Goal: Task Accomplishment & Management: Manage account settings

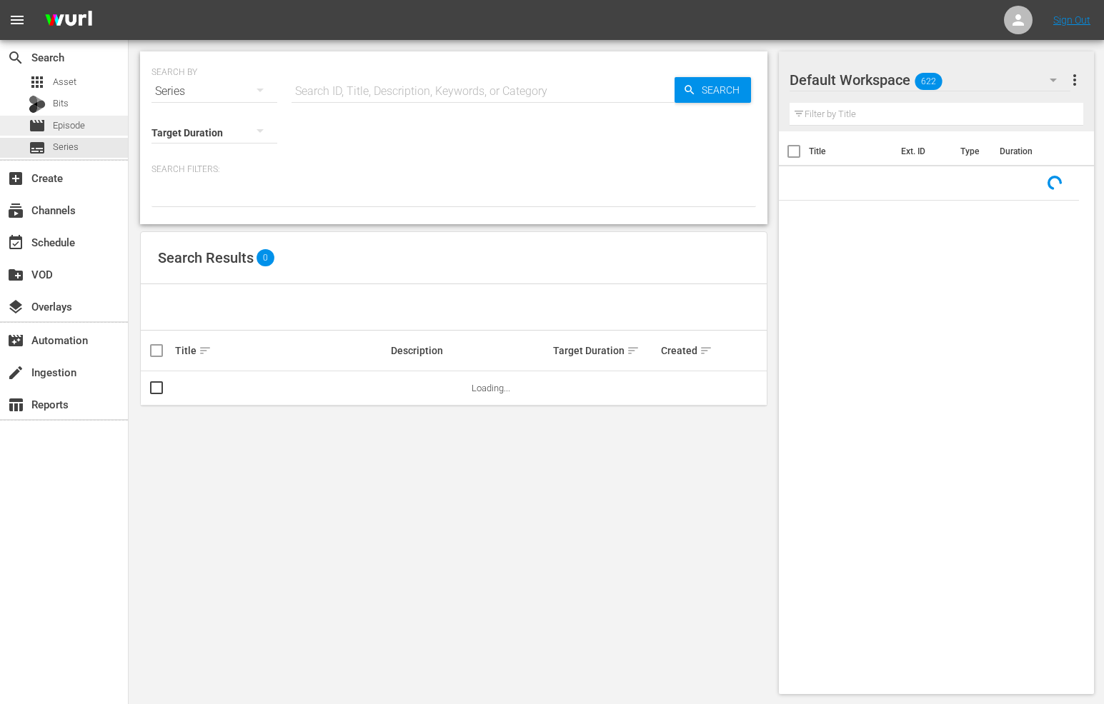
click at [84, 131] on span "Episode" at bounding box center [69, 126] width 32 height 14
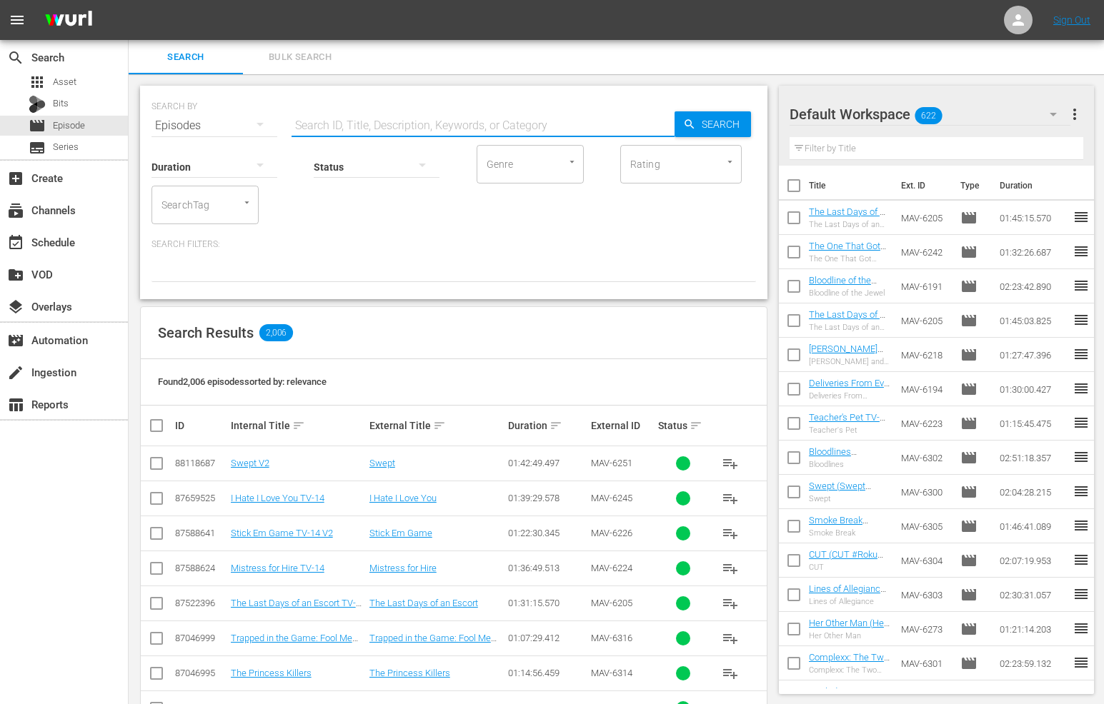
click at [340, 122] on input "text" at bounding box center [482, 126] width 383 height 34
type input "swept"
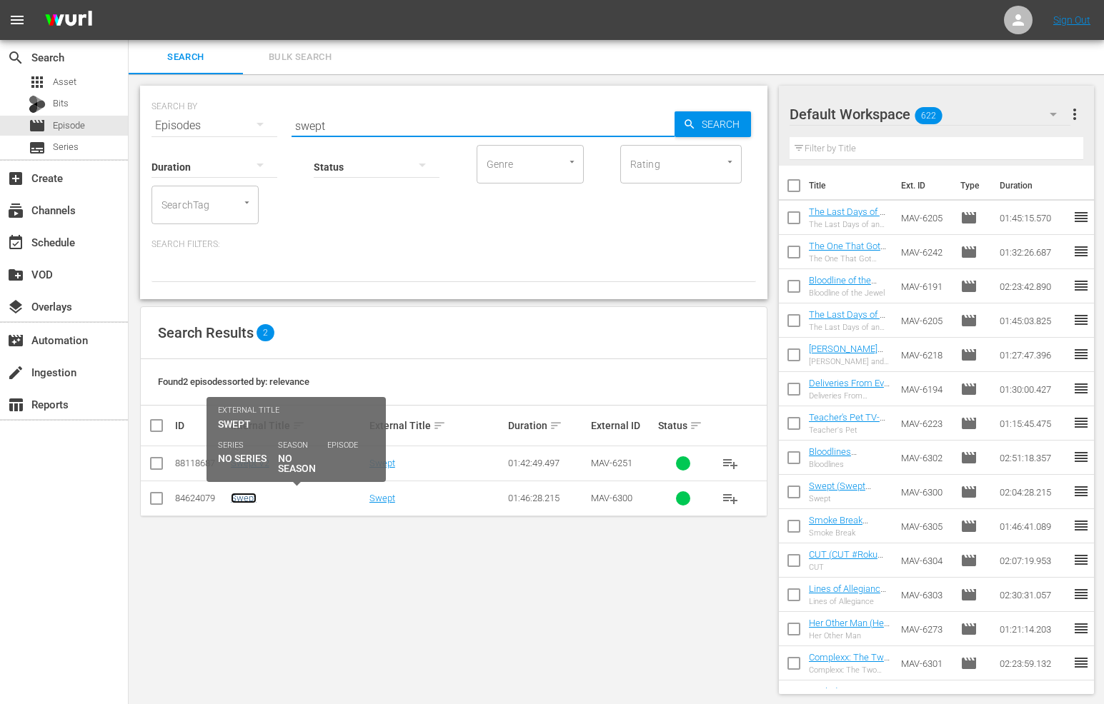
click at [243, 493] on link "Swept" at bounding box center [244, 498] width 26 height 11
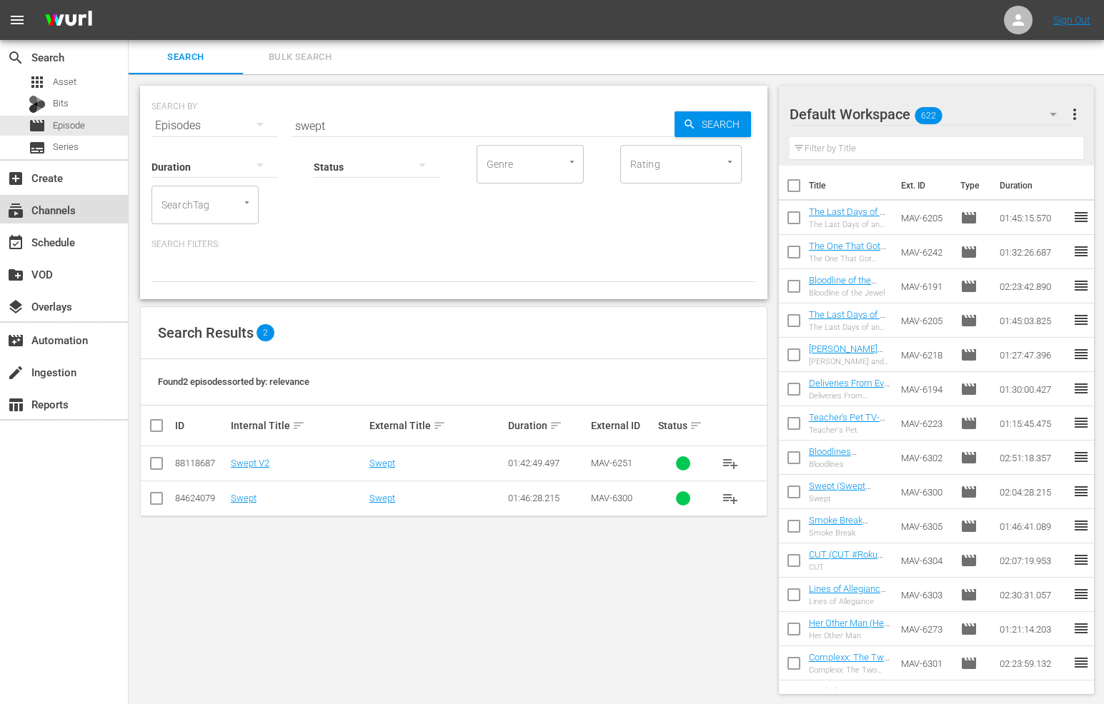
click at [81, 218] on div "subscriptions Channels" at bounding box center [64, 209] width 128 height 29
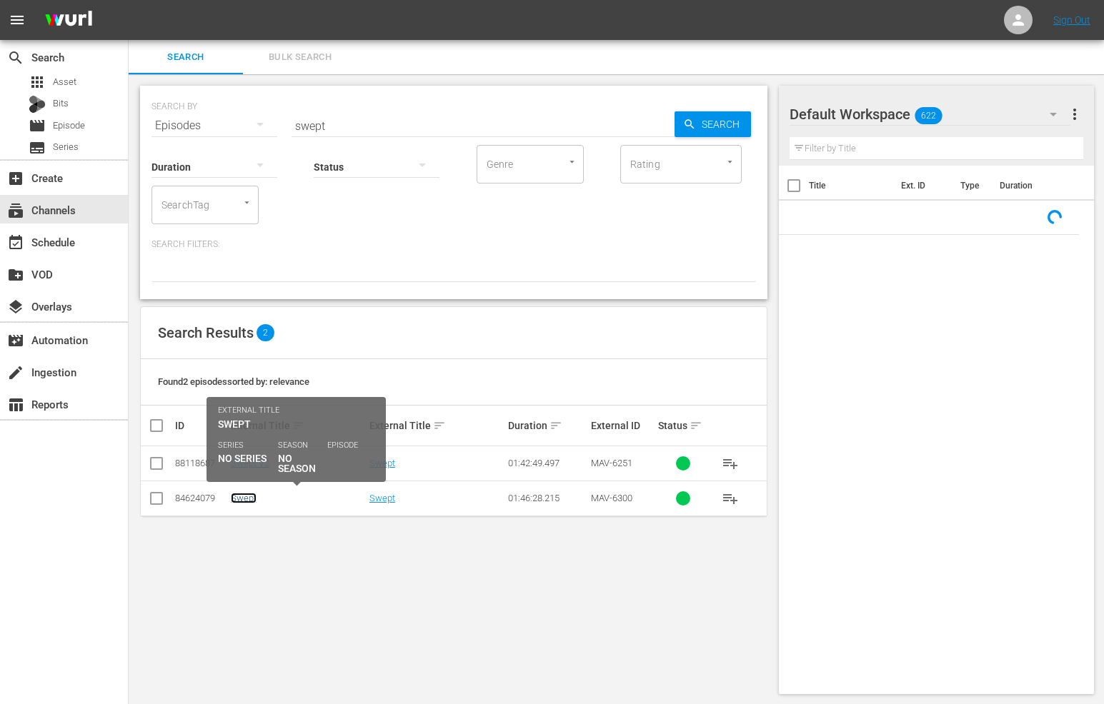
click at [253, 501] on link "Swept" at bounding box center [244, 498] width 26 height 11
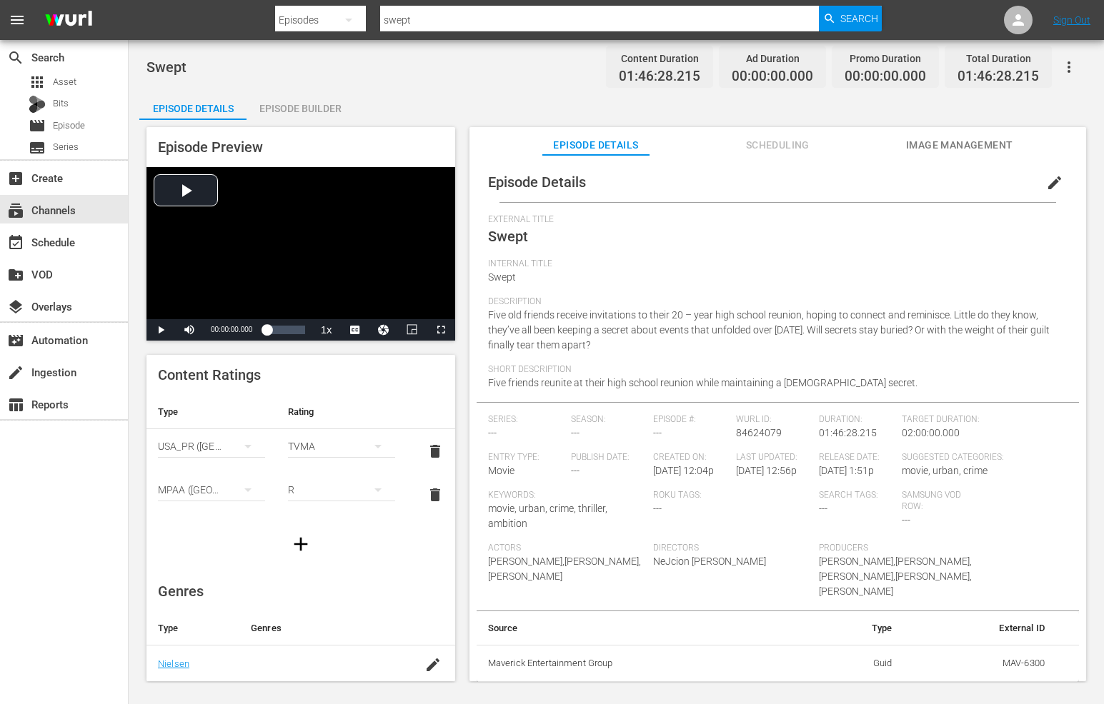
click at [754, 143] on span "Scheduling" at bounding box center [777, 145] width 107 height 18
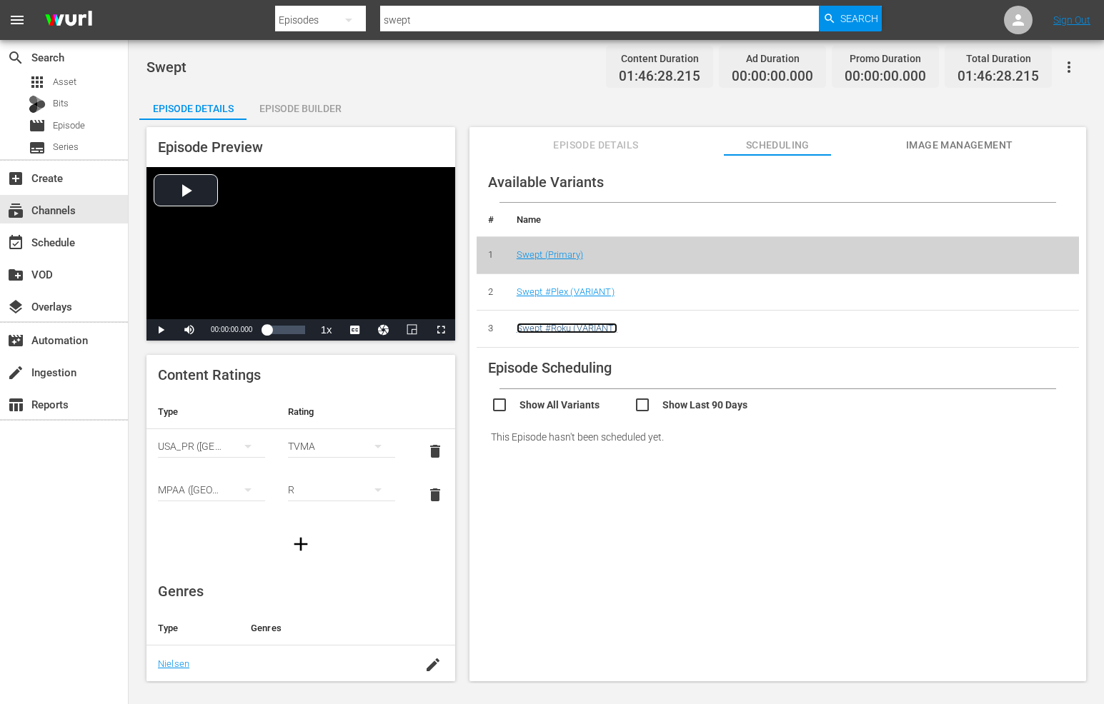
click at [599, 333] on link "Swept #Roku (VARIANT)" at bounding box center [567, 328] width 101 height 11
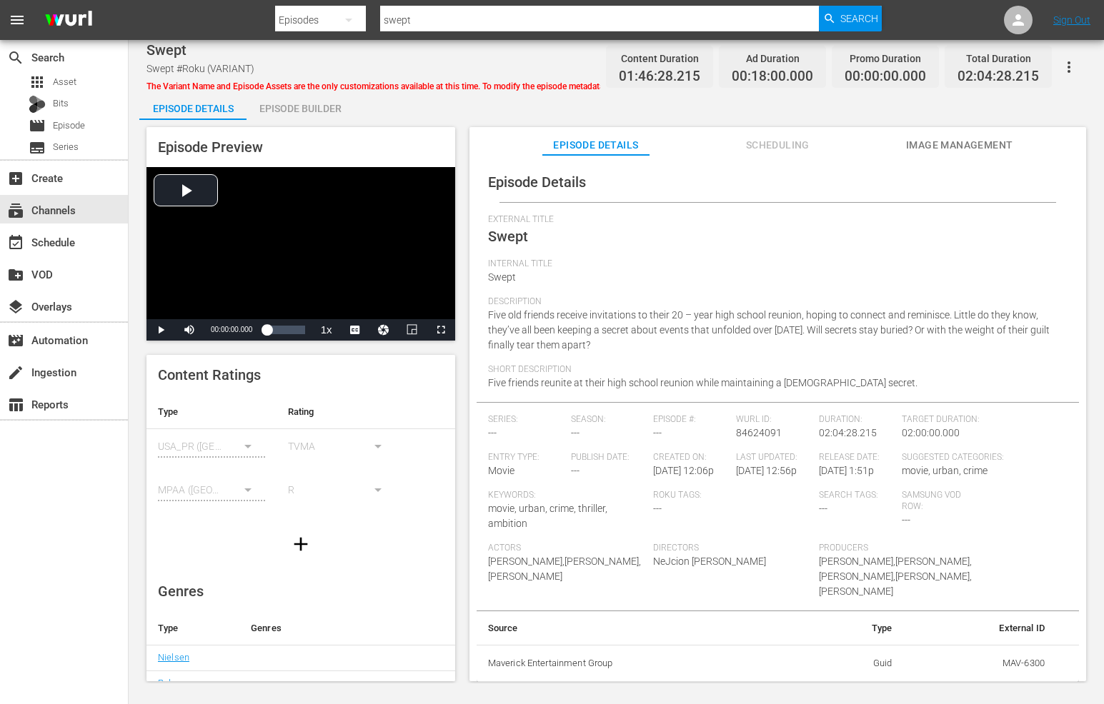
click at [780, 136] on span "Scheduling" at bounding box center [777, 145] width 107 height 18
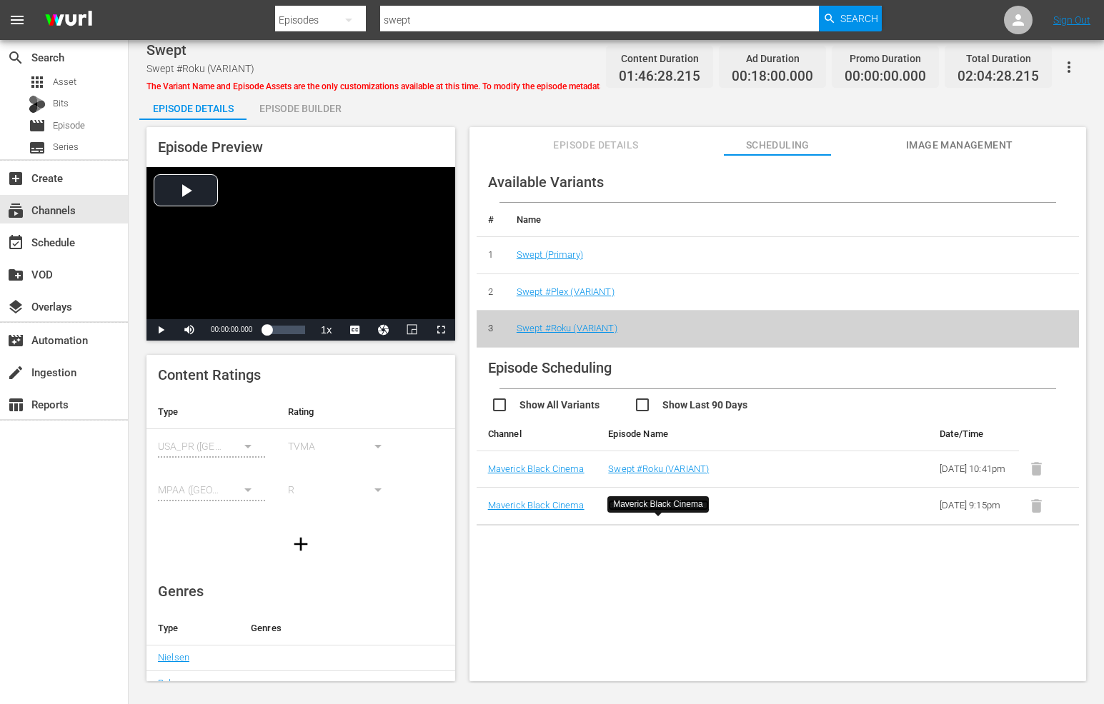
click at [658, 511] on link "Swept #Roku (VARIANT)" at bounding box center [658, 505] width 101 height 11
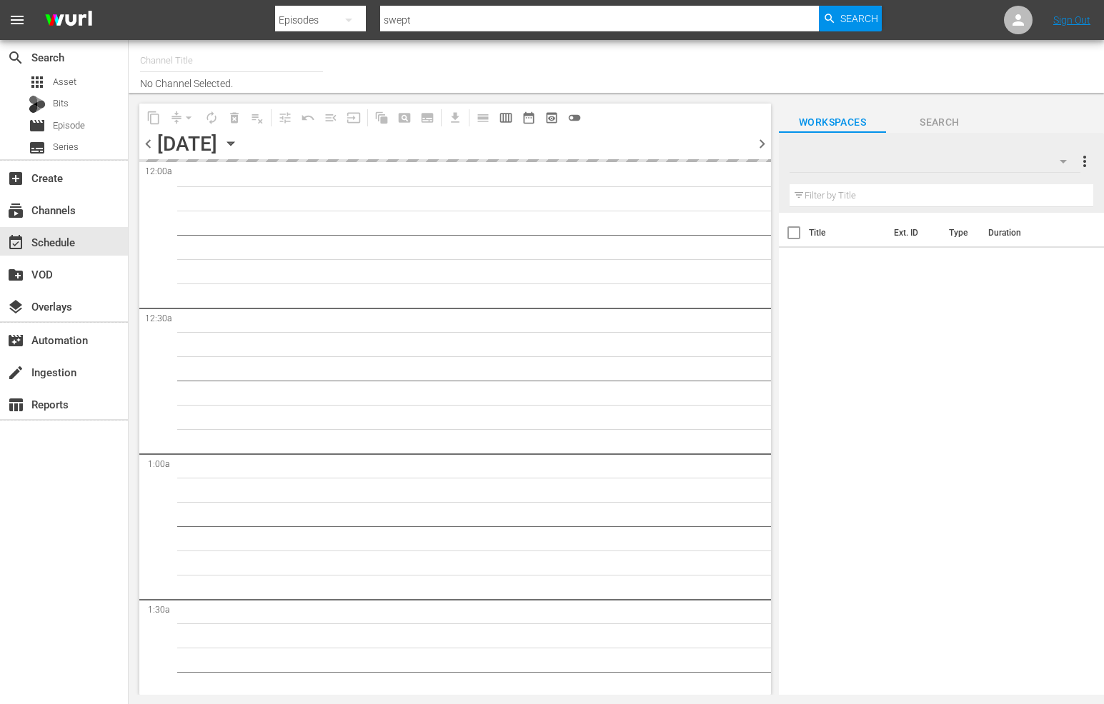
type input "MBC Roku (578)"
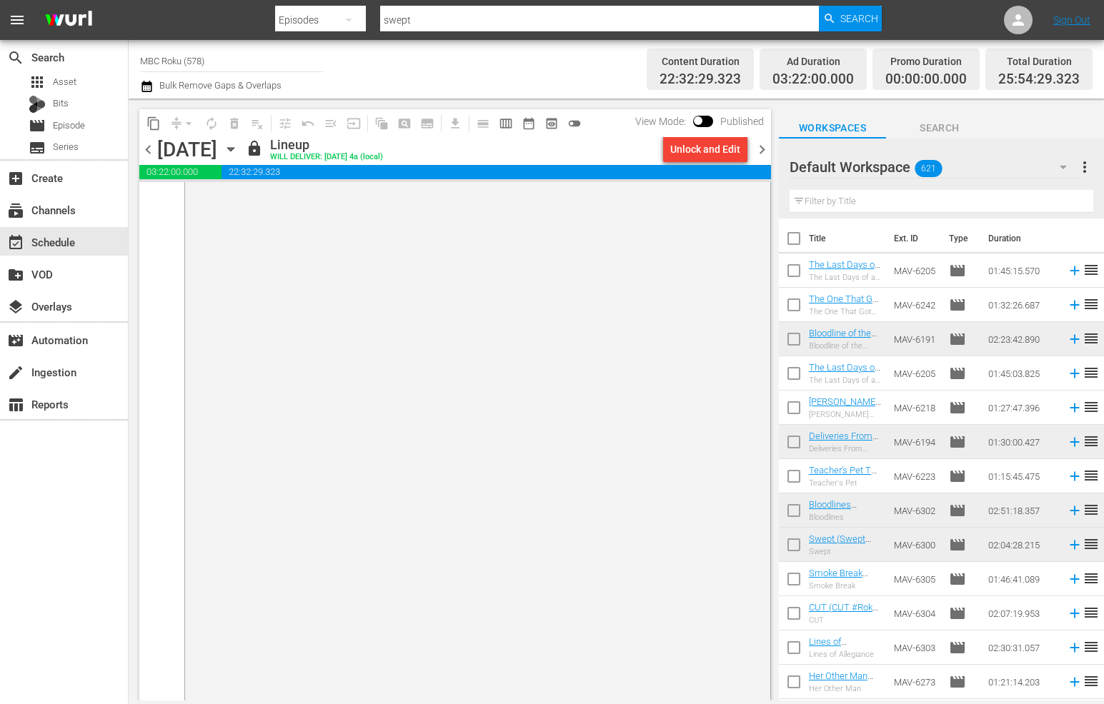
scroll to position [5951, 0]
click at [702, 152] on div "Unlock and Edit" at bounding box center [705, 149] width 70 height 26
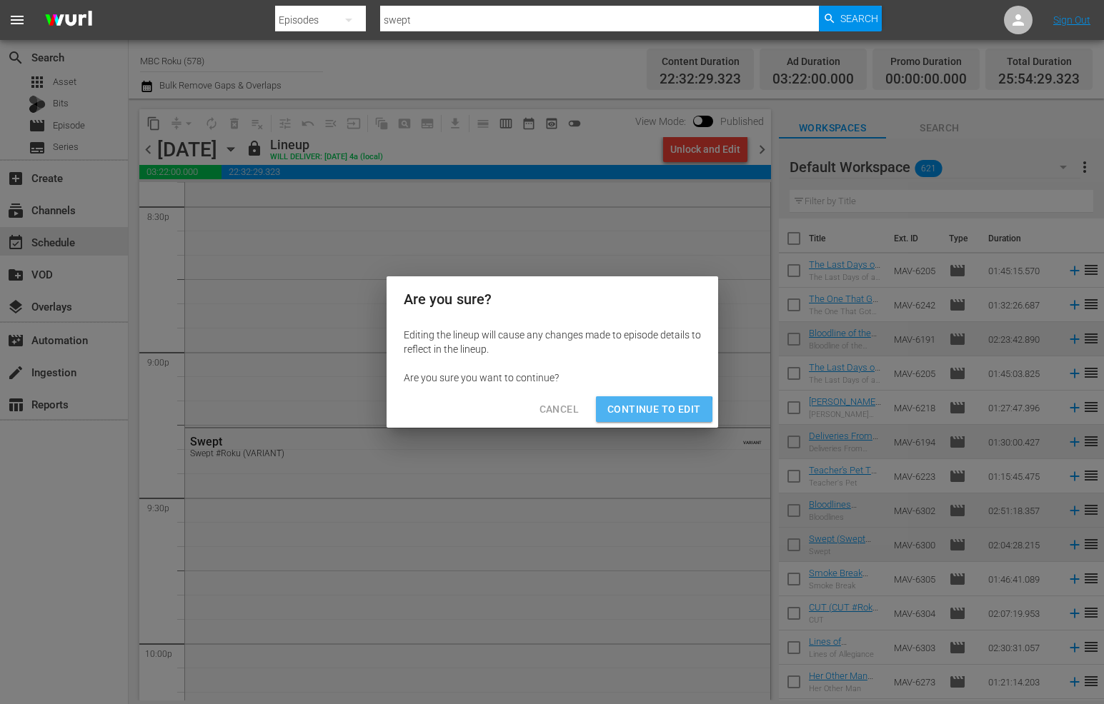
click at [628, 413] on span "Continue to Edit" at bounding box center [653, 410] width 93 height 18
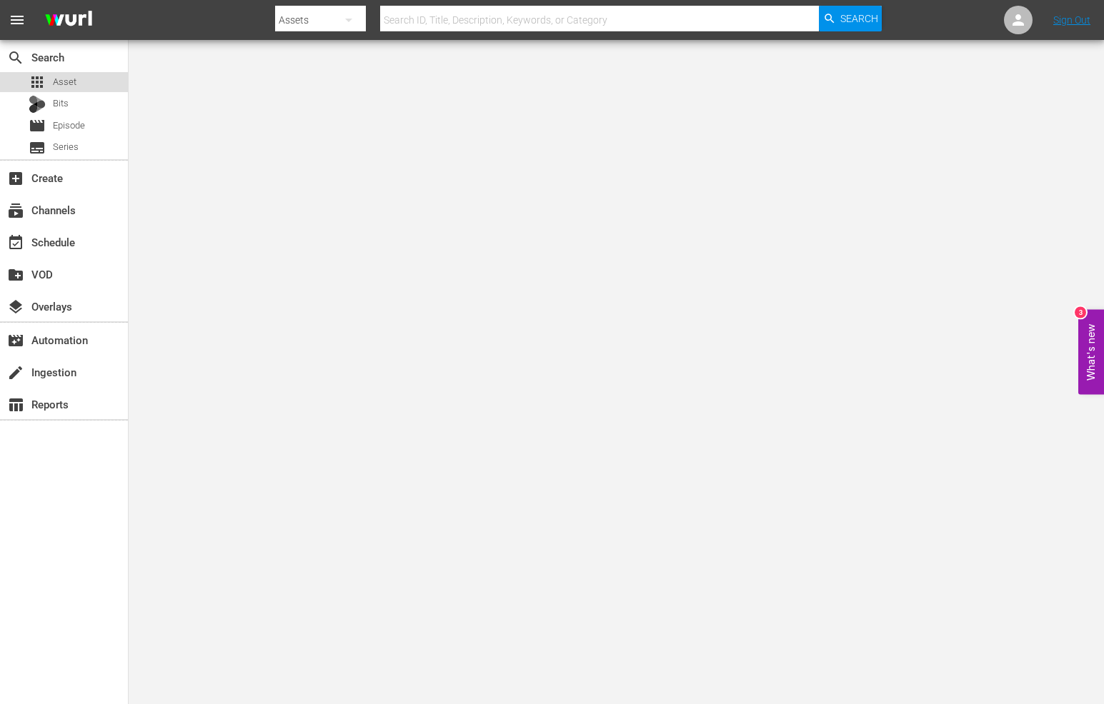
click at [90, 86] on div "apps Asset" at bounding box center [64, 82] width 128 height 20
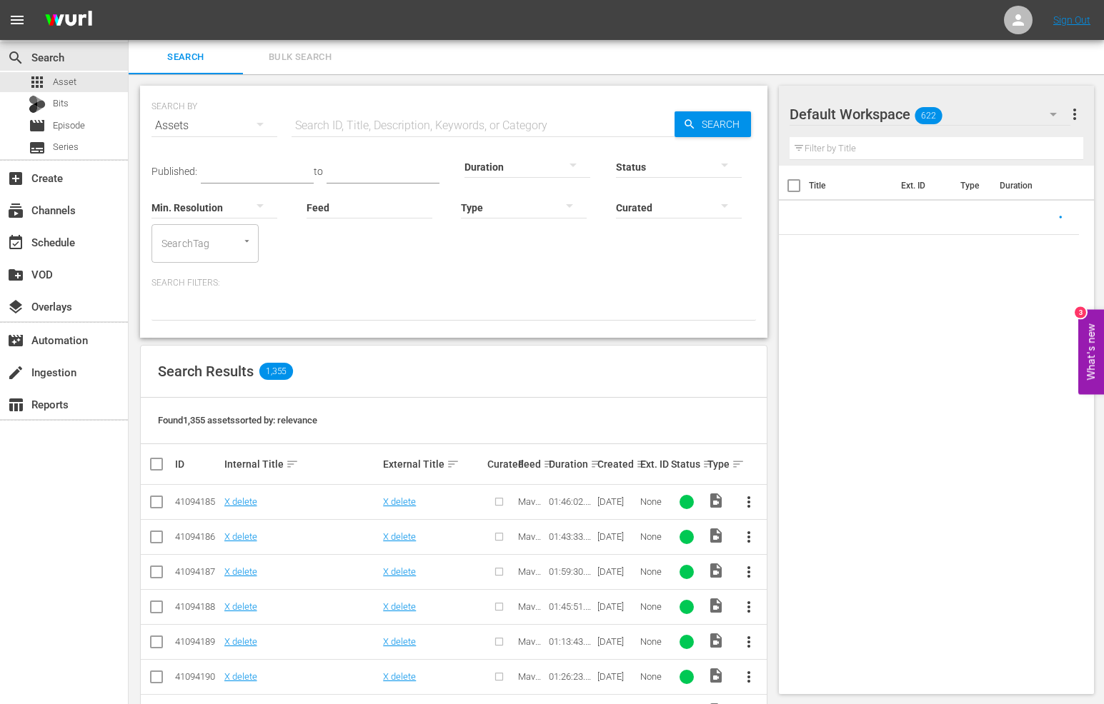
click at [336, 119] on input "text" at bounding box center [482, 126] width 383 height 34
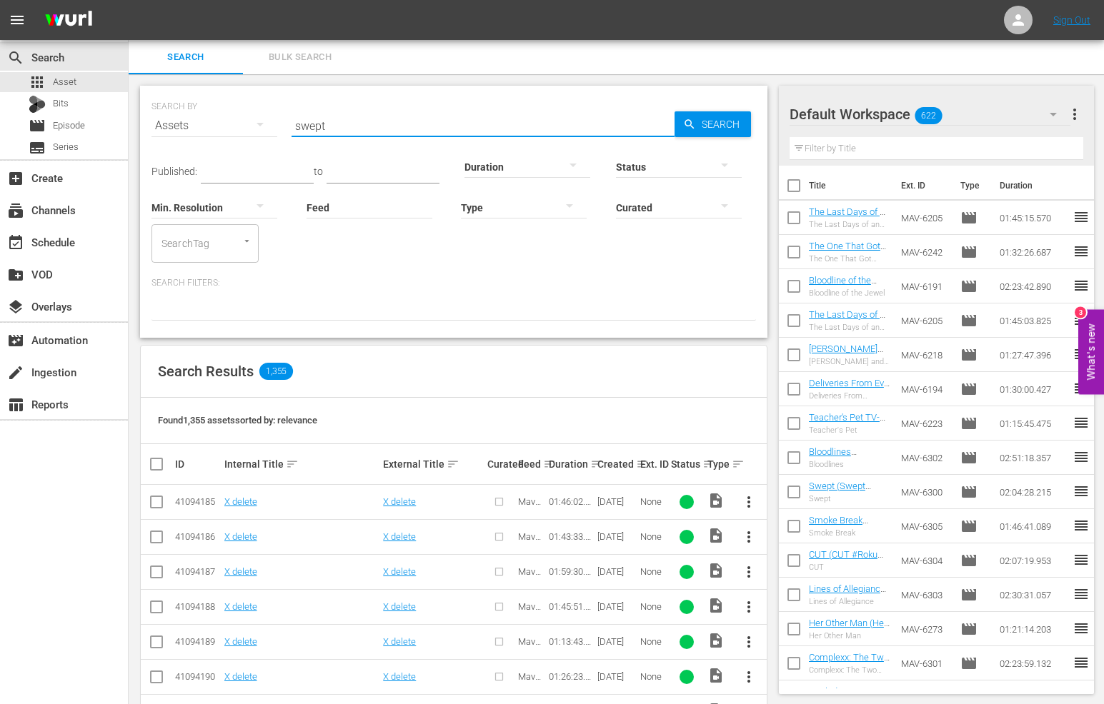
type input "swept"
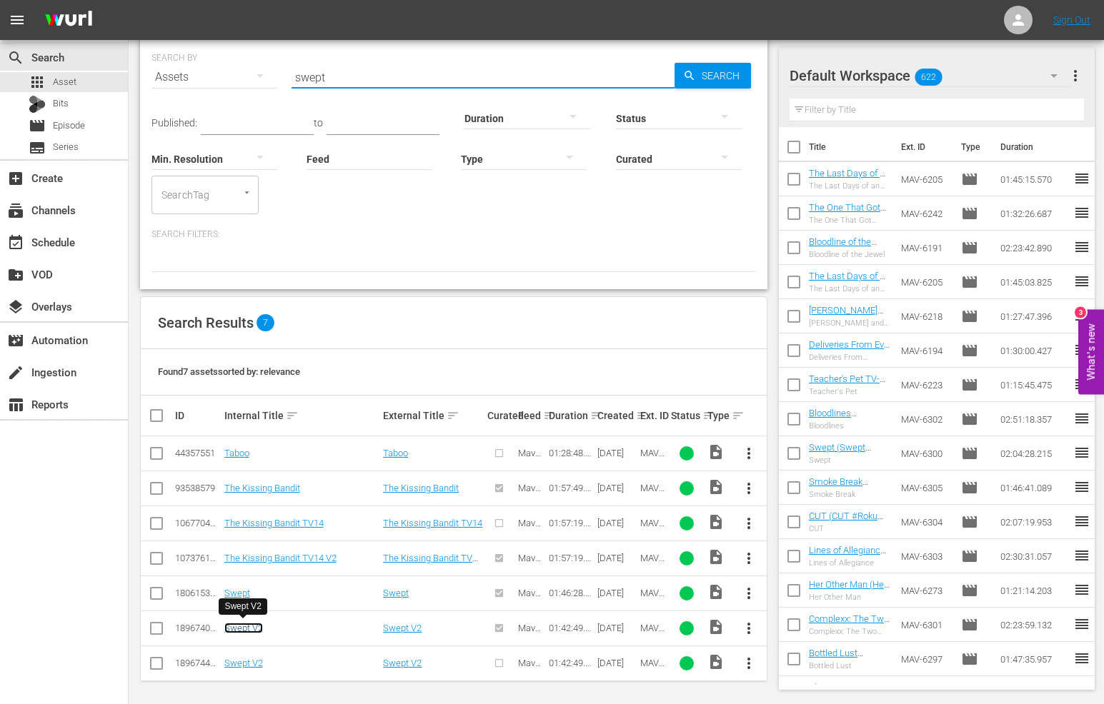
click at [232, 625] on link "Swept V2" at bounding box center [243, 628] width 39 height 11
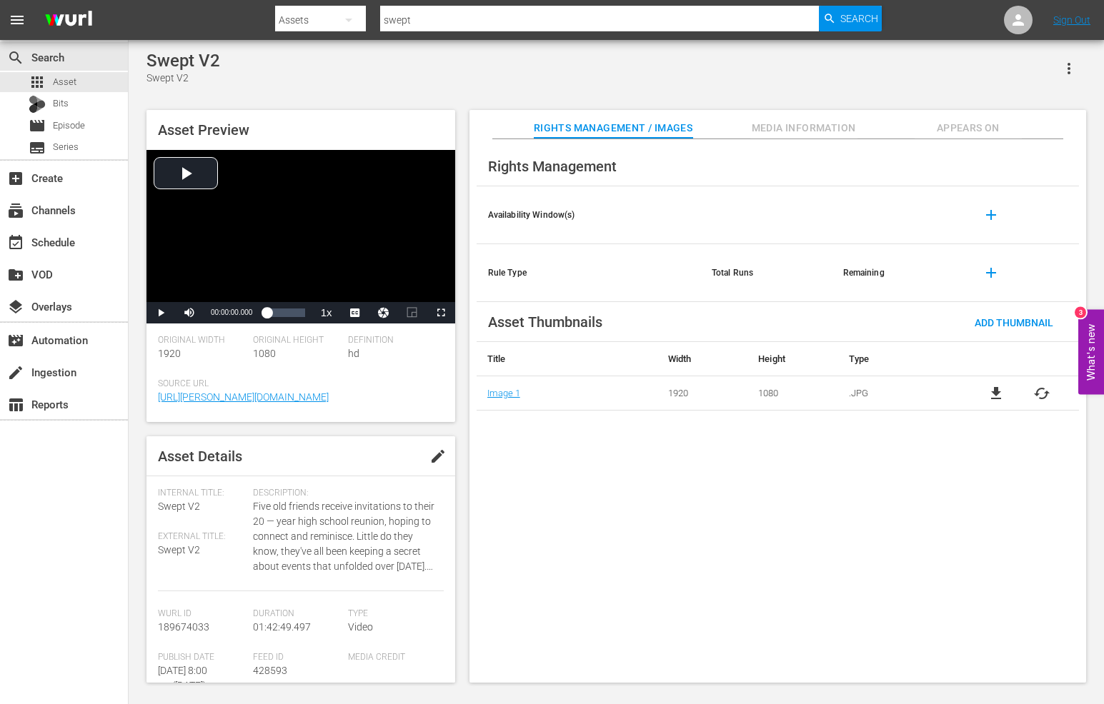
click at [777, 126] on span "Media Information" at bounding box center [803, 128] width 107 height 18
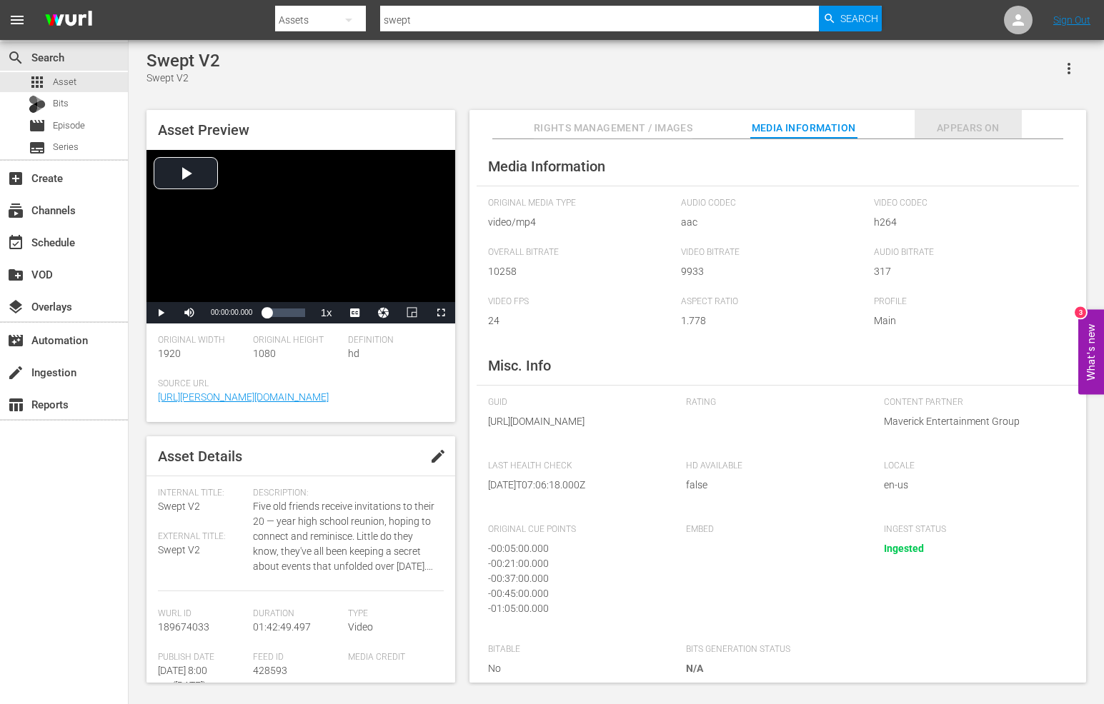
click at [985, 125] on span "Appears On" at bounding box center [967, 128] width 107 height 18
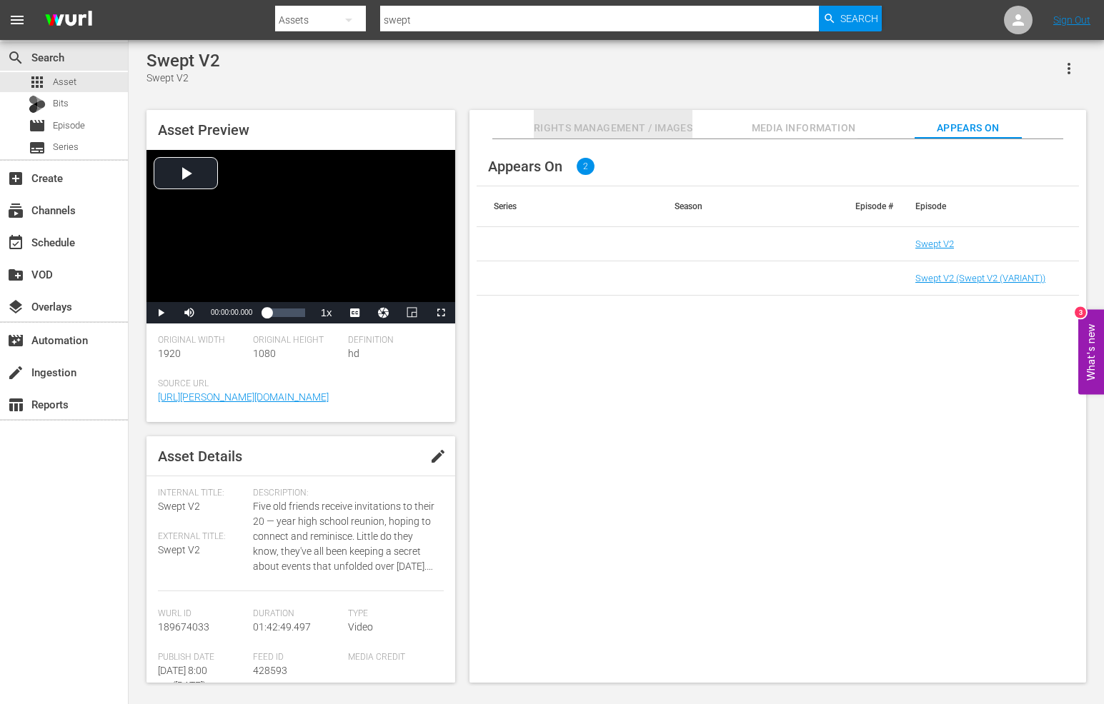
click at [654, 111] on button "Rights Management / Images" at bounding box center [613, 124] width 159 height 29
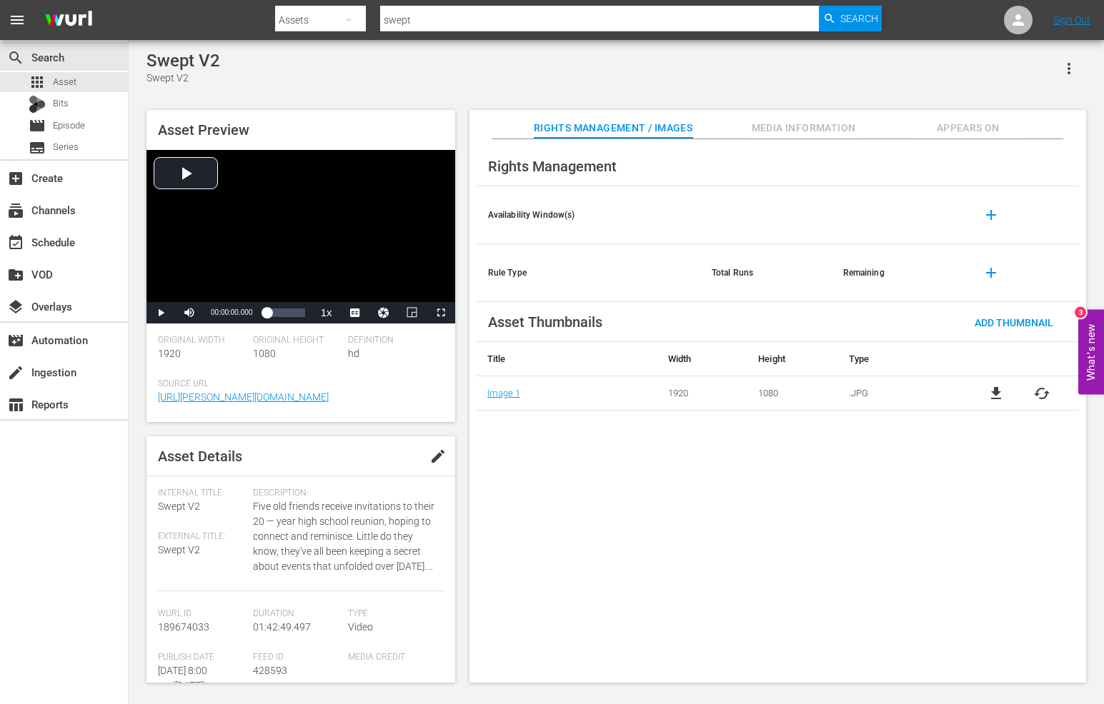
scroll to position [1, 0]
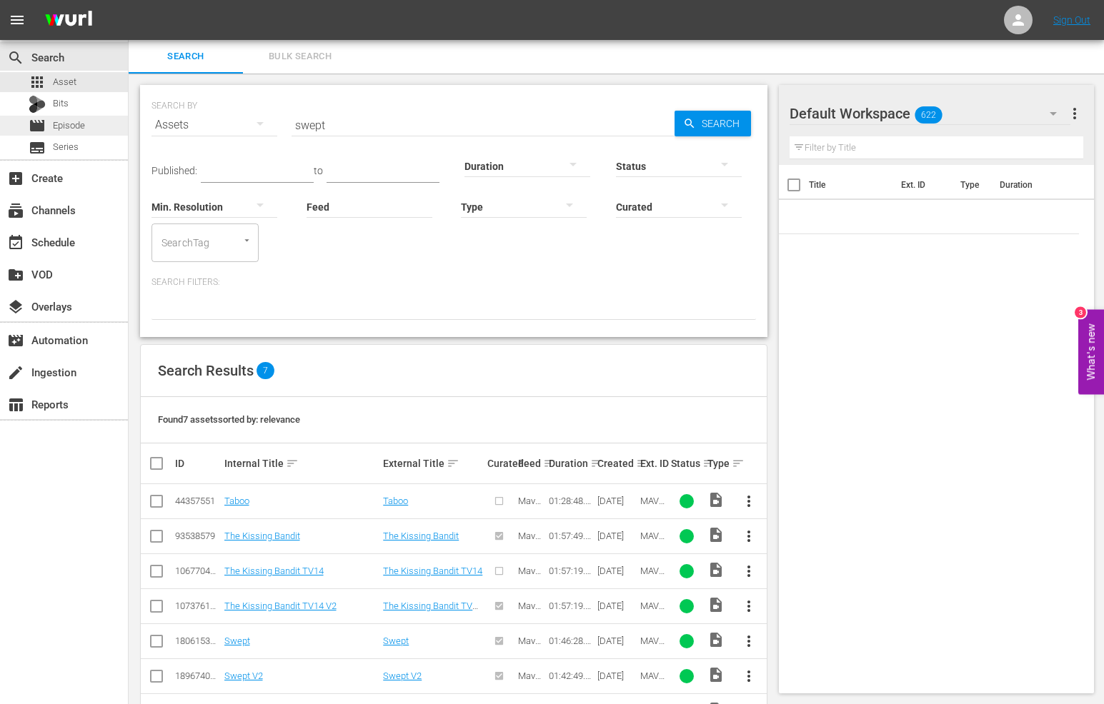
click at [53, 129] on span "Episode" at bounding box center [69, 126] width 32 height 14
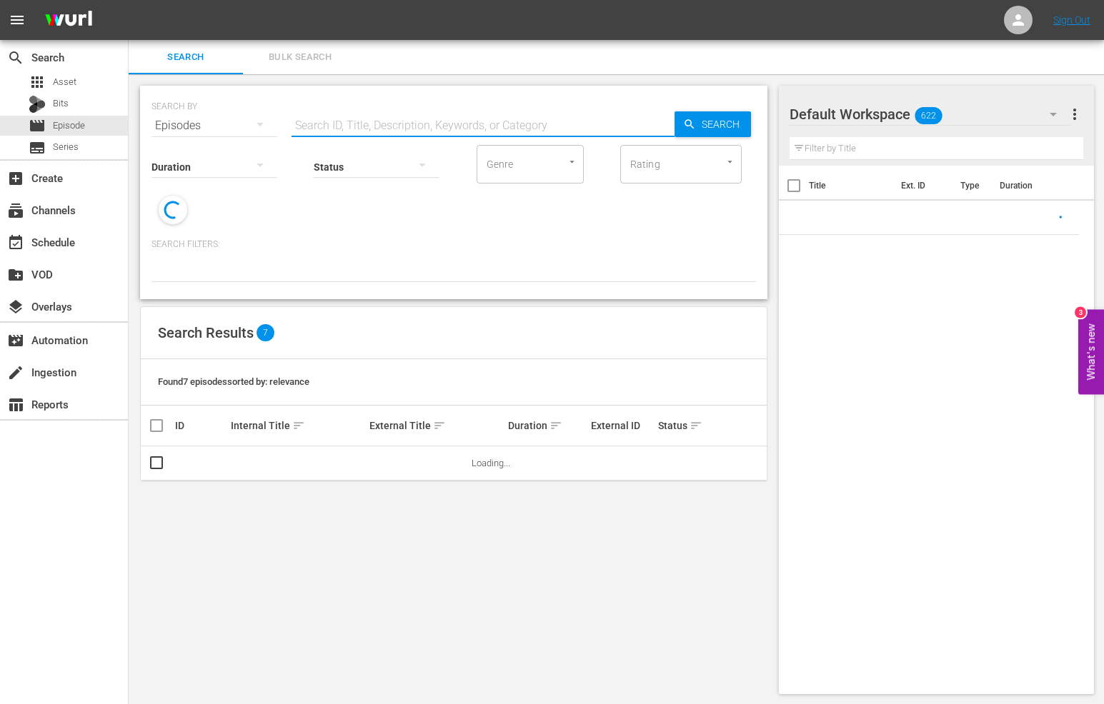
click at [342, 119] on input "text" at bounding box center [482, 126] width 383 height 34
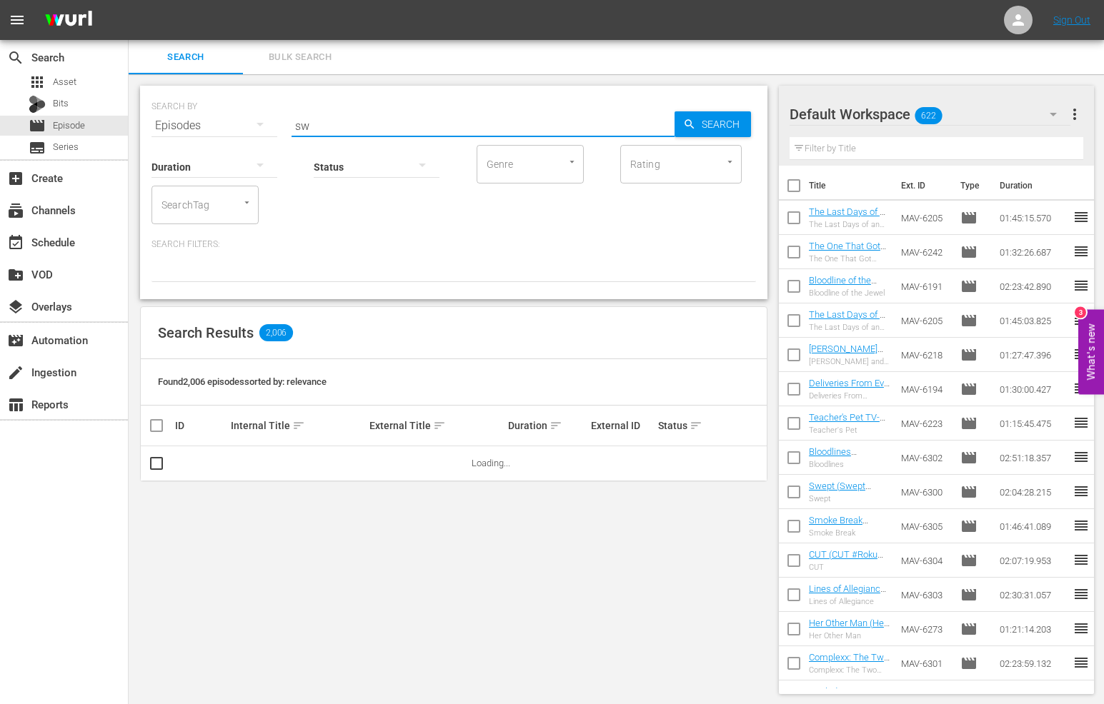
type input "sw"
click at [458, 344] on div "Search Results 2,006" at bounding box center [454, 333] width 626 height 52
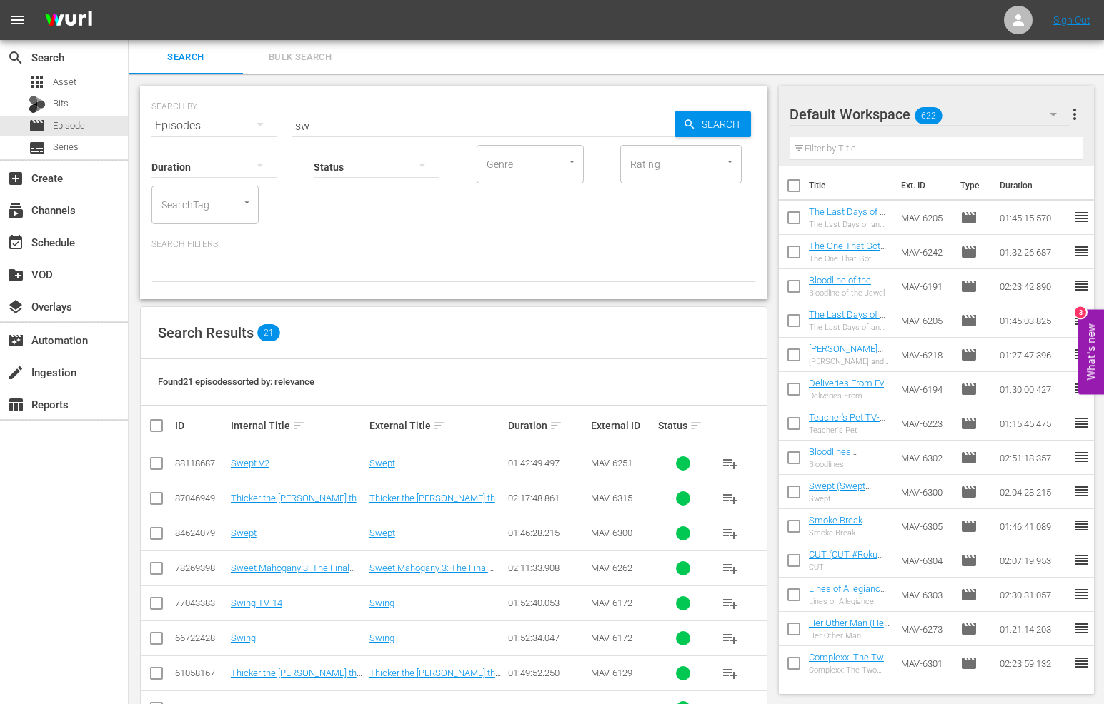
click at [487, 123] on input "sw" at bounding box center [482, 126] width 383 height 34
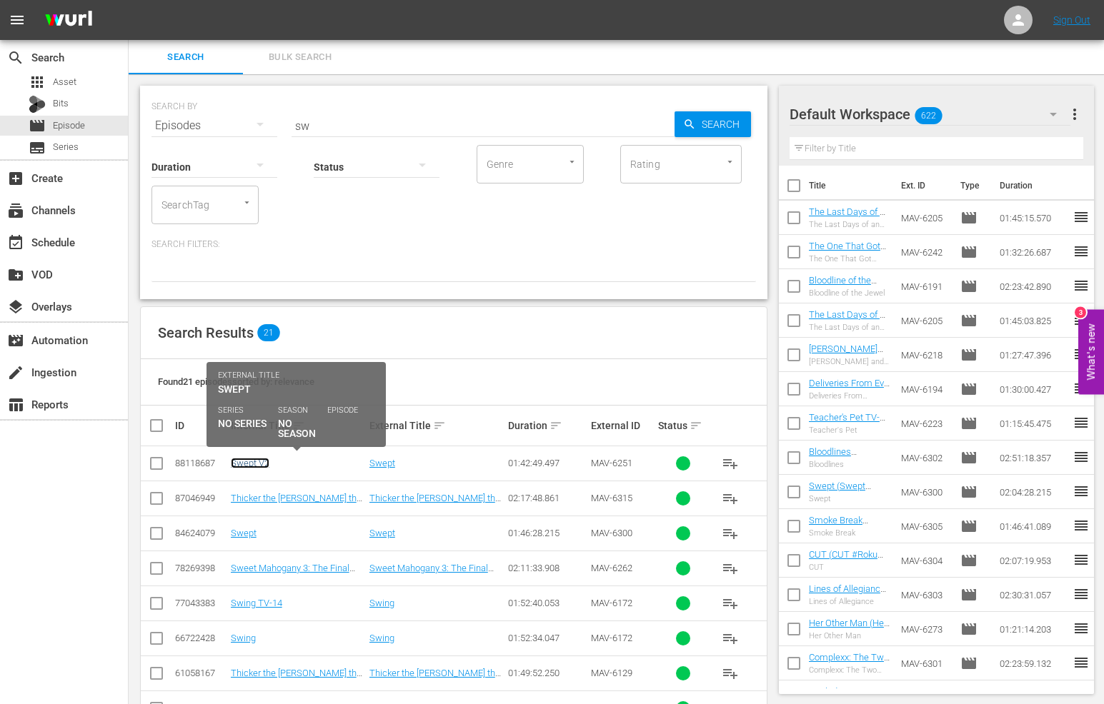
click at [252, 464] on link "Swept V2" at bounding box center [250, 463] width 39 height 11
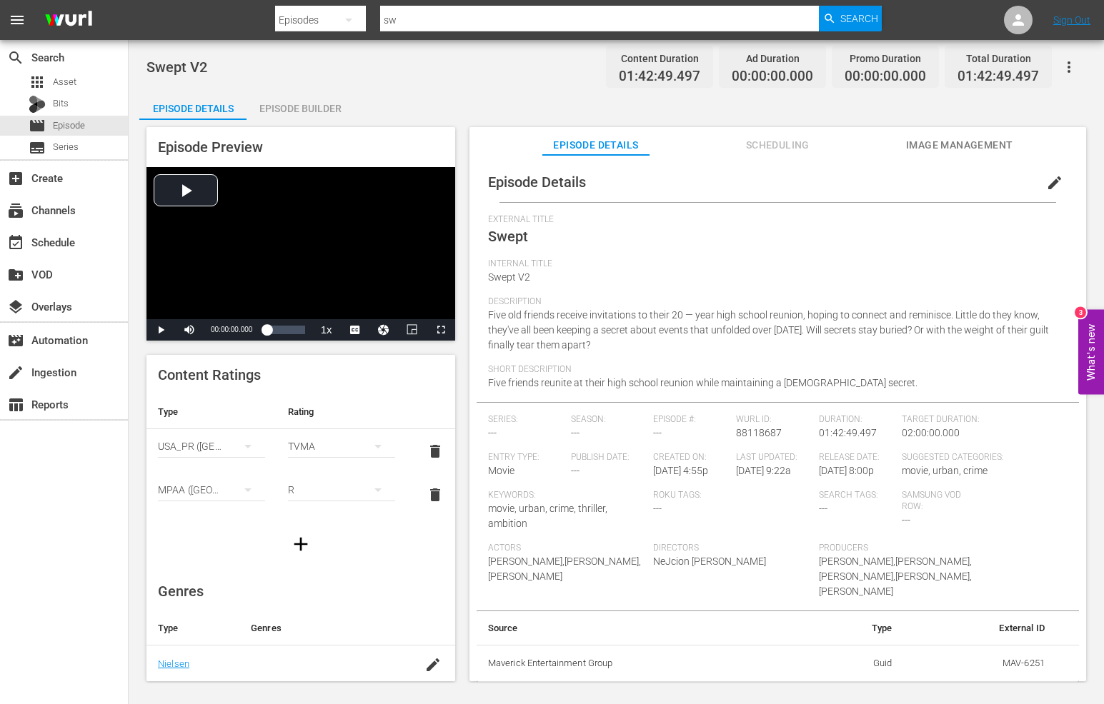
click at [779, 141] on span "Scheduling" at bounding box center [777, 145] width 107 height 18
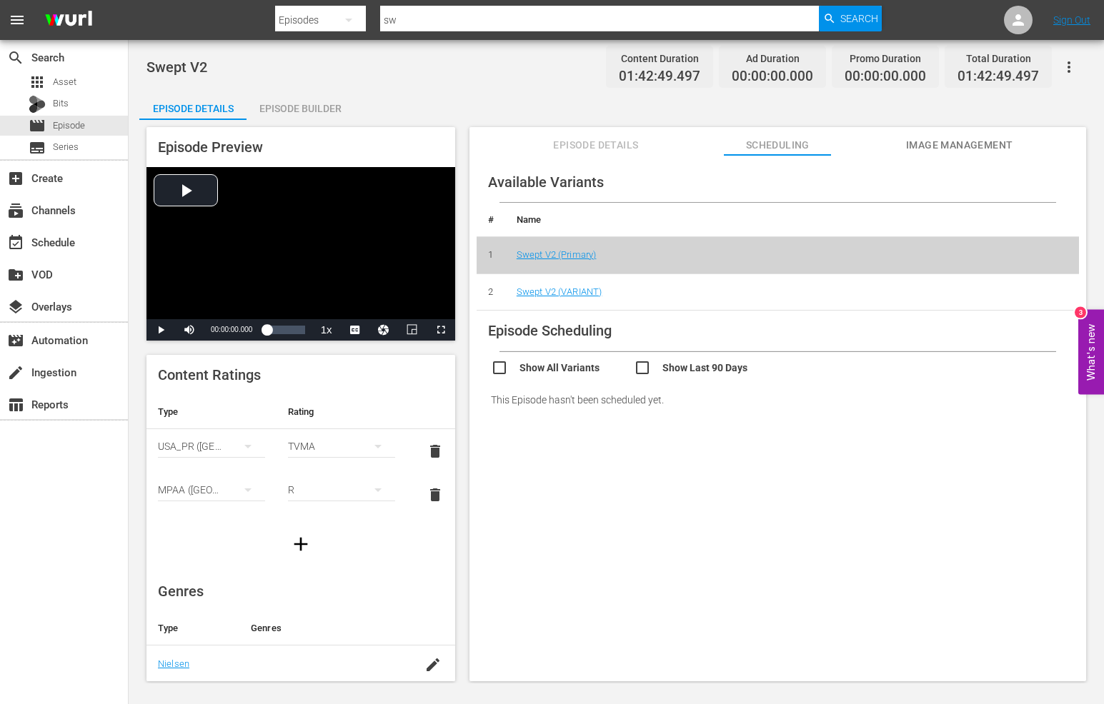
click at [561, 284] on td "Swept V2 (VARIANT)" at bounding box center [792, 292] width 574 height 37
click at [559, 293] on link "Swept V2 (VARIANT)" at bounding box center [560, 291] width 86 height 11
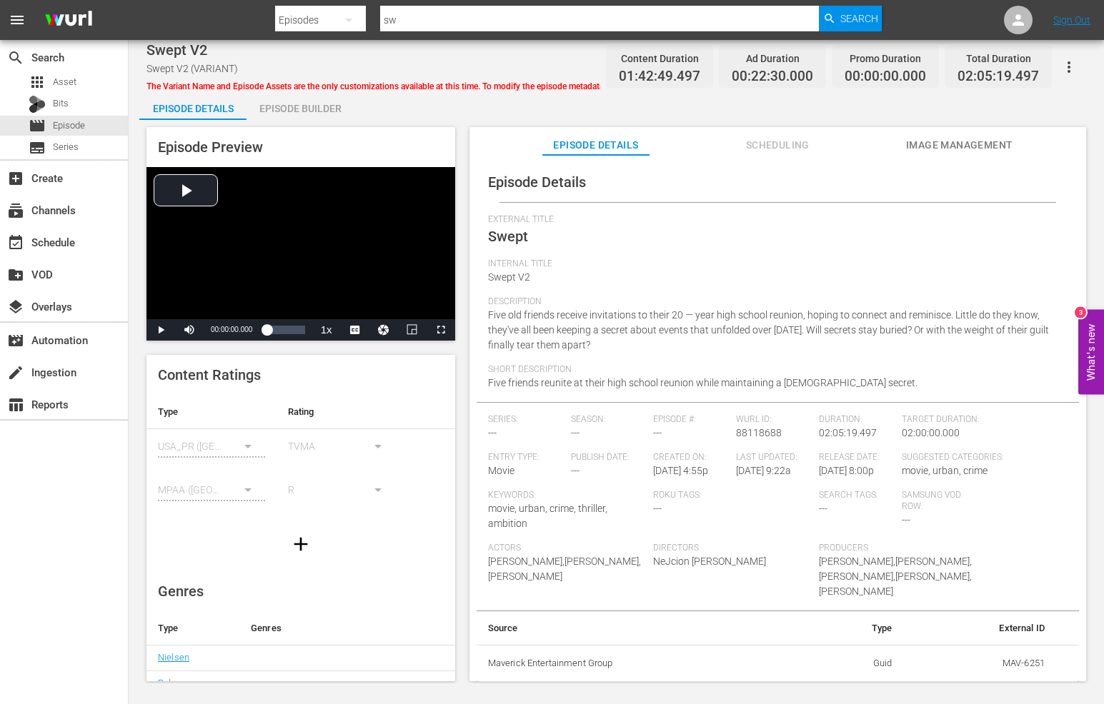
scroll to position [139, 0]
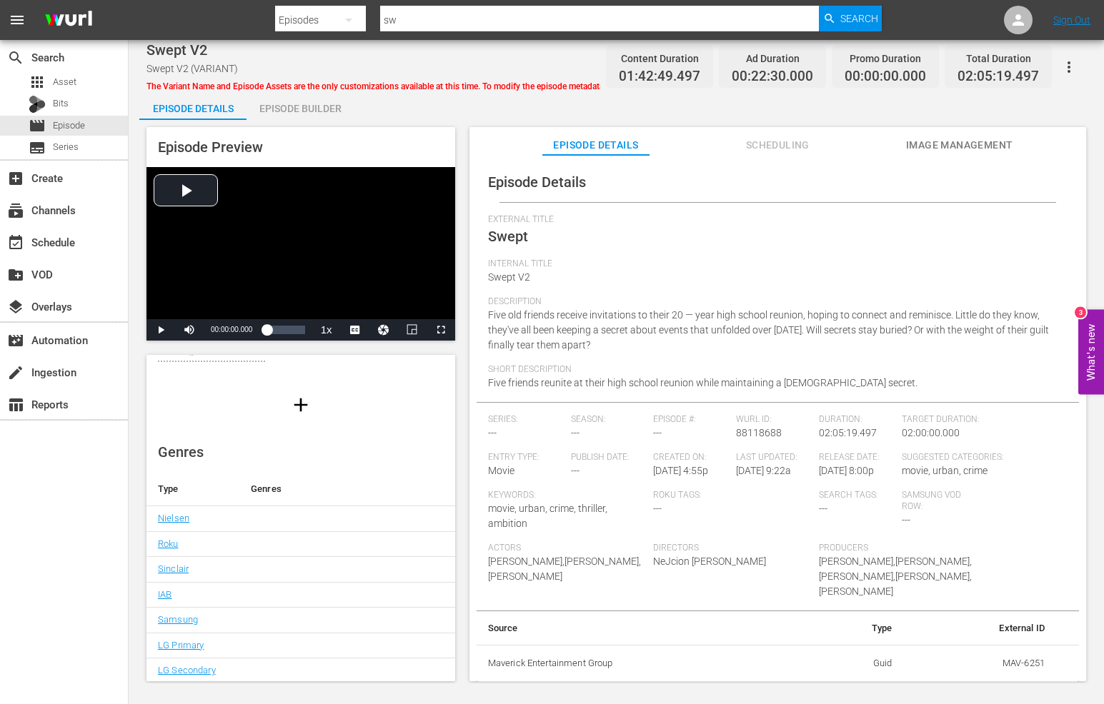
click at [810, 150] on span "Scheduling" at bounding box center [777, 145] width 107 height 18
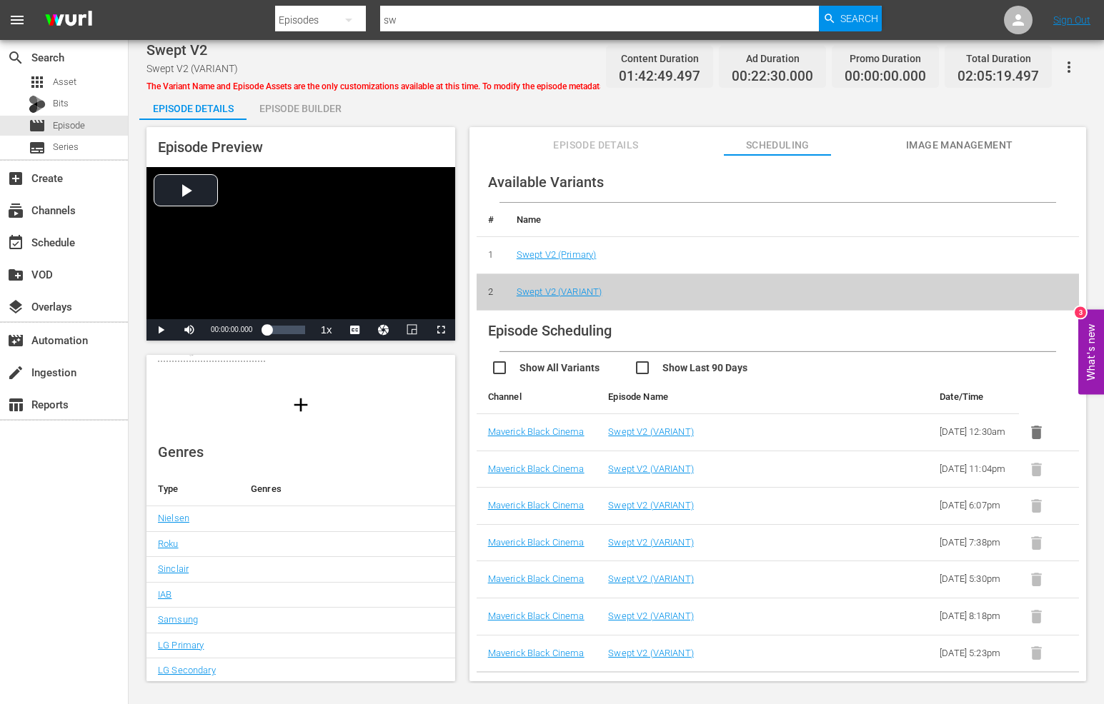
click at [310, 121] on div "Episode Preview Video Player is loading. Play Video Play Mute Current Time 00:0…" at bounding box center [616, 406] width 954 height 573
click at [312, 114] on div "Episode Builder" at bounding box center [299, 108] width 107 height 34
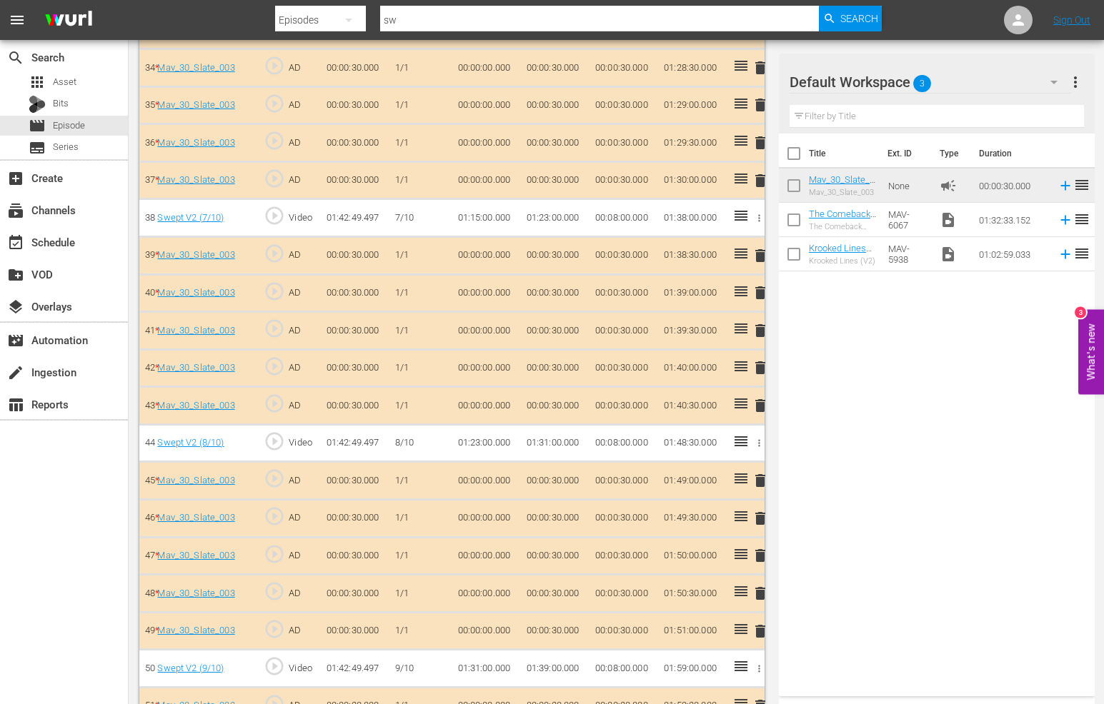
scroll to position [1861, 0]
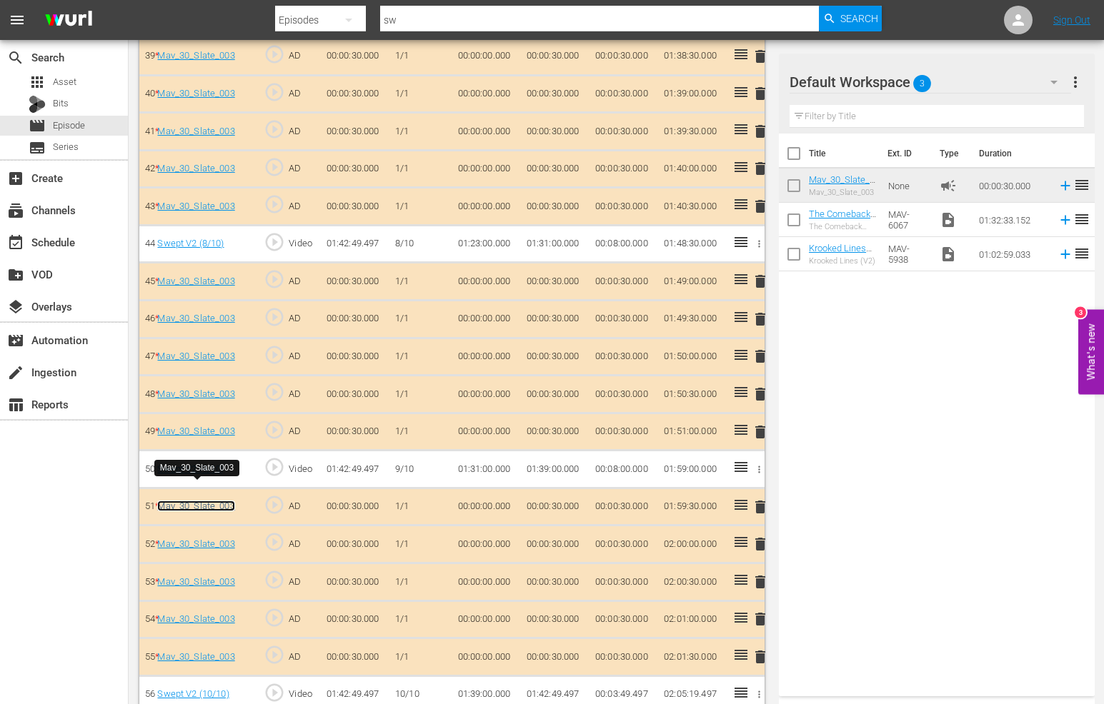
click at [194, 501] on link "Mav_30_Slate_003" at bounding box center [195, 506] width 77 height 11
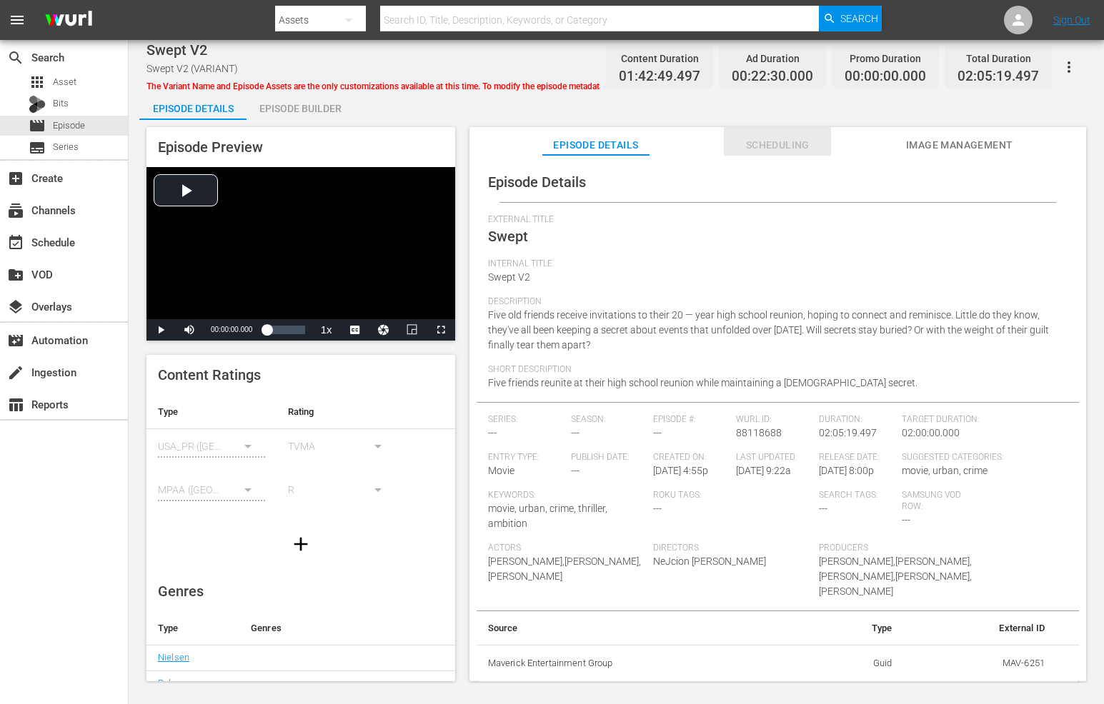
click at [757, 151] on span "Scheduling" at bounding box center [777, 145] width 107 height 18
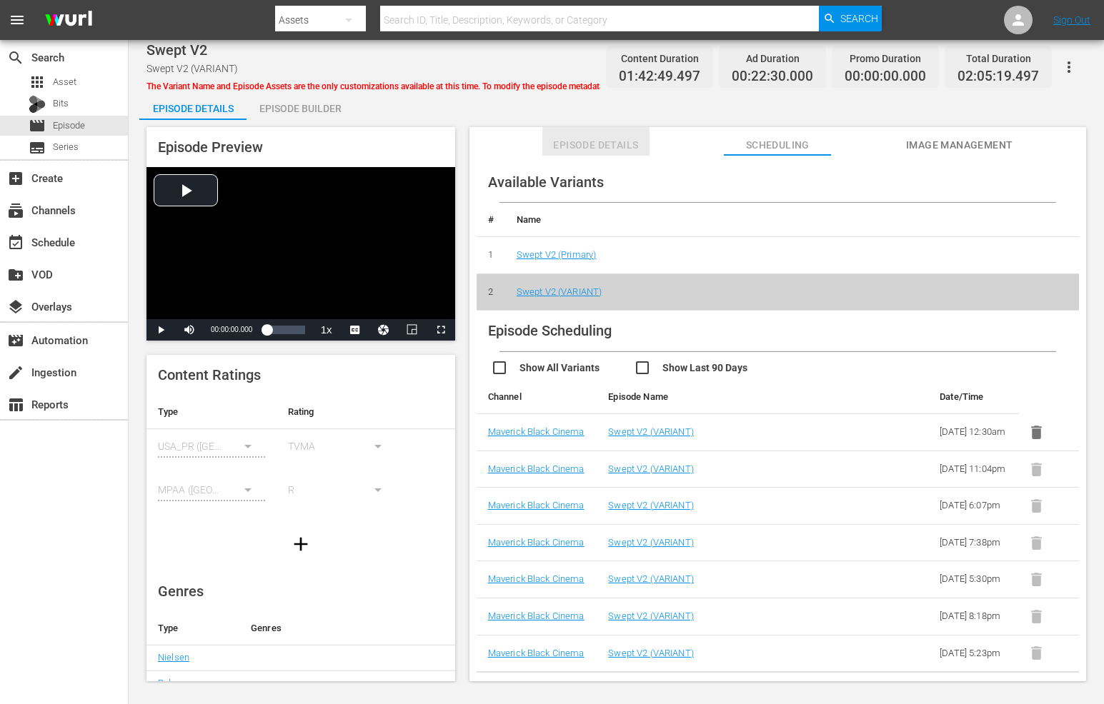
click at [606, 148] on span "Episode Details" at bounding box center [595, 145] width 107 height 18
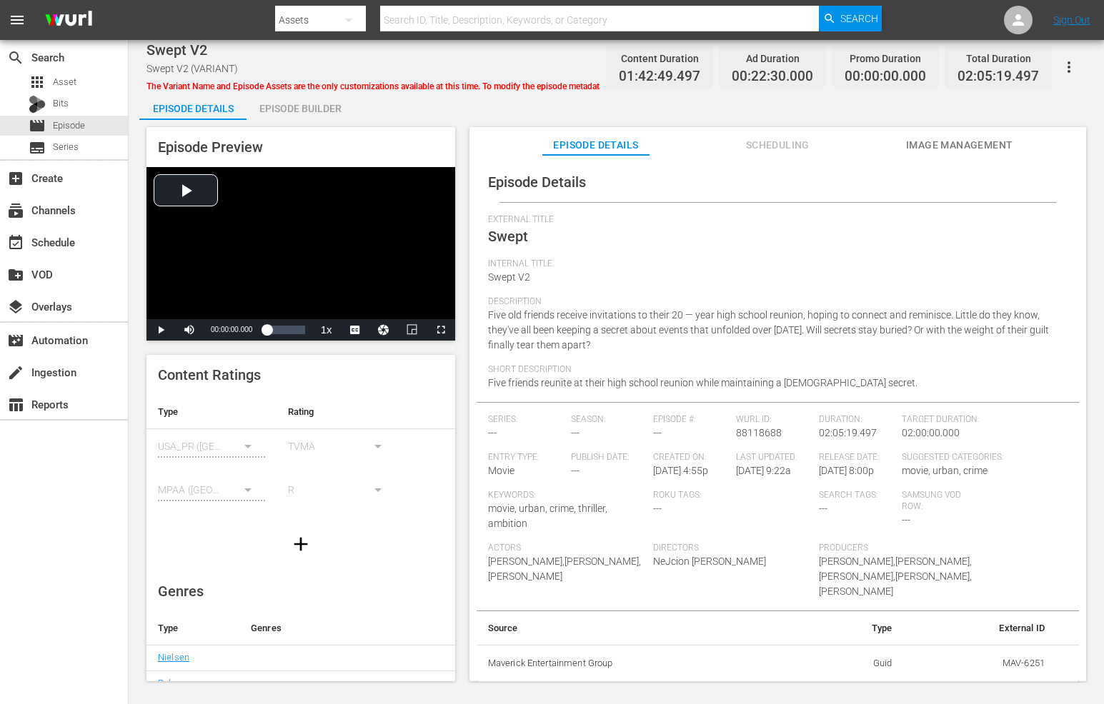
click at [349, 99] on div "Episode Builder" at bounding box center [299, 108] width 107 height 34
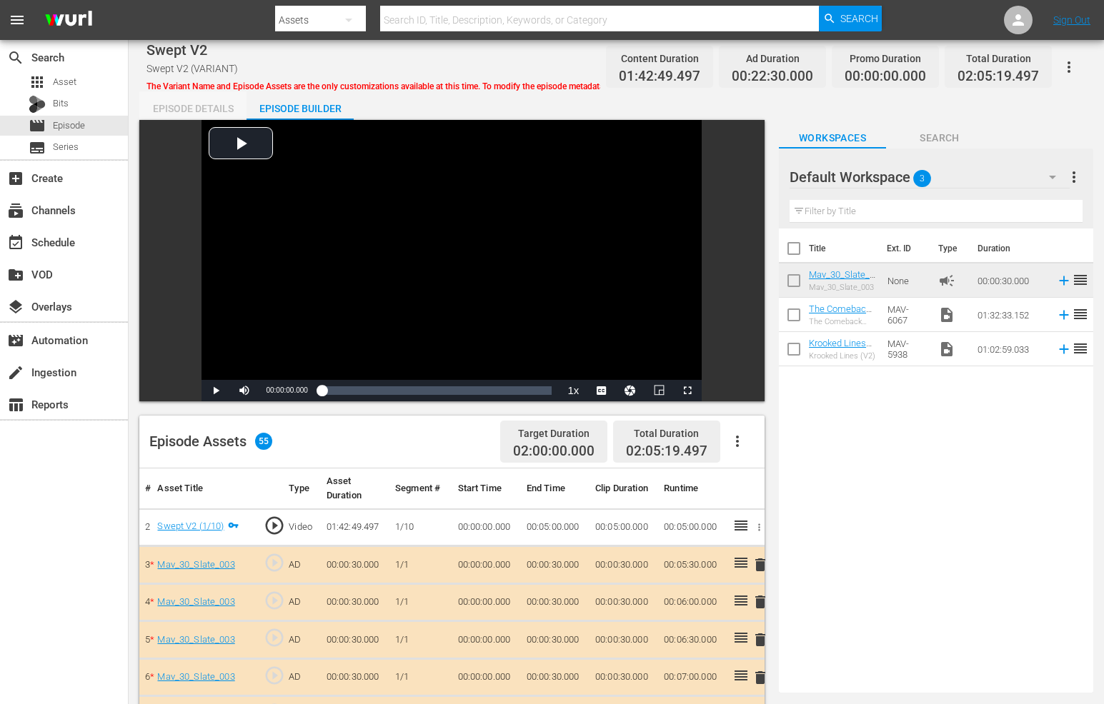
click at [206, 101] on div "Episode Details" at bounding box center [192, 108] width 107 height 34
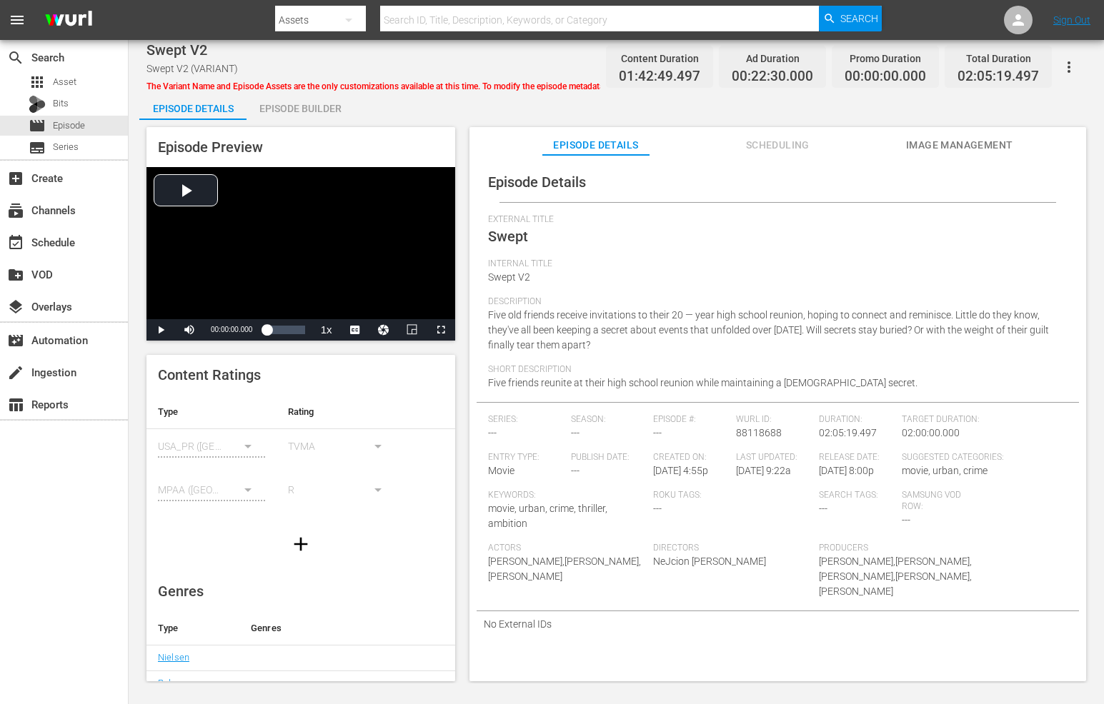
click at [769, 154] on button "Scheduling" at bounding box center [777, 141] width 107 height 29
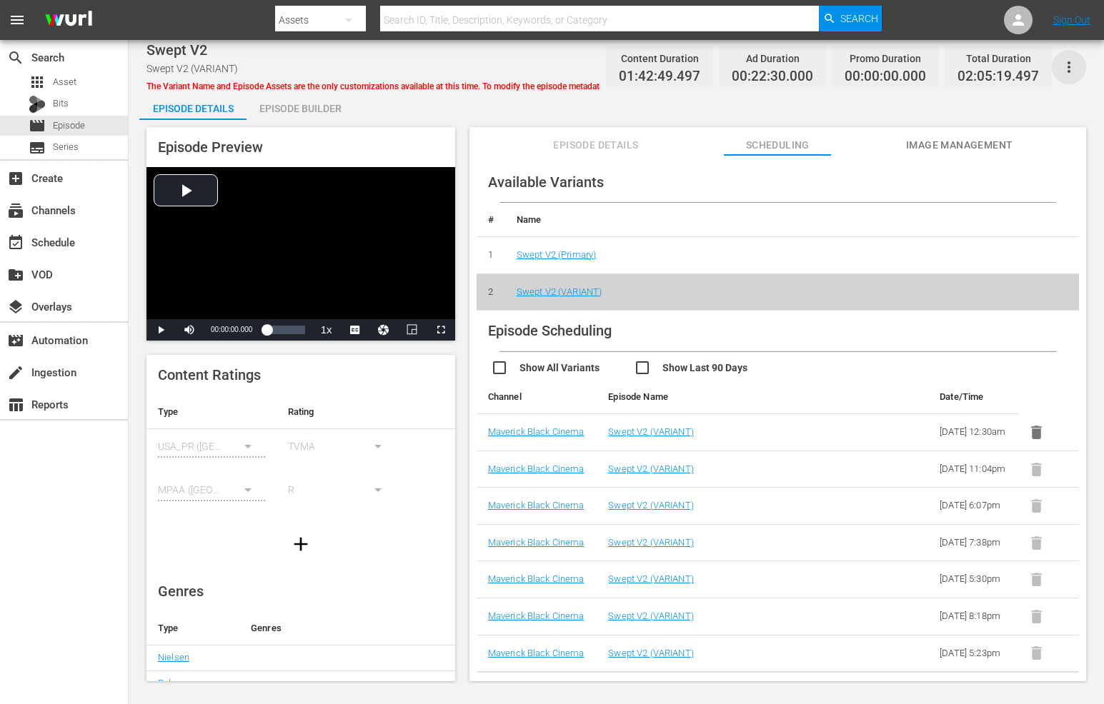
click at [1072, 71] on icon "button" at bounding box center [1068, 67] width 17 height 17
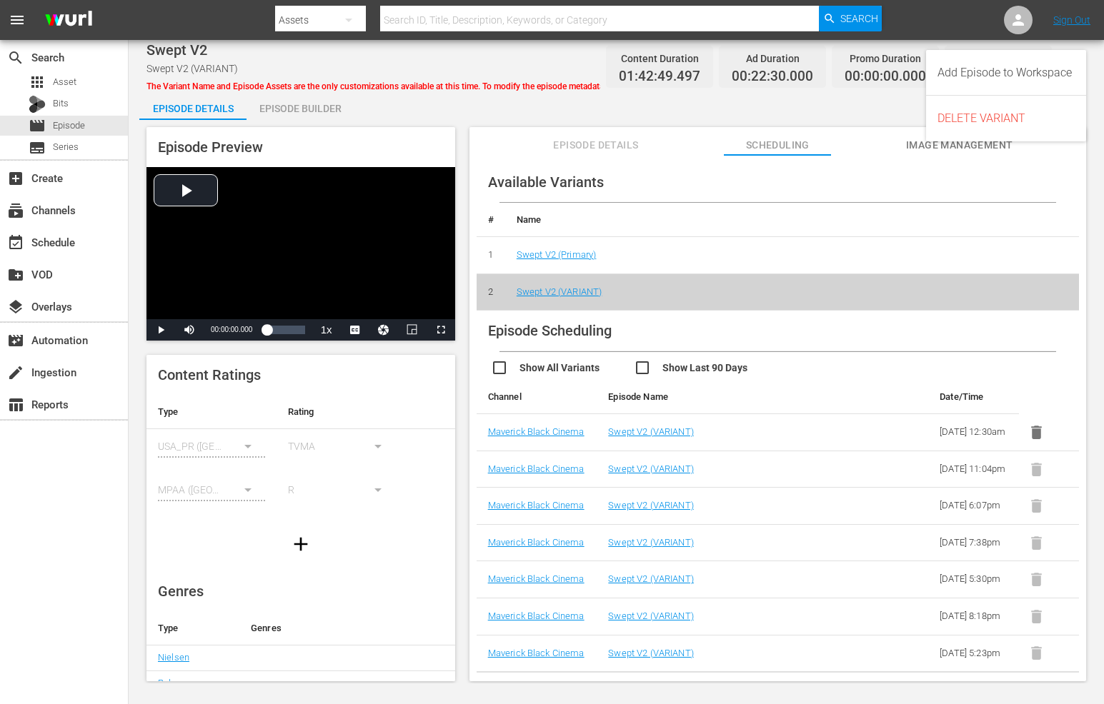
click at [744, 99] on div "Episode Details Episode Builder Episode Preview Video Player is loading. Play V…" at bounding box center [616, 392] width 954 height 602
click at [574, 143] on span "Episode Details" at bounding box center [595, 145] width 107 height 18
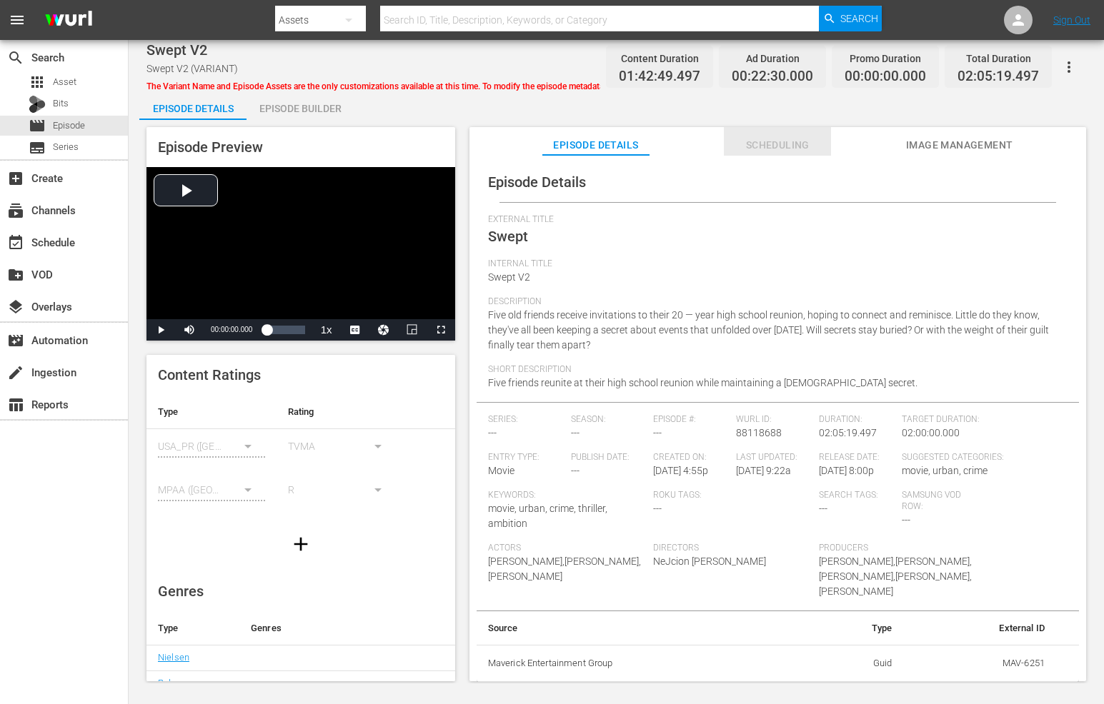
click at [796, 151] on span "Scheduling" at bounding box center [777, 145] width 107 height 18
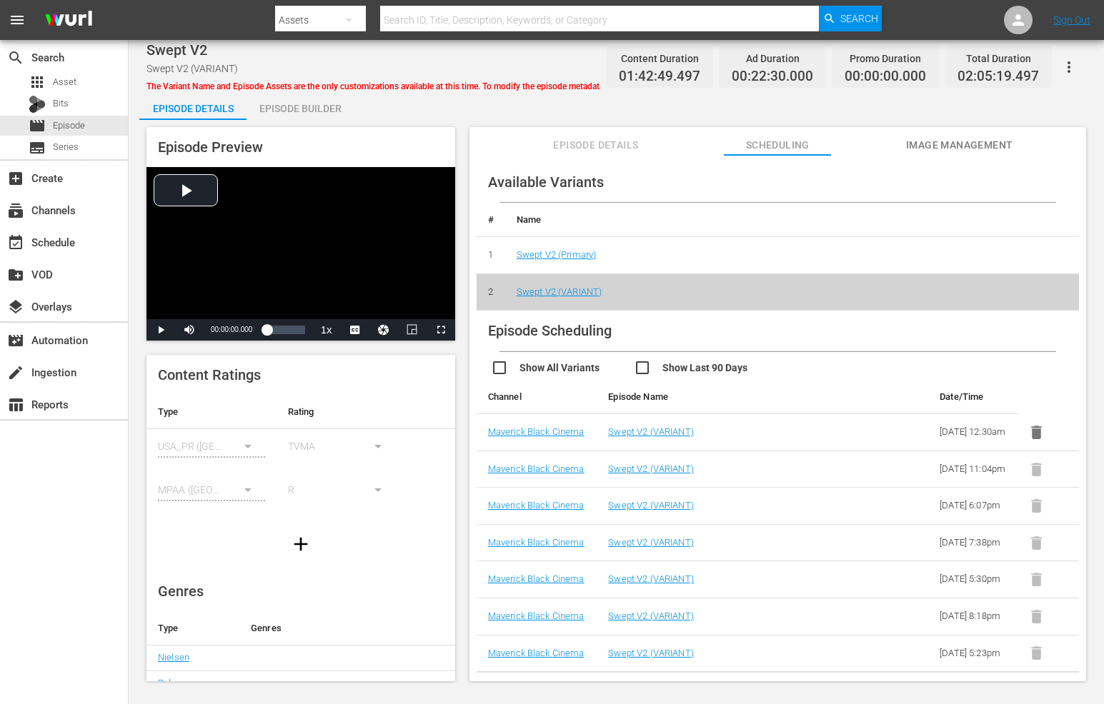
click at [932, 144] on span "Image Management" at bounding box center [959, 145] width 107 height 18
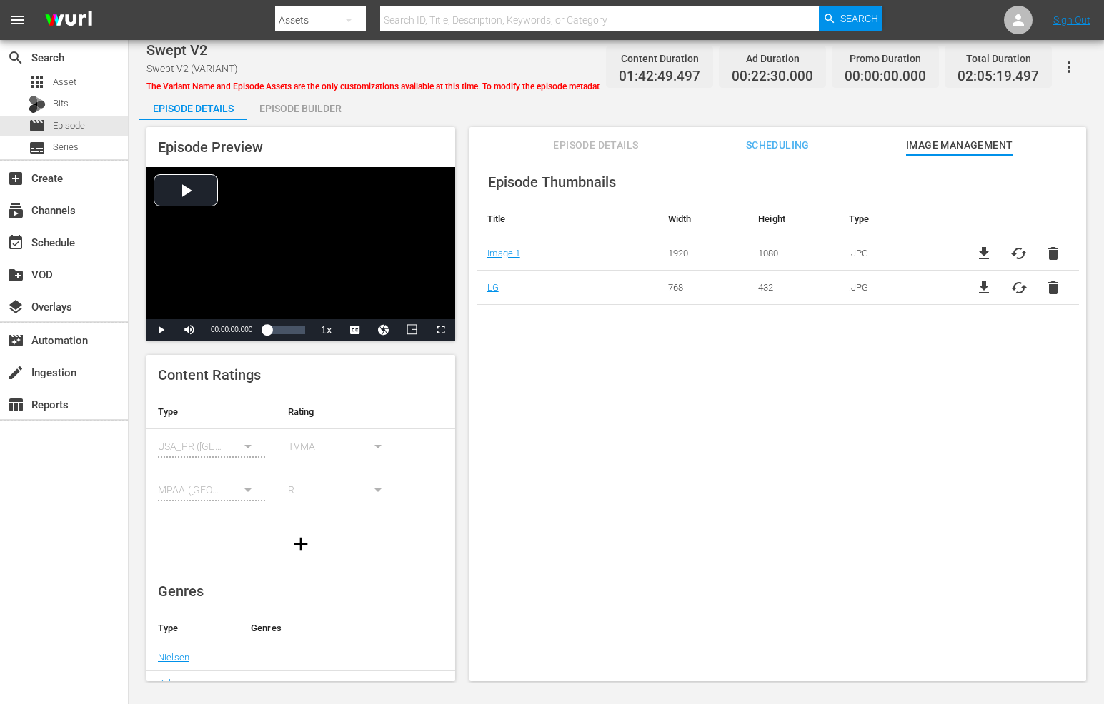
click at [587, 141] on span "Episode Details" at bounding box center [595, 145] width 107 height 18
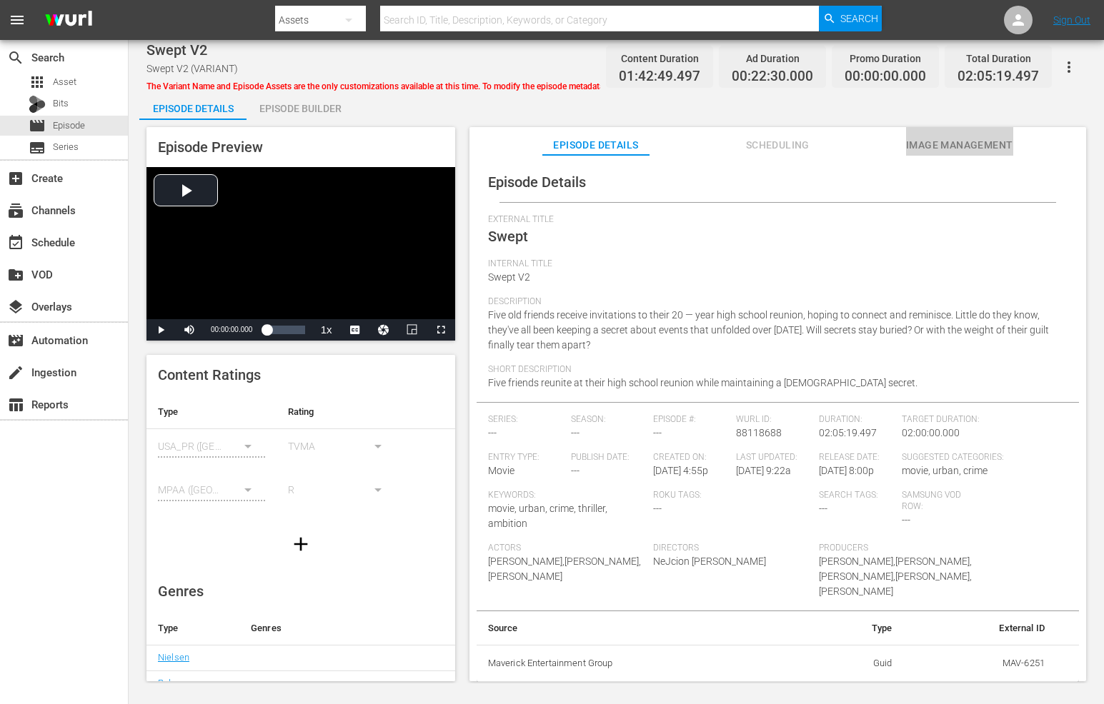
click at [973, 140] on span "Image Management" at bounding box center [959, 145] width 107 height 18
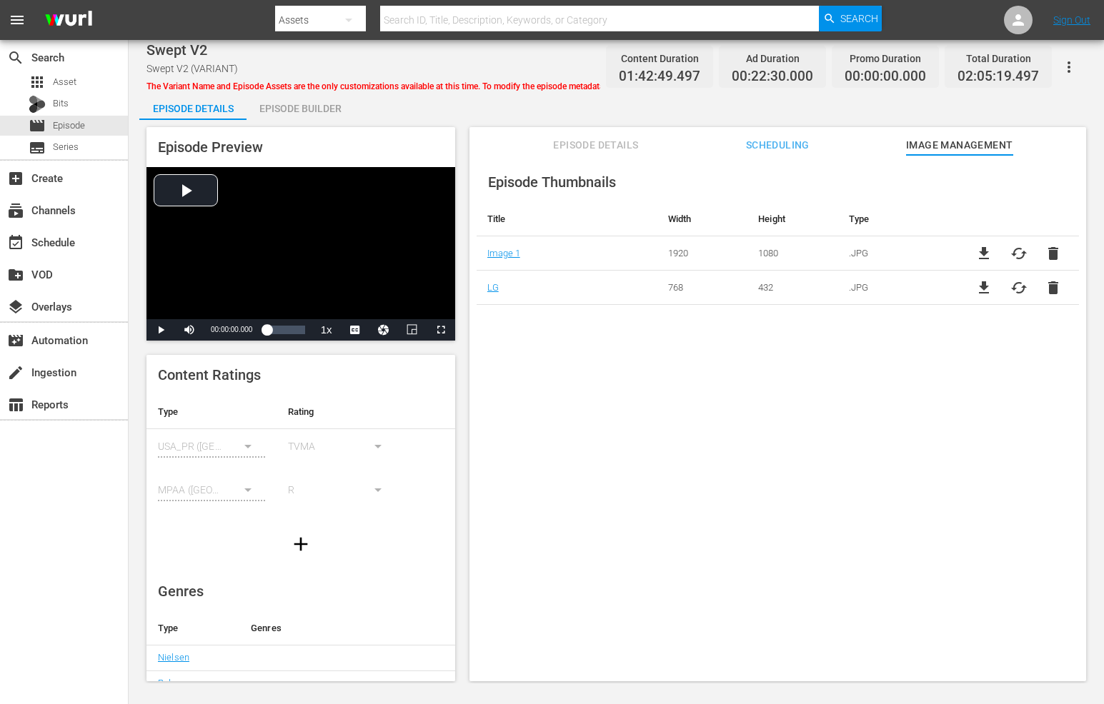
click at [630, 141] on span "Episode Details" at bounding box center [595, 145] width 107 height 18
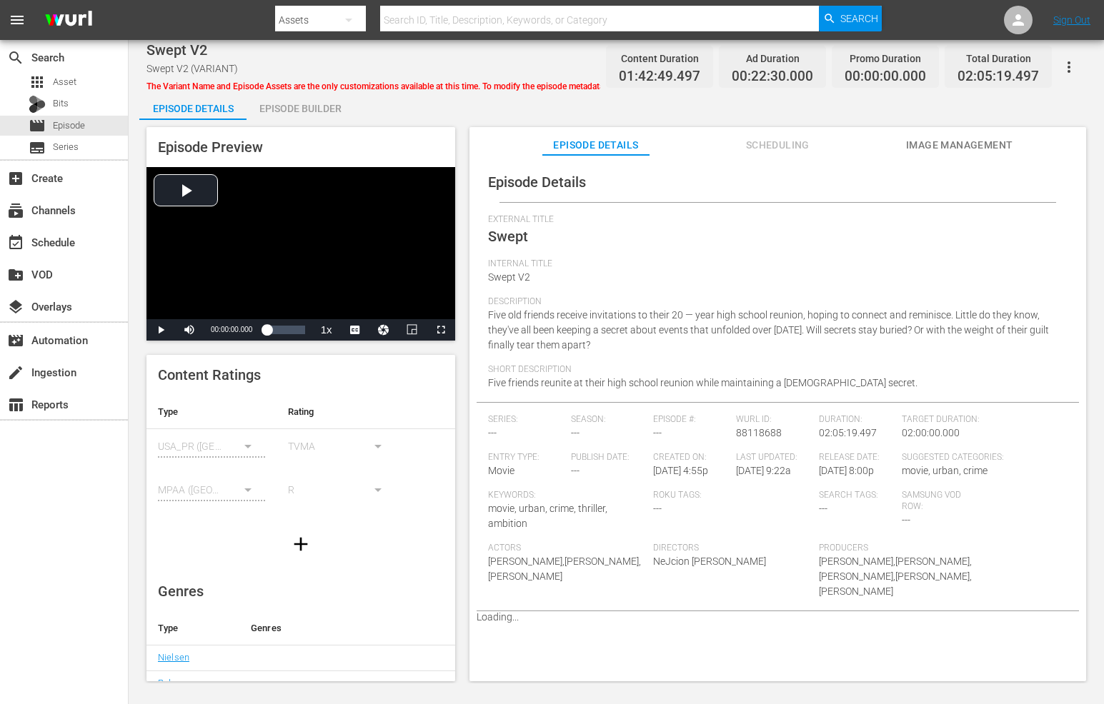
click at [1081, 59] on button "button" at bounding box center [1069, 67] width 34 height 34
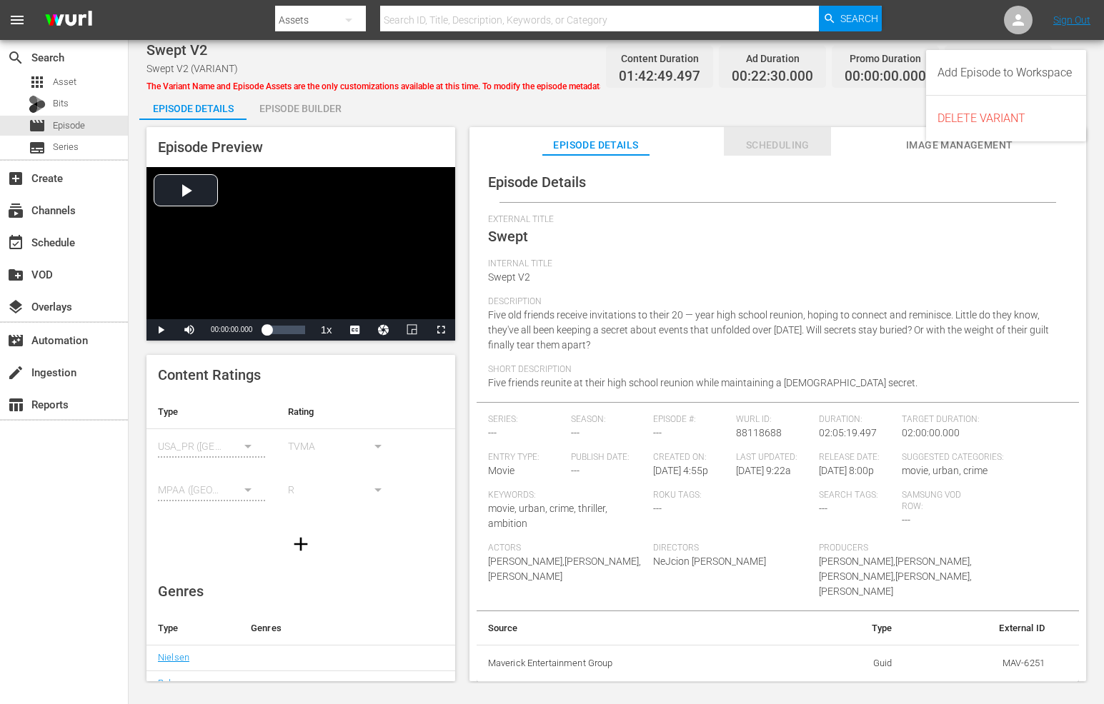
click at [726, 139] on span "Scheduling" at bounding box center [777, 145] width 107 height 18
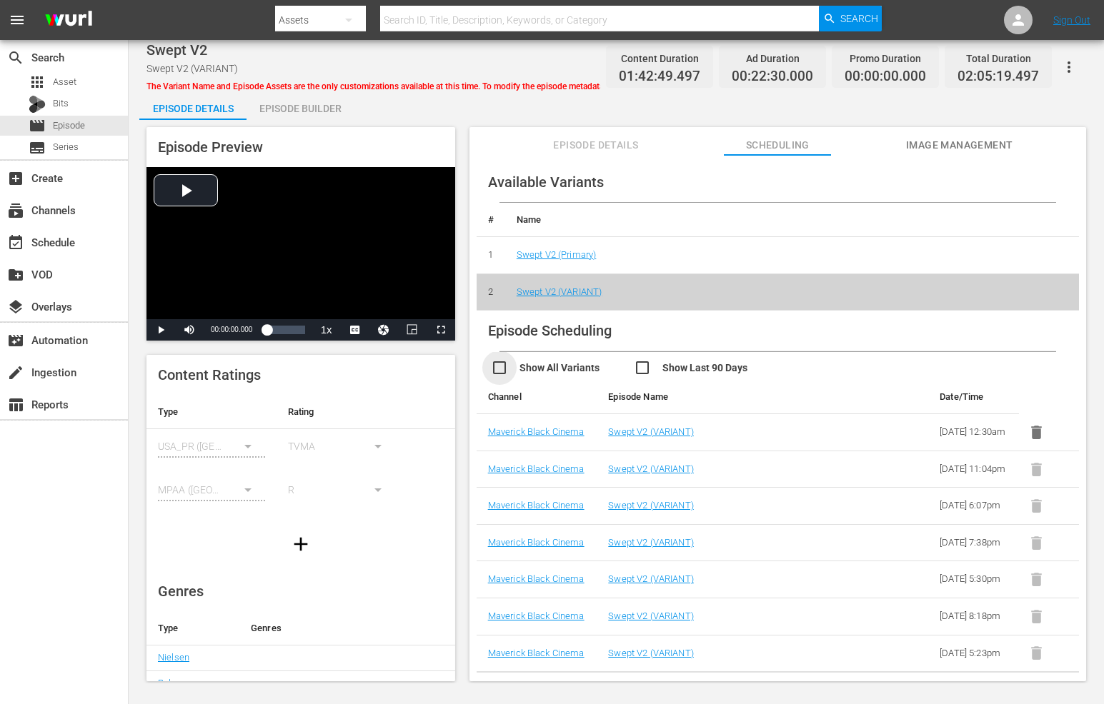
click at [553, 361] on input "checkbox" at bounding box center [562, 369] width 143 height 21
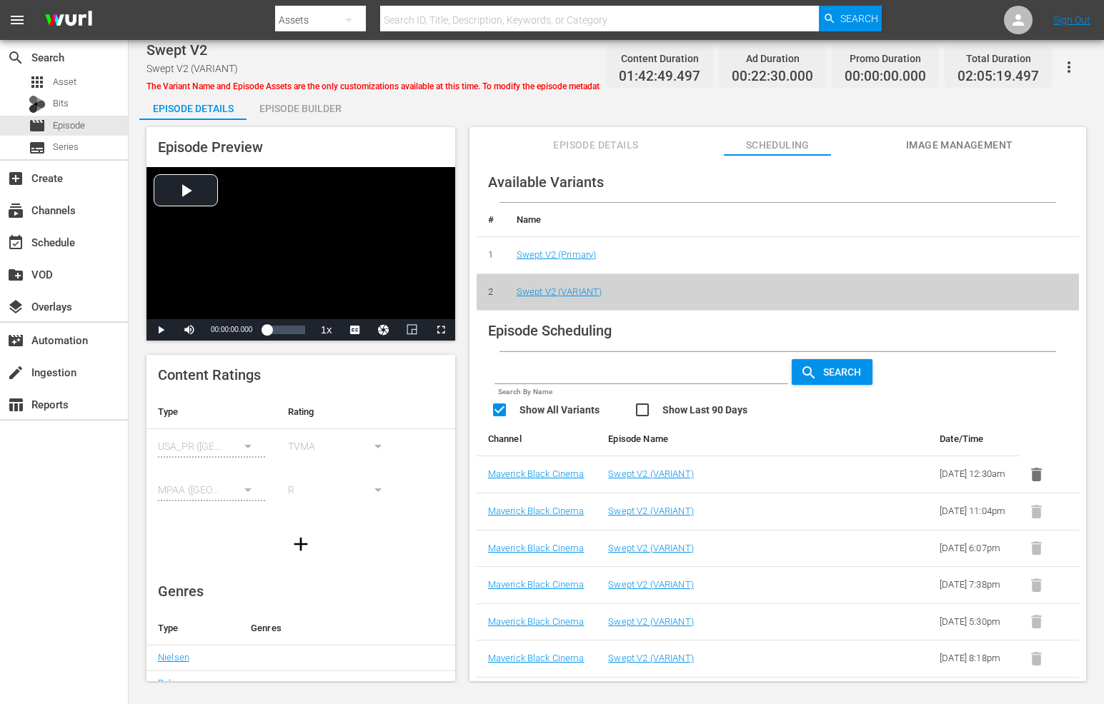
click at [560, 412] on input "checkbox" at bounding box center [562, 411] width 143 height 21
checkbox input "false"
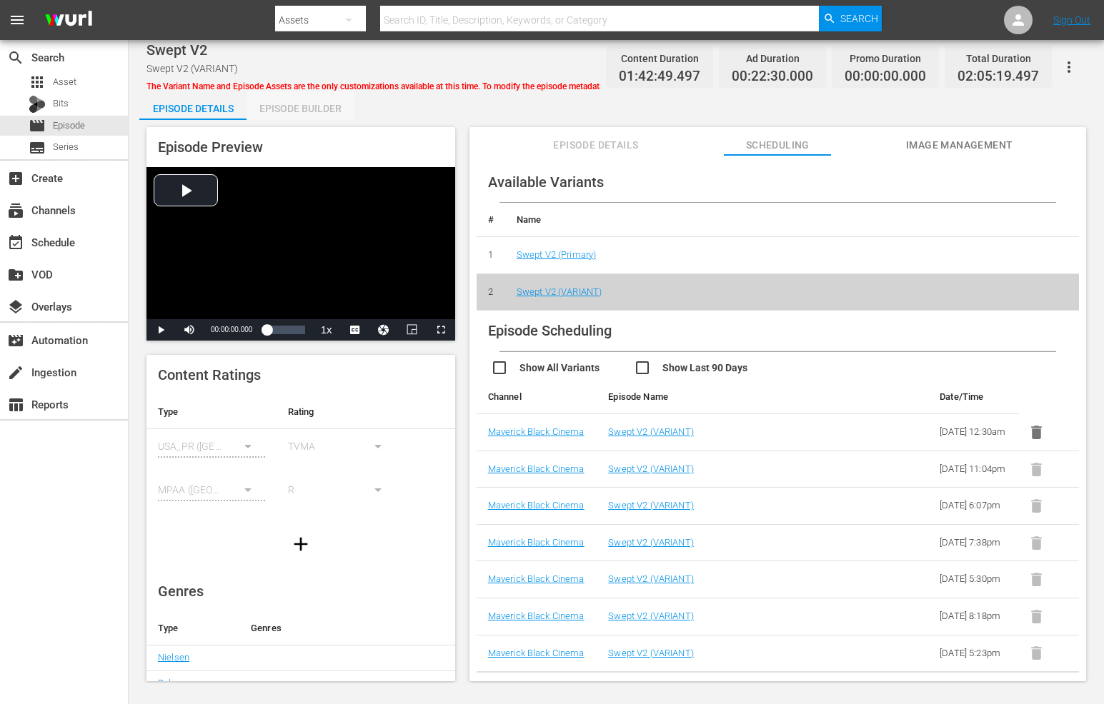
click at [321, 114] on div "Episode Builder" at bounding box center [299, 108] width 107 height 34
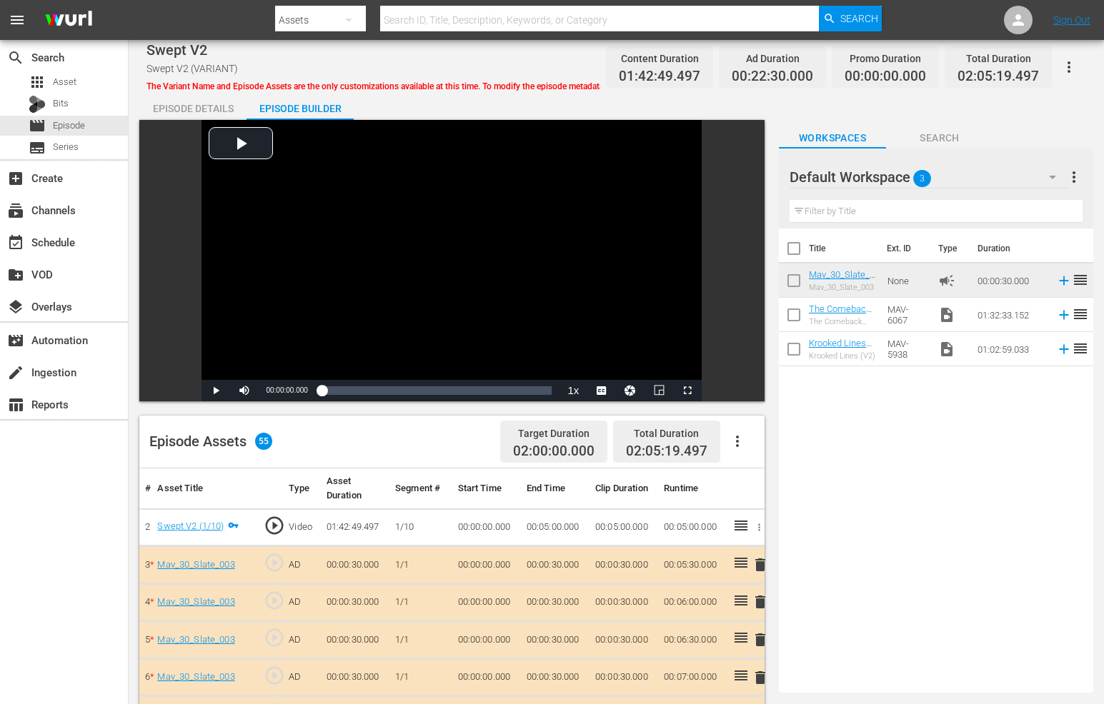
click at [212, 114] on div "Episode Details" at bounding box center [192, 108] width 107 height 34
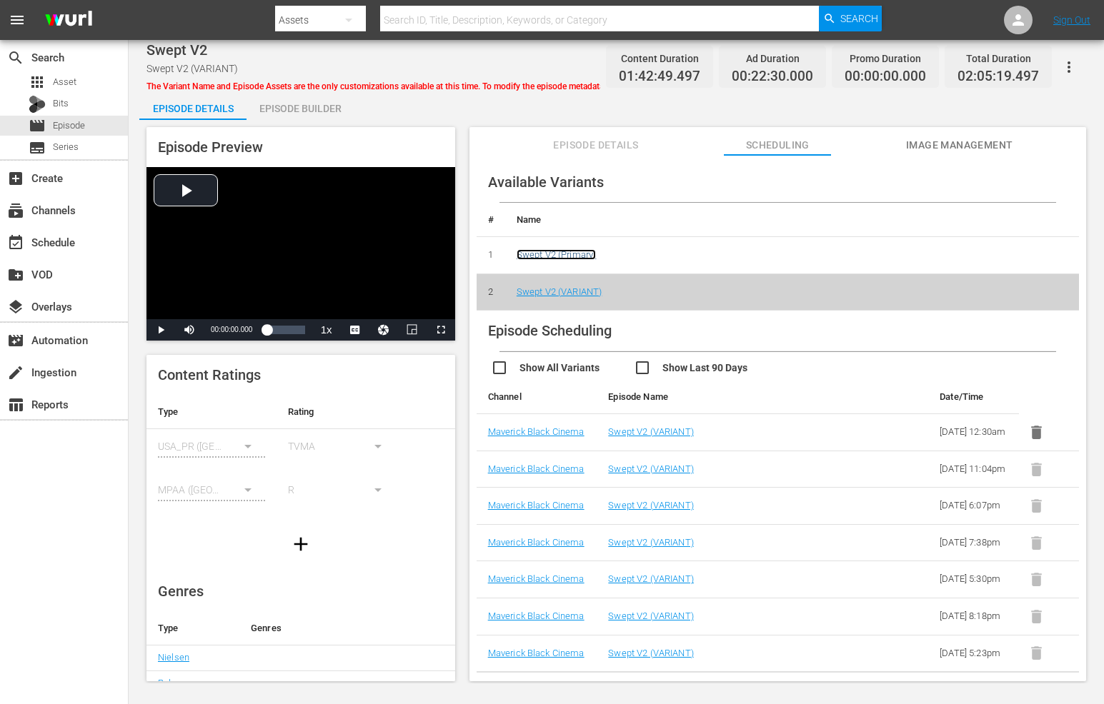
click at [568, 251] on link "Swept V2 (Primary)" at bounding box center [557, 254] width 80 height 11
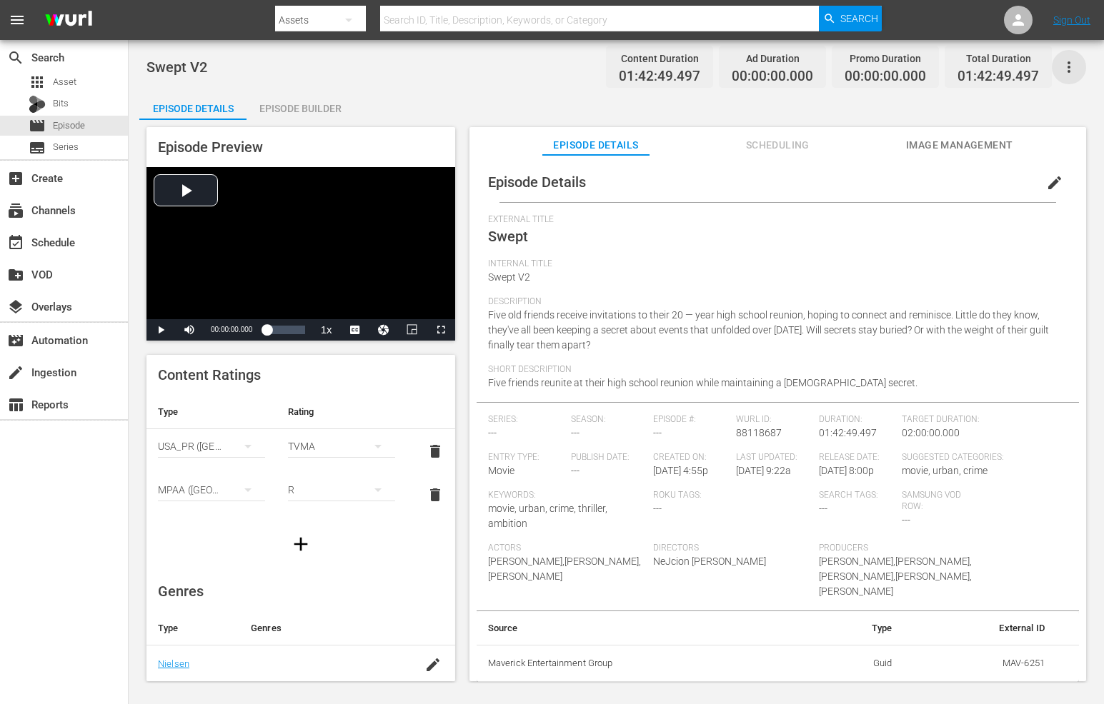
click at [1067, 66] on icon "button" at bounding box center [1068, 67] width 17 height 17
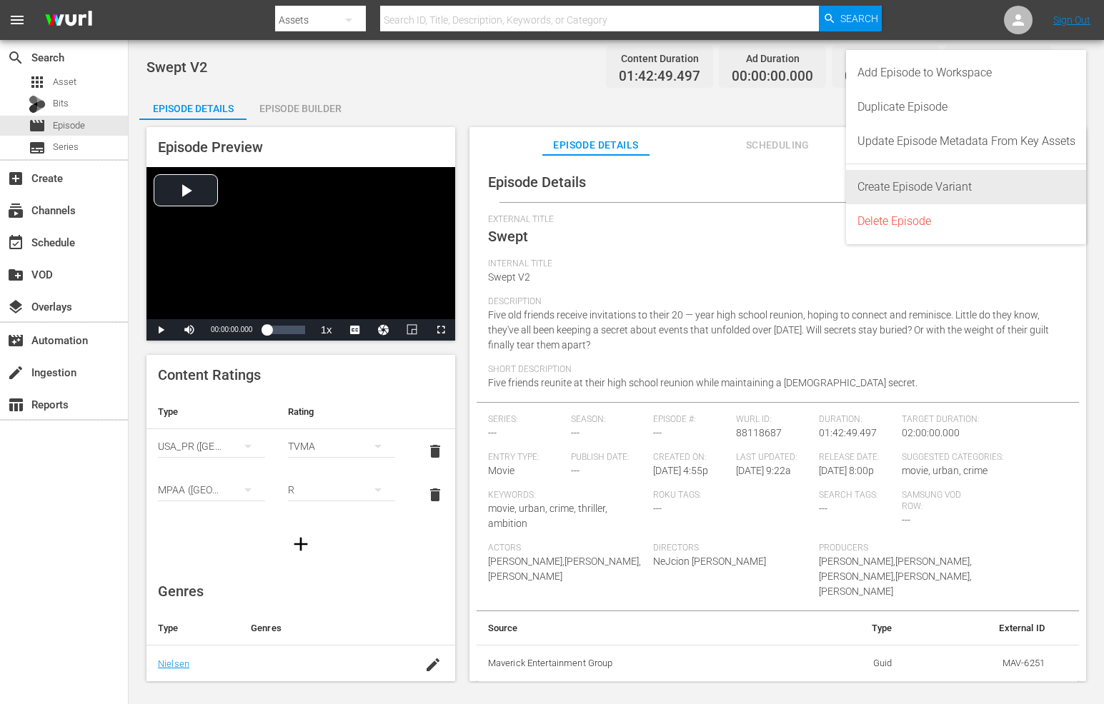
click at [953, 184] on div "Create Episode Variant" at bounding box center [966, 187] width 218 height 34
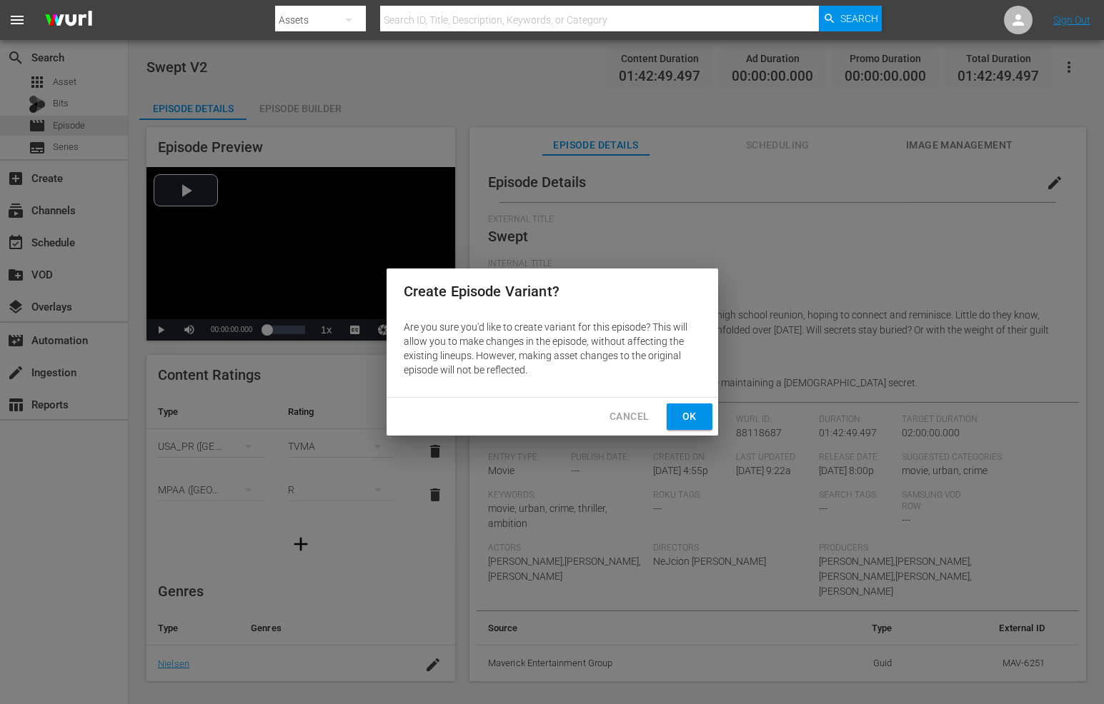
click at [688, 420] on span "Ok" at bounding box center [689, 417] width 23 height 18
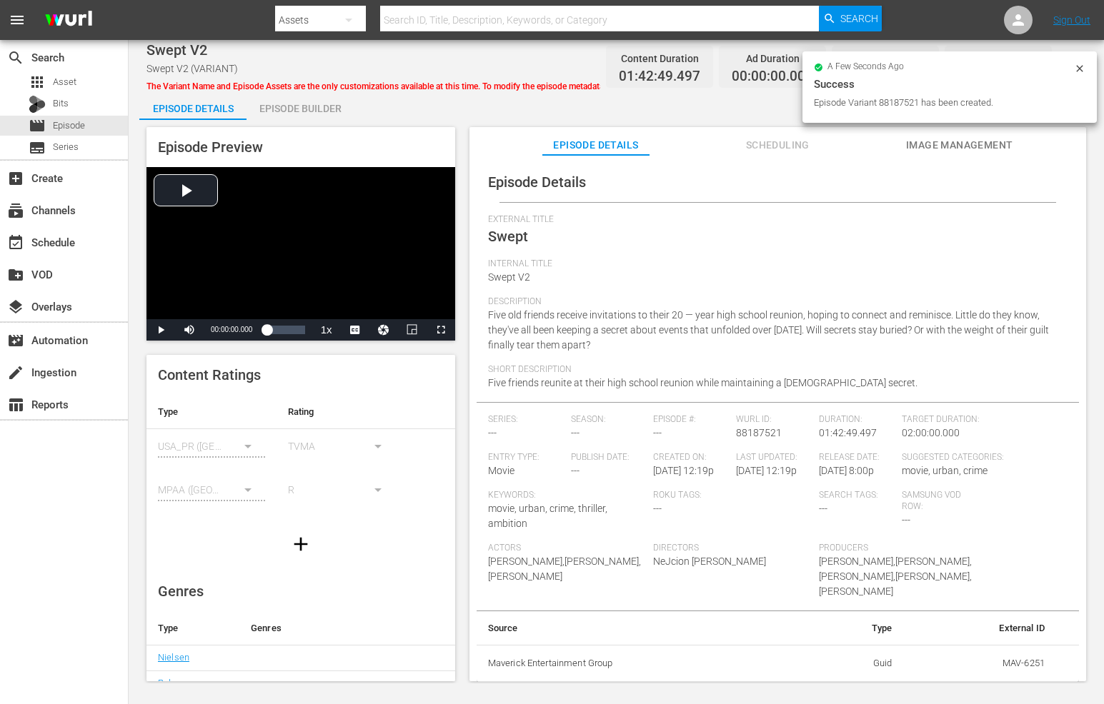
click at [747, 144] on span "Scheduling" at bounding box center [777, 145] width 107 height 18
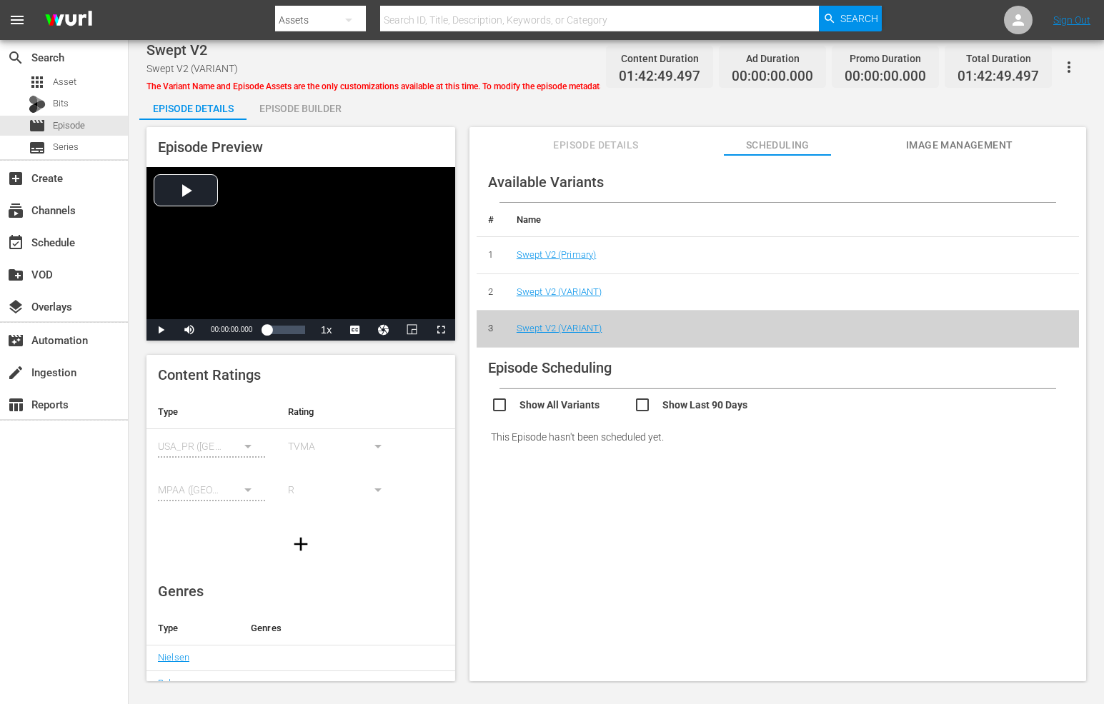
click at [303, 549] on icon "button" at bounding box center [300, 544] width 23 height 23
click at [350, 534] on div "simple table" at bounding box center [341, 534] width 107 height 40
click at [565, 408] on input "checkbox" at bounding box center [562, 406] width 143 height 21
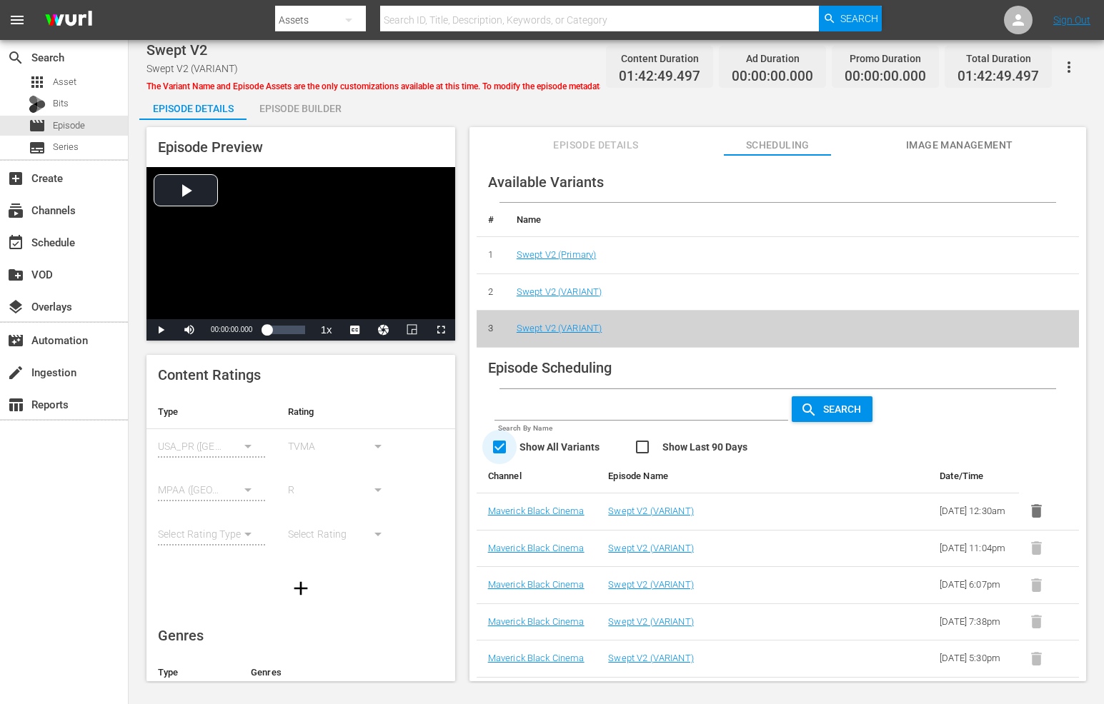
click at [554, 446] on input "checkbox" at bounding box center [562, 449] width 143 height 21
checkbox input "false"
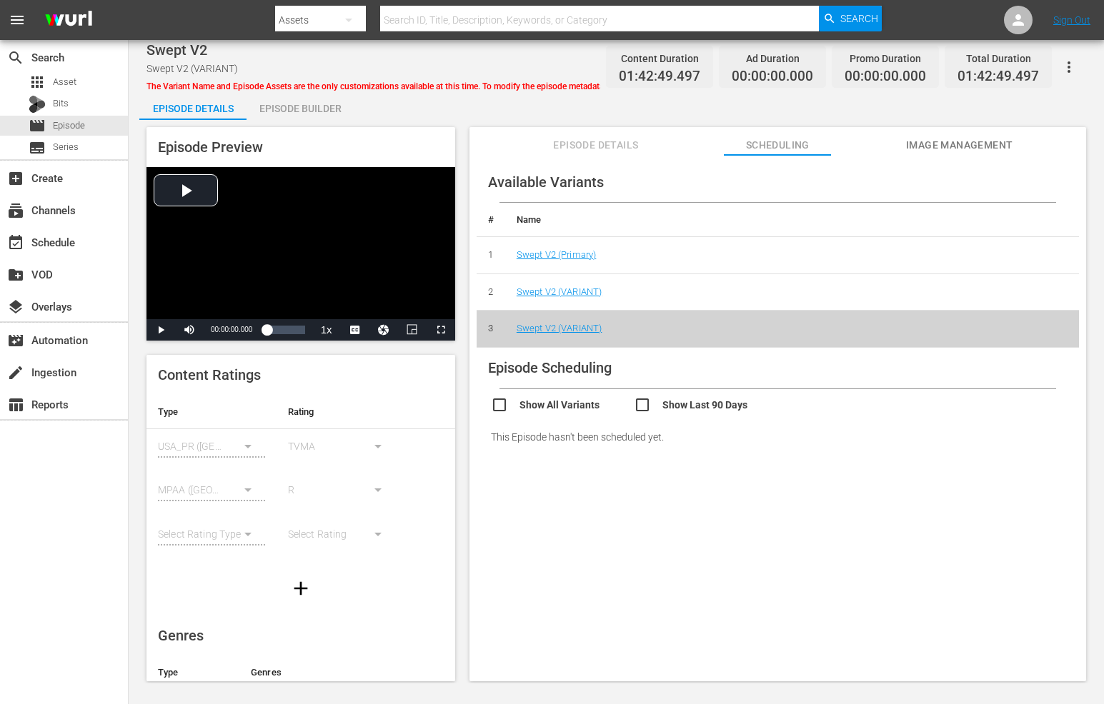
click at [307, 110] on div "Episode Builder" at bounding box center [299, 108] width 107 height 34
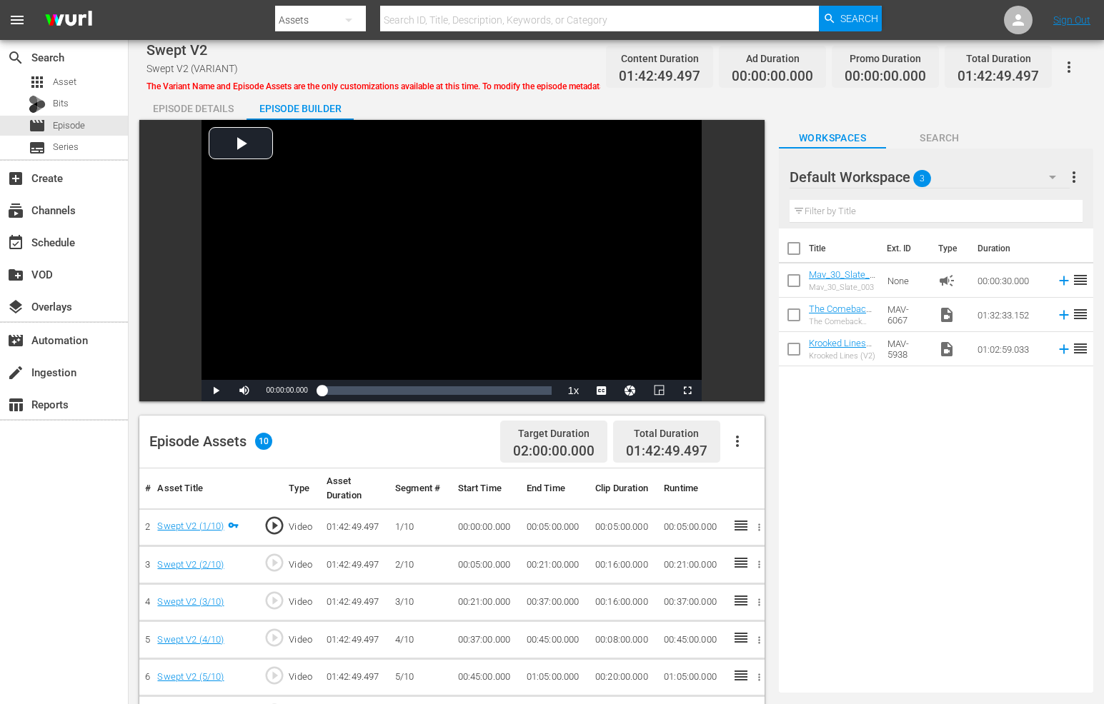
click at [736, 442] on icon "button" at bounding box center [737, 441] width 17 height 17
click at [777, 455] on div "Fill with Ads" at bounding box center [780, 447] width 97 height 34
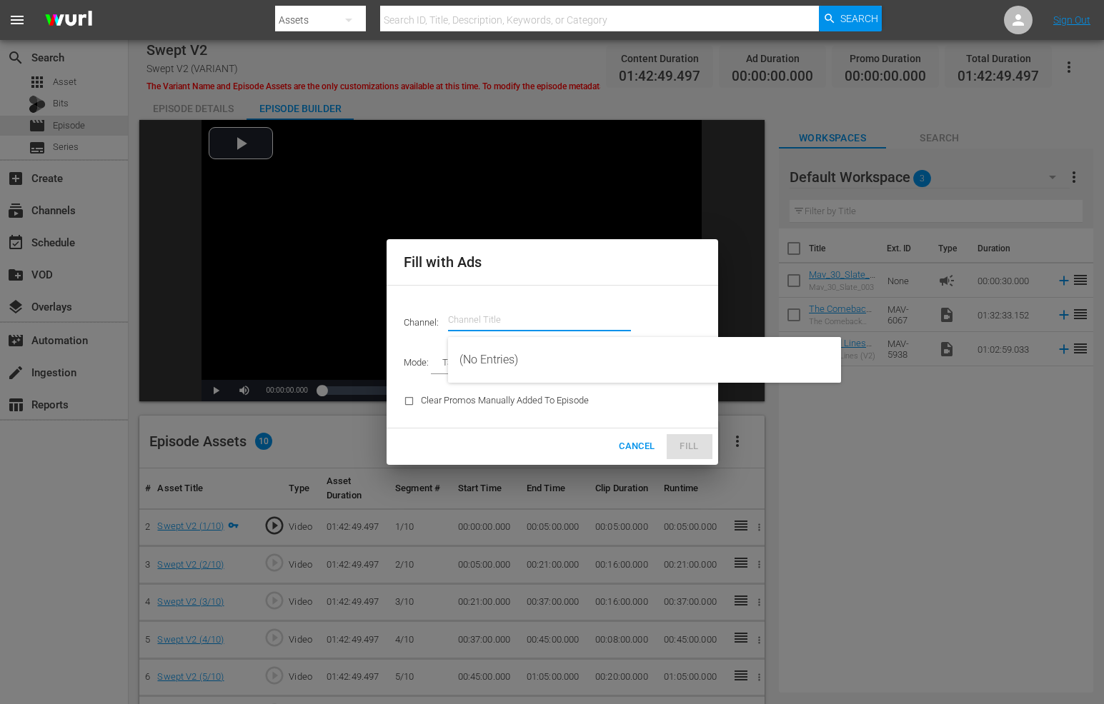
click at [472, 311] on input "text" at bounding box center [539, 320] width 183 height 34
click at [450, 289] on div "Channel: Channel Title Mode: Target Duration TARGET_DURATION Clear Promos Manua…" at bounding box center [551, 357] width 331 height 144
click at [488, 369] on body "menu Search By Assets Search ID, Title, Description, Keywords, or Category Sear…" at bounding box center [552, 352] width 1104 height 704
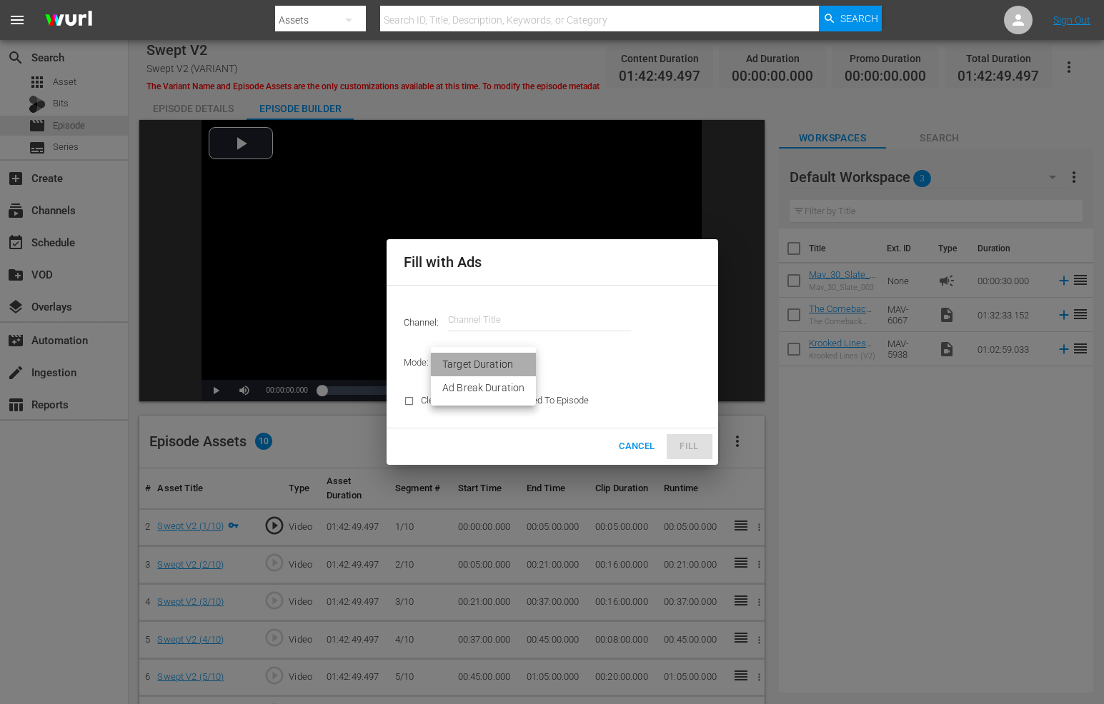
click at [490, 363] on li "Target Duration" at bounding box center [483, 365] width 105 height 24
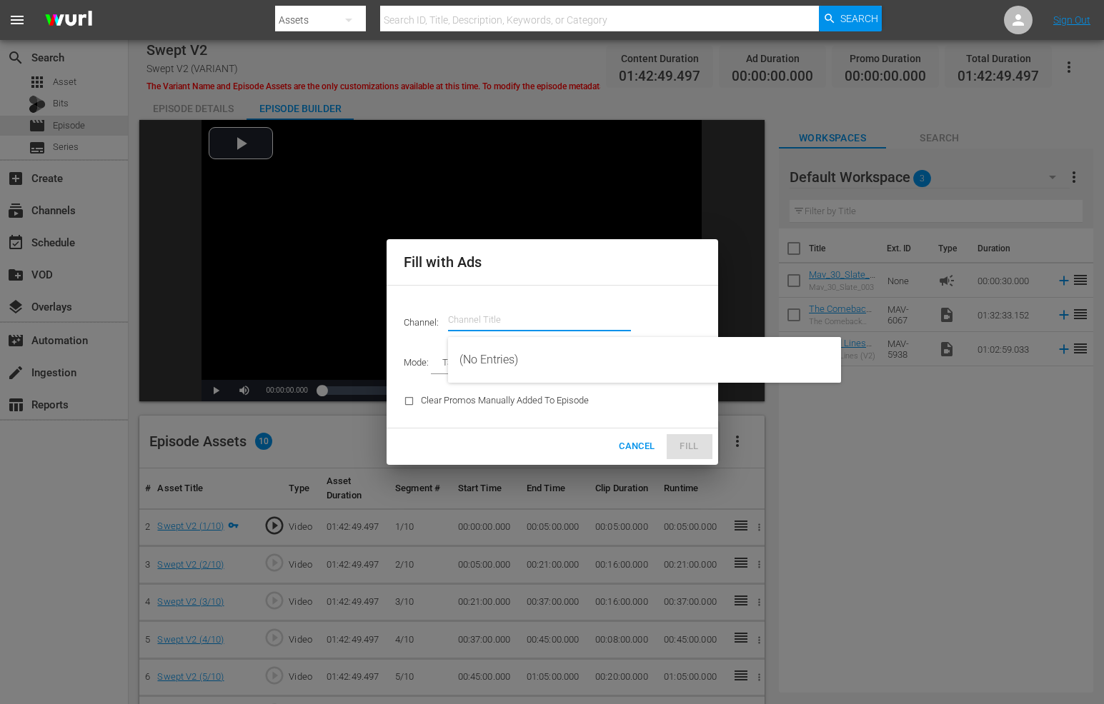
click at [494, 318] on input "text" at bounding box center [539, 320] width 183 height 34
click at [640, 445] on span "Cancel" at bounding box center [637, 447] width 36 height 16
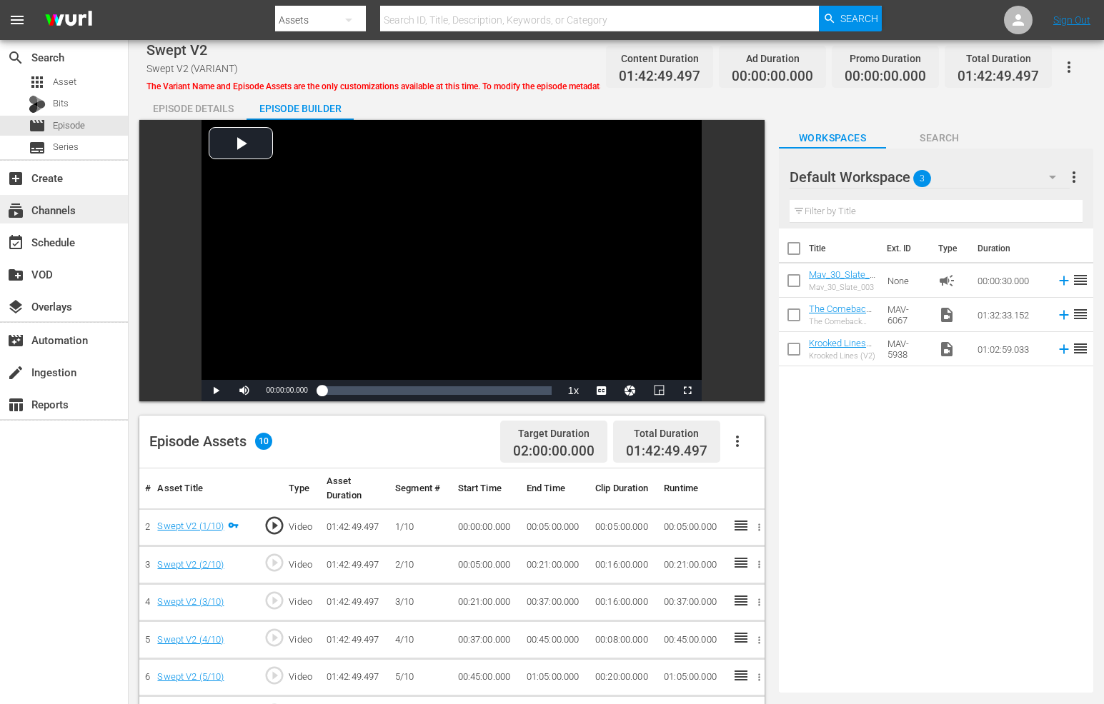
click at [36, 212] on div "subscriptions Channels" at bounding box center [40, 207] width 80 height 13
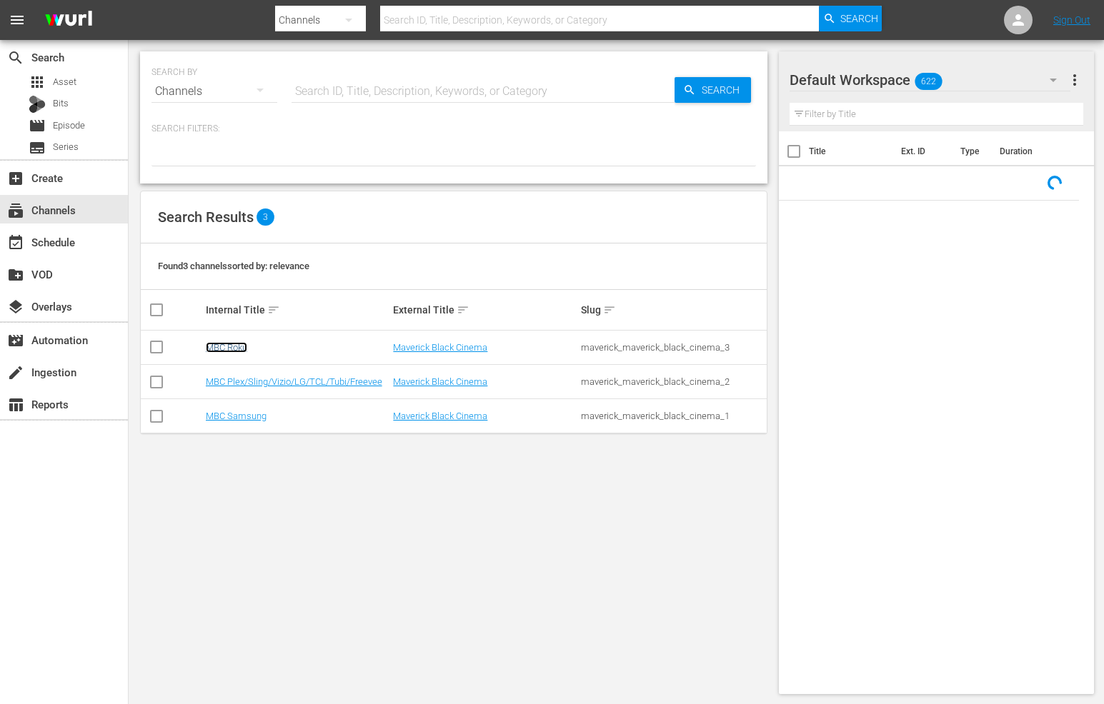
click at [239, 345] on link "MBC Roku" at bounding box center [226, 347] width 41 height 11
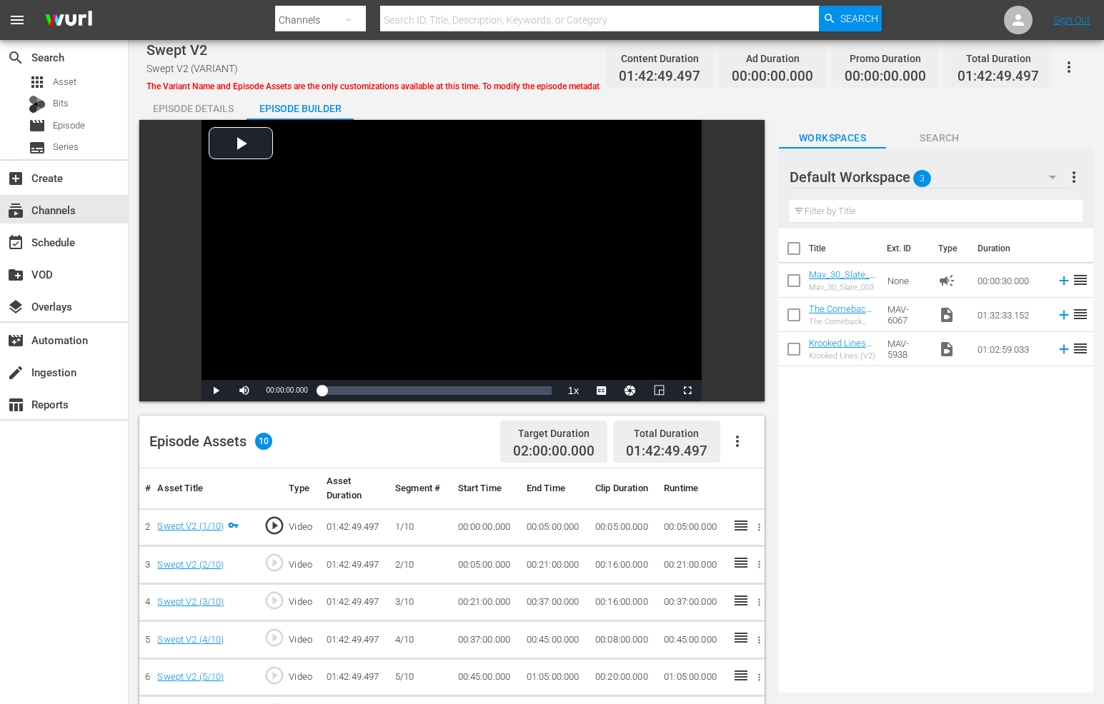
click at [750, 439] on button "button" at bounding box center [737, 441] width 34 height 34
click at [746, 439] on div "Fill with Ads" at bounding box center [780, 447] width 97 height 34
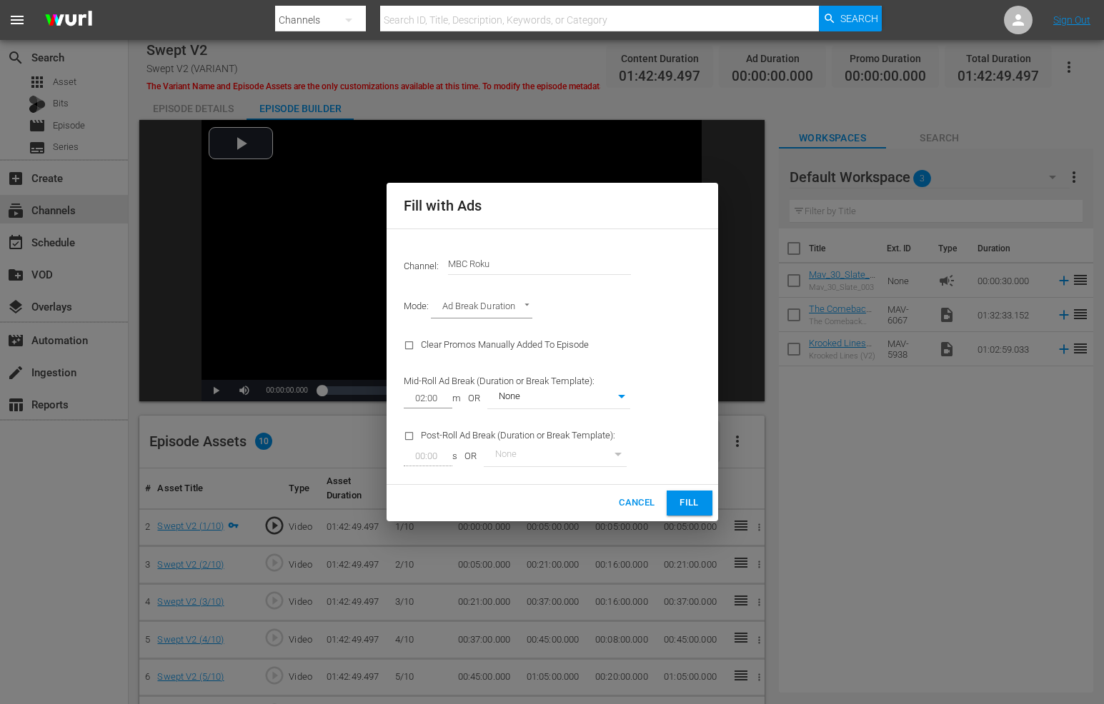
click at [672, 503] on button "Fill" at bounding box center [690, 503] width 46 height 25
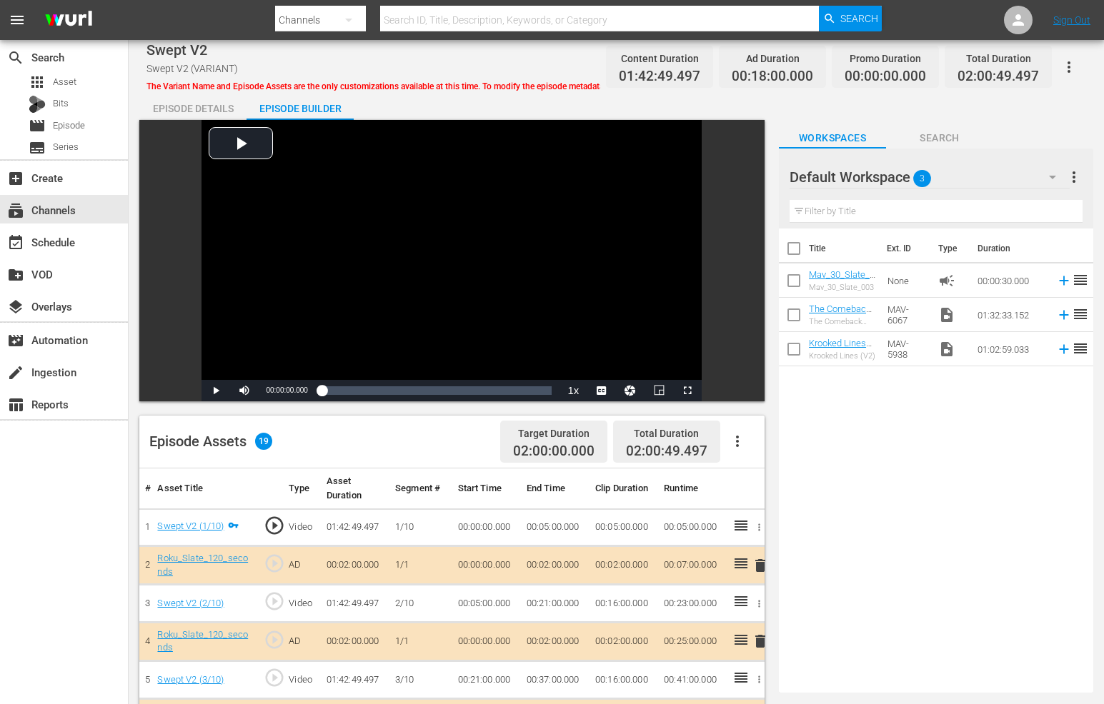
click at [211, 93] on div "Episode Details" at bounding box center [192, 108] width 107 height 34
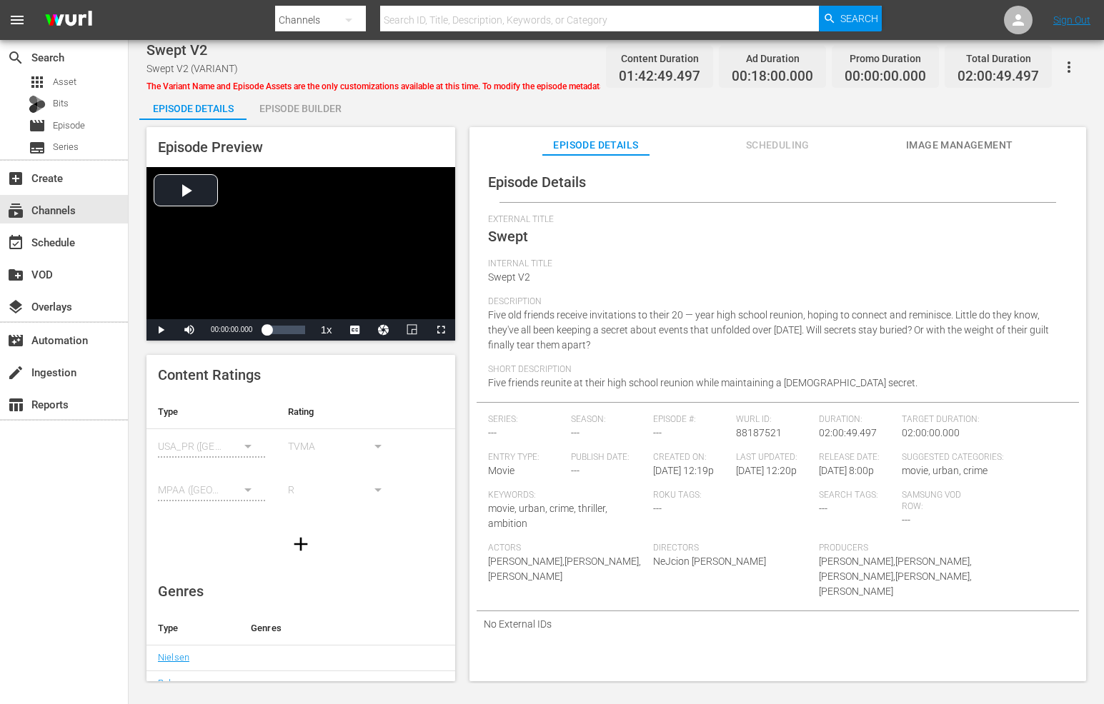
click at [761, 145] on span "Scheduling" at bounding box center [777, 145] width 107 height 18
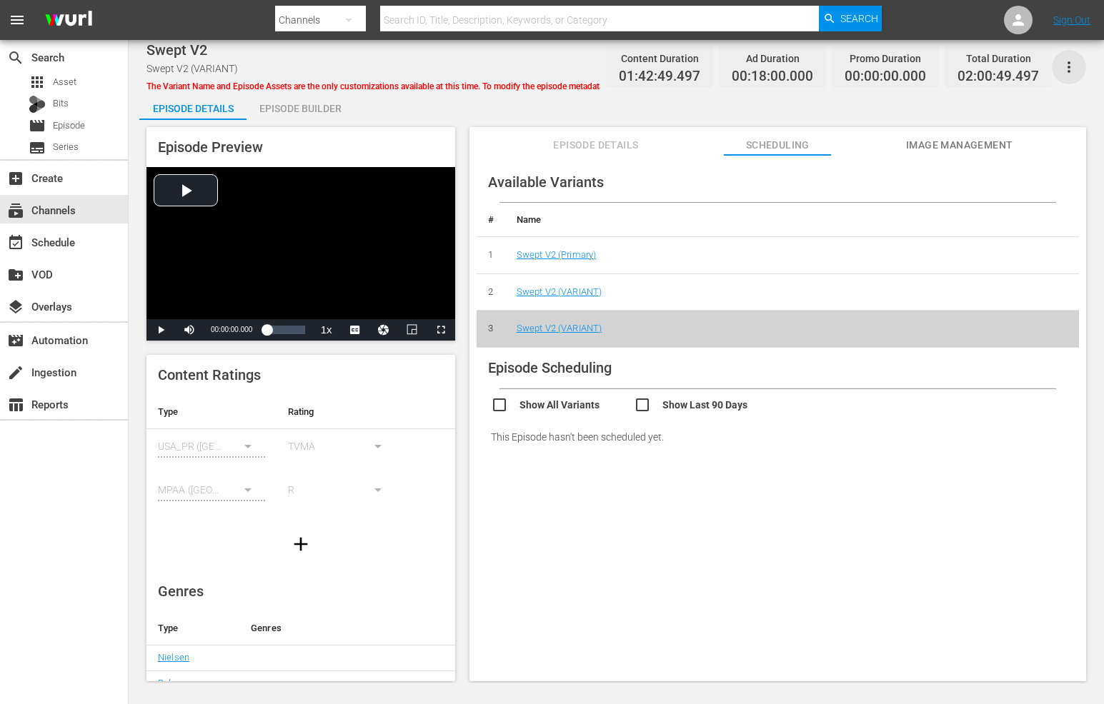
click at [1062, 66] on icon "button" at bounding box center [1068, 67] width 17 height 17
click at [1032, 71] on div "Add Episode to Workspace" at bounding box center [1005, 73] width 137 height 34
click at [79, 123] on span "Episode" at bounding box center [69, 126] width 32 height 14
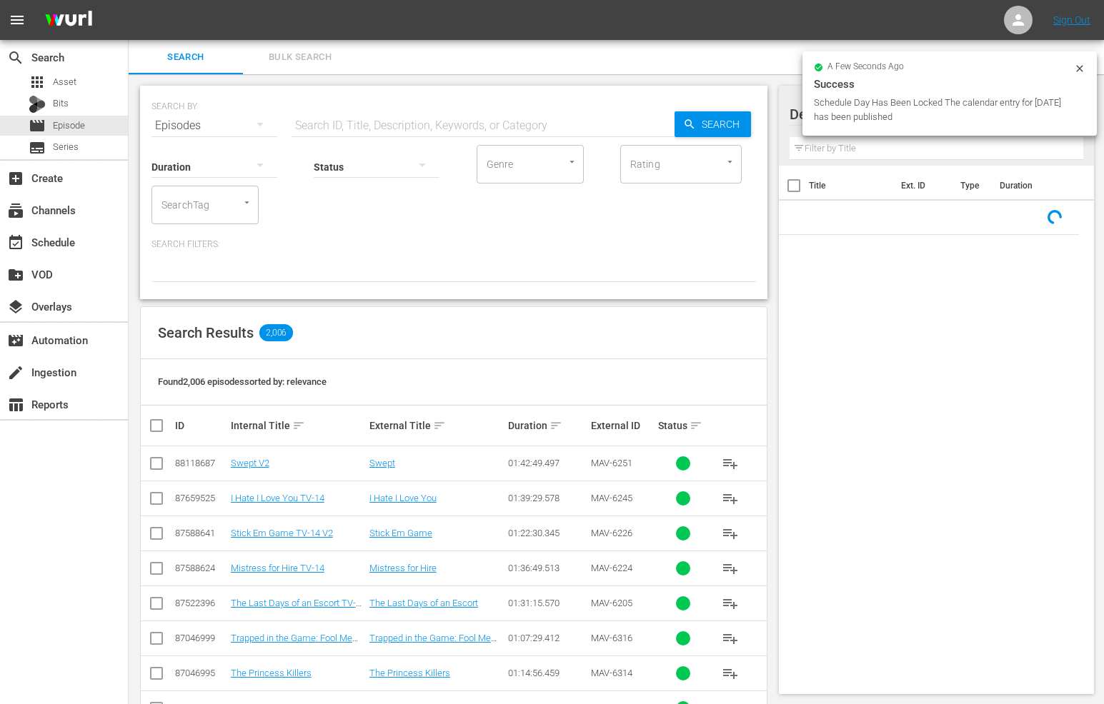
click at [396, 138] on div "Status" at bounding box center [377, 157] width 126 height 51
click at [411, 119] on input "text" at bounding box center [482, 126] width 383 height 34
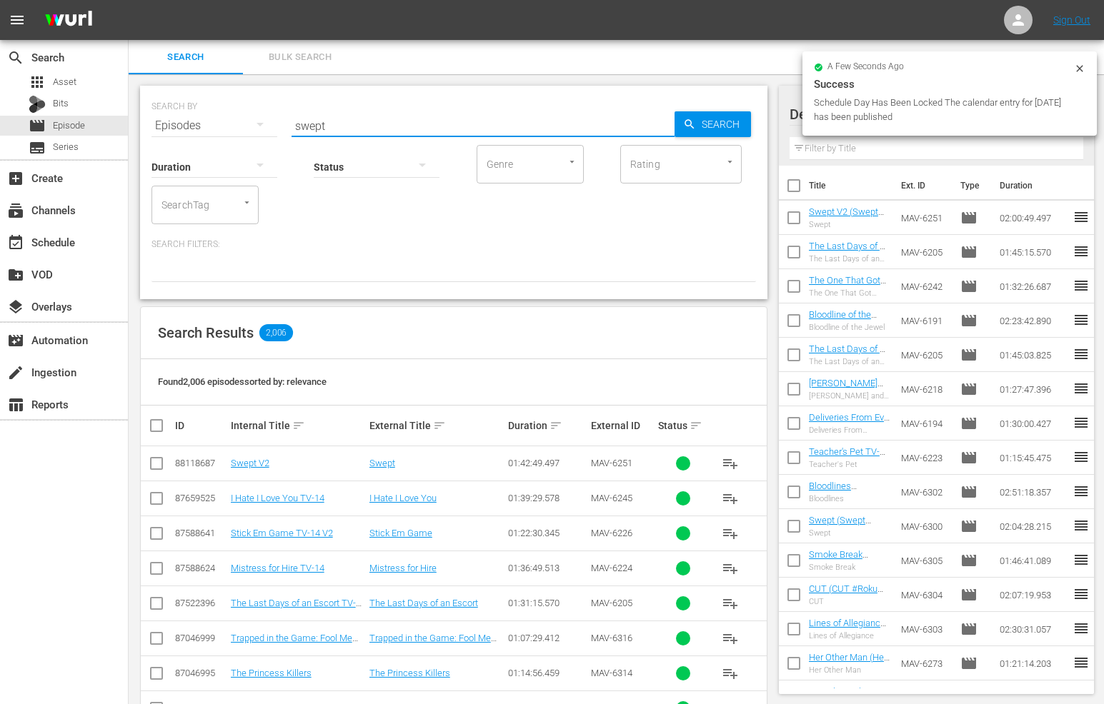
type input "swept"
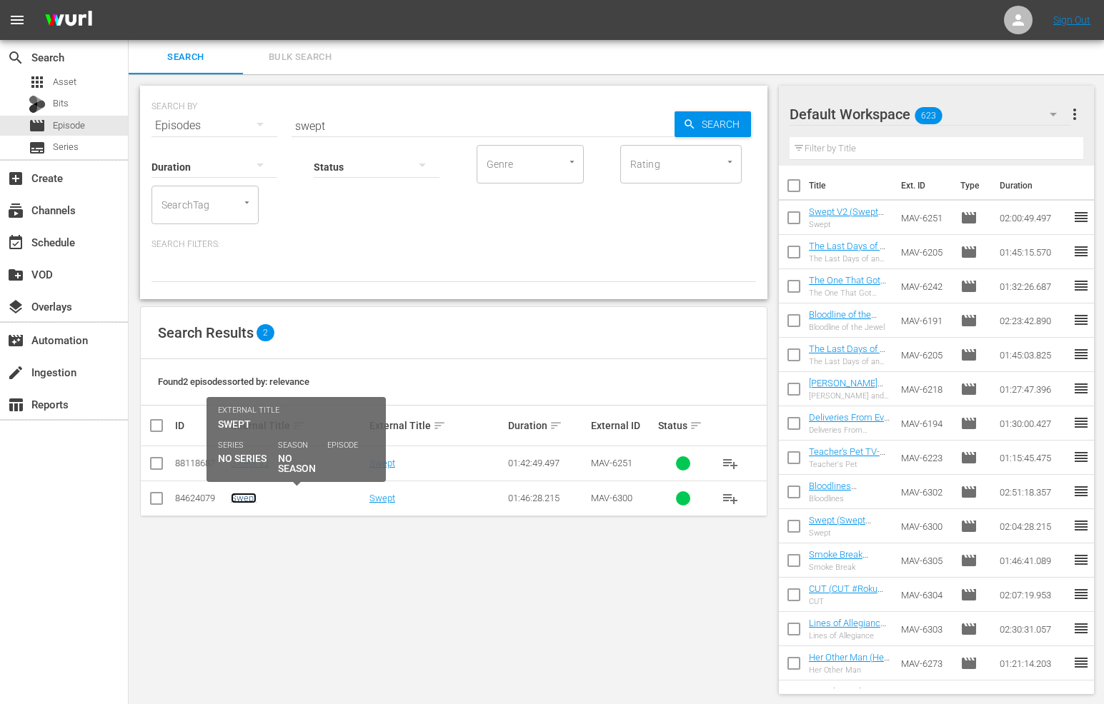
click at [239, 497] on link "Swept" at bounding box center [244, 498] width 26 height 11
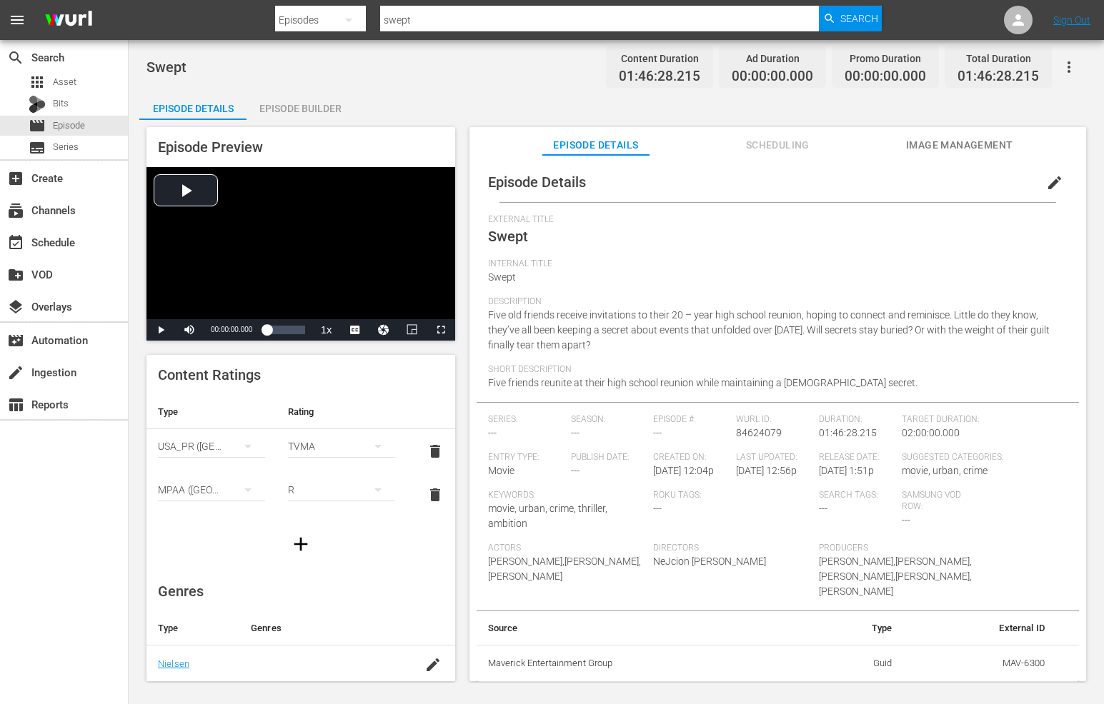
click at [765, 134] on button "Scheduling" at bounding box center [777, 141] width 107 height 29
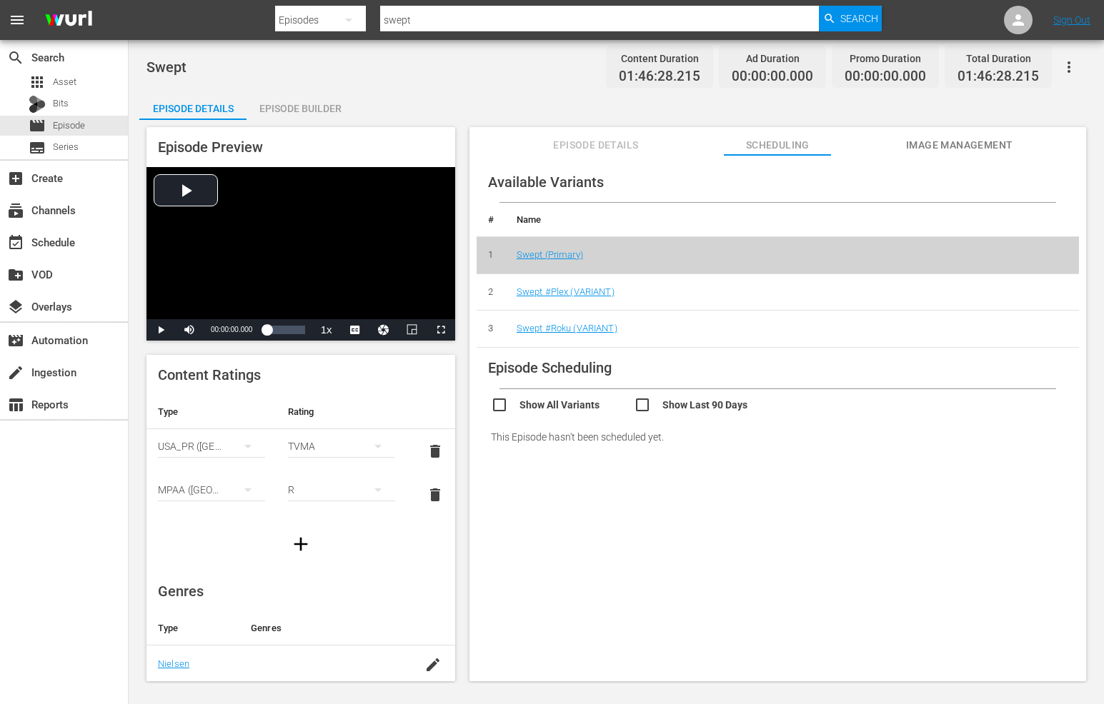
click at [579, 407] on input "checkbox" at bounding box center [562, 406] width 143 height 21
checkbox input "true"
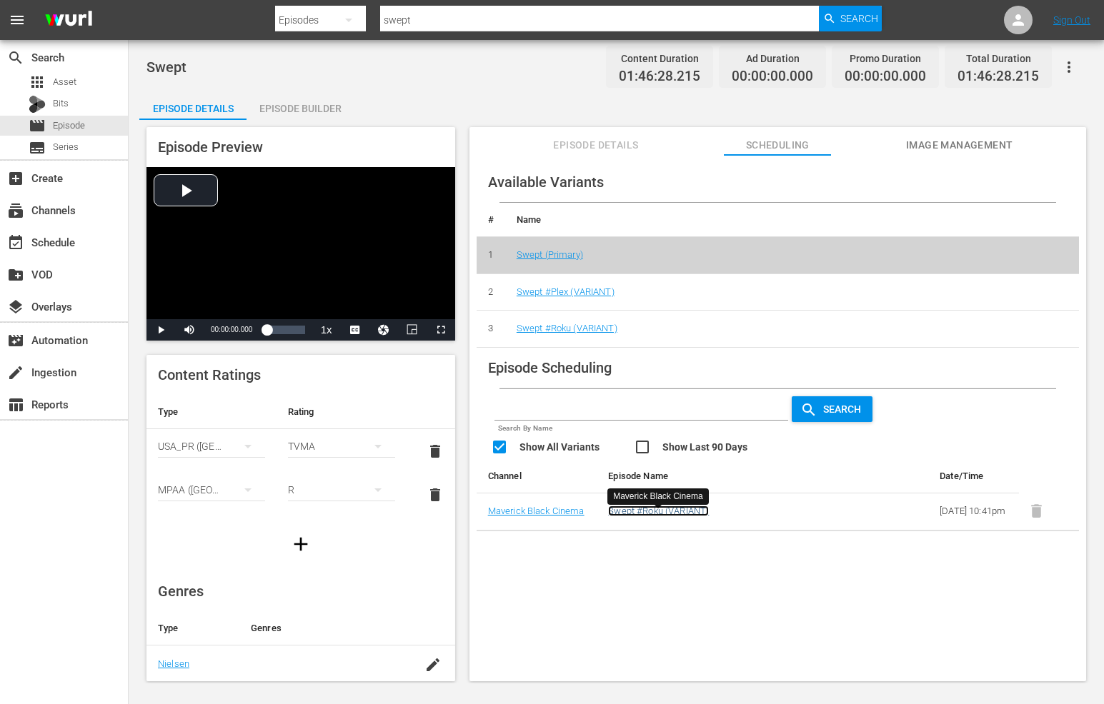
click at [694, 517] on link "Swept #Roku (VARIANT)" at bounding box center [658, 511] width 101 height 11
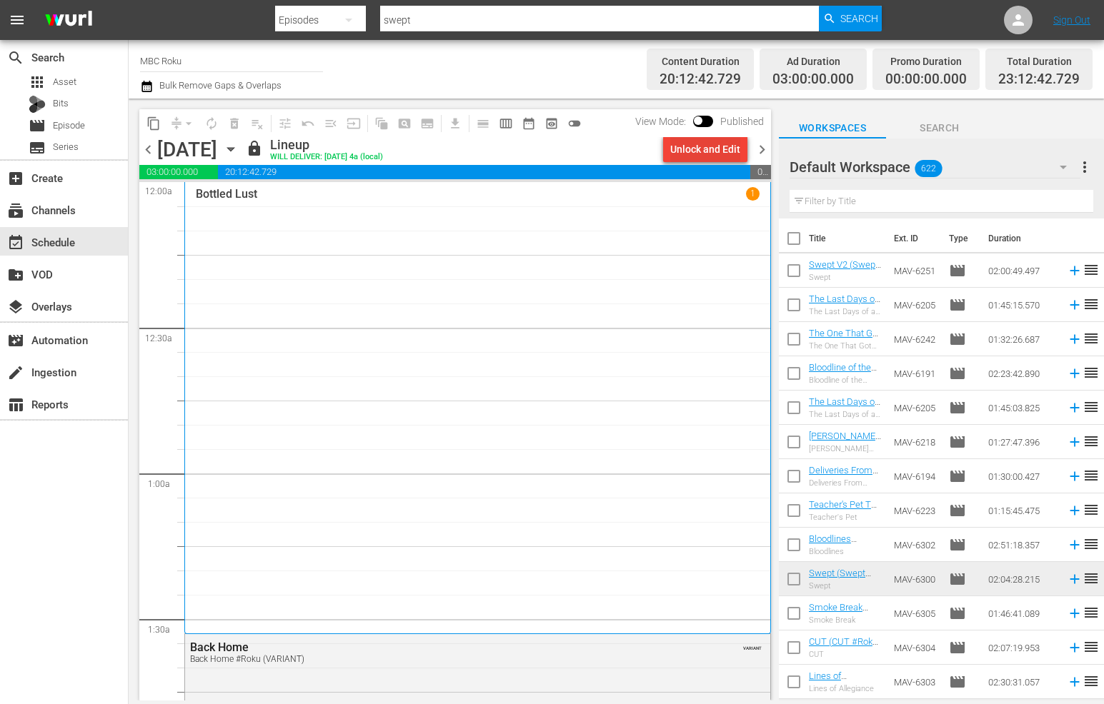
click at [698, 154] on div "Unlock and Edit" at bounding box center [705, 149] width 70 height 26
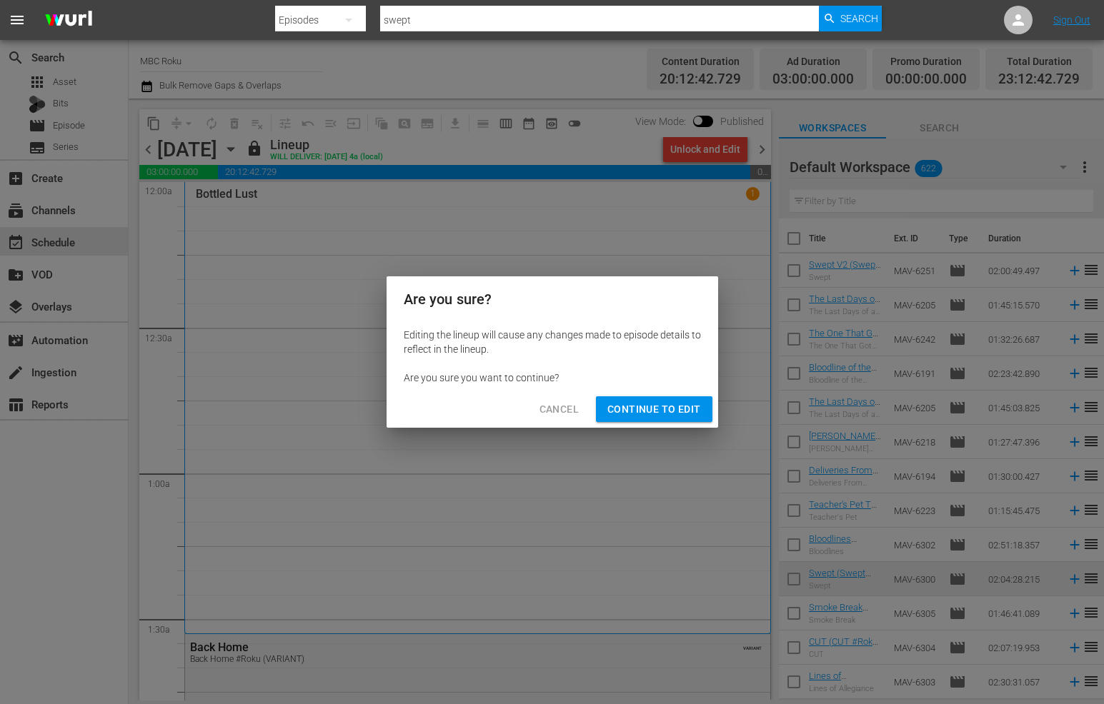
click at [671, 417] on span "Continue to Edit" at bounding box center [653, 410] width 93 height 18
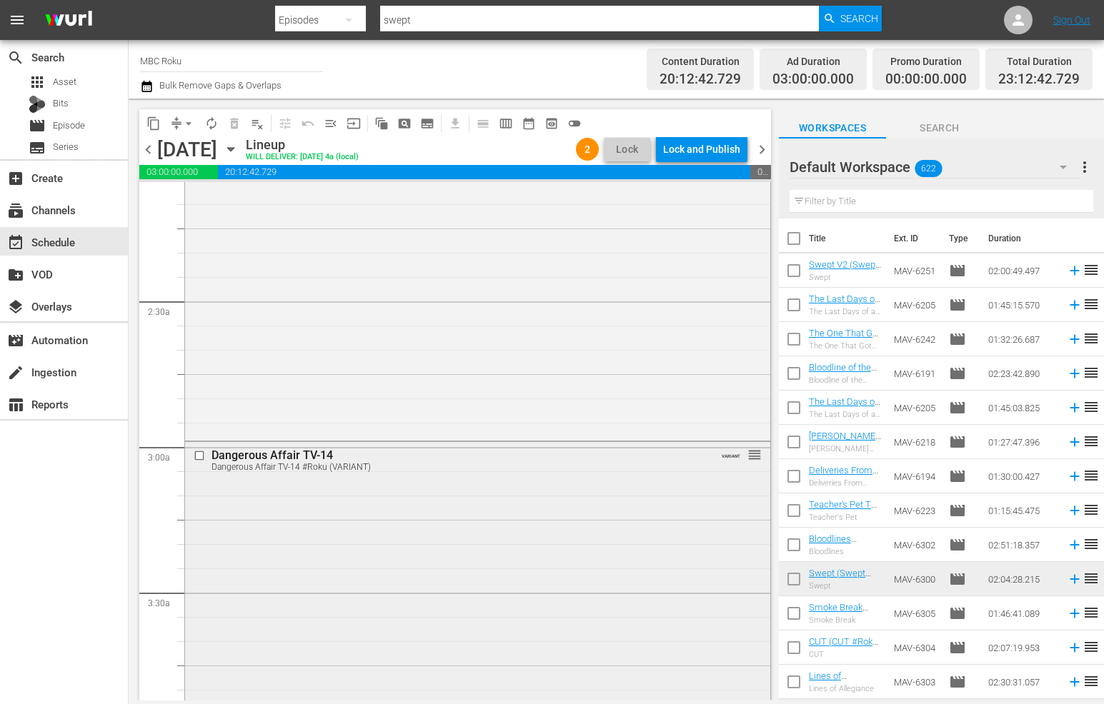
scroll to position [6366, 0]
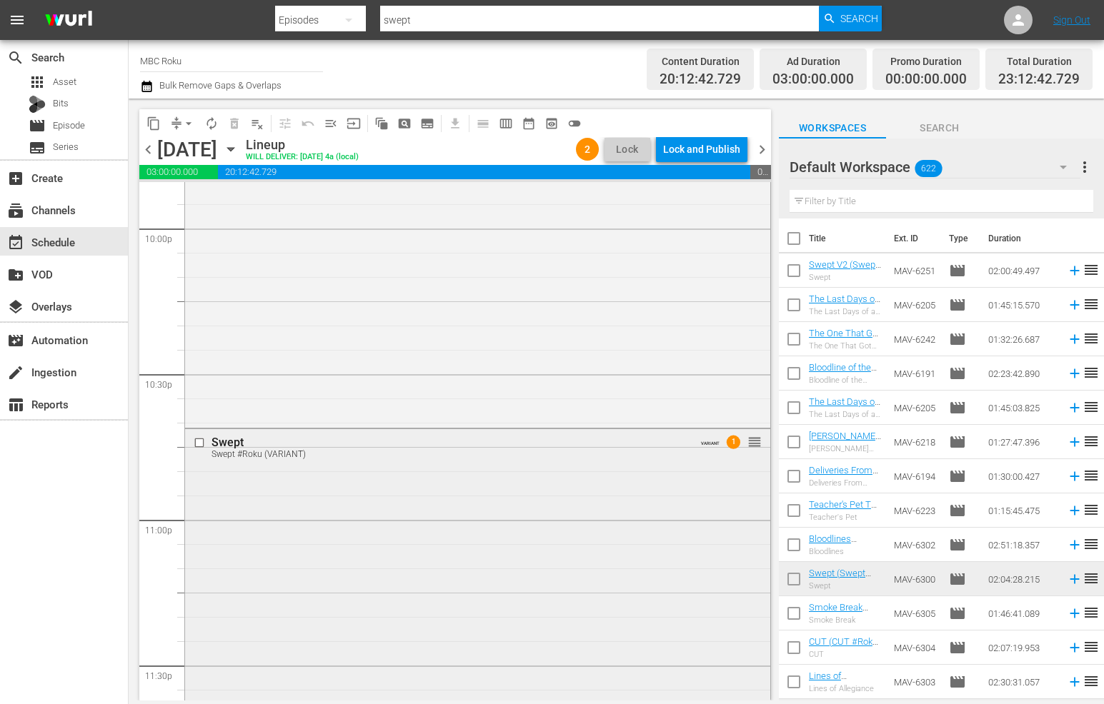
click at [656, 461] on div "Swept Swept #Roku (VARIANT) VARIANT 1 reorder" at bounding box center [477, 446] width 585 height 35
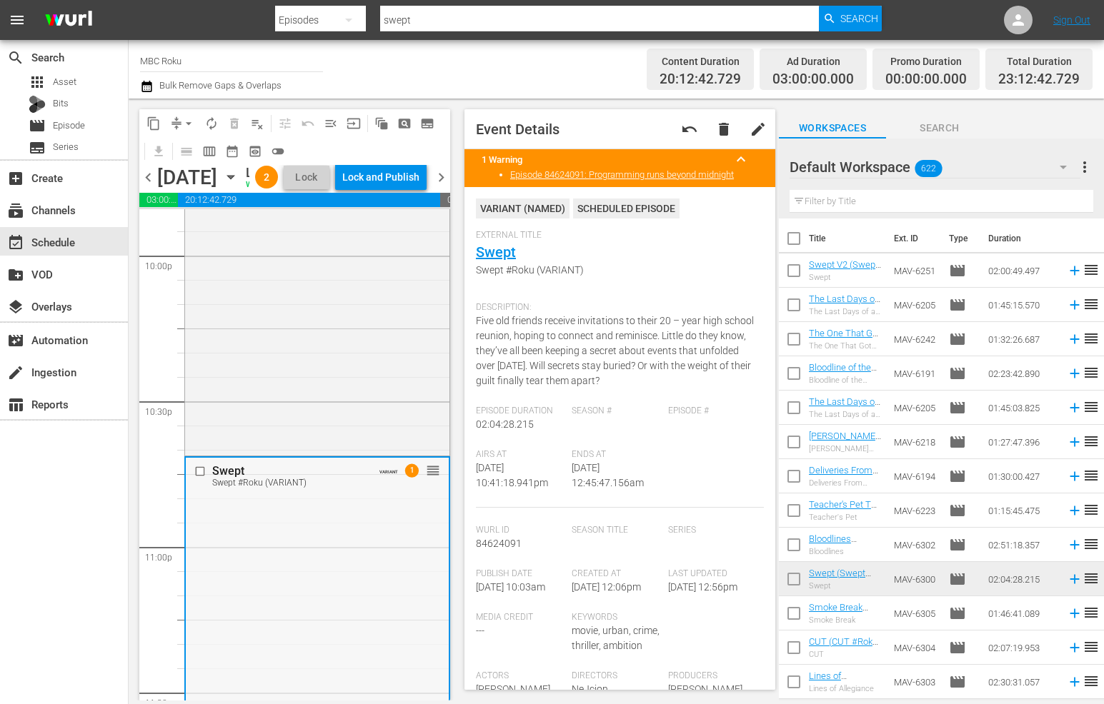
drag, startPoint x: 626, startPoint y: 465, endPoint x: 324, endPoint y: 561, distance: 316.3
click at [354, 600] on div "Delete Event" at bounding box center [381, 601] width 113 height 19
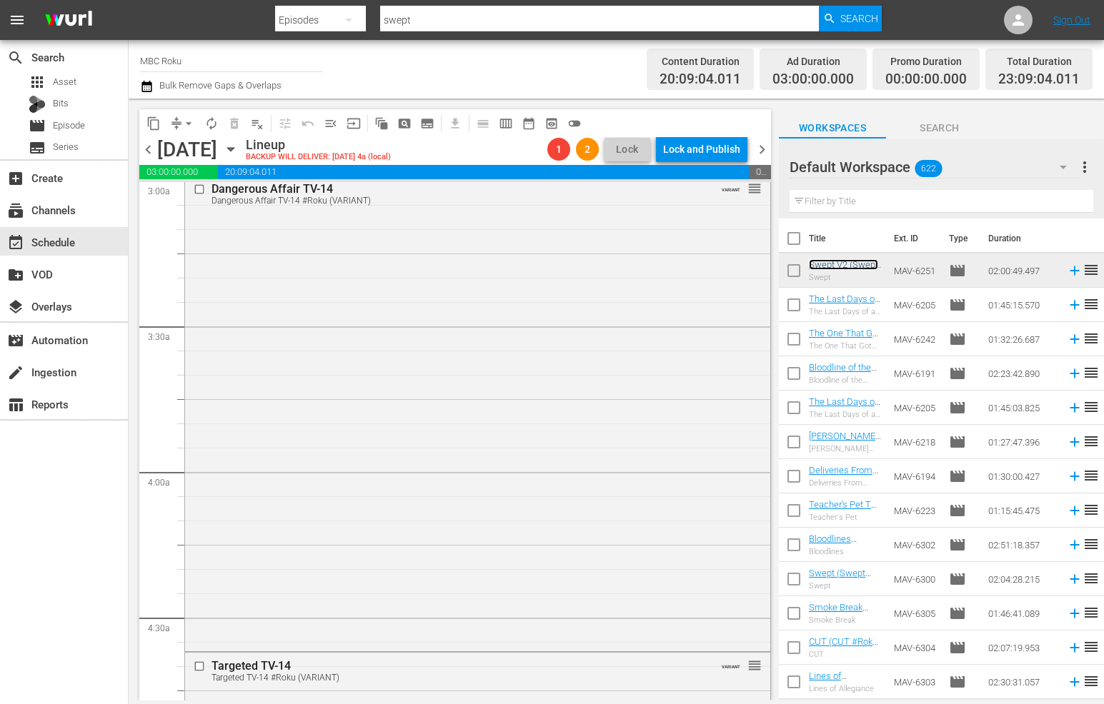
scroll to position [429, 0]
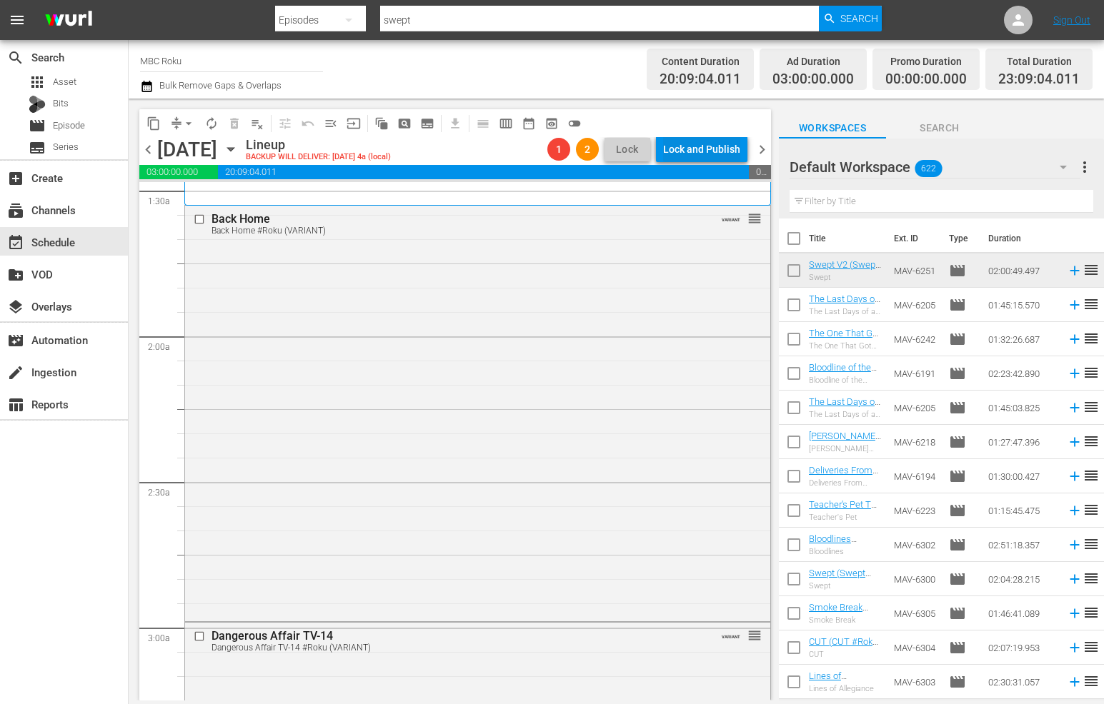
click at [695, 149] on div "Lock and Publish" at bounding box center [701, 149] width 77 height 26
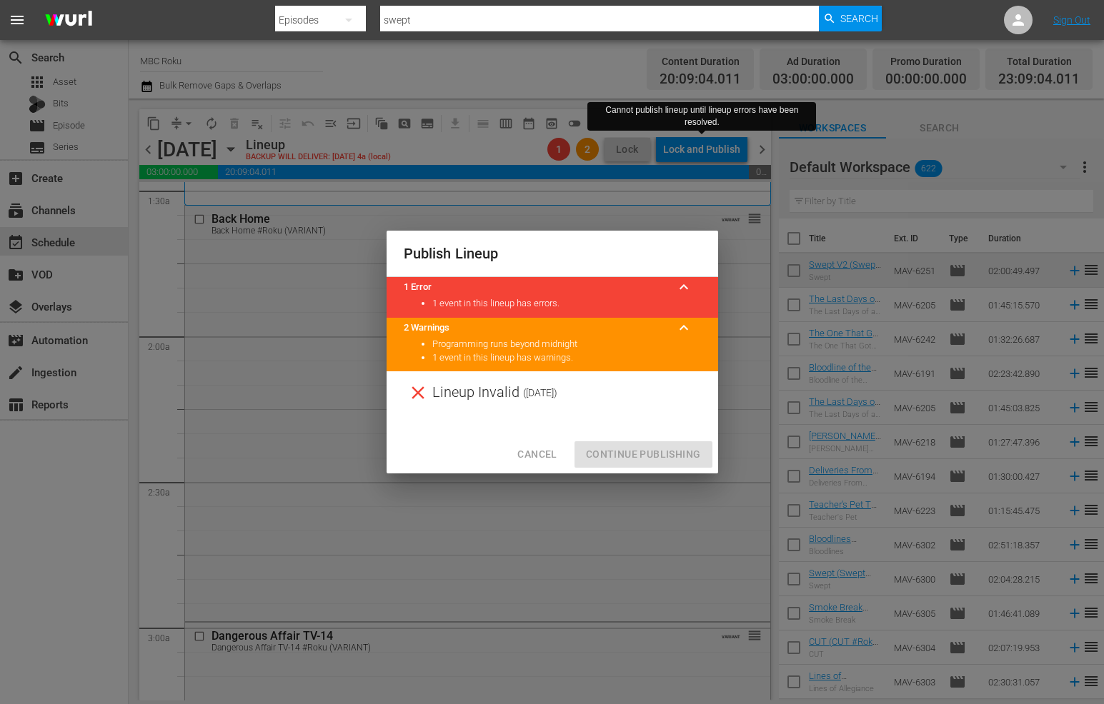
drag, startPoint x: 644, startPoint y: 455, endPoint x: 620, endPoint y: 457, distance: 24.4
click at [638, 456] on div "Cancel Continue Publishing" at bounding box center [551, 455] width 331 height 38
click at [544, 454] on span "Cancel" at bounding box center [536, 455] width 39 height 18
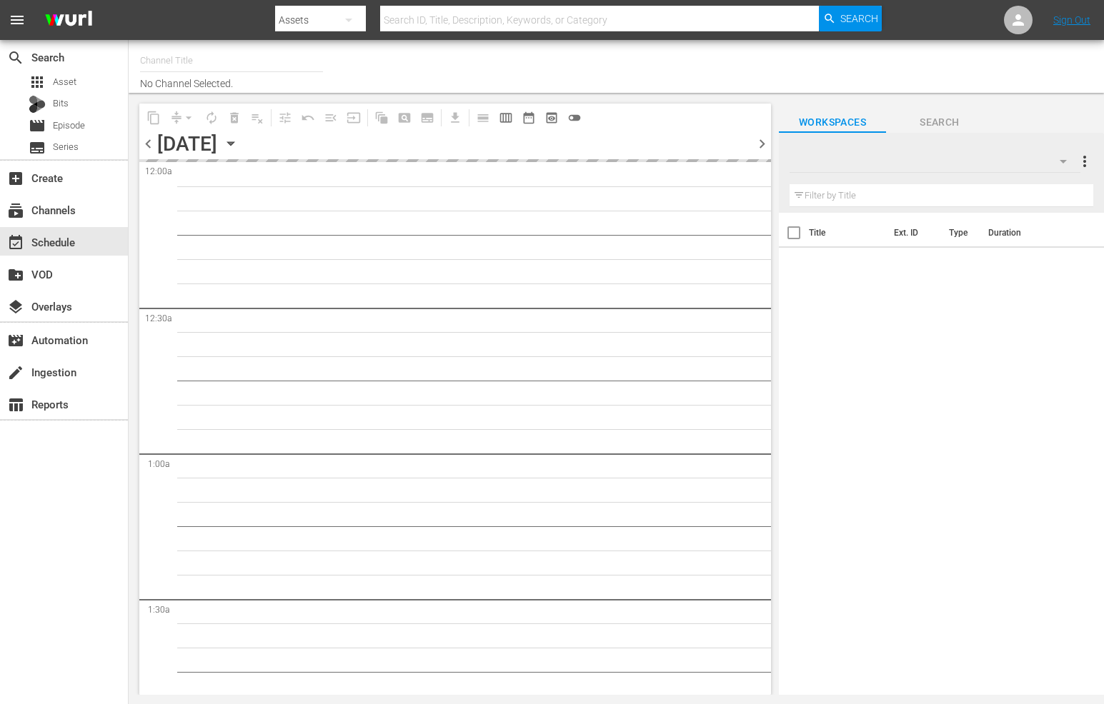
type input "MBC Roku (578)"
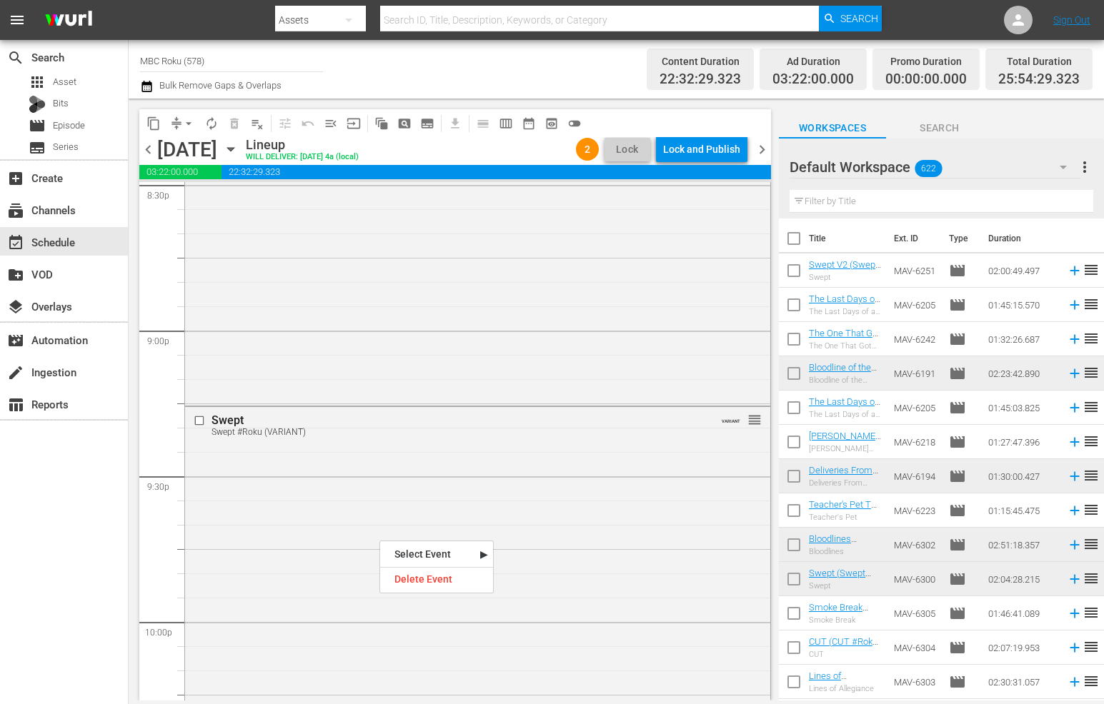
scroll to position [5969, 0]
click at [419, 582] on div "Delete Event" at bounding box center [436, 579] width 113 height 19
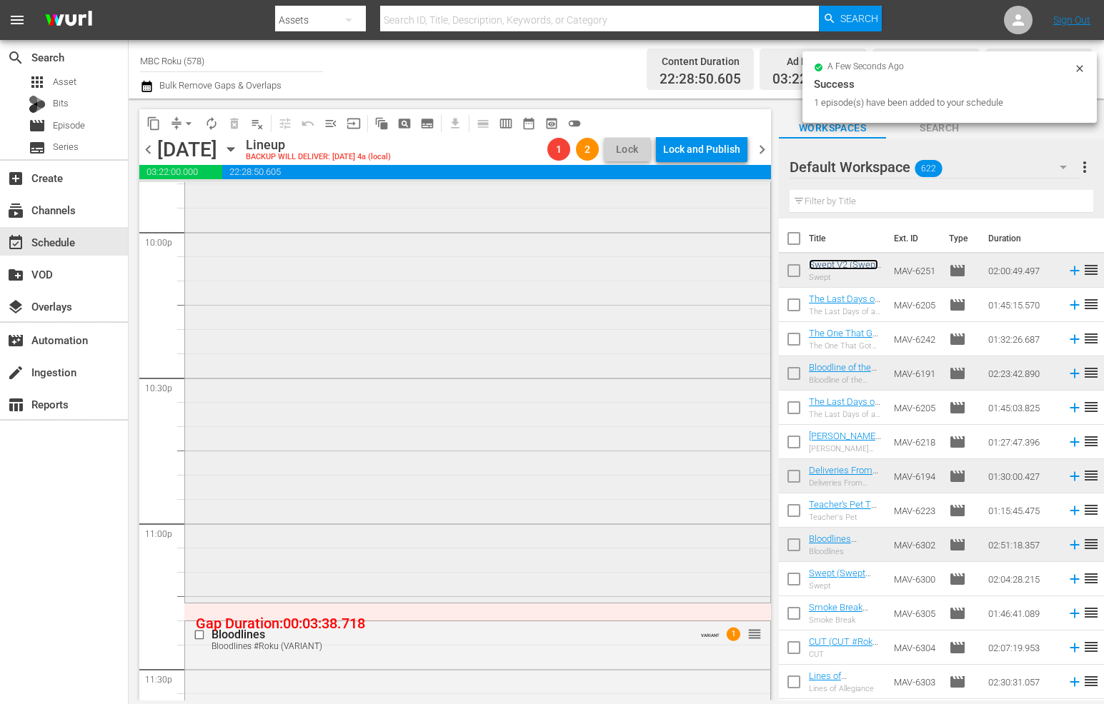
scroll to position [6400, 0]
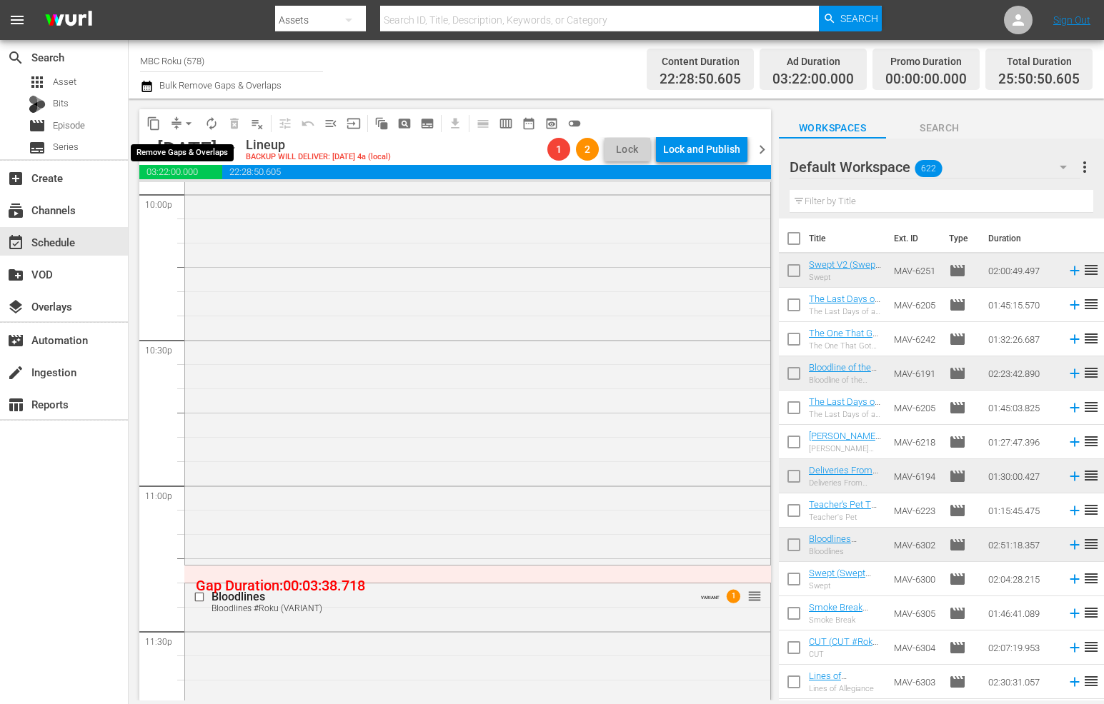
click at [189, 124] on span "arrow_drop_down" at bounding box center [188, 123] width 14 height 14
click at [238, 198] on li "Align to End of Previous Day" at bounding box center [189, 199] width 150 height 24
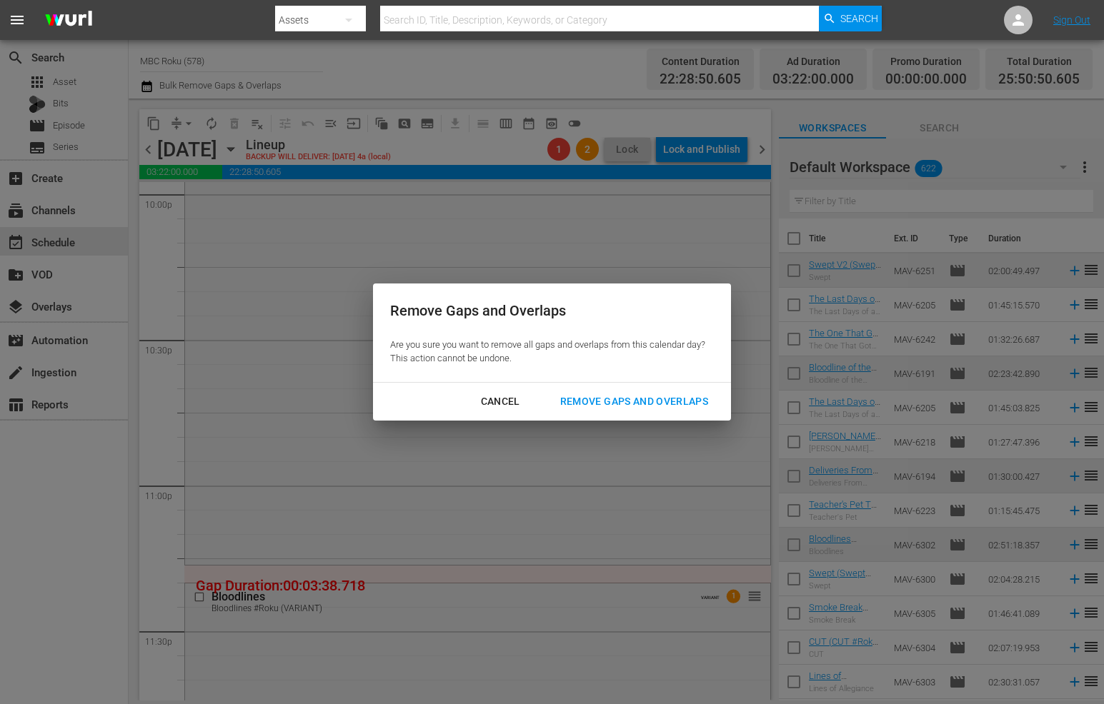
click at [666, 423] on div "Remove Gaps and Overlaps Are you sure you want to remove all gaps and overlaps …" at bounding box center [552, 352] width 1104 height 704
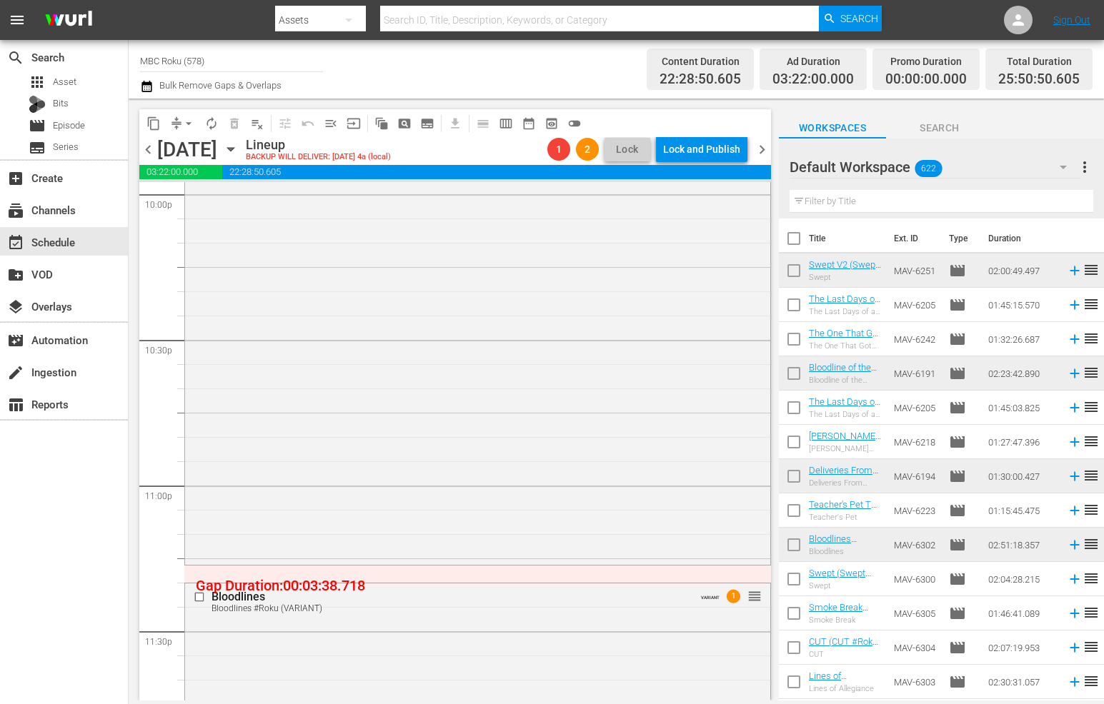
click at [186, 124] on span "arrow_drop_down" at bounding box center [188, 123] width 14 height 14
click at [236, 201] on li "Align to End of Previous Day" at bounding box center [189, 199] width 150 height 24
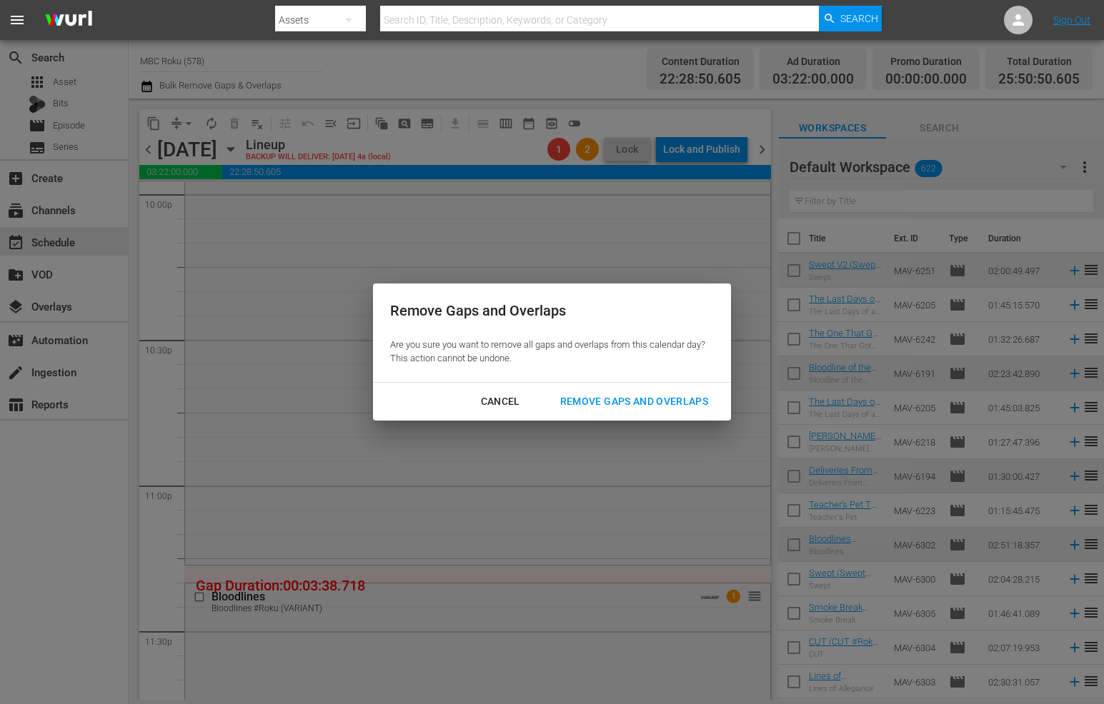
click at [653, 398] on div "Remove Gaps and Overlaps" at bounding box center [634, 402] width 171 height 18
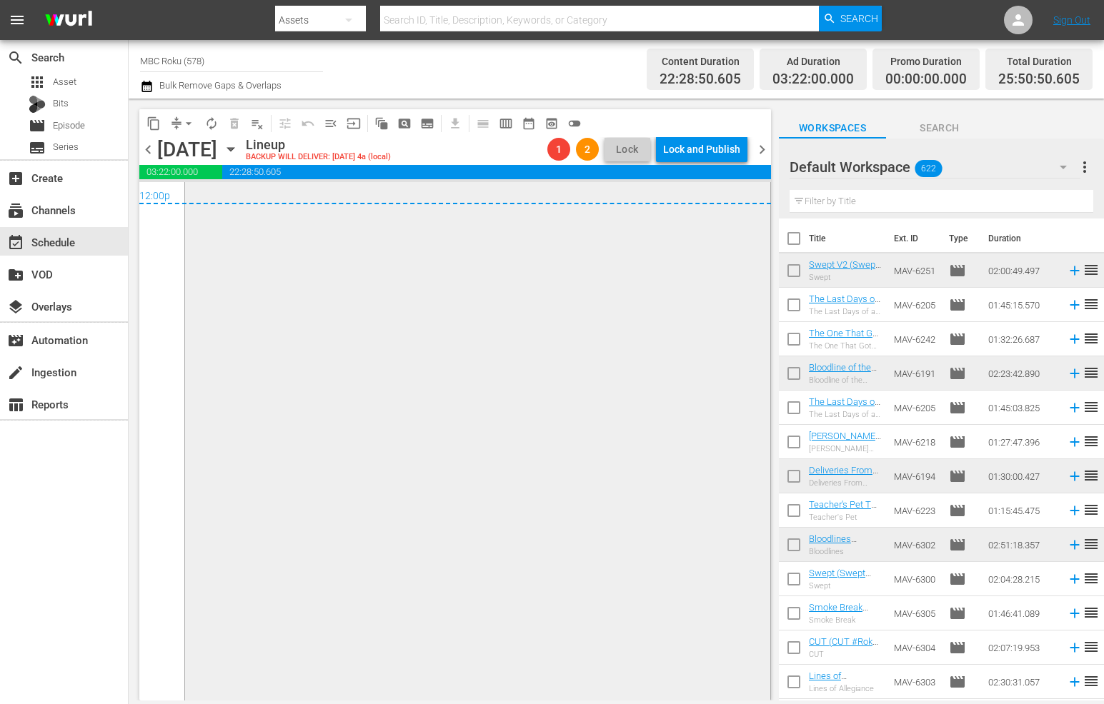
scroll to position [7000, 0]
click at [724, 140] on div "Lock and Publish" at bounding box center [701, 149] width 77 height 26
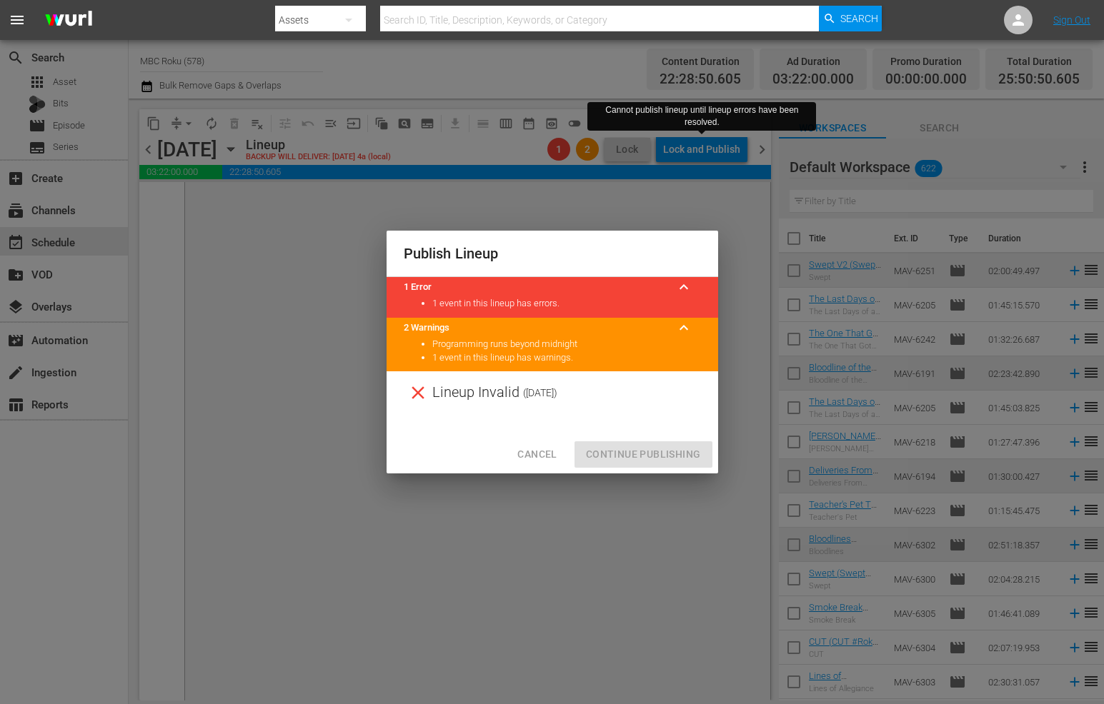
click at [638, 460] on div "Cancel Continue Publishing" at bounding box center [551, 455] width 331 height 38
click at [637, 461] on div "Cancel Continue Publishing" at bounding box center [551, 455] width 331 height 38
click at [542, 456] on span "Cancel" at bounding box center [536, 455] width 39 height 18
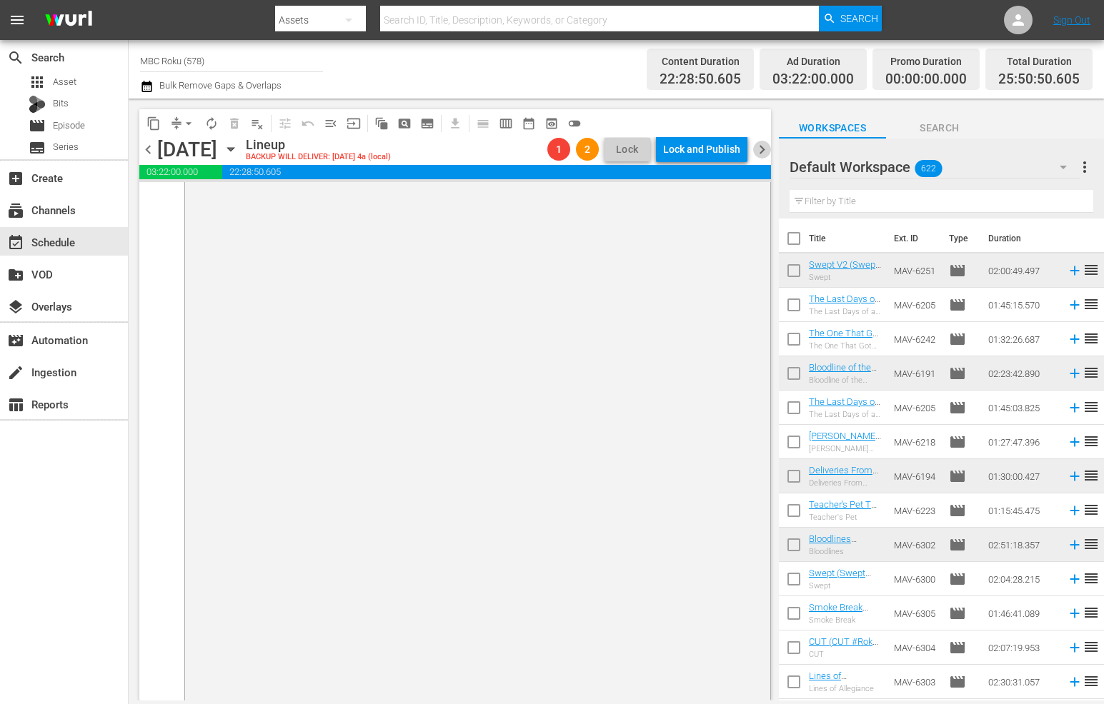
click at [764, 151] on span "chevron_right" at bounding box center [762, 150] width 18 height 18
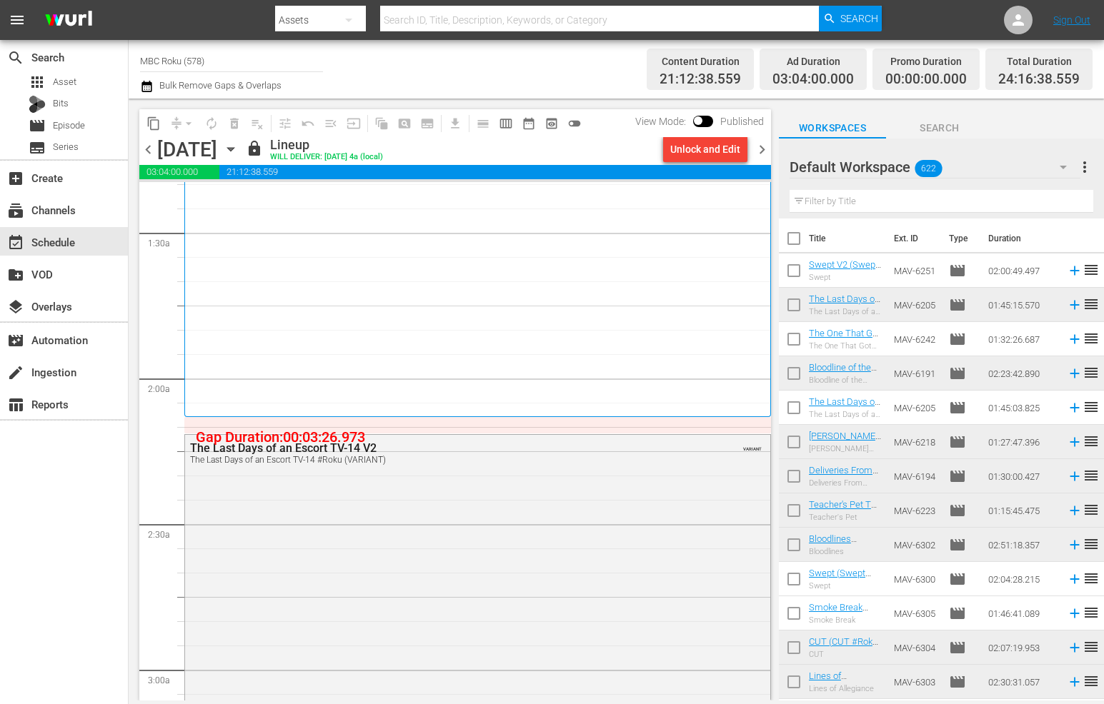
scroll to position [492, 0]
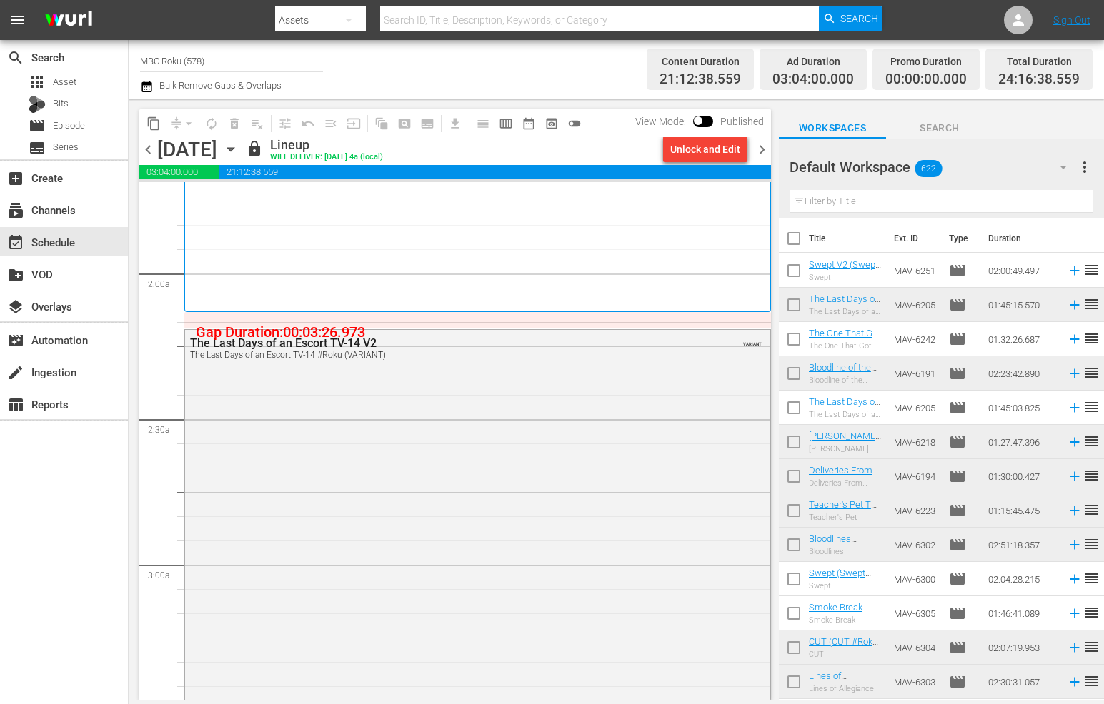
click at [192, 136] on div "content_copy compress arrow_drop_down autorenew_outlined delete_forever_outline…" at bounding box center [363, 123] width 449 height 28
click at [718, 151] on div "Unlock and Edit" at bounding box center [705, 149] width 70 height 26
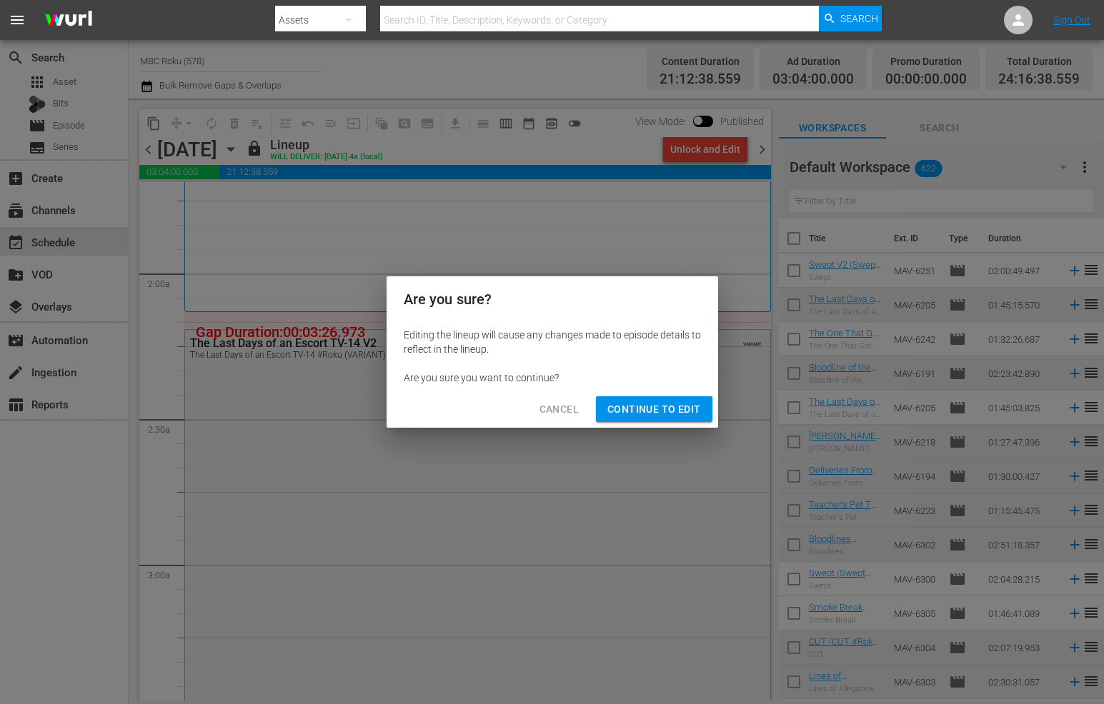
click at [660, 414] on span "Continue to Edit" at bounding box center [653, 410] width 93 height 18
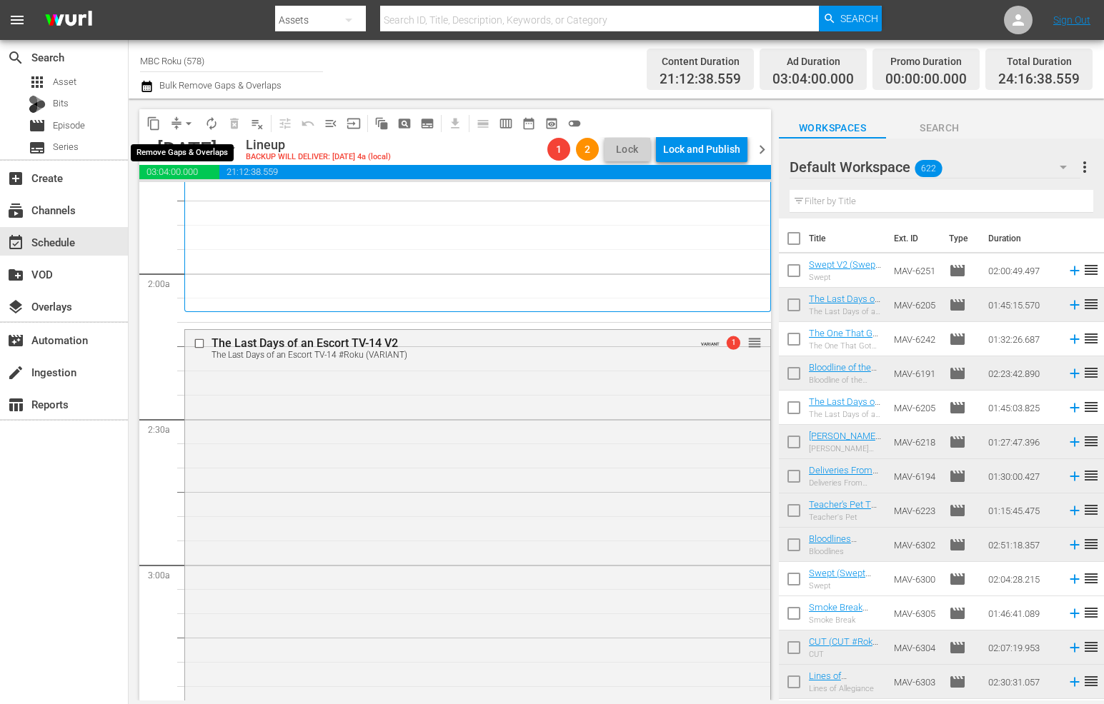
click at [188, 127] on span "arrow_drop_down" at bounding box center [188, 123] width 14 height 14
click at [213, 194] on li "Align to End of Previous Day" at bounding box center [189, 199] width 150 height 24
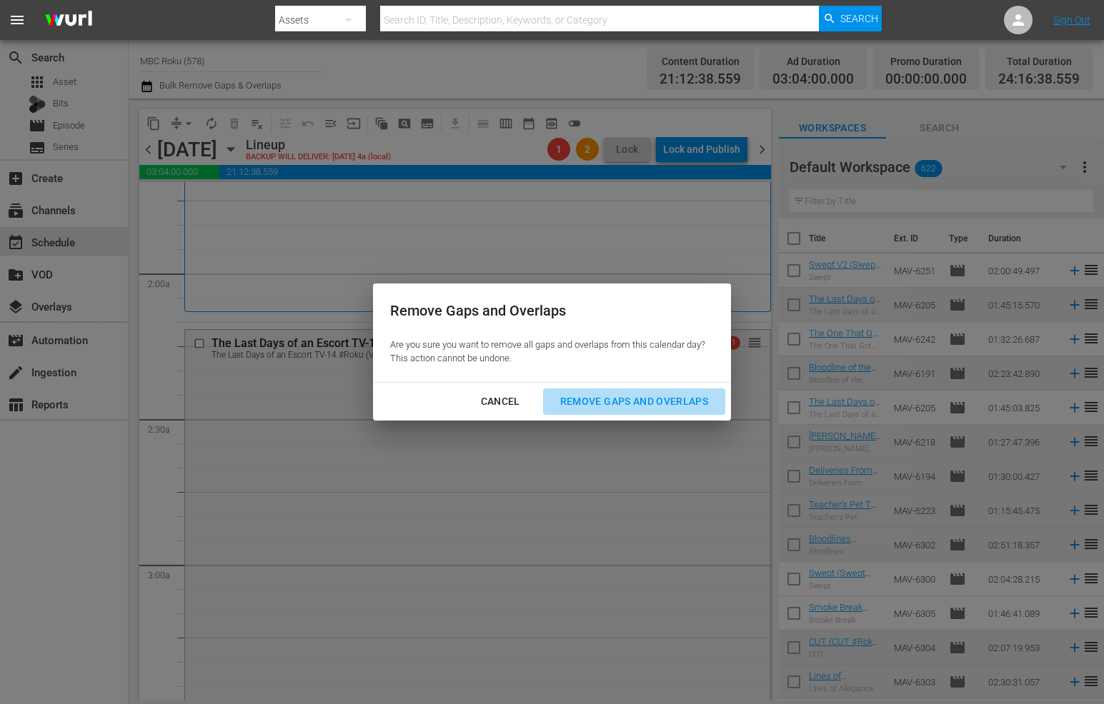
click at [657, 410] on div "Remove Gaps and Overlaps" at bounding box center [634, 402] width 171 height 18
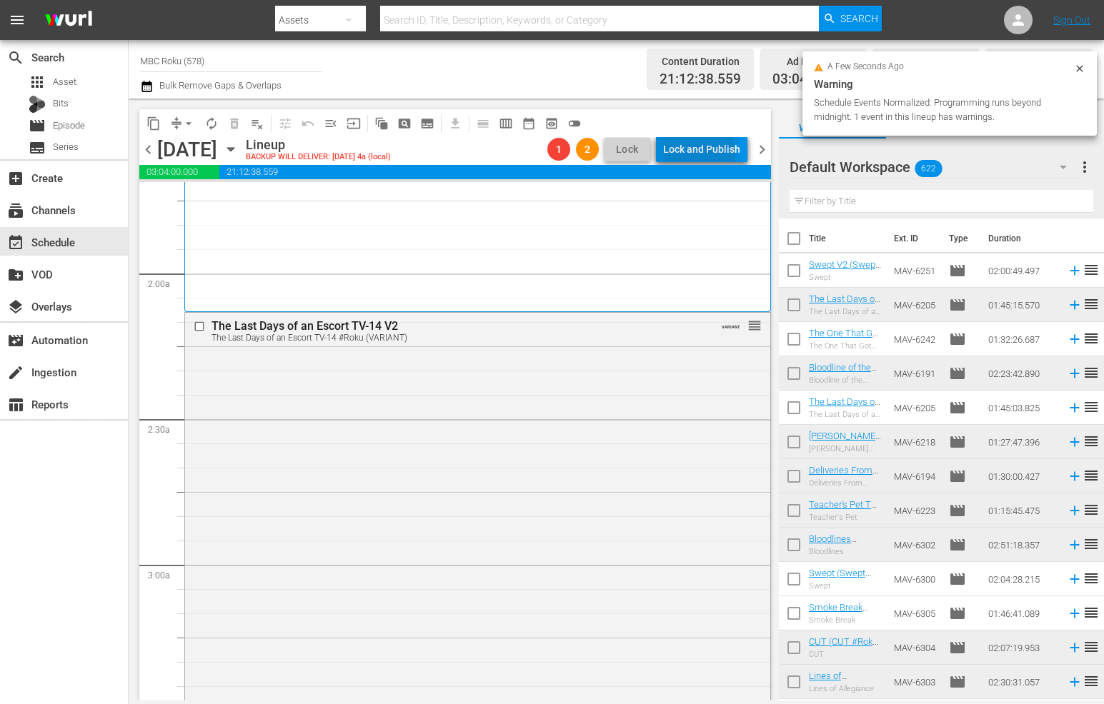
click at [696, 152] on div "Lock and Publish" at bounding box center [701, 149] width 77 height 26
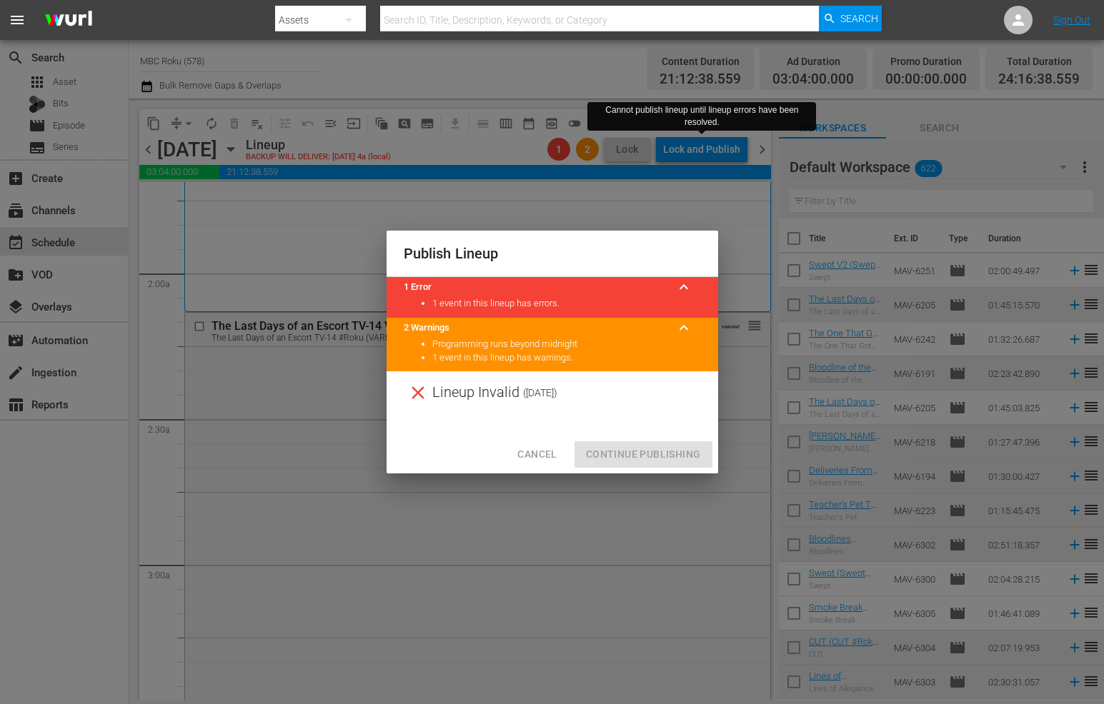
click at [617, 464] on div "Cancel Continue Publishing" at bounding box center [551, 455] width 331 height 38
click at [531, 460] on span "Cancel" at bounding box center [536, 455] width 39 height 18
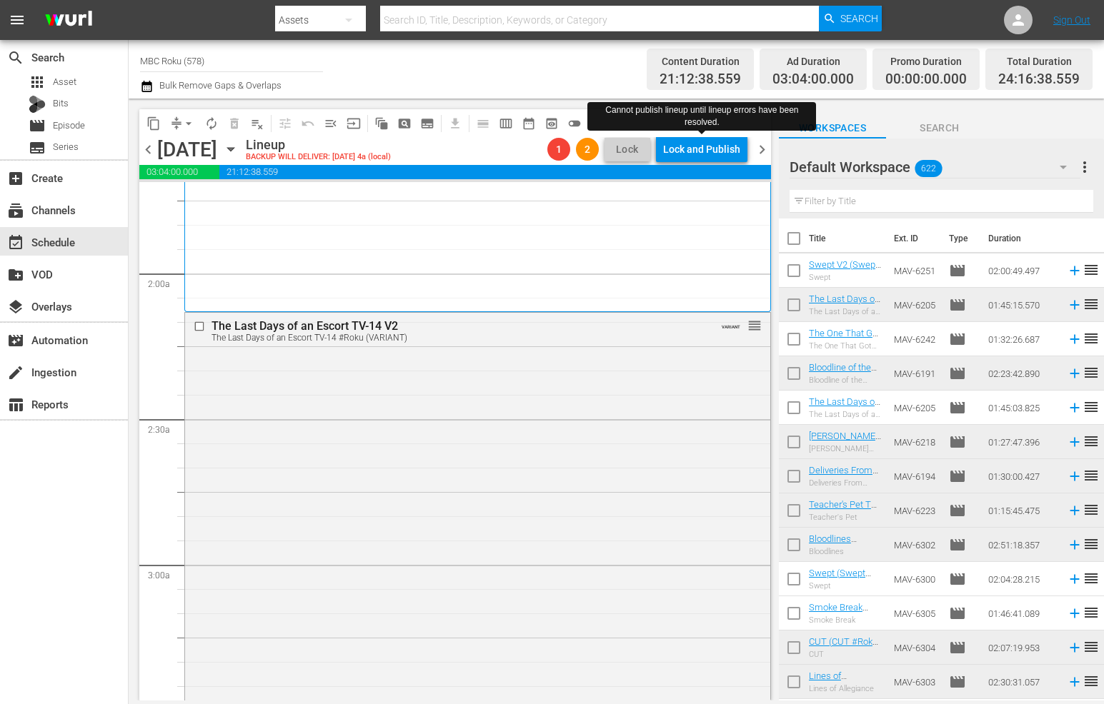
click at [146, 149] on span "chevron_left" at bounding box center [148, 150] width 18 height 18
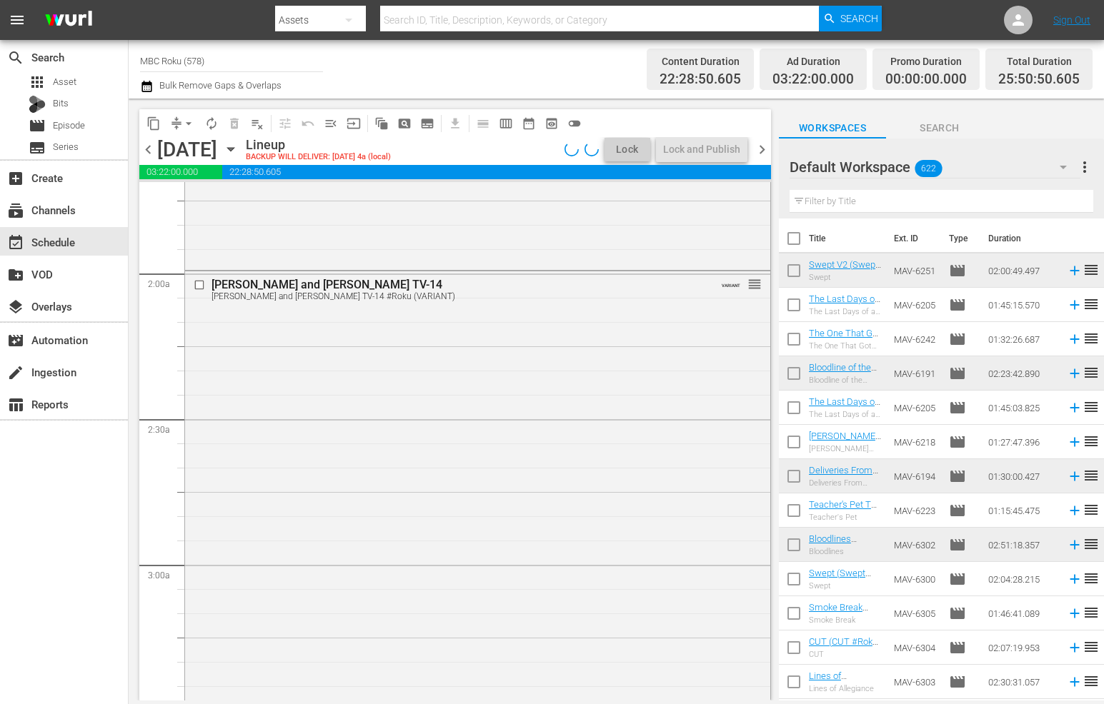
scroll to position [467, 0]
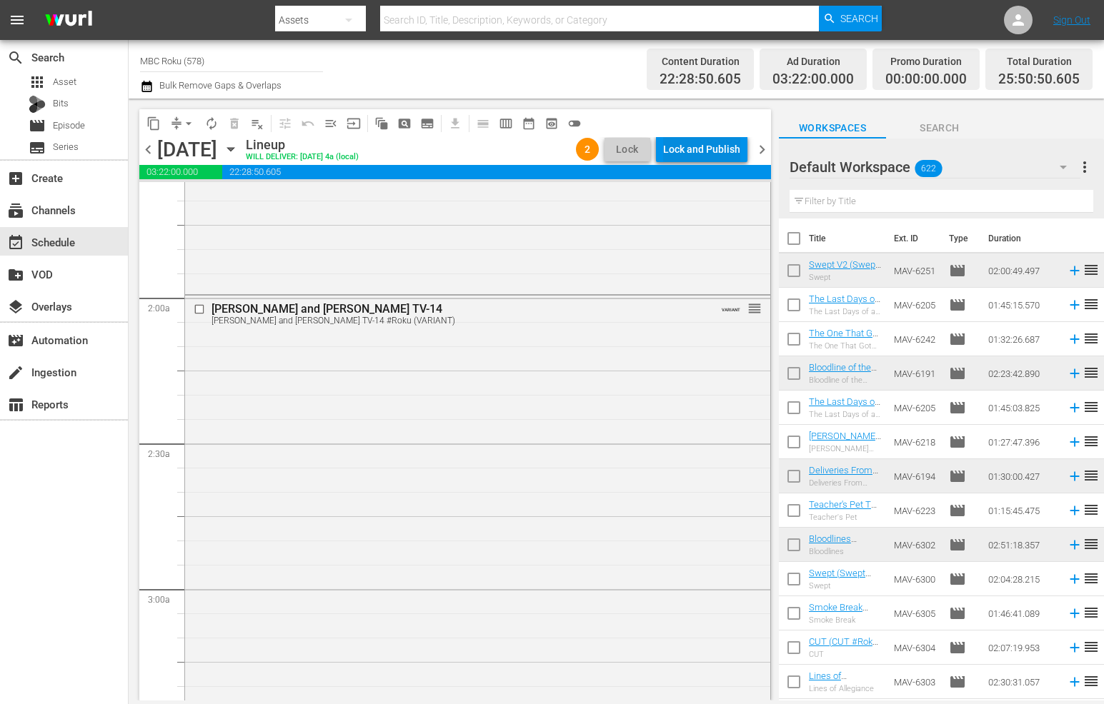
click at [726, 152] on div "Lock and Publish" at bounding box center [701, 149] width 77 height 26
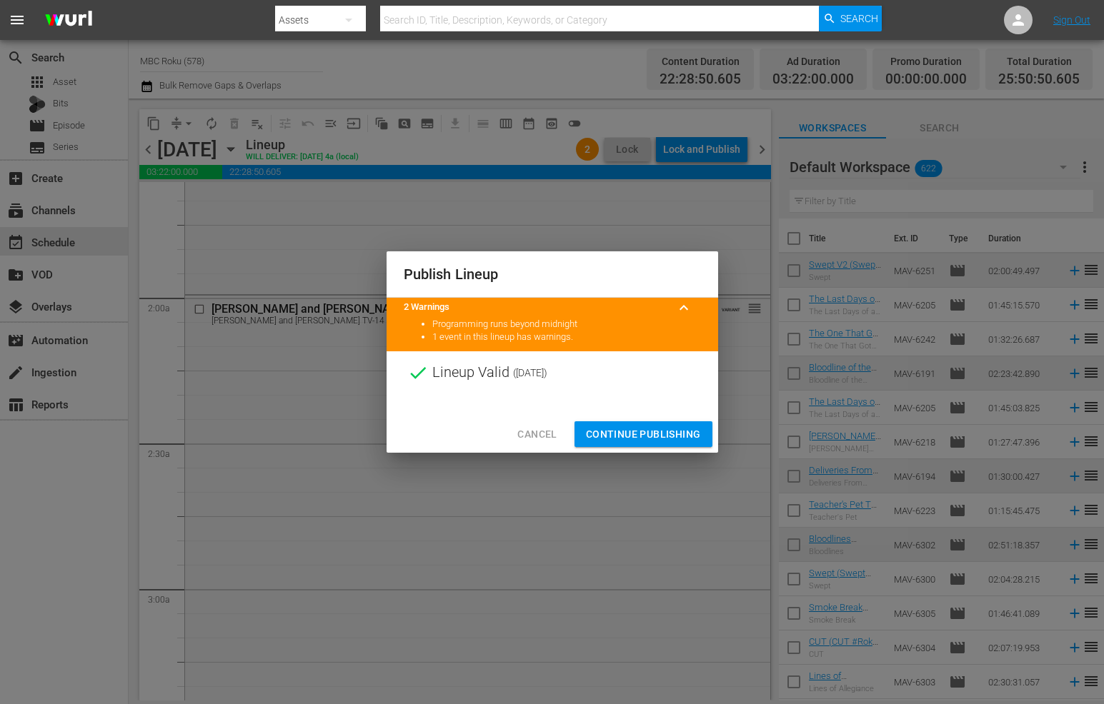
click at [662, 434] on span "Continue Publishing" at bounding box center [643, 435] width 115 height 18
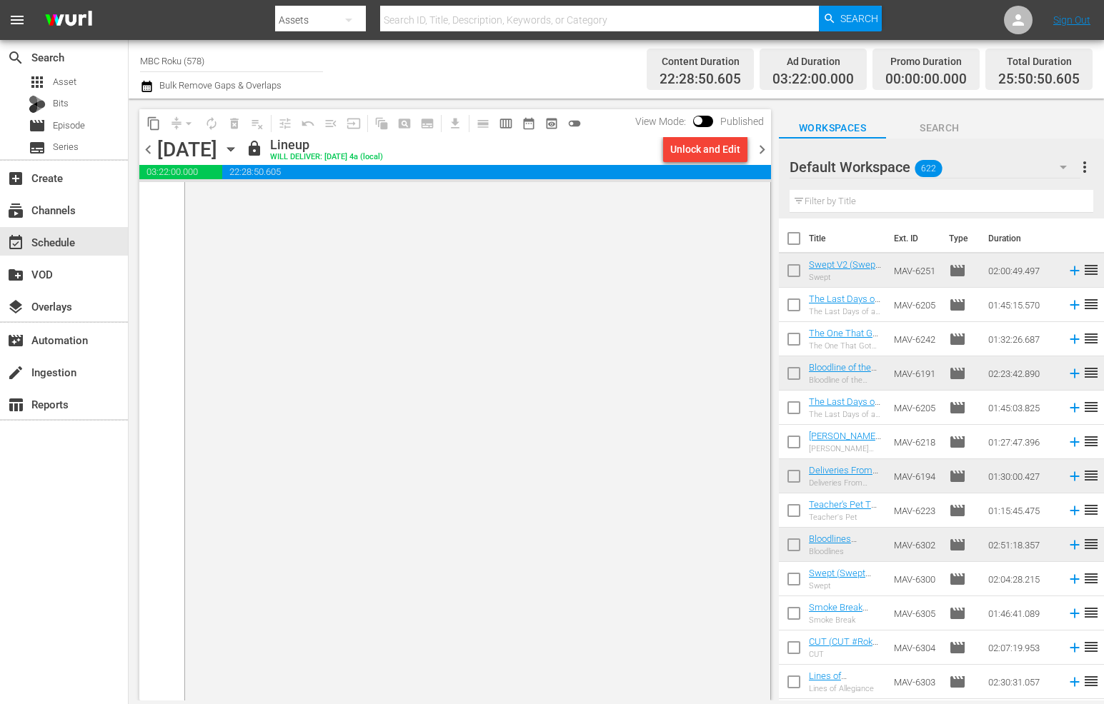
scroll to position [7098, 0]
click at [765, 152] on span "chevron_right" at bounding box center [762, 150] width 18 height 18
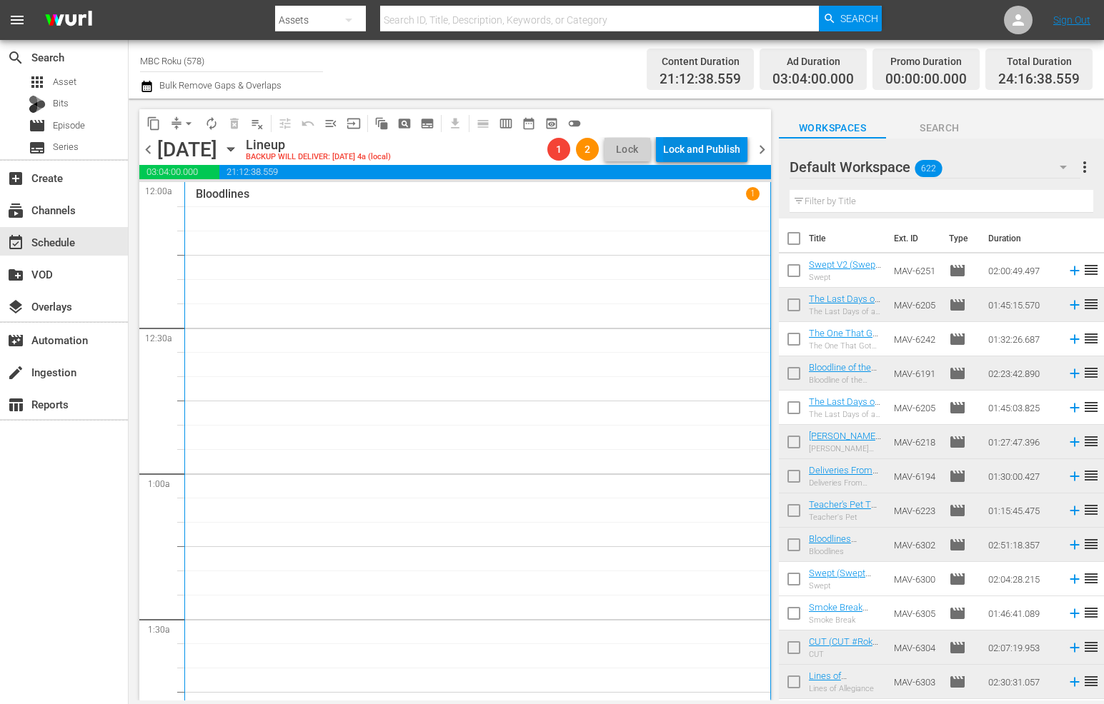
click at [695, 139] on div "Lock and Publish" at bounding box center [701, 149] width 77 height 26
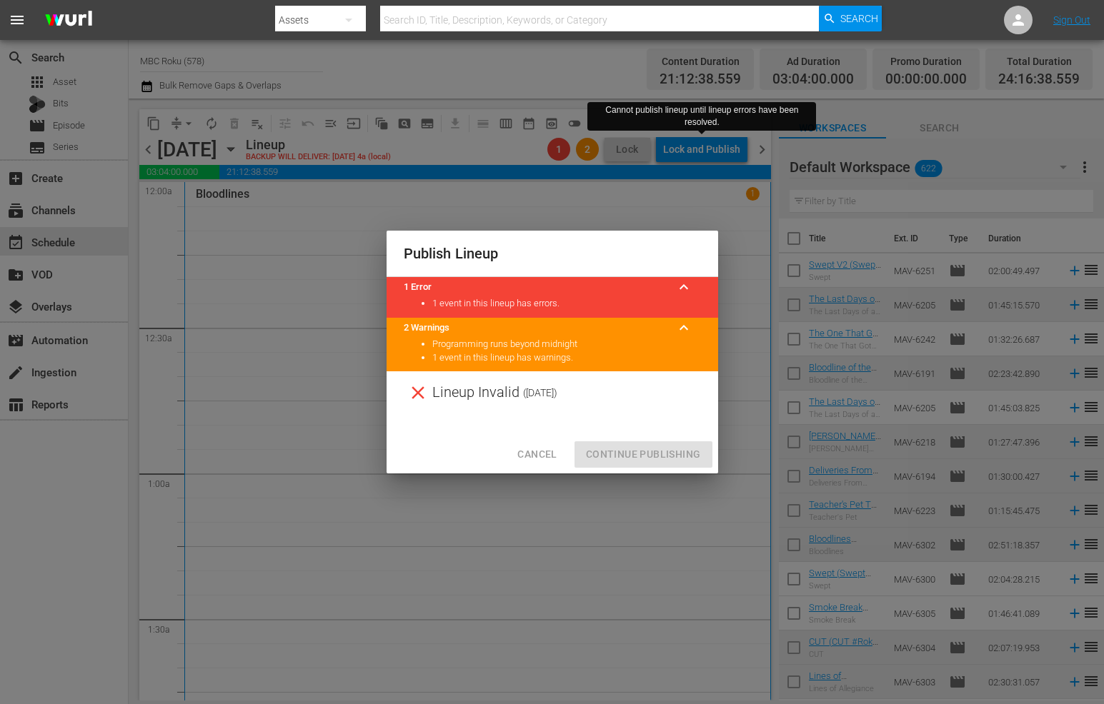
click at [643, 447] on div "Cancel Continue Publishing" at bounding box center [551, 455] width 331 height 38
click at [544, 469] on div "Cancel Continue Publishing" at bounding box center [551, 455] width 331 height 38
click at [544, 467] on div "Cancel Continue Publishing" at bounding box center [551, 455] width 331 height 38
click at [541, 451] on span "Cancel" at bounding box center [536, 455] width 39 height 18
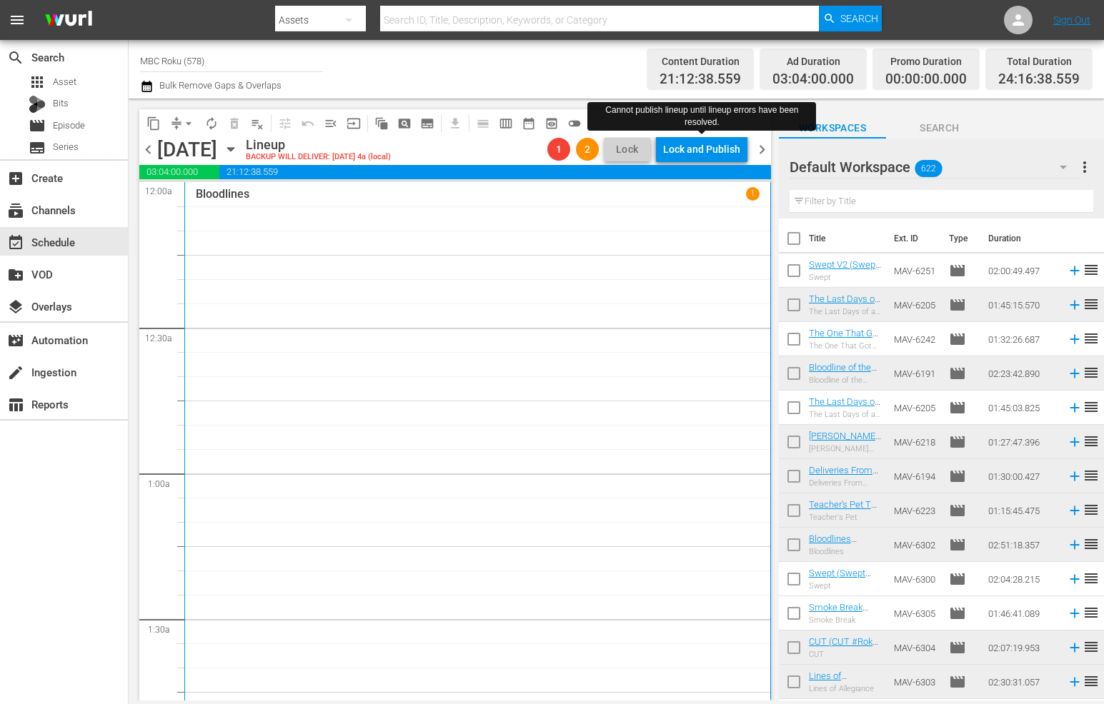
click at [767, 153] on span "chevron_right" at bounding box center [762, 150] width 18 height 18
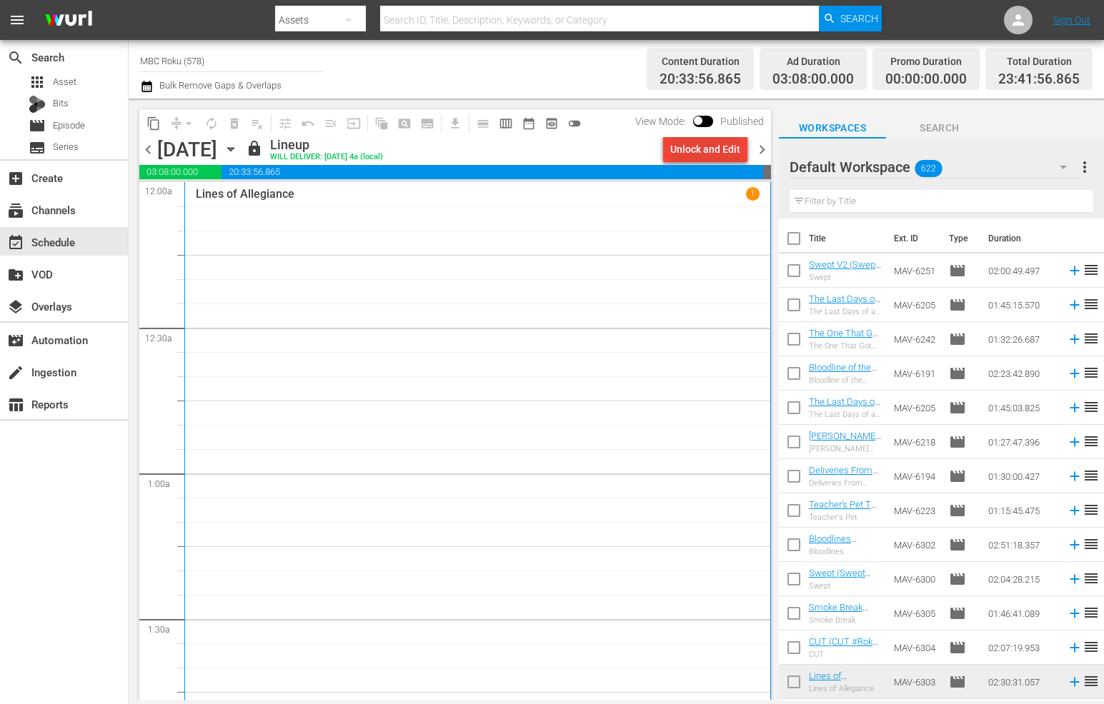
click at [688, 157] on div "Unlock and Edit" at bounding box center [705, 149] width 70 height 26
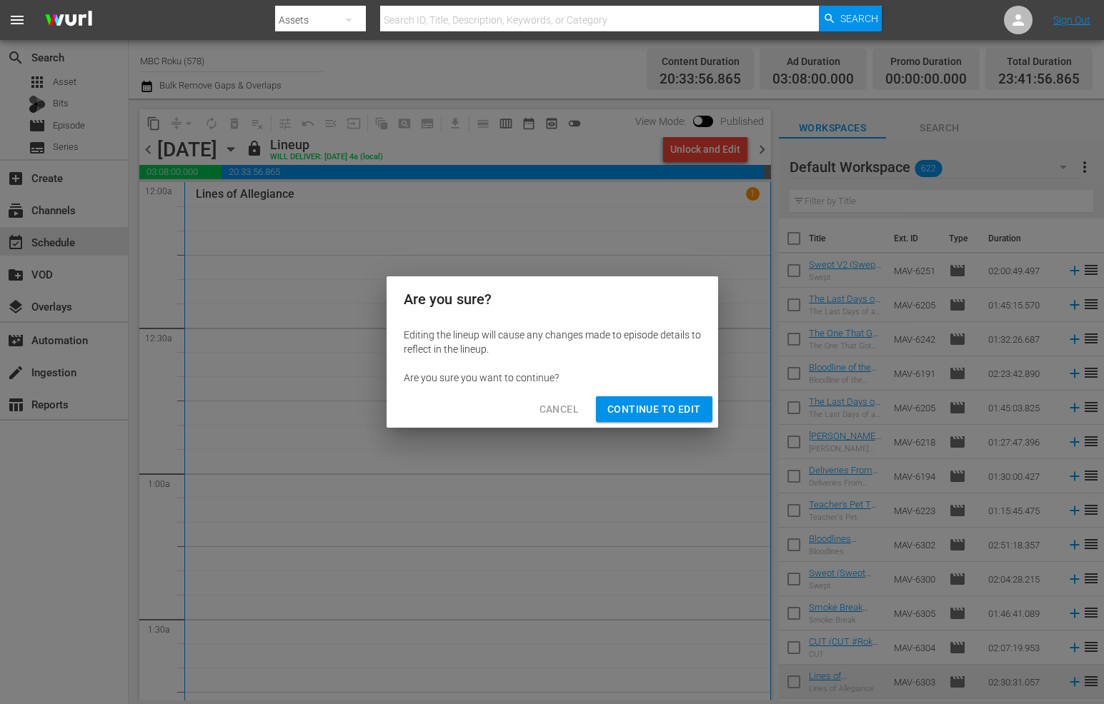
click at [679, 399] on button "Continue to Edit" at bounding box center [654, 409] width 116 height 26
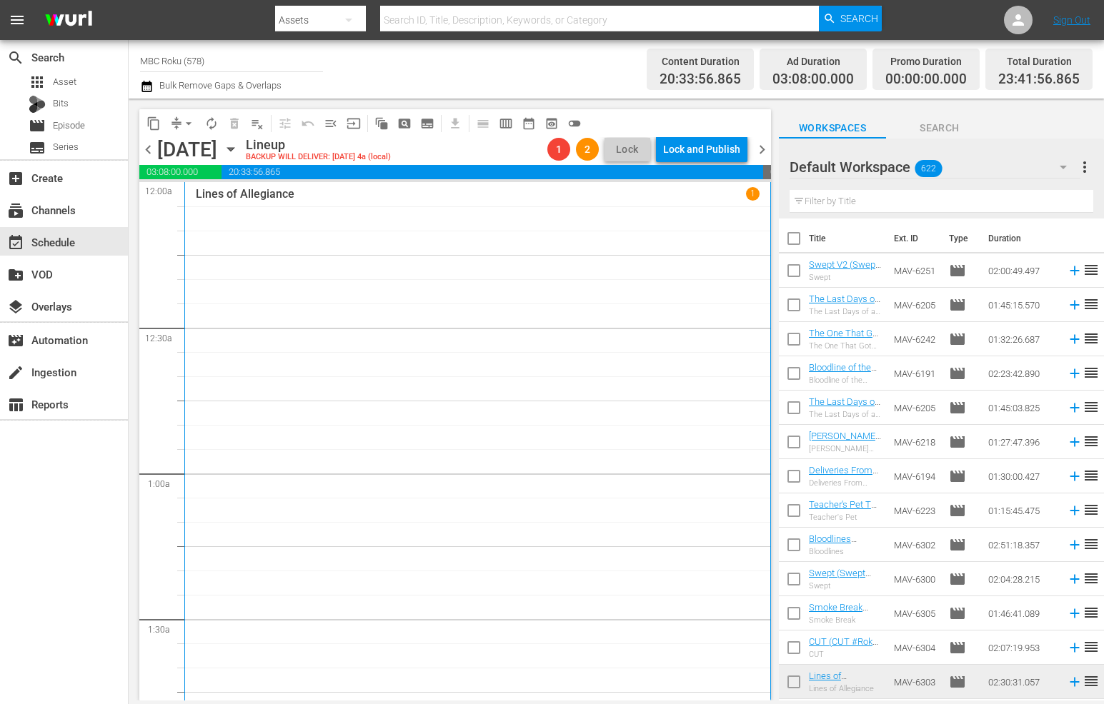
click at [149, 150] on span "chevron_left" at bounding box center [148, 150] width 18 height 18
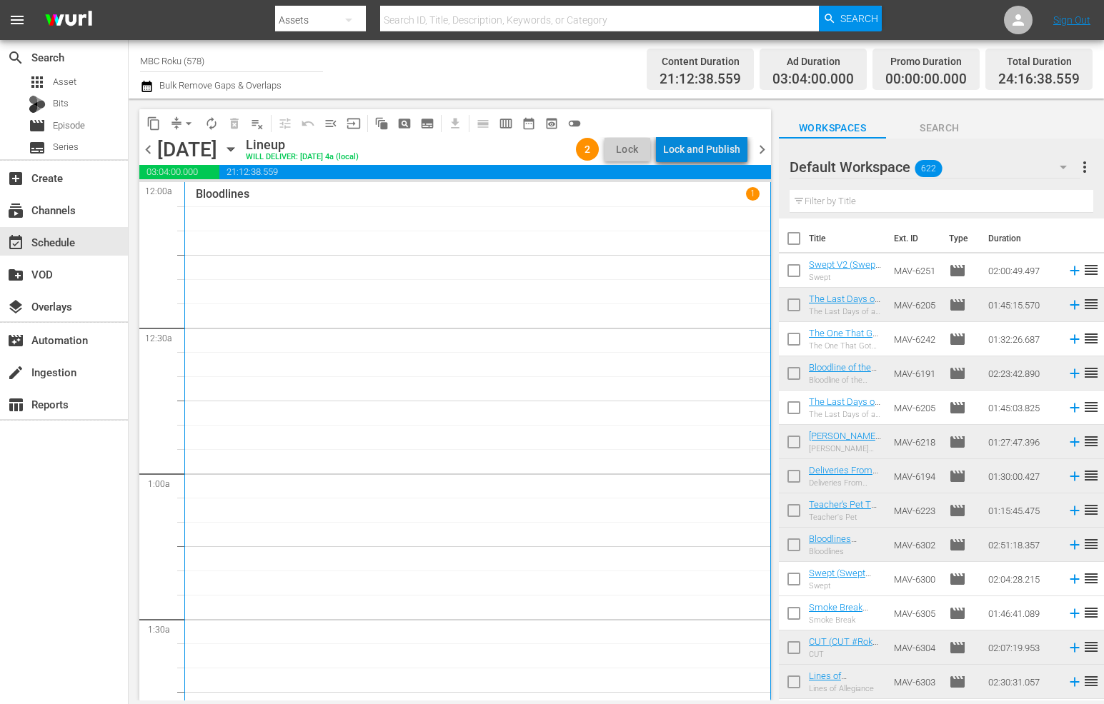
click at [714, 156] on div "Lock and Publish" at bounding box center [701, 149] width 77 height 26
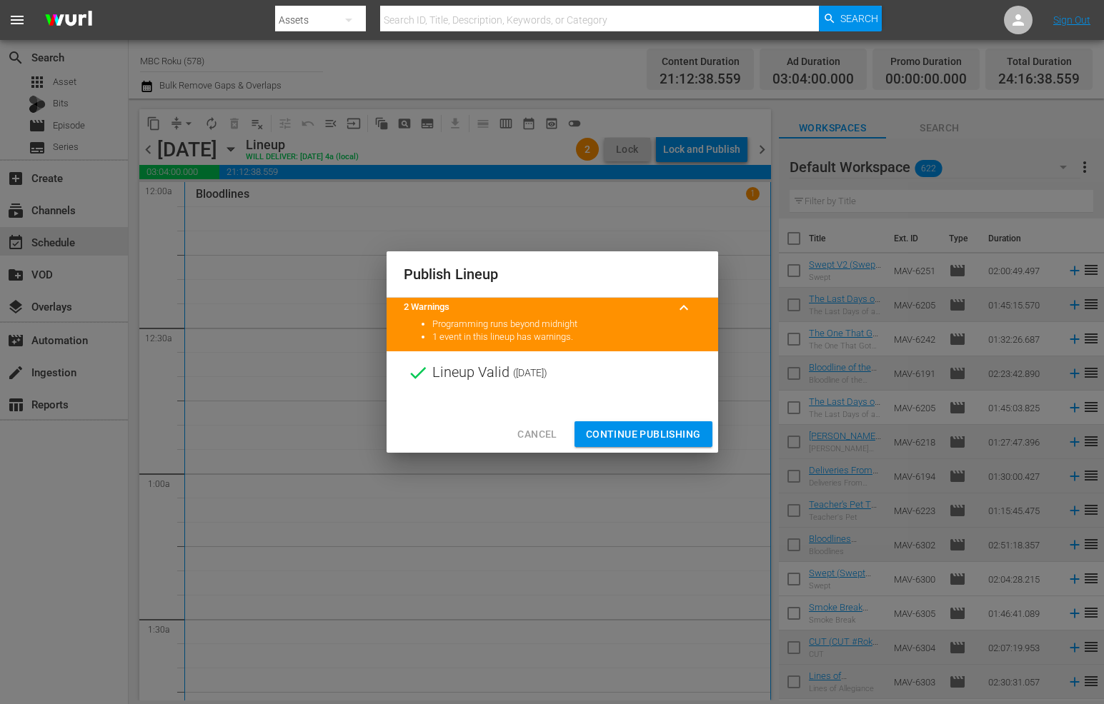
click at [687, 431] on span "Continue Publishing" at bounding box center [643, 435] width 115 height 18
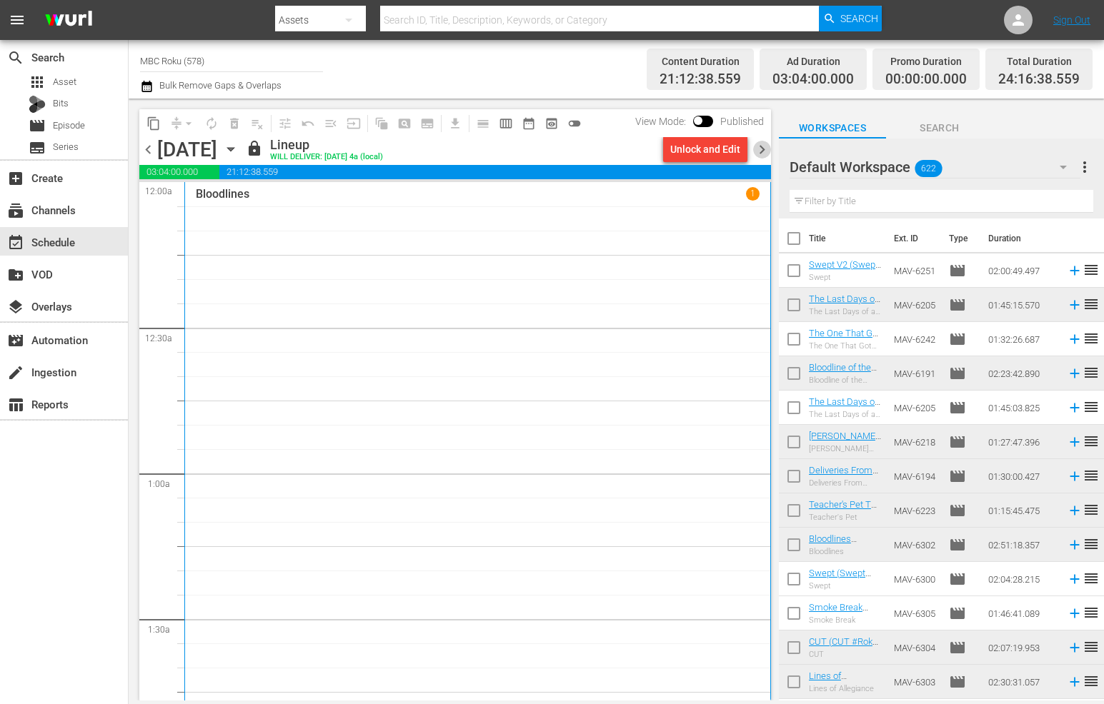
click at [760, 146] on span "chevron_right" at bounding box center [762, 150] width 18 height 18
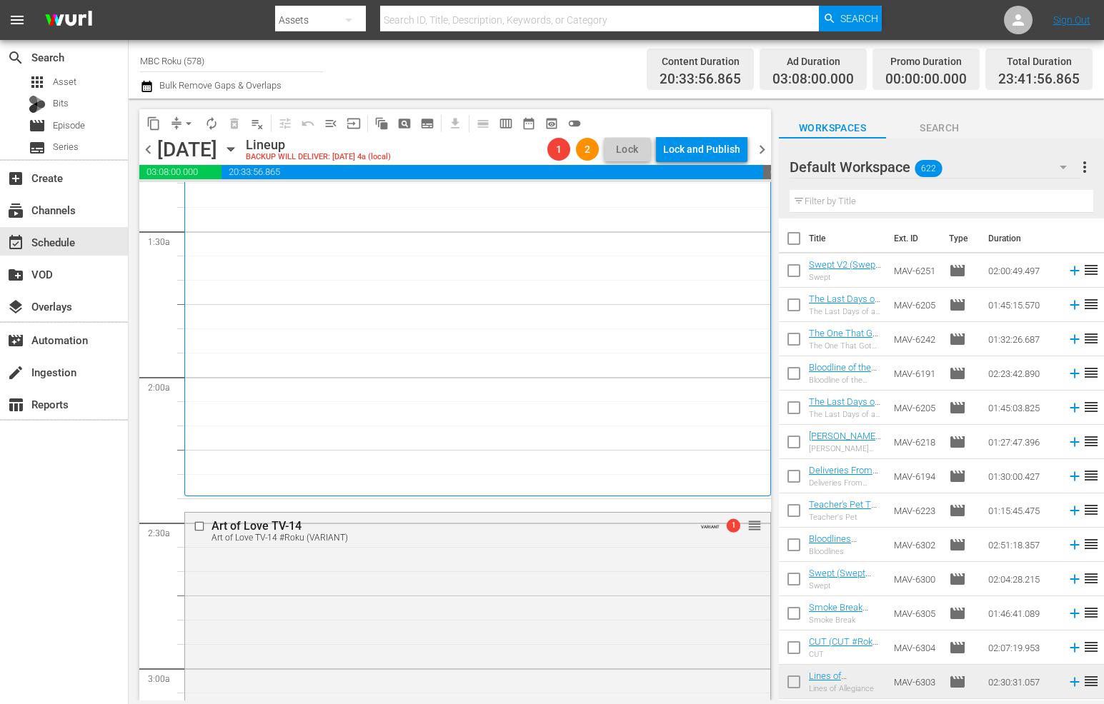
scroll to position [499, 0]
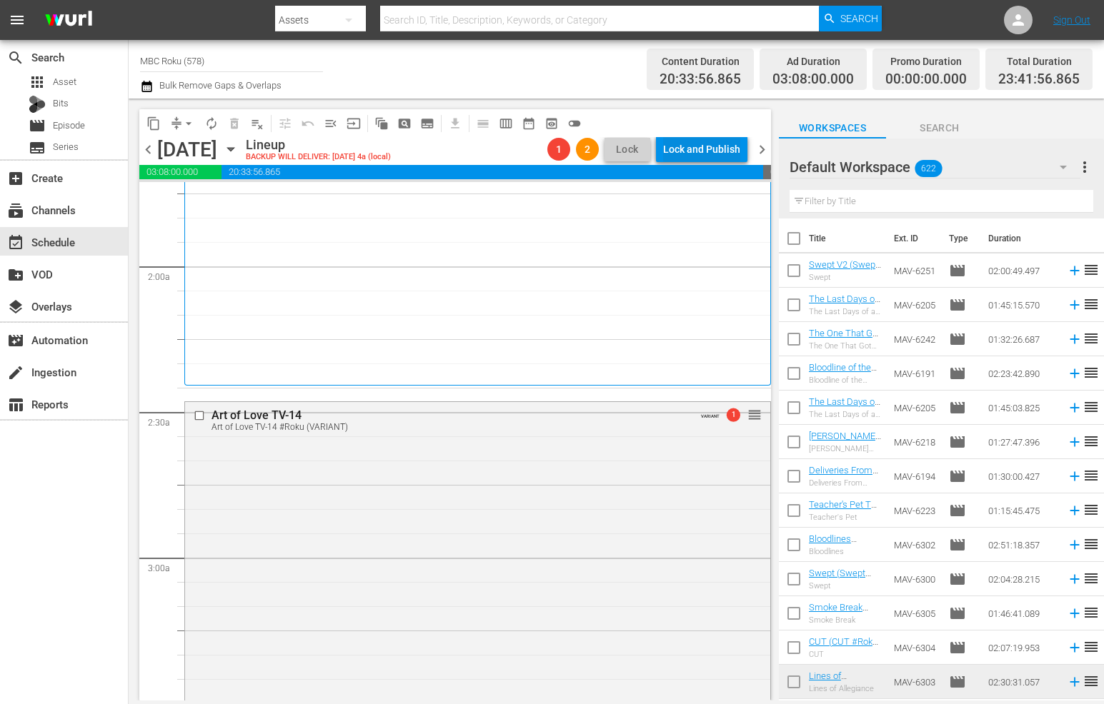
click at [713, 159] on div "Lock and Publish" at bounding box center [701, 149] width 77 height 26
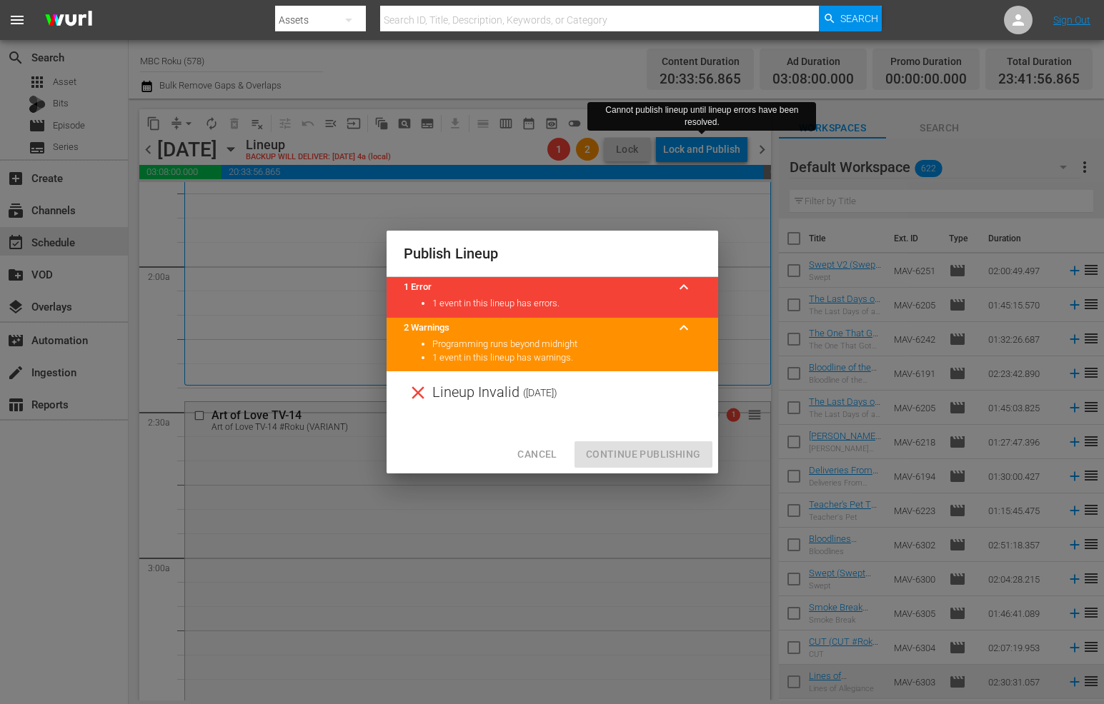
click at [607, 446] on div "Cancel Continue Publishing" at bounding box center [551, 455] width 331 height 38
click at [549, 456] on span "Cancel" at bounding box center [536, 455] width 39 height 18
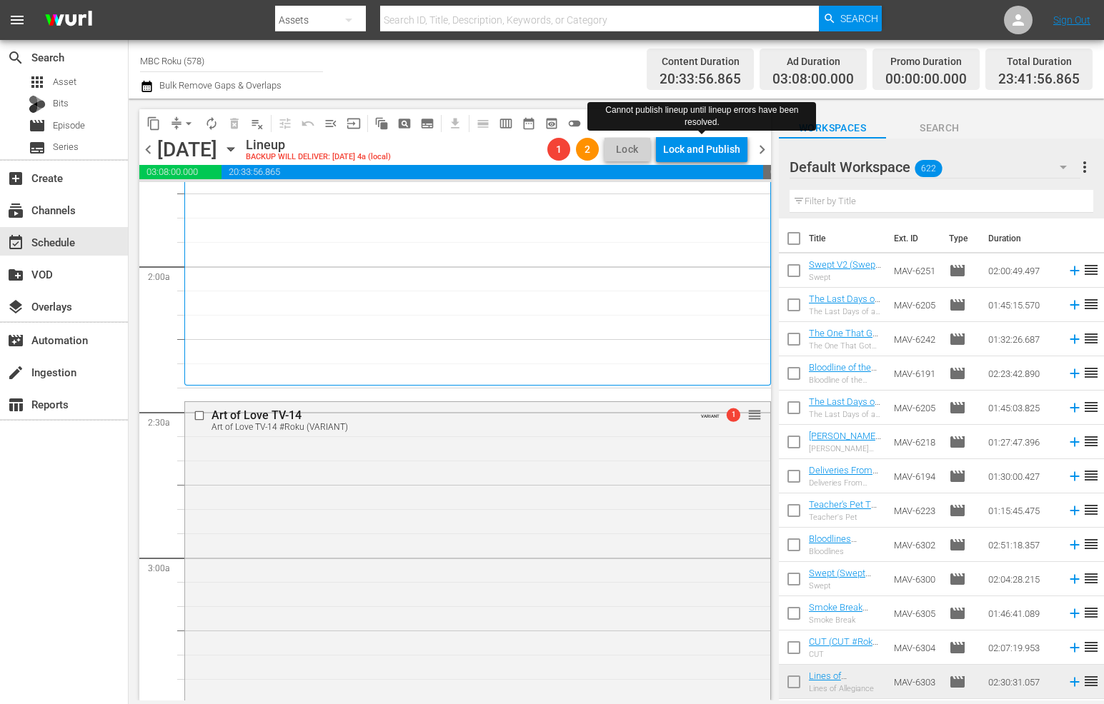
click at [187, 121] on span "arrow_drop_down" at bounding box center [188, 123] width 14 height 14
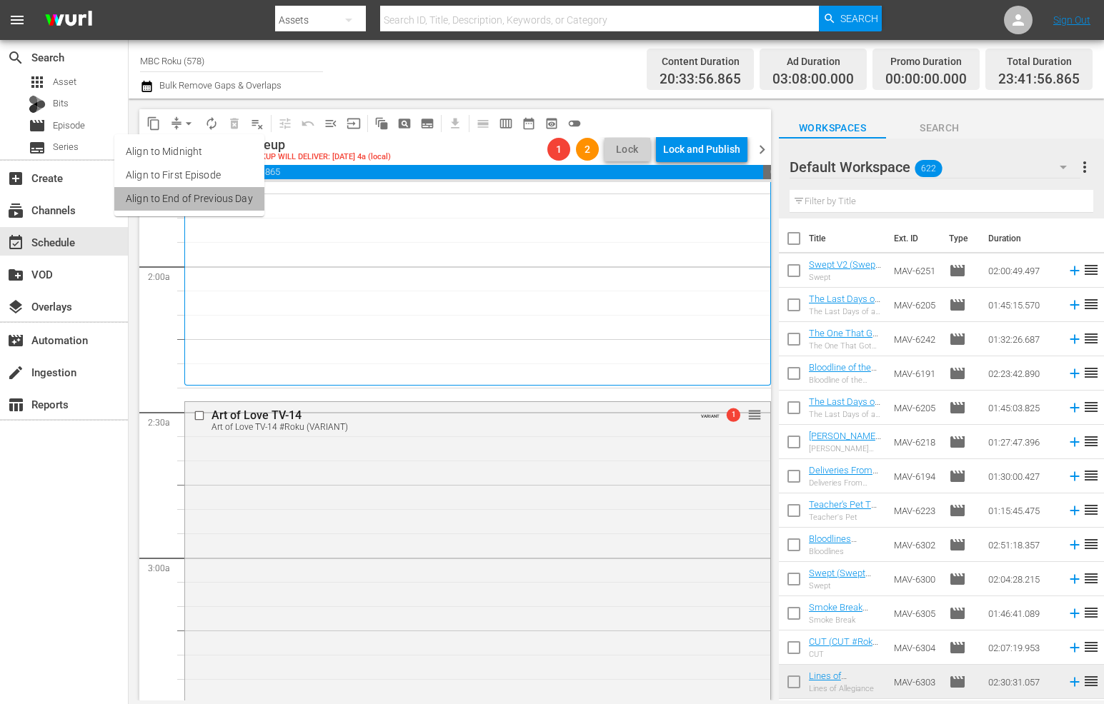
click at [224, 196] on li "Align to End of Previous Day" at bounding box center [189, 199] width 150 height 24
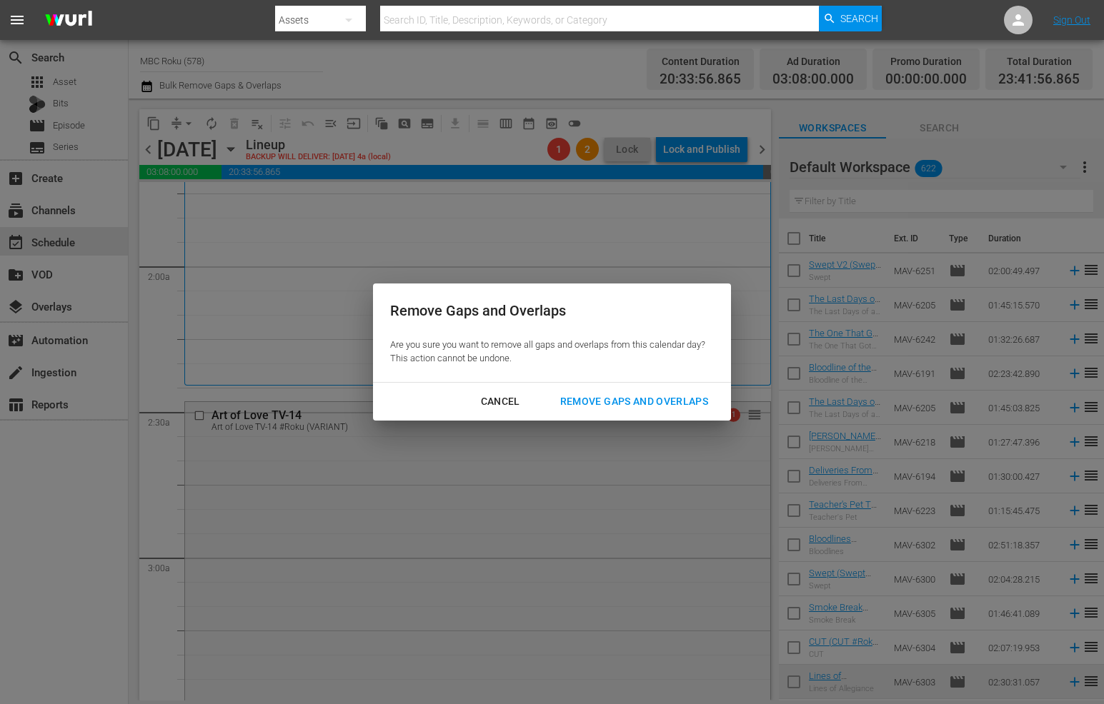
click at [669, 386] on div "Cancel Remove Gaps and Overlaps" at bounding box center [552, 402] width 358 height 38
click at [672, 399] on div "Remove Gaps and Overlaps" at bounding box center [634, 402] width 171 height 18
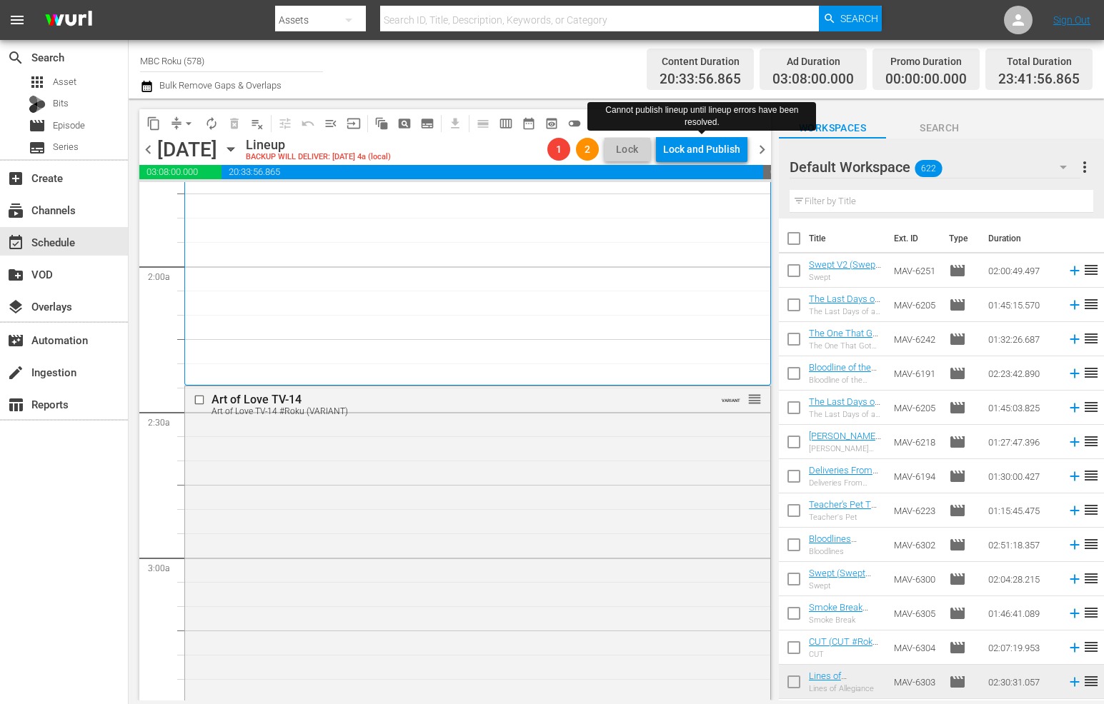
click at [711, 152] on div "Lock and Publish" at bounding box center [701, 149] width 77 height 26
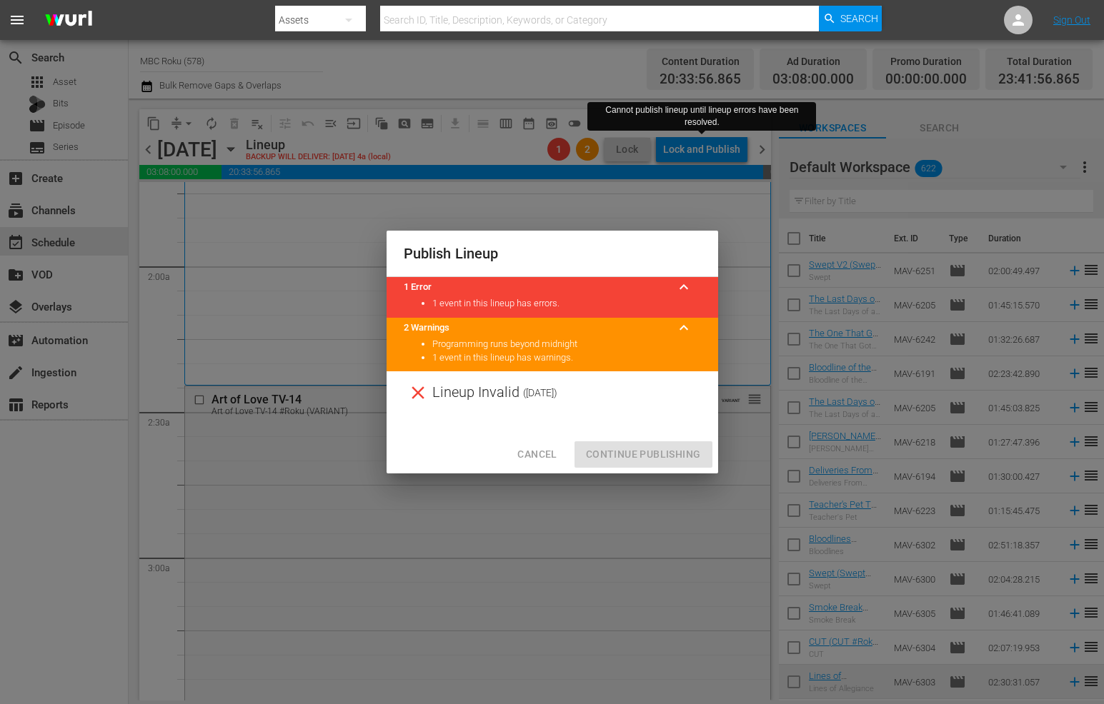
click at [664, 443] on div "Cancel Continue Publishing" at bounding box center [551, 455] width 331 height 38
drag, startPoint x: 596, startPoint y: 457, endPoint x: 562, endPoint y: 455, distance: 33.6
click at [594, 457] on div "Cancel Continue Publishing" at bounding box center [551, 455] width 331 height 38
click at [562, 455] on button "Cancel" at bounding box center [537, 454] width 62 height 26
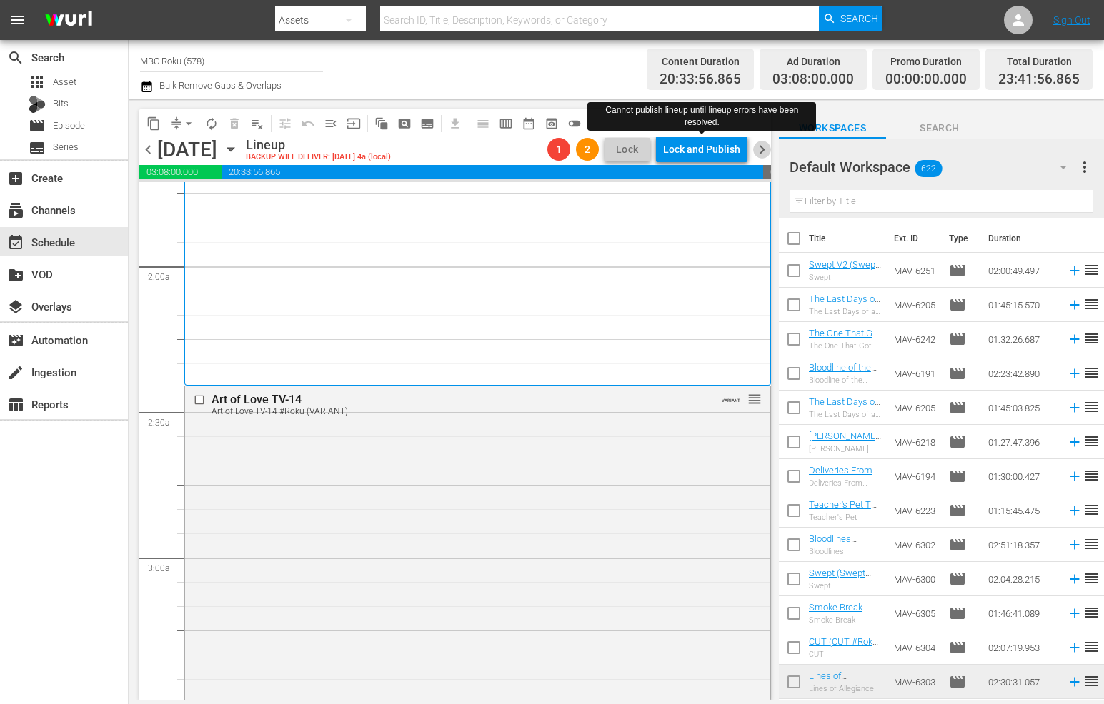
click at [761, 149] on span "chevron_right" at bounding box center [762, 150] width 18 height 18
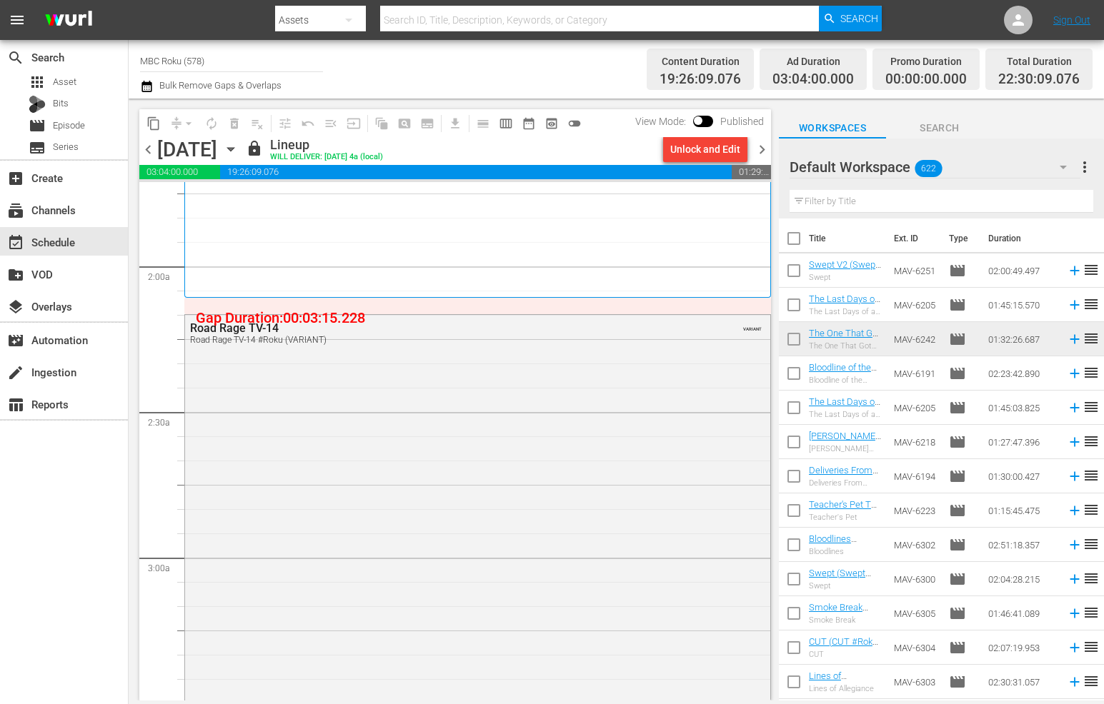
click at [717, 151] on div "Unlock and Edit" at bounding box center [705, 149] width 70 height 26
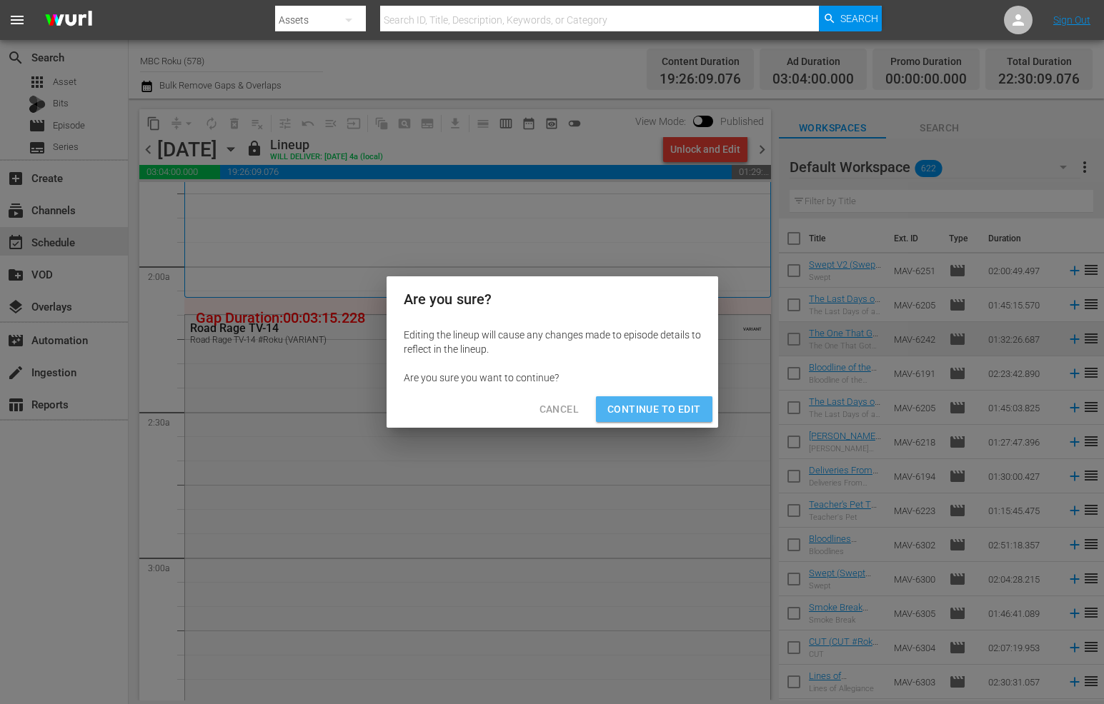
click at [689, 416] on span "Continue to Edit" at bounding box center [653, 410] width 93 height 18
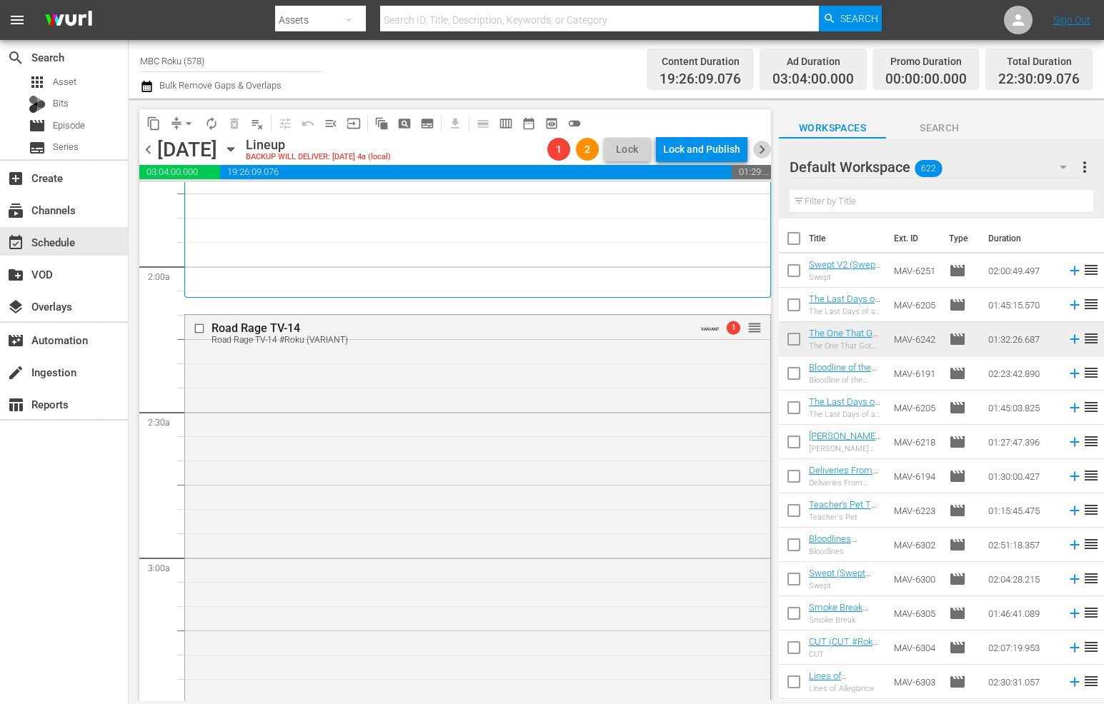
click at [767, 150] on span "chevron_right" at bounding box center [762, 150] width 18 height 18
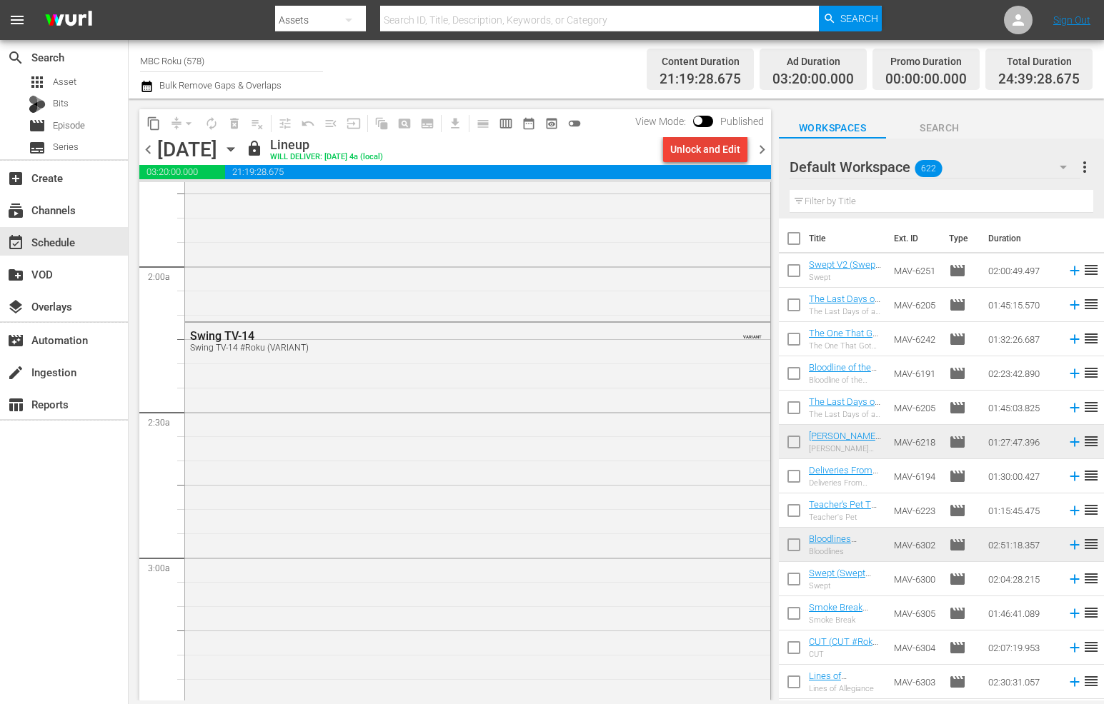
click at [701, 153] on div "Unlock and Edit" at bounding box center [705, 149] width 70 height 26
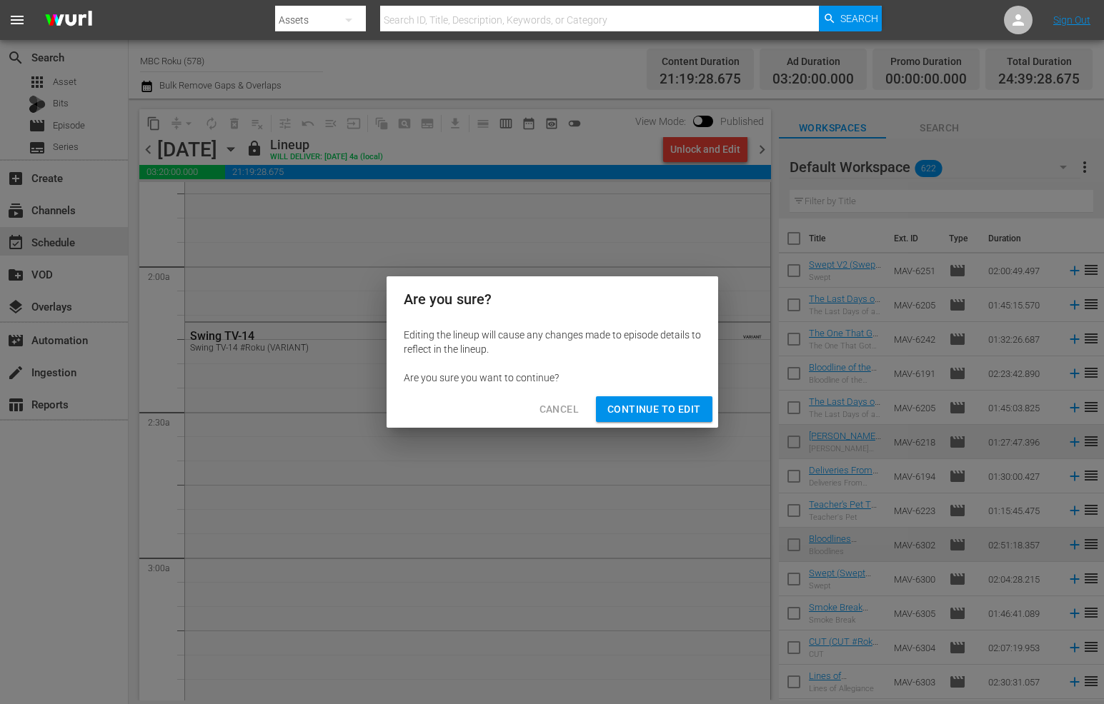
click at [682, 408] on span "Continue to Edit" at bounding box center [653, 410] width 93 height 18
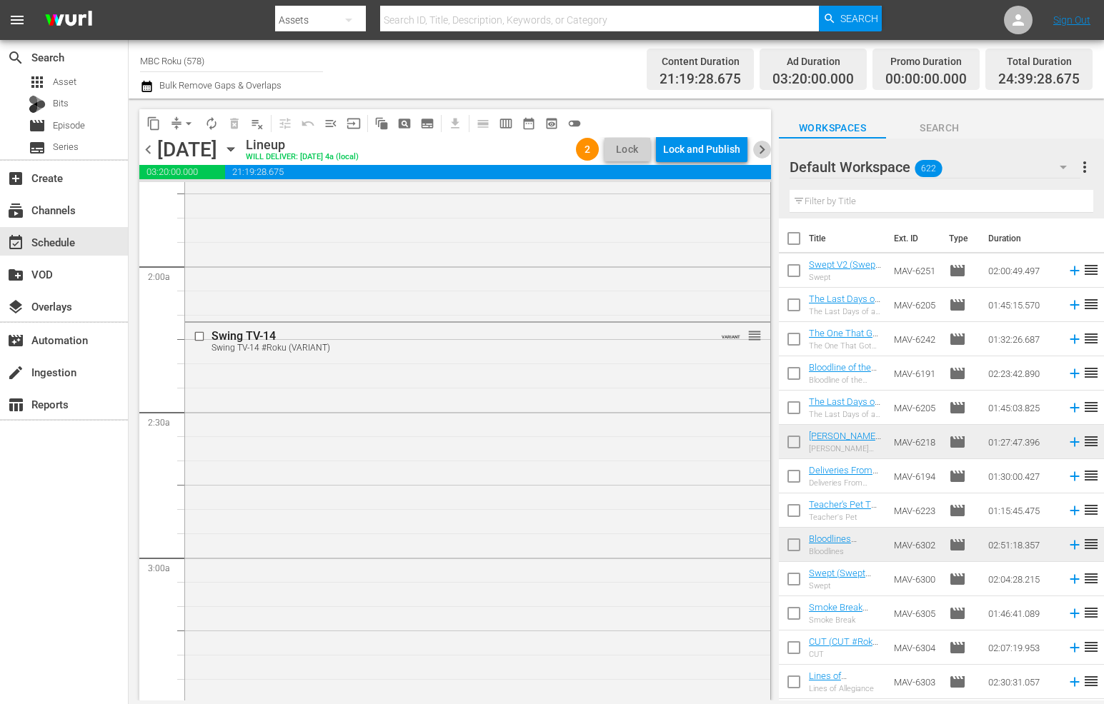
click at [769, 153] on span "chevron_right" at bounding box center [762, 150] width 18 height 18
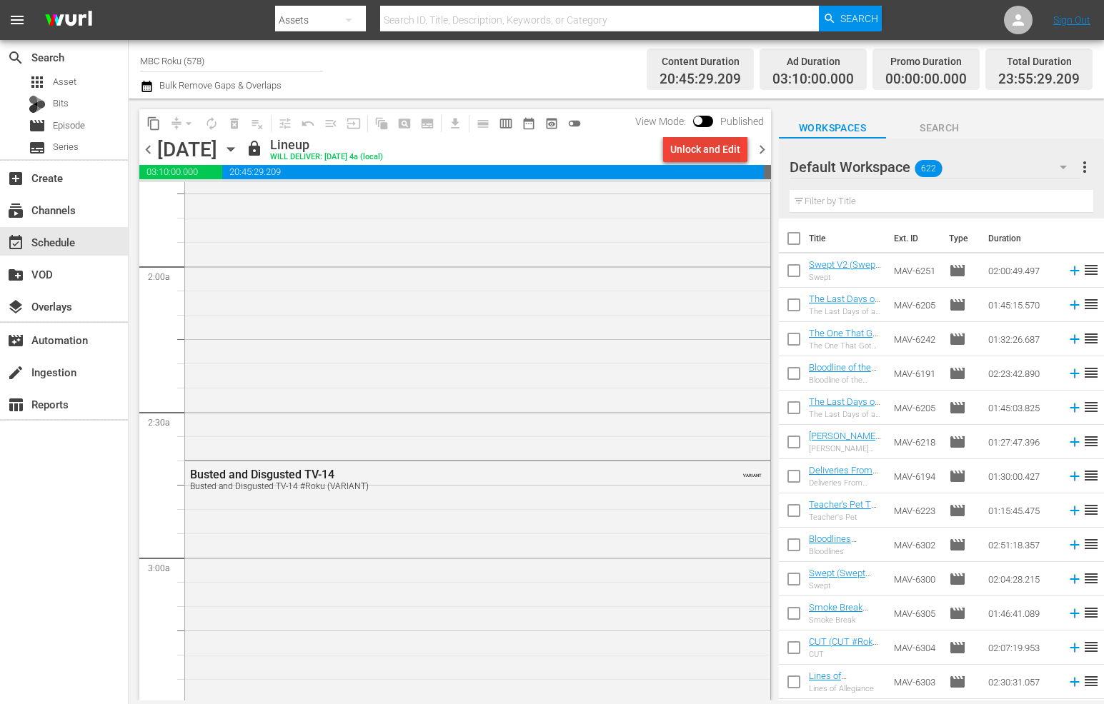
click at [709, 154] on div "Unlock and Edit" at bounding box center [705, 149] width 70 height 26
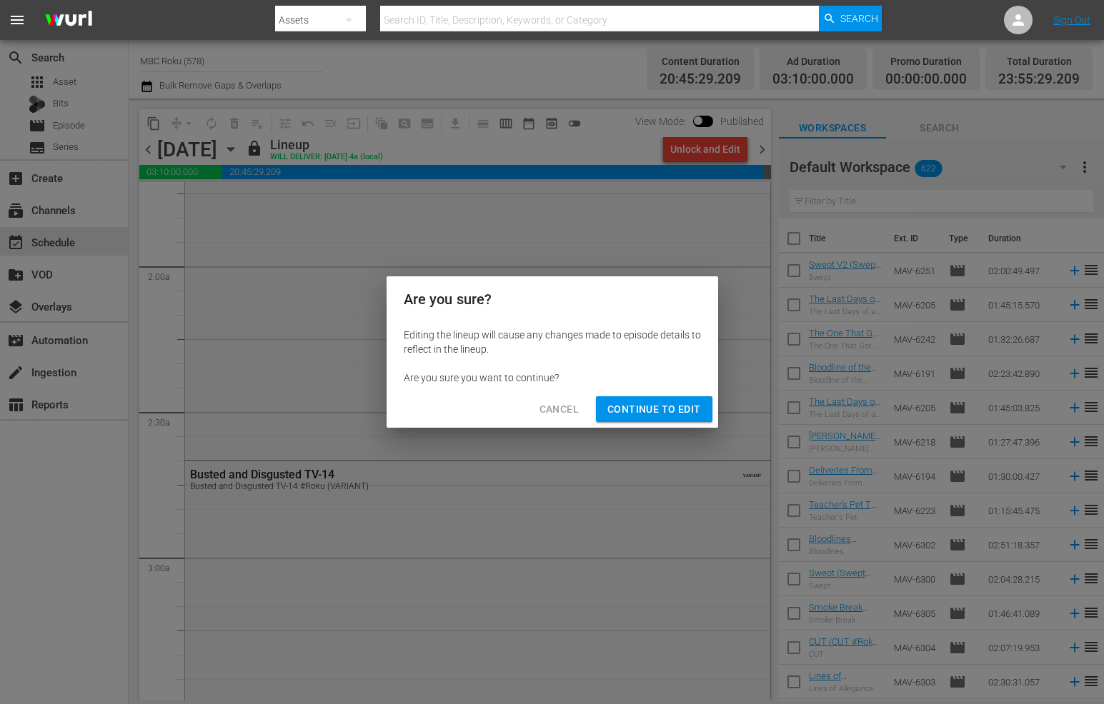
click at [688, 406] on span "Continue to Edit" at bounding box center [653, 410] width 93 height 18
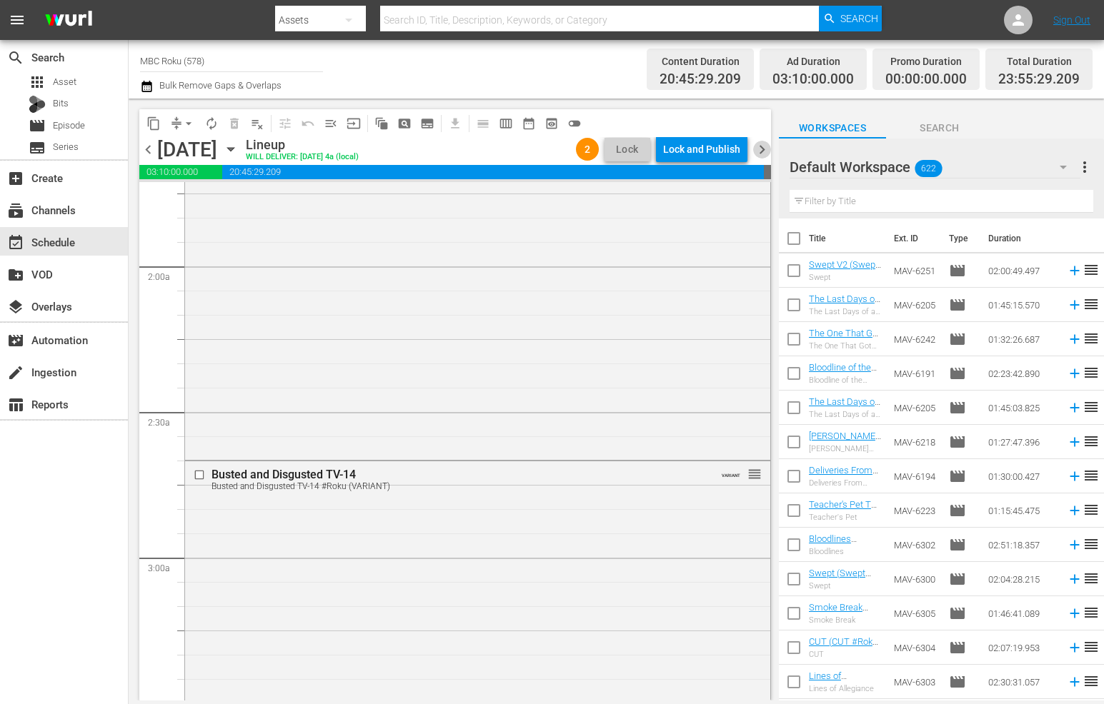
click at [762, 154] on span "chevron_right" at bounding box center [762, 150] width 18 height 18
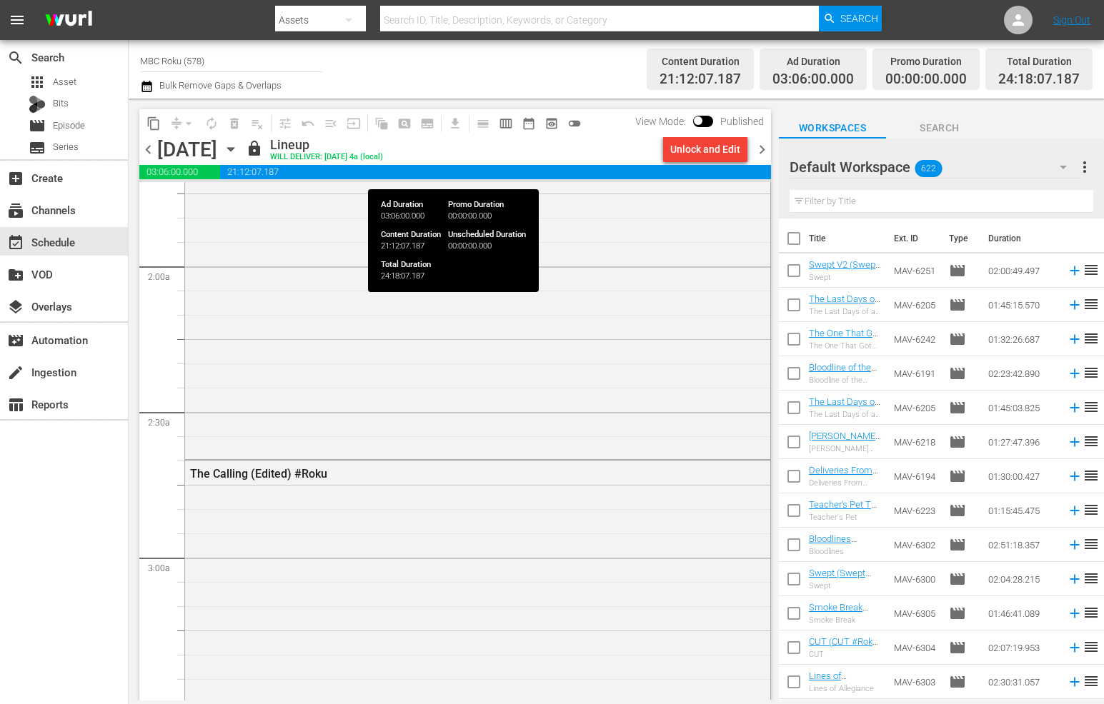
click at [709, 152] on div "Unlock and Edit" at bounding box center [705, 149] width 70 height 26
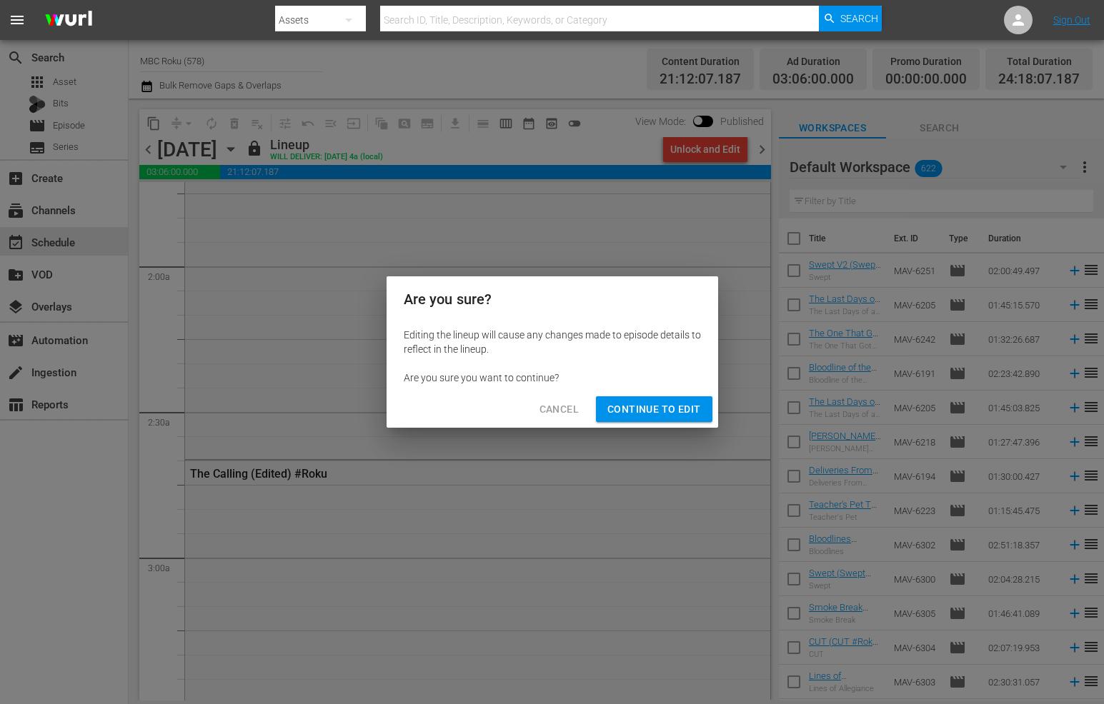
click at [677, 405] on span "Continue to Edit" at bounding box center [653, 410] width 93 height 18
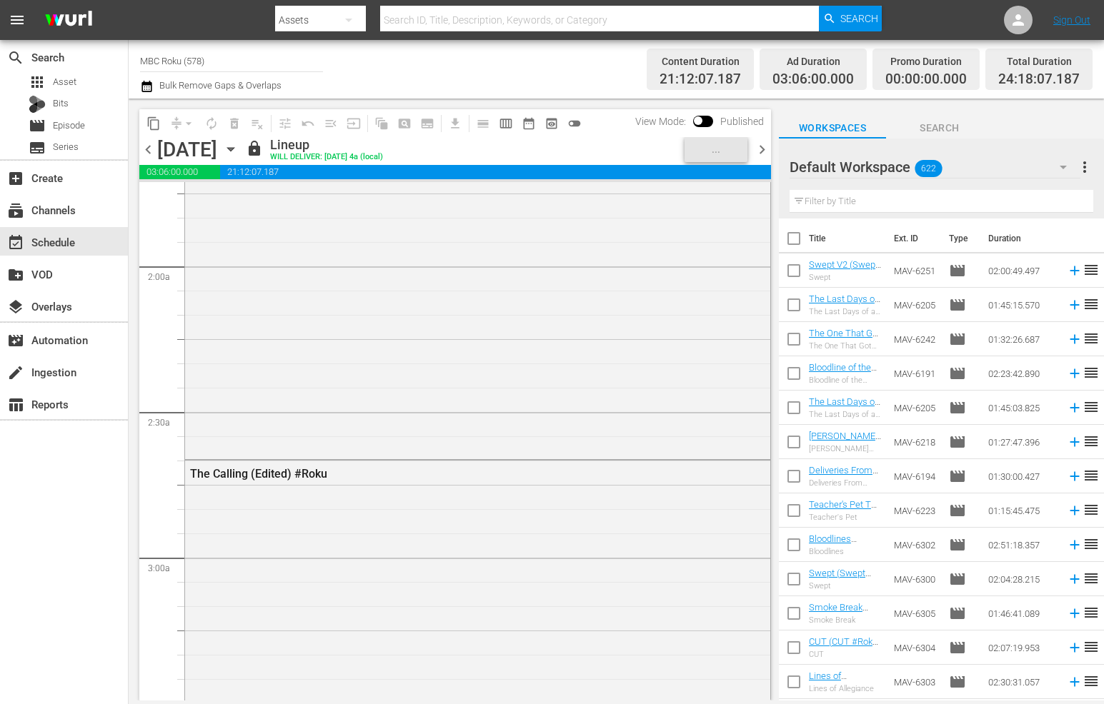
click at [759, 149] on span "chevron_right" at bounding box center [762, 150] width 18 height 18
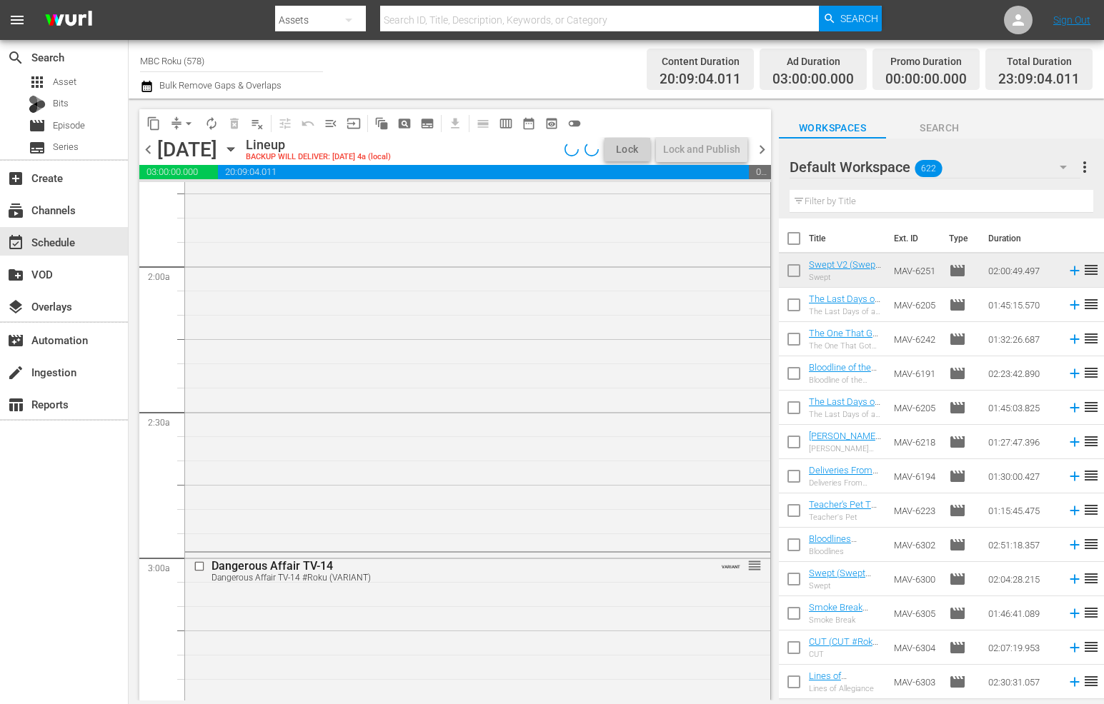
scroll to position [474, 0]
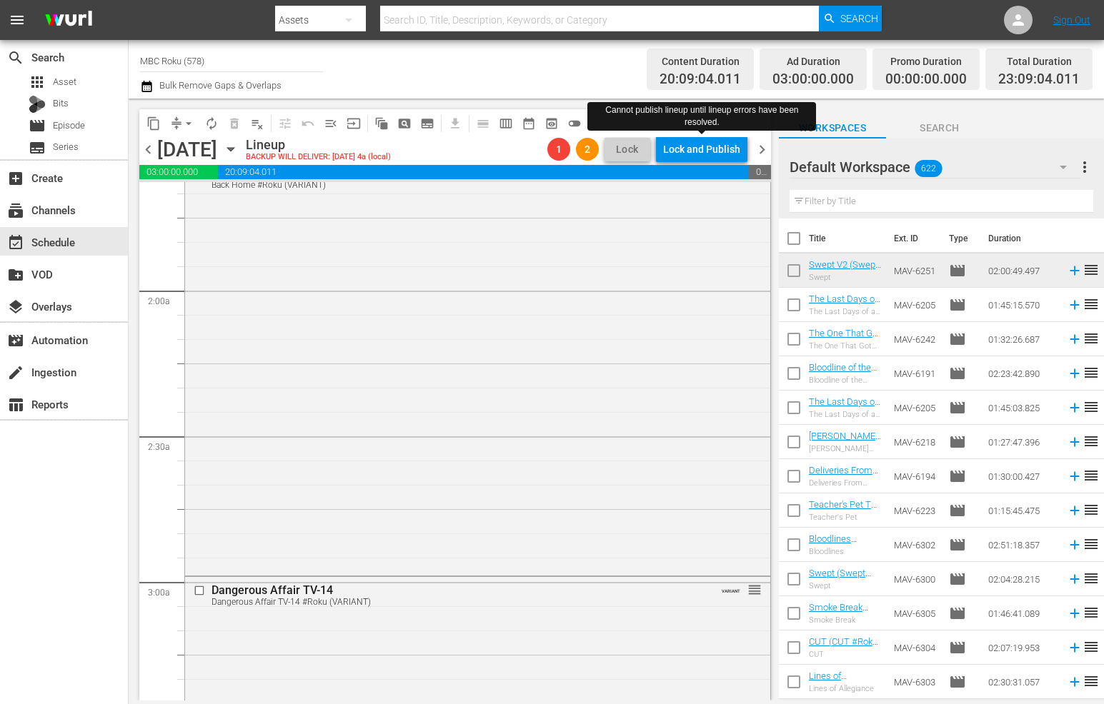
click at [714, 153] on div "Lock and Publish" at bounding box center [701, 149] width 77 height 26
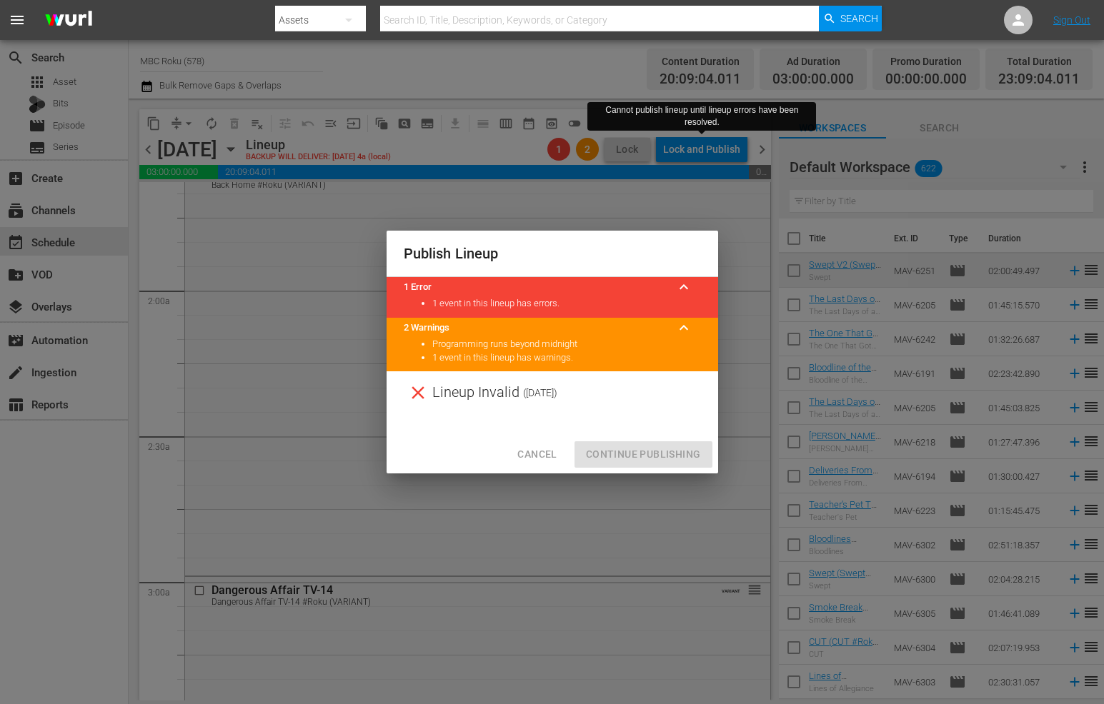
click at [528, 406] on div "Lineup Invalid ( 2025-08-26 )" at bounding box center [551, 392] width 331 height 43
click at [542, 439] on div "Cancel Continue Publishing" at bounding box center [551, 455] width 331 height 38
click at [546, 450] on span "Cancel" at bounding box center [536, 455] width 39 height 18
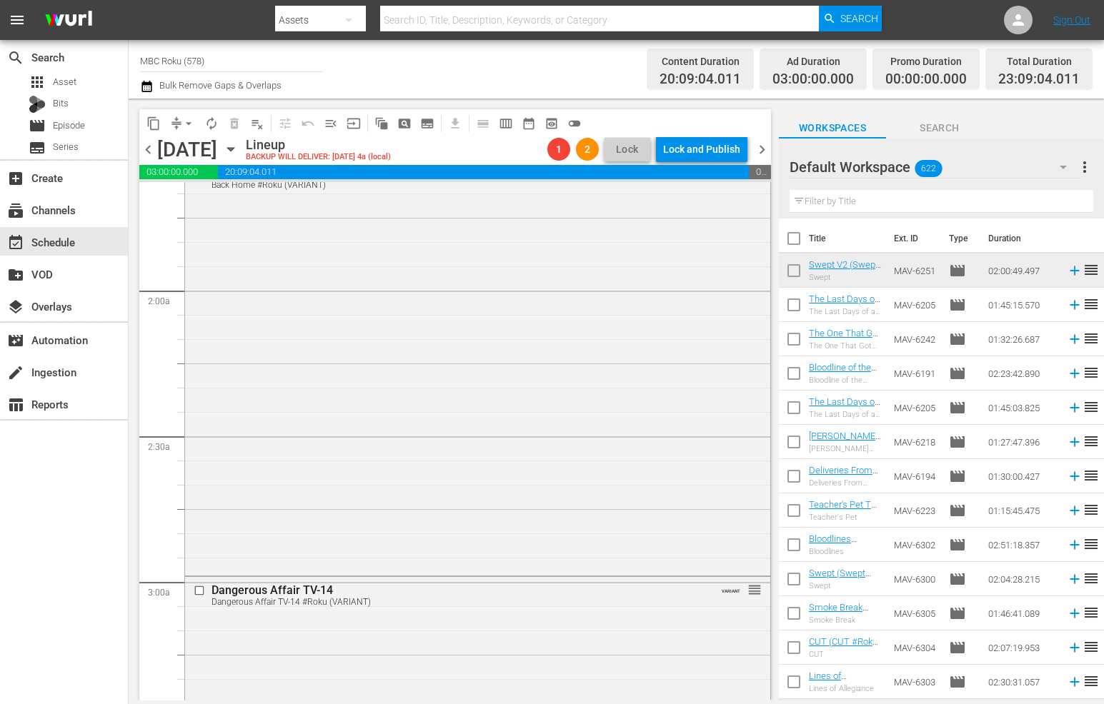
click at [239, 146] on icon "button" at bounding box center [231, 149] width 16 height 16
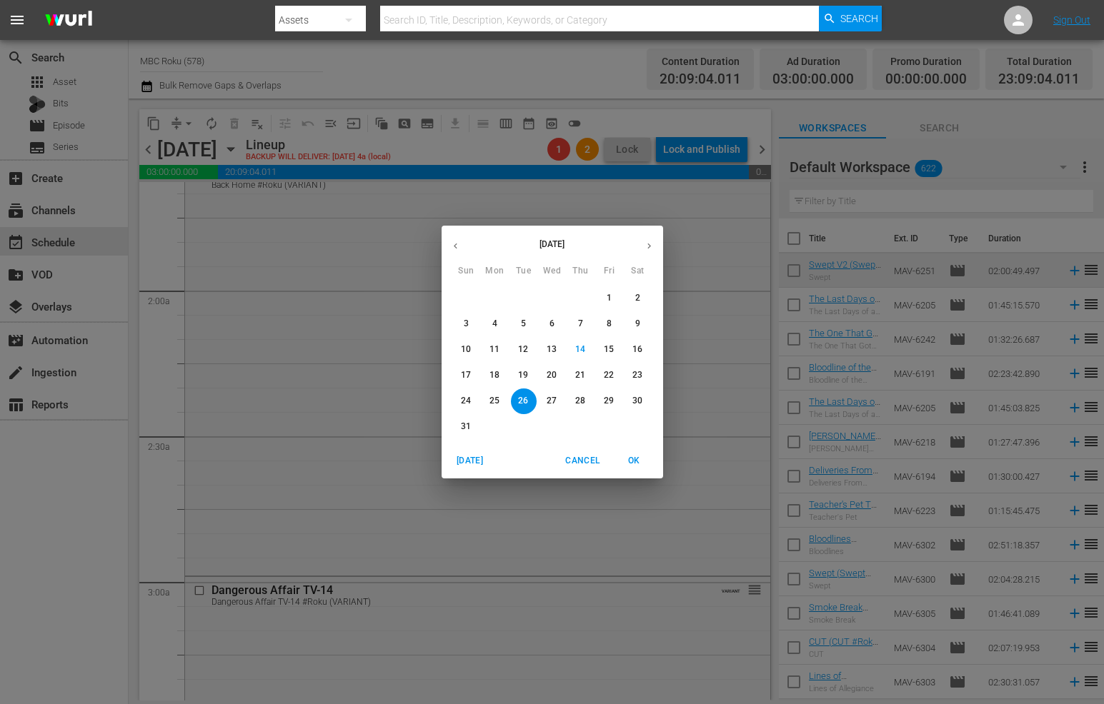
click at [399, 135] on div "August 2025 Sun Mon Tue Wed Thu Fri Sat 27 28 29 30 31 1 2 3 4 5 6 7 8 9 10 11 …" at bounding box center [552, 352] width 1104 height 704
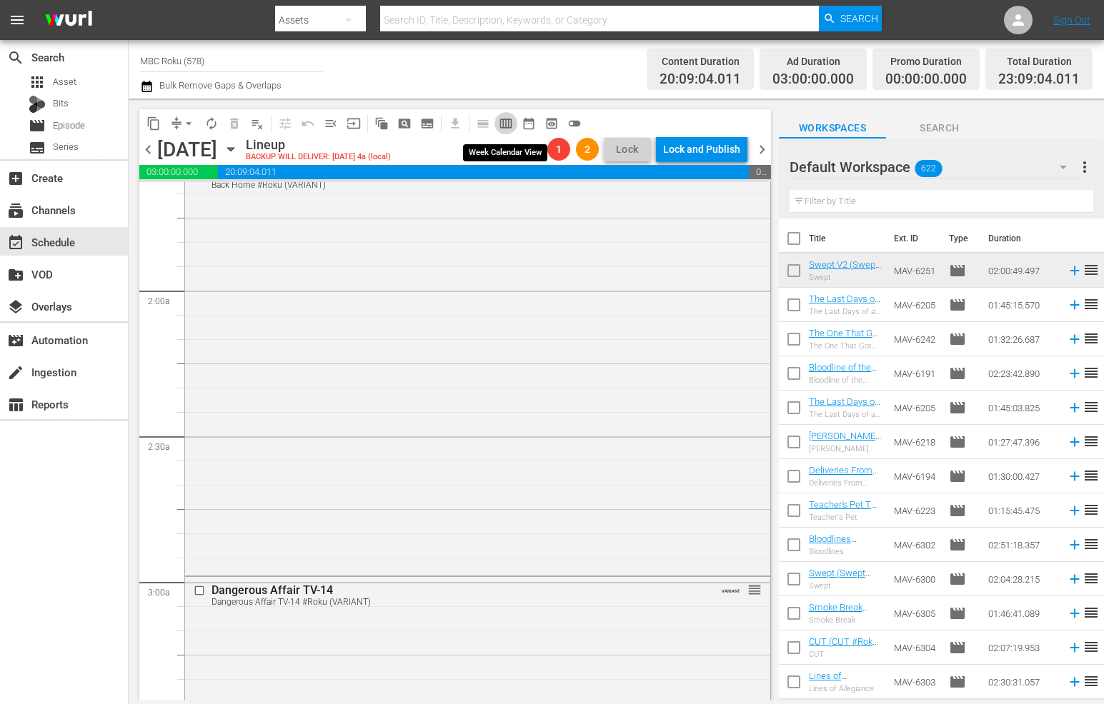
click at [505, 125] on span "calendar_view_week_outlined" at bounding box center [506, 123] width 14 height 14
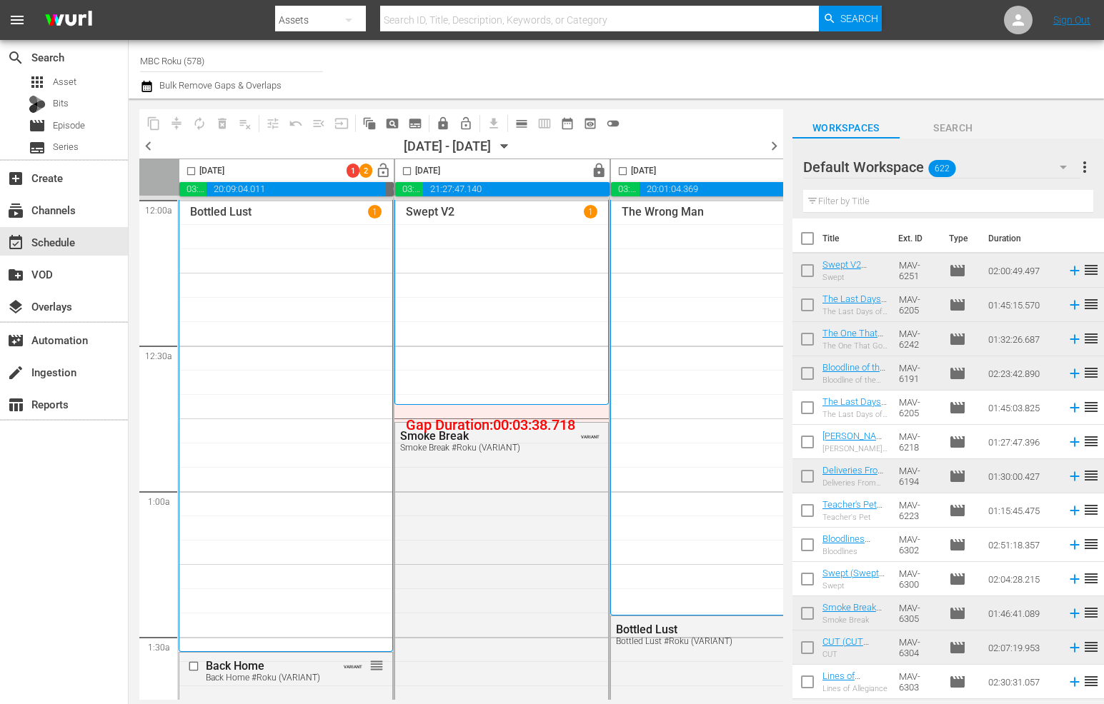
click at [146, 147] on span "chevron_left" at bounding box center [148, 146] width 18 height 18
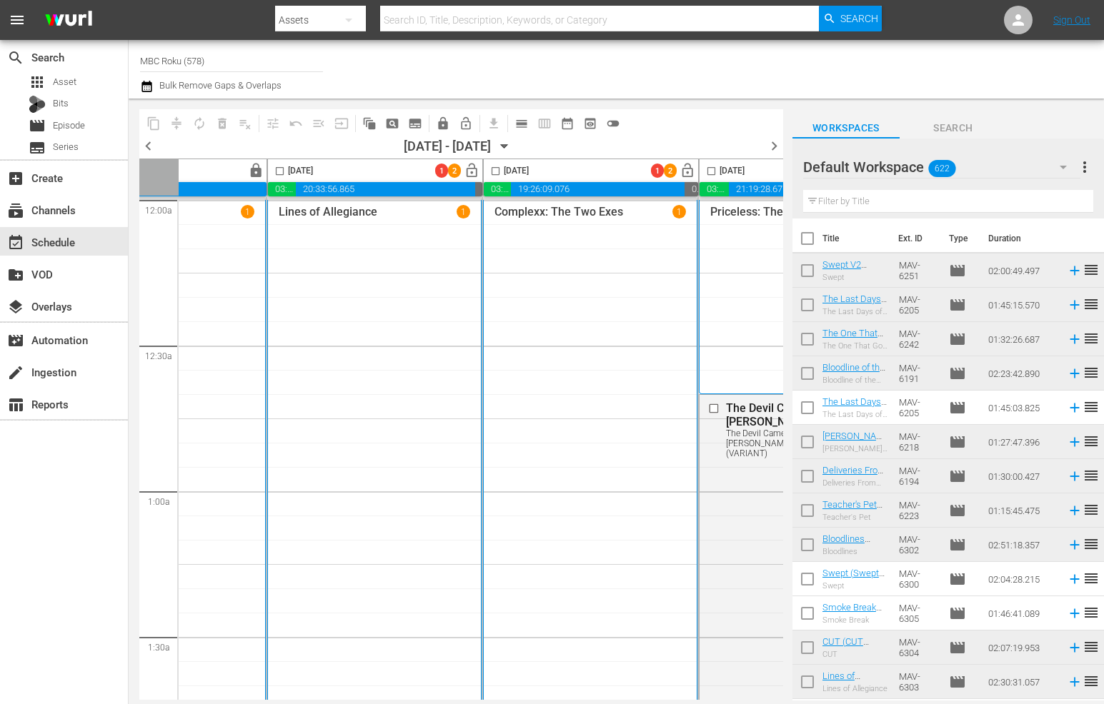
scroll to position [0, 356]
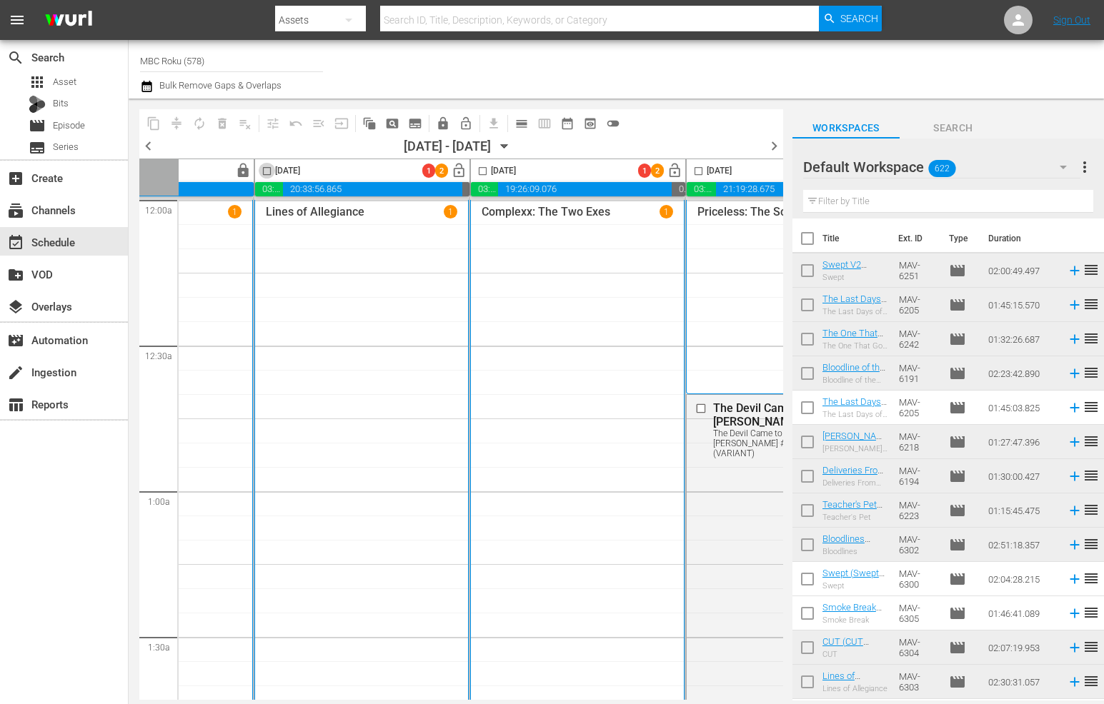
click at [268, 169] on input "checkbox" at bounding box center [267, 174] width 16 height 16
checkbox input "true"
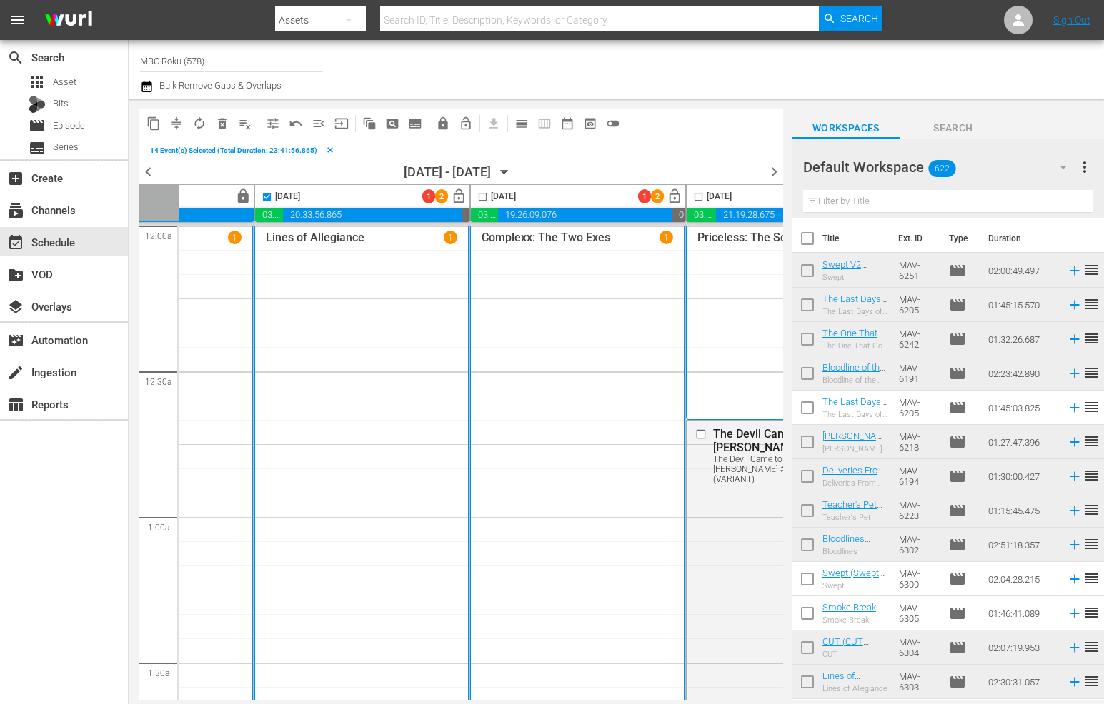
click at [478, 196] on input "checkbox" at bounding box center [482, 199] width 16 height 16
checkbox input "true"
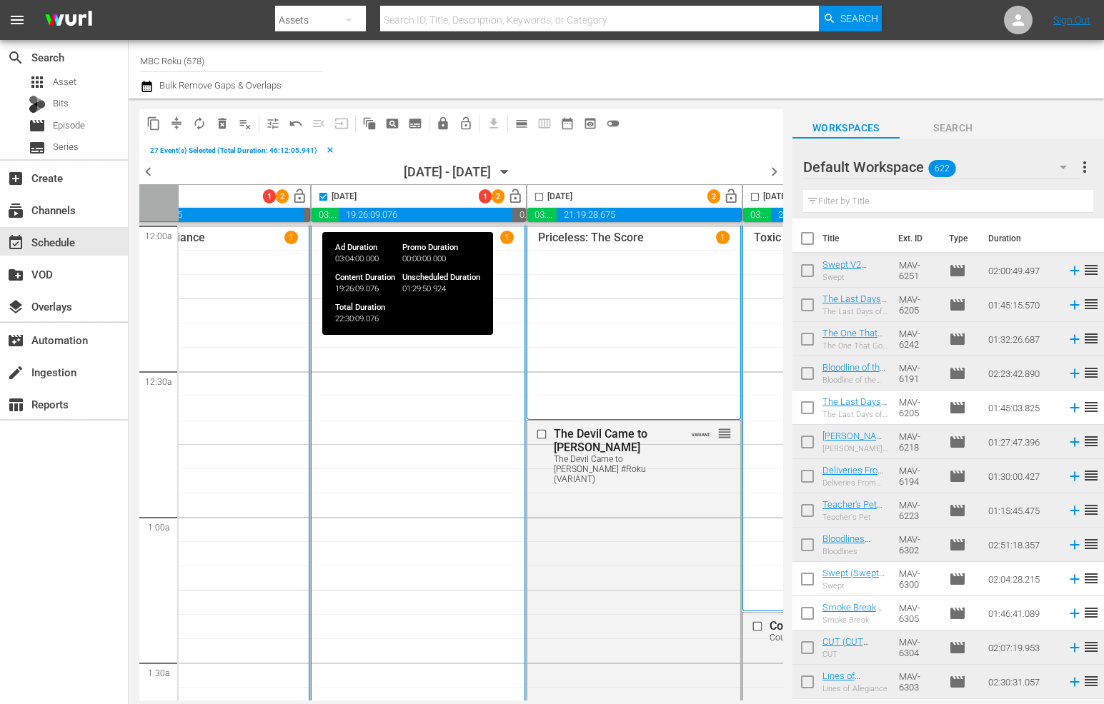
scroll to position [0, 526]
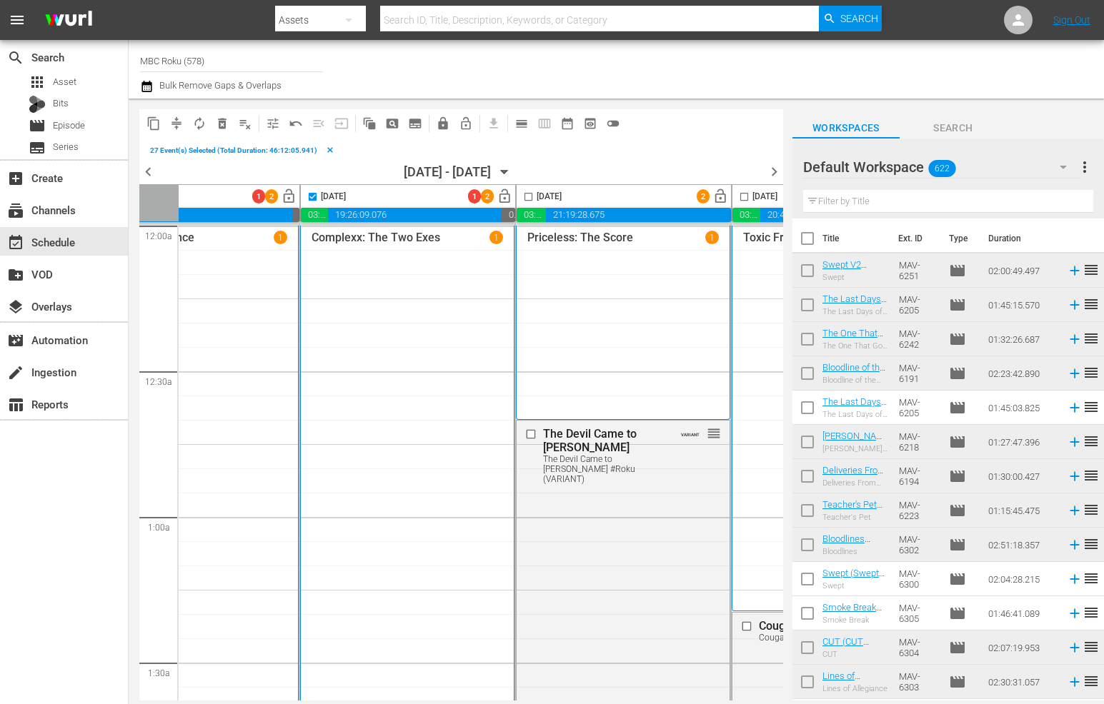
click at [522, 199] on input "checkbox" at bounding box center [528, 199] width 16 height 16
checkbox input "true"
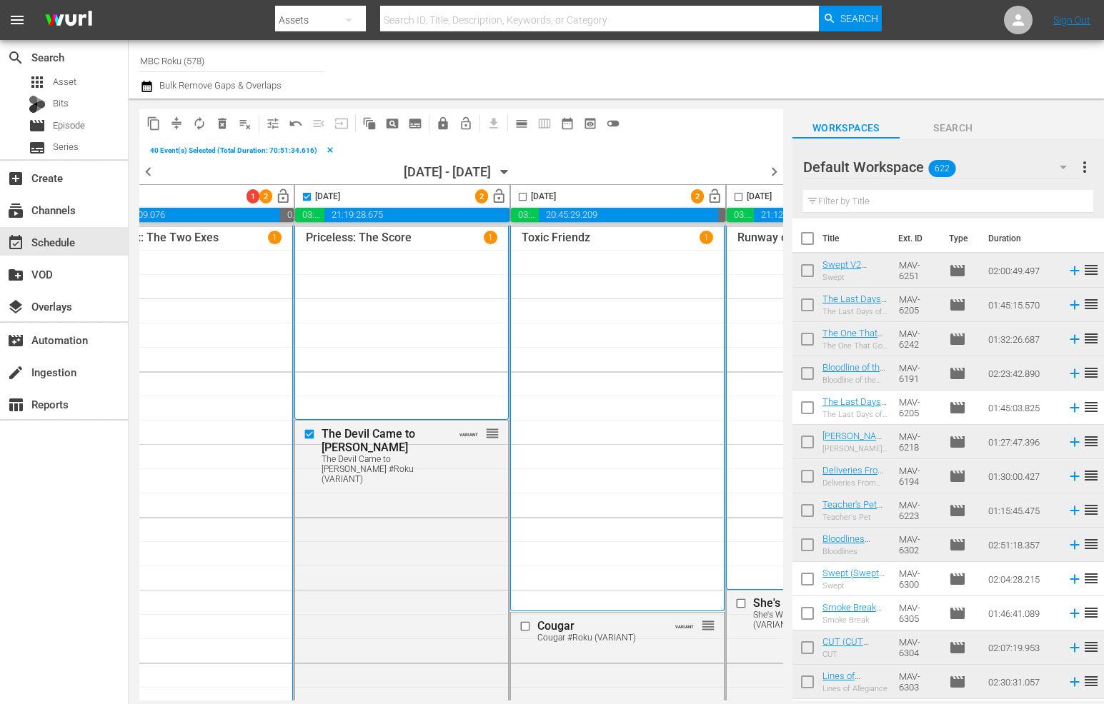
scroll to position [0, 752]
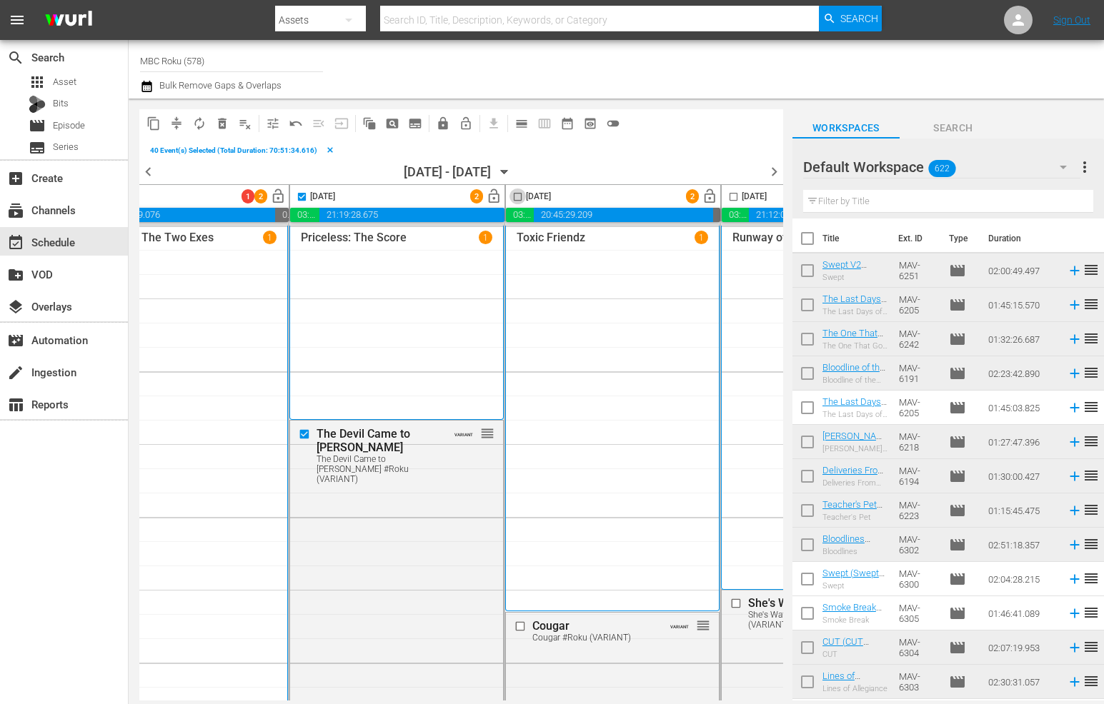
click at [512, 194] on input "checkbox" at bounding box center [517, 199] width 16 height 16
checkbox input "true"
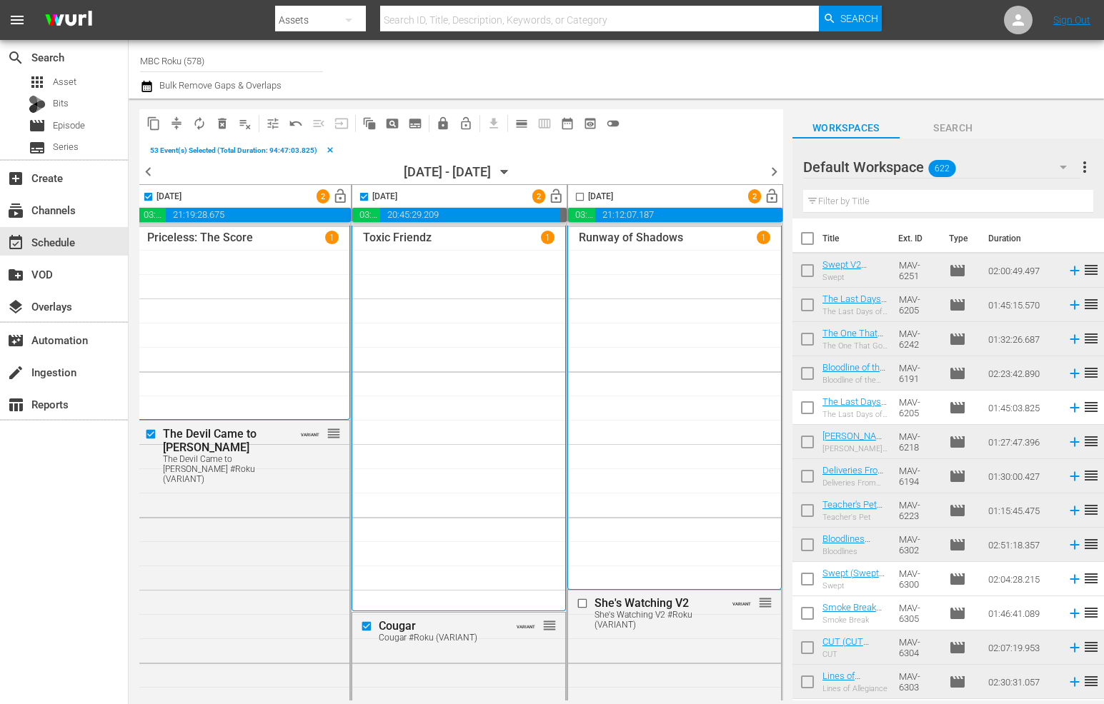
click at [573, 198] on input "checkbox" at bounding box center [580, 199] width 16 height 16
checkbox input "true"
click at [169, 123] on span "compress" at bounding box center [176, 123] width 14 height 14
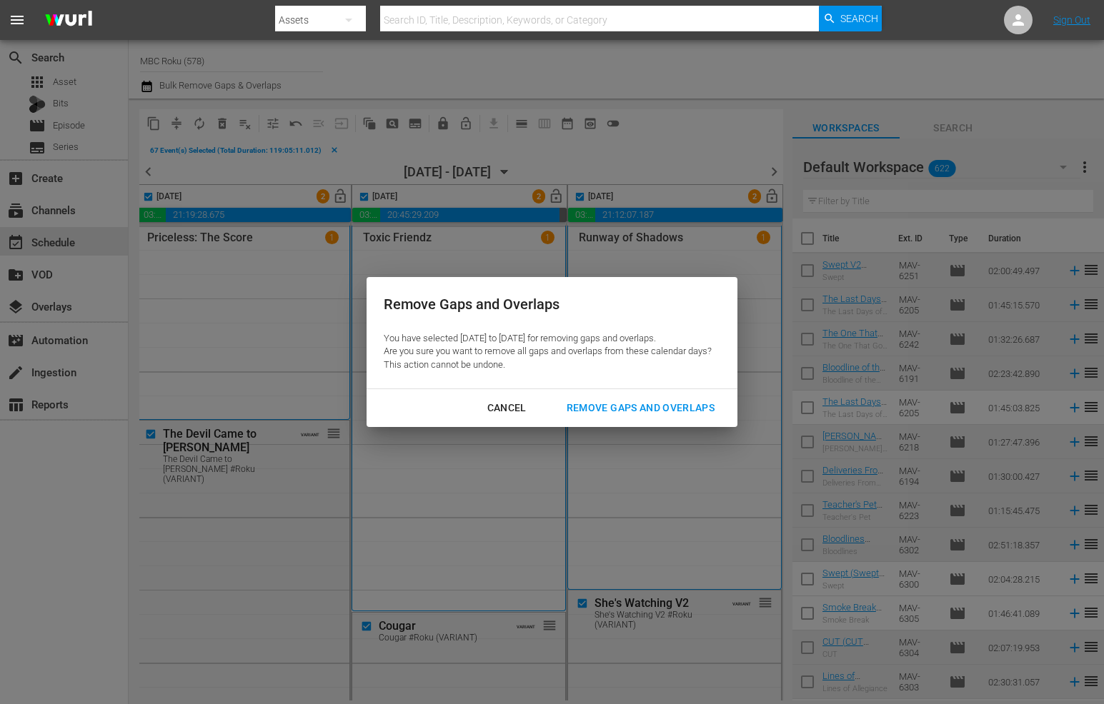
click at [609, 404] on div "Remove Gaps and Overlaps" at bounding box center [640, 408] width 171 height 18
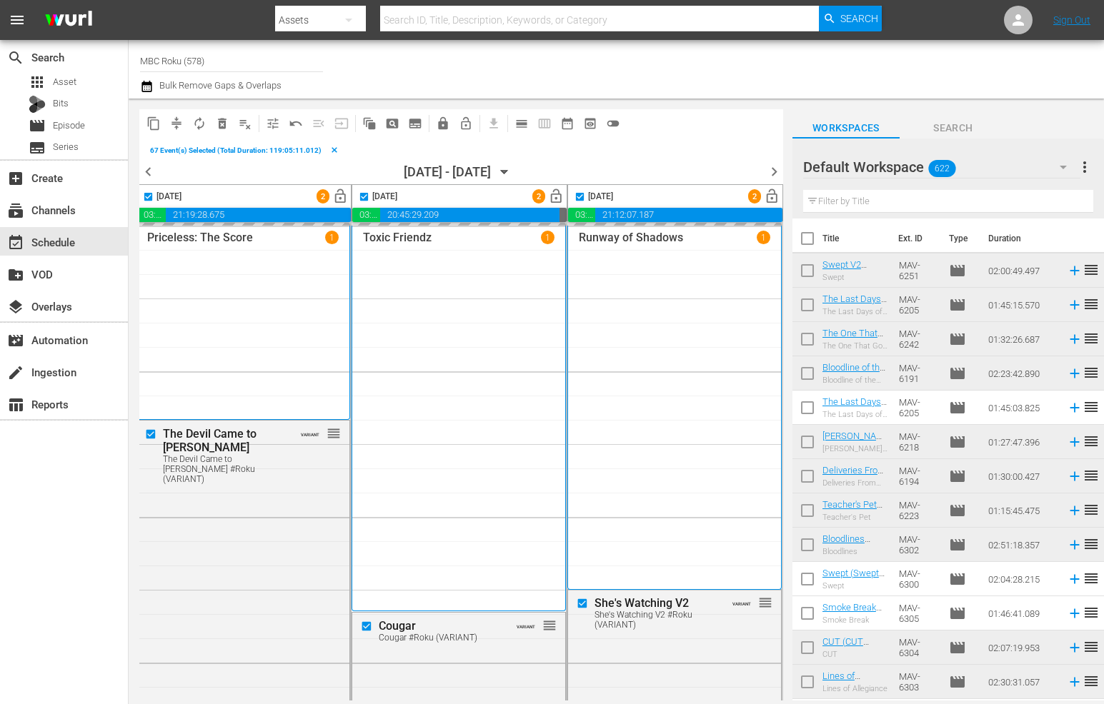
checkbox input "false"
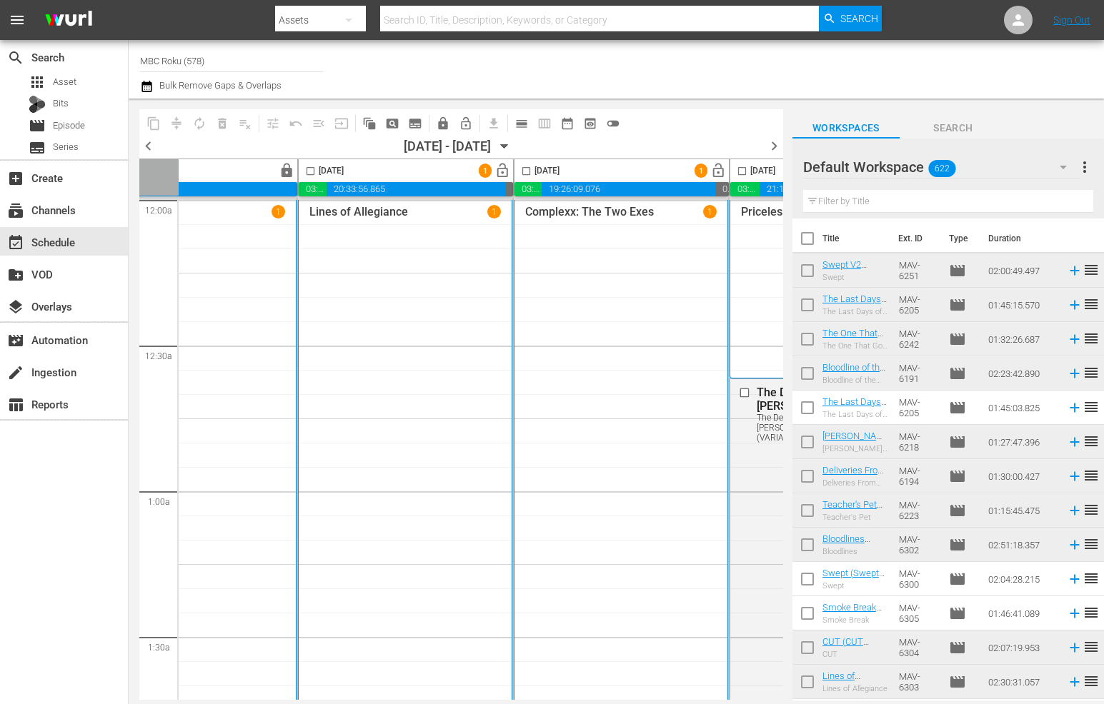
scroll to position [0, 311]
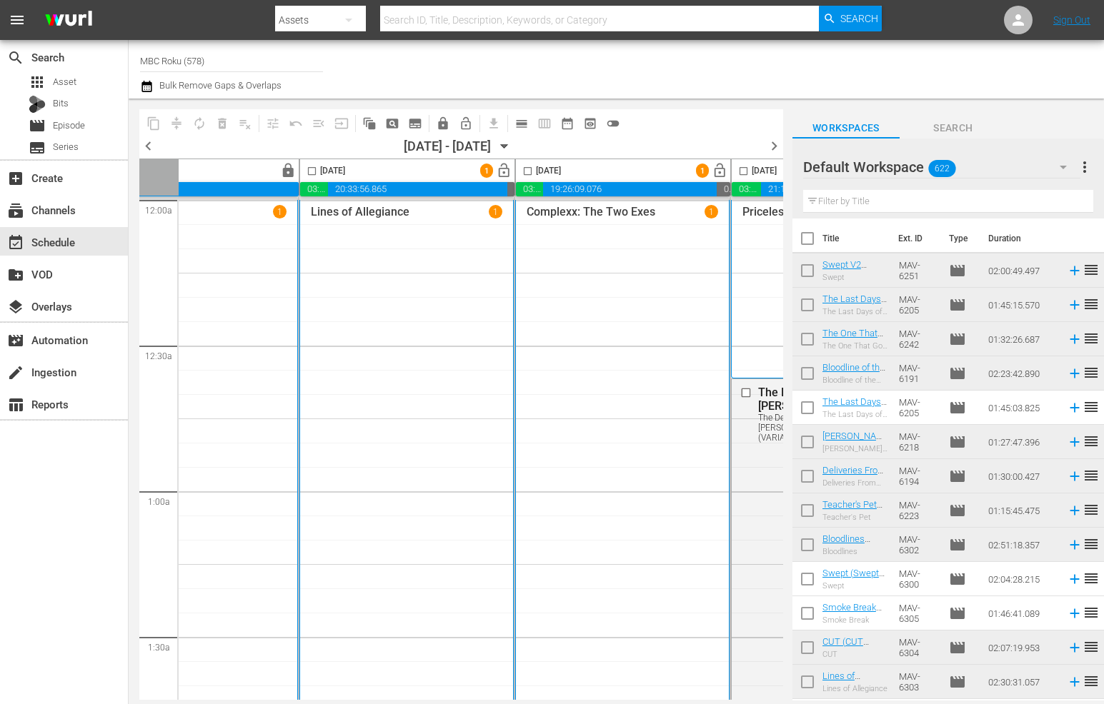
click at [310, 171] on input "checkbox" at bounding box center [312, 174] width 16 height 16
checkbox input "true"
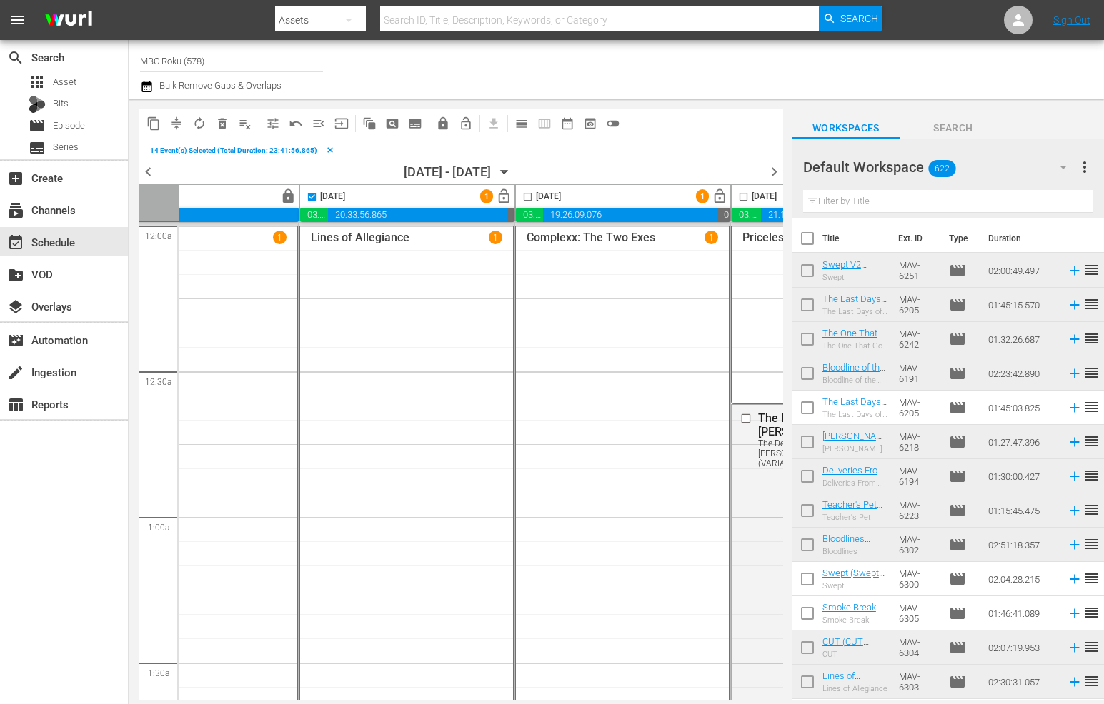
click at [524, 193] on input "checkbox" at bounding box center [527, 199] width 16 height 16
checkbox input "true"
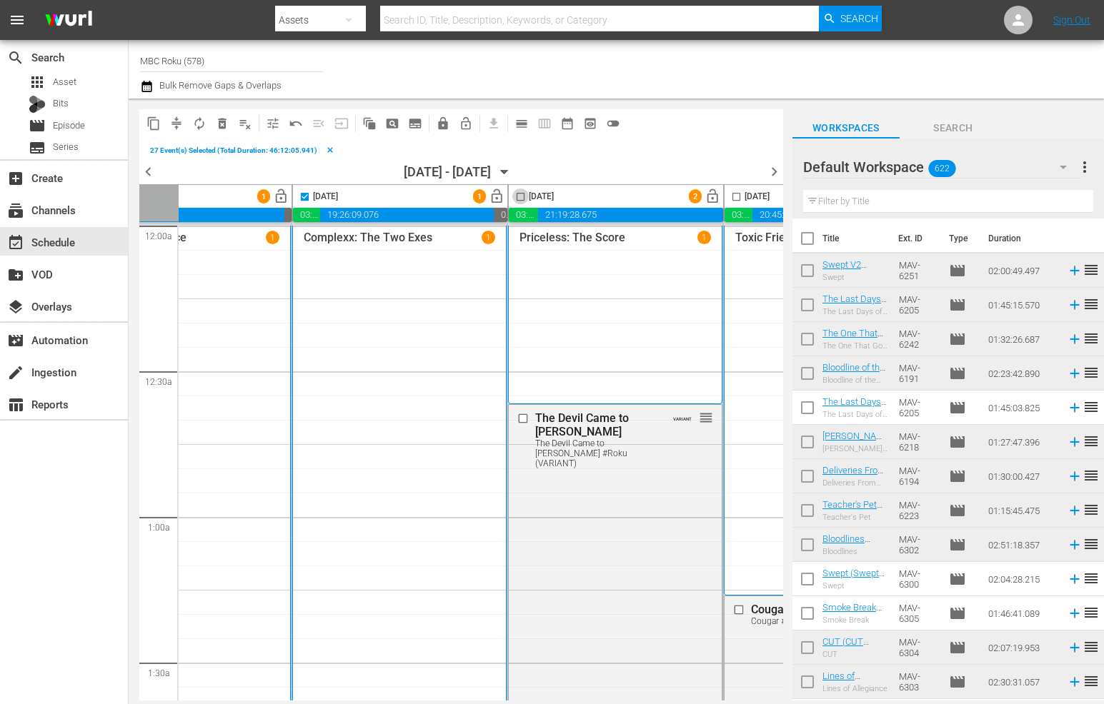
click at [517, 198] on input "checkbox" at bounding box center [520, 199] width 16 height 16
checkbox input "true"
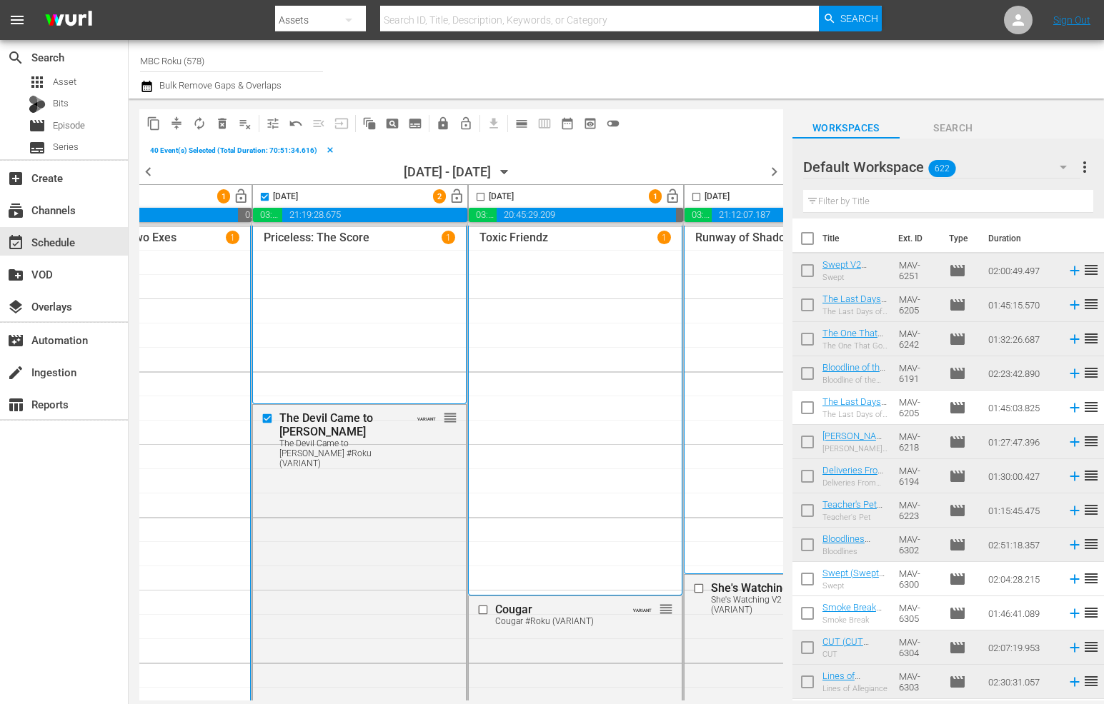
scroll to position [0, 812]
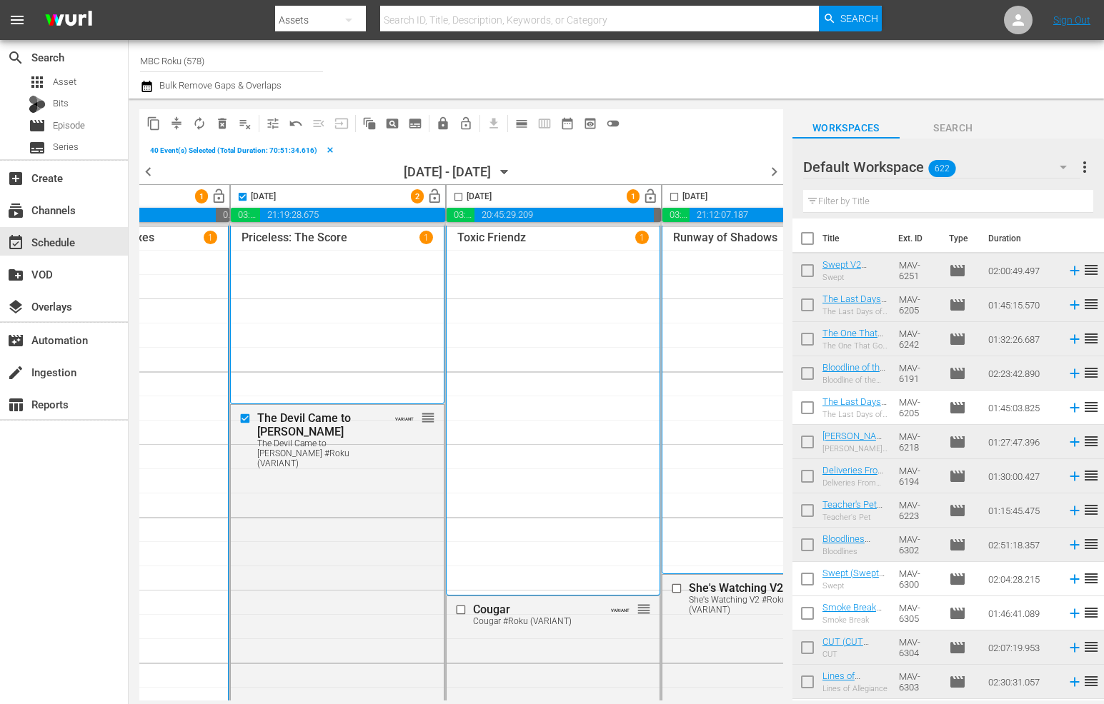
click at [456, 196] on input "checkbox" at bounding box center [458, 199] width 16 height 16
checkbox input "true"
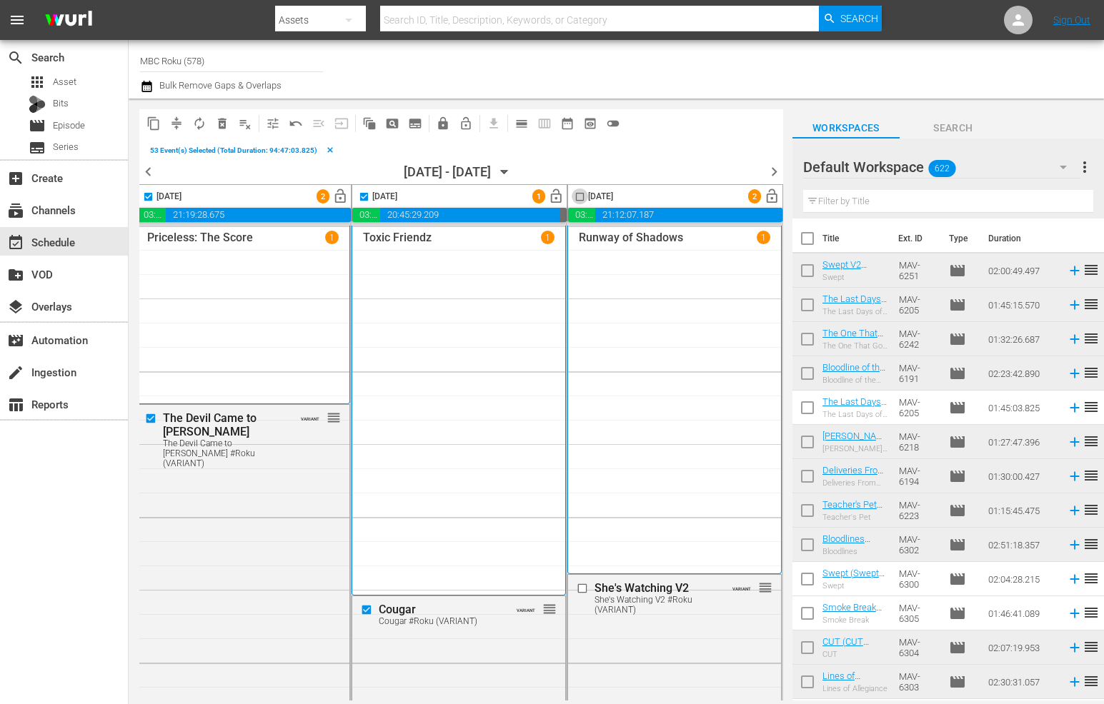
click at [572, 196] on input "checkbox" at bounding box center [580, 199] width 16 height 16
checkbox input "true"
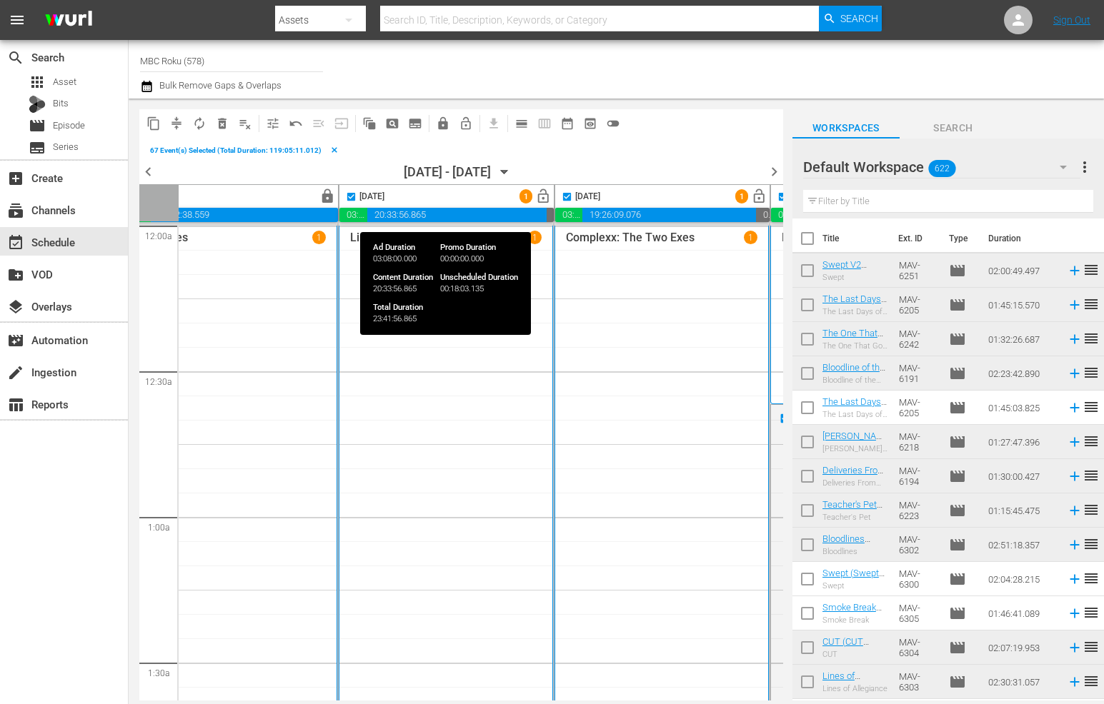
scroll to position [0, 259]
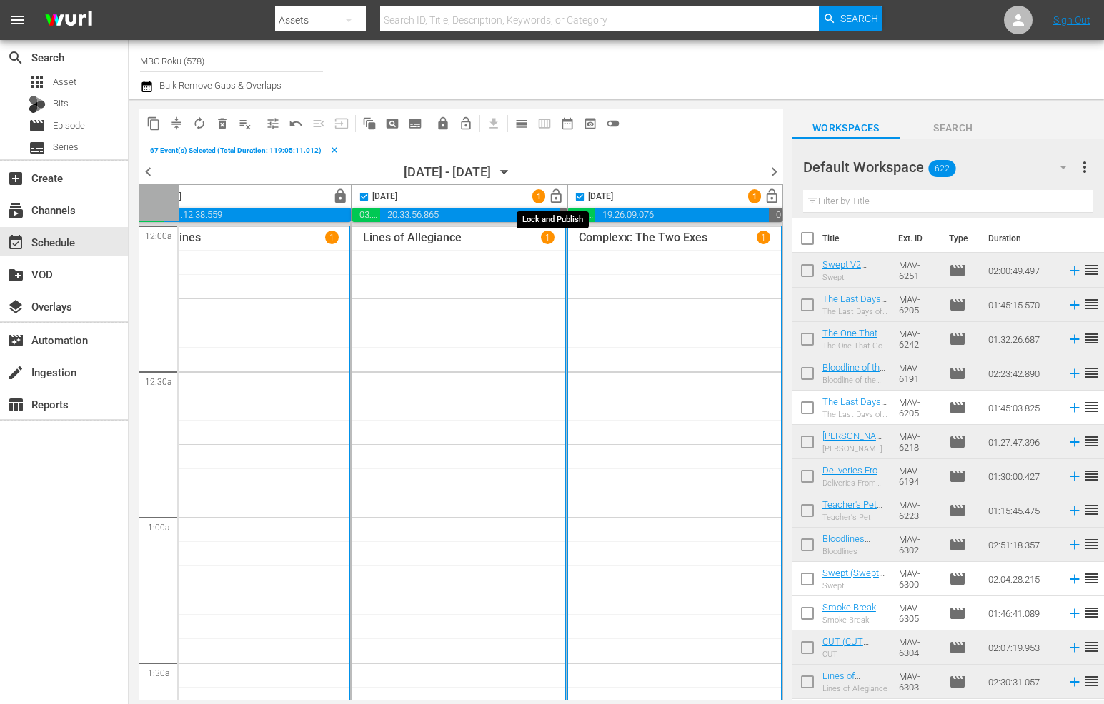
click at [549, 196] on span "lock_open" at bounding box center [556, 197] width 16 height 16
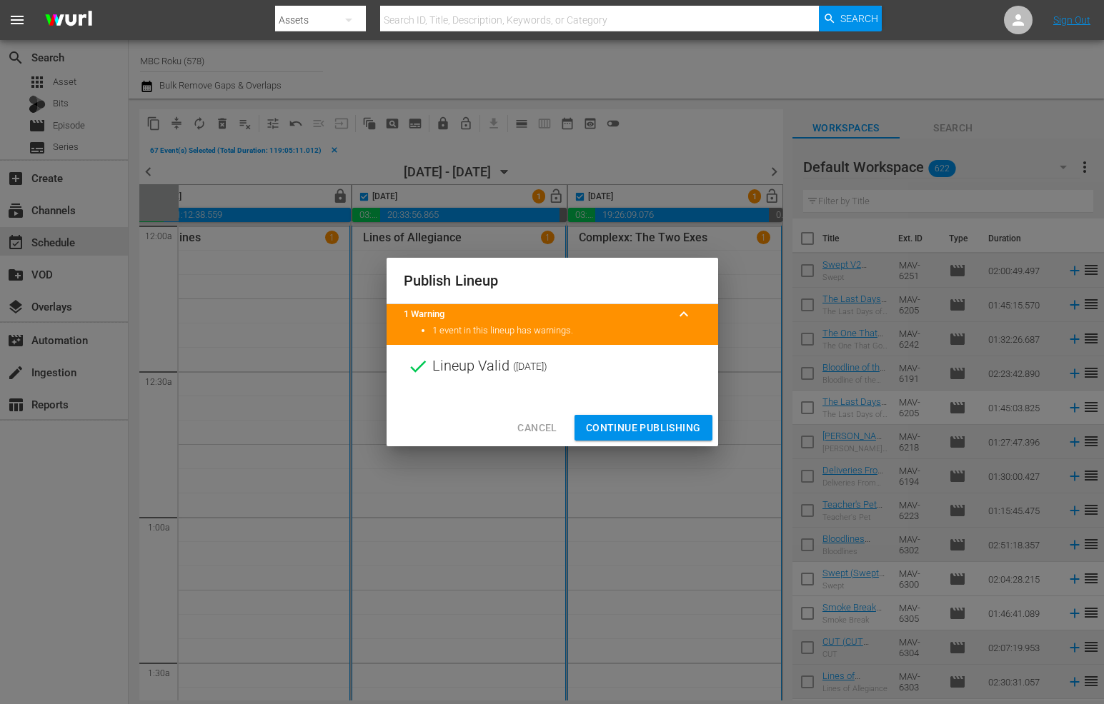
click at [656, 431] on span "Continue Publishing" at bounding box center [643, 428] width 115 height 18
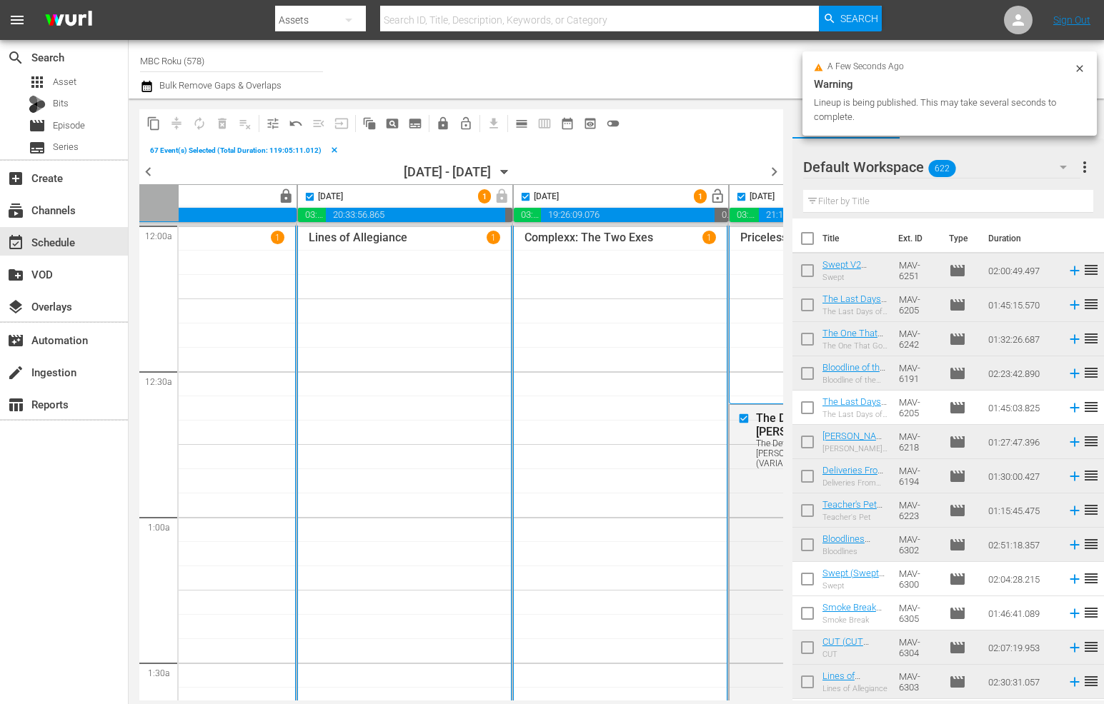
scroll to position [0, 314]
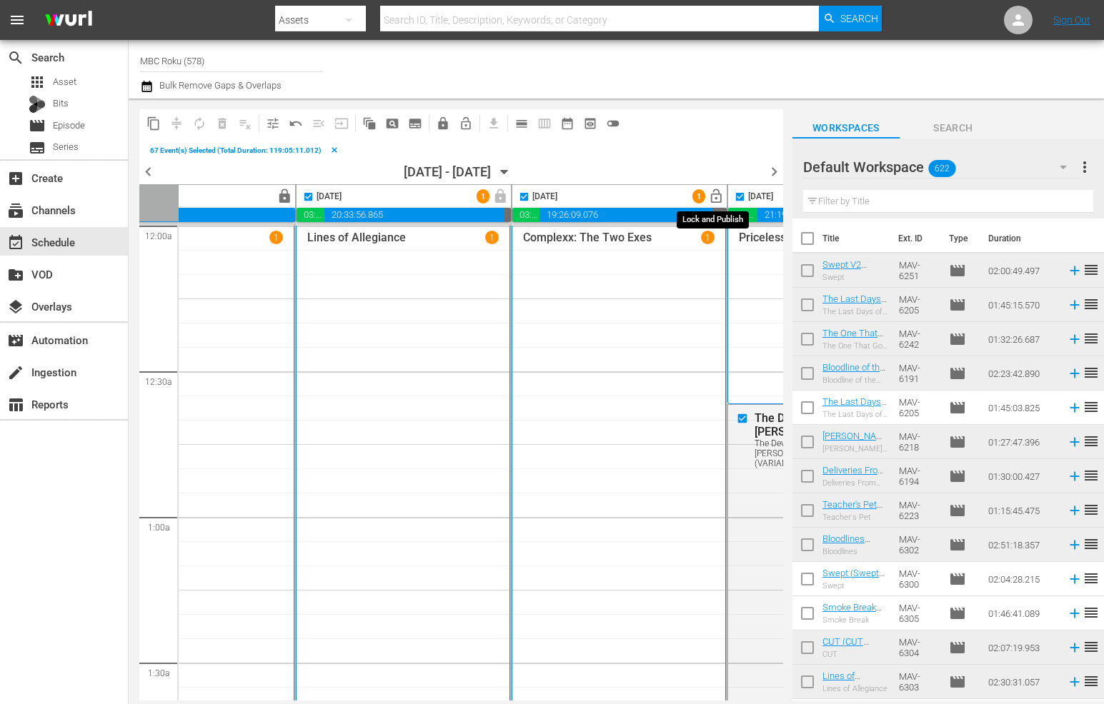
click at [712, 199] on span "lock_open" at bounding box center [716, 197] width 16 height 16
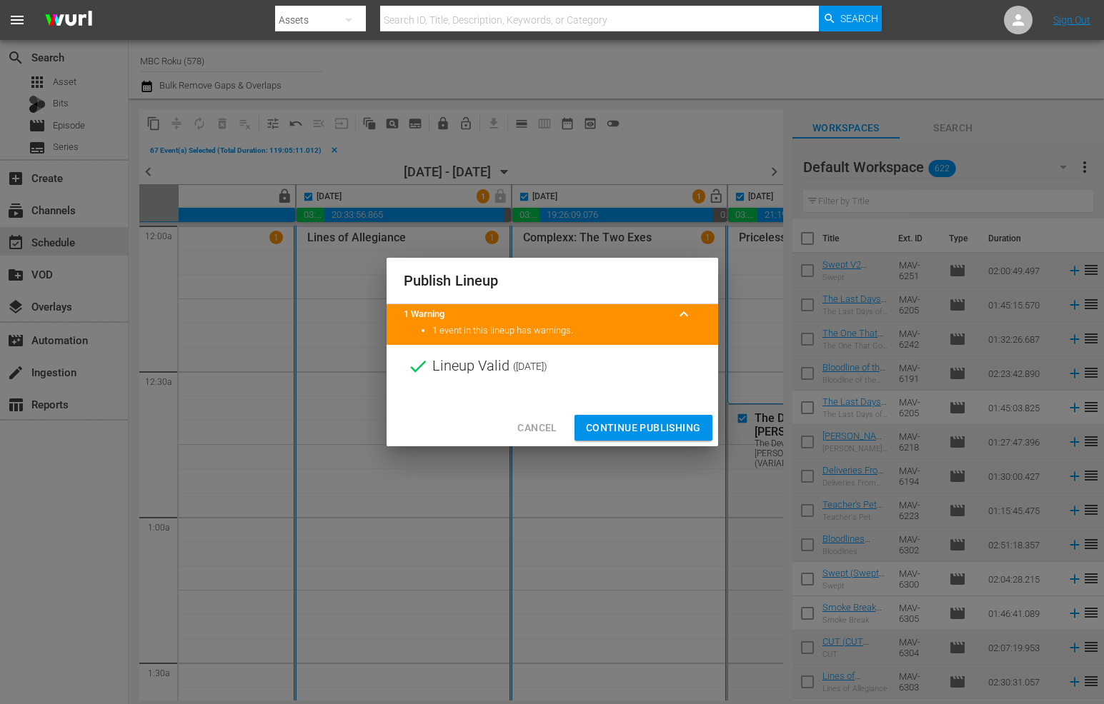
click at [629, 429] on span "Continue Publishing" at bounding box center [643, 428] width 115 height 18
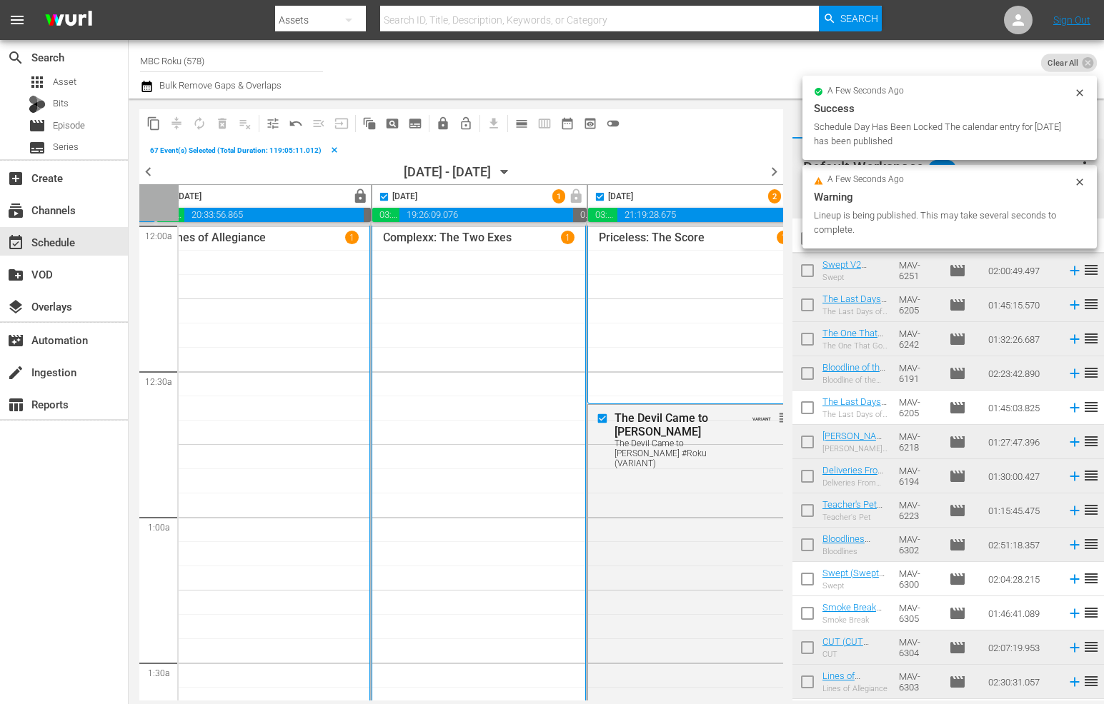
scroll to position [0, 604]
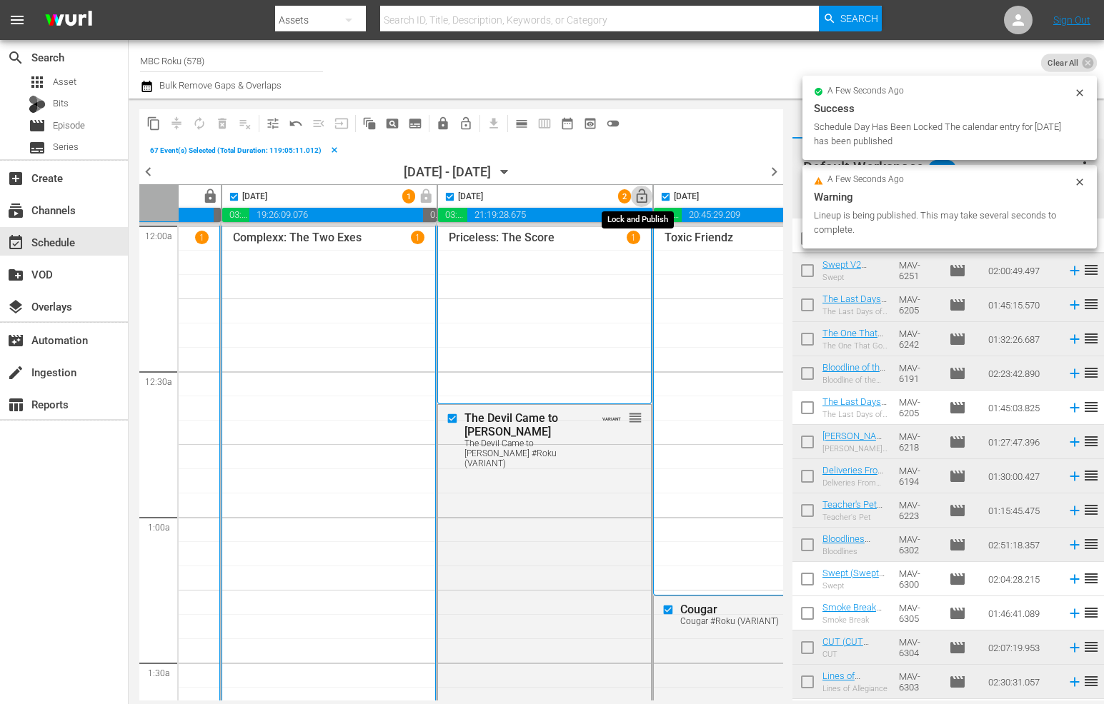
click at [643, 201] on span "lock_open" at bounding box center [642, 197] width 16 height 16
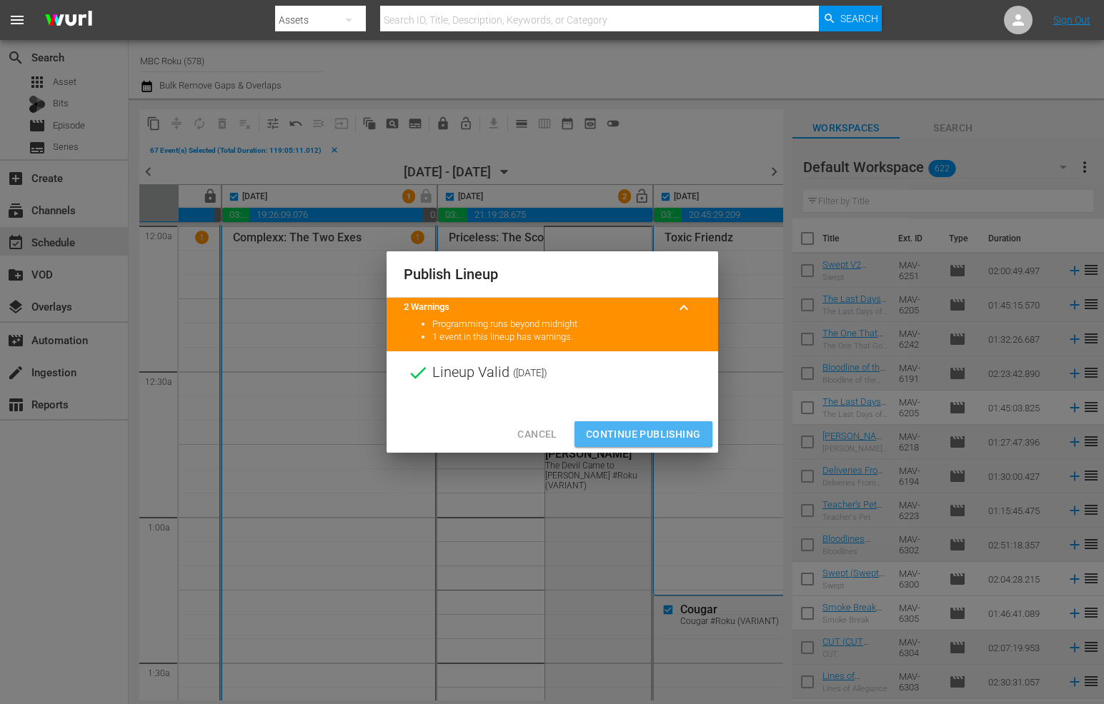
click at [642, 429] on span "Continue Publishing" at bounding box center [643, 435] width 115 height 18
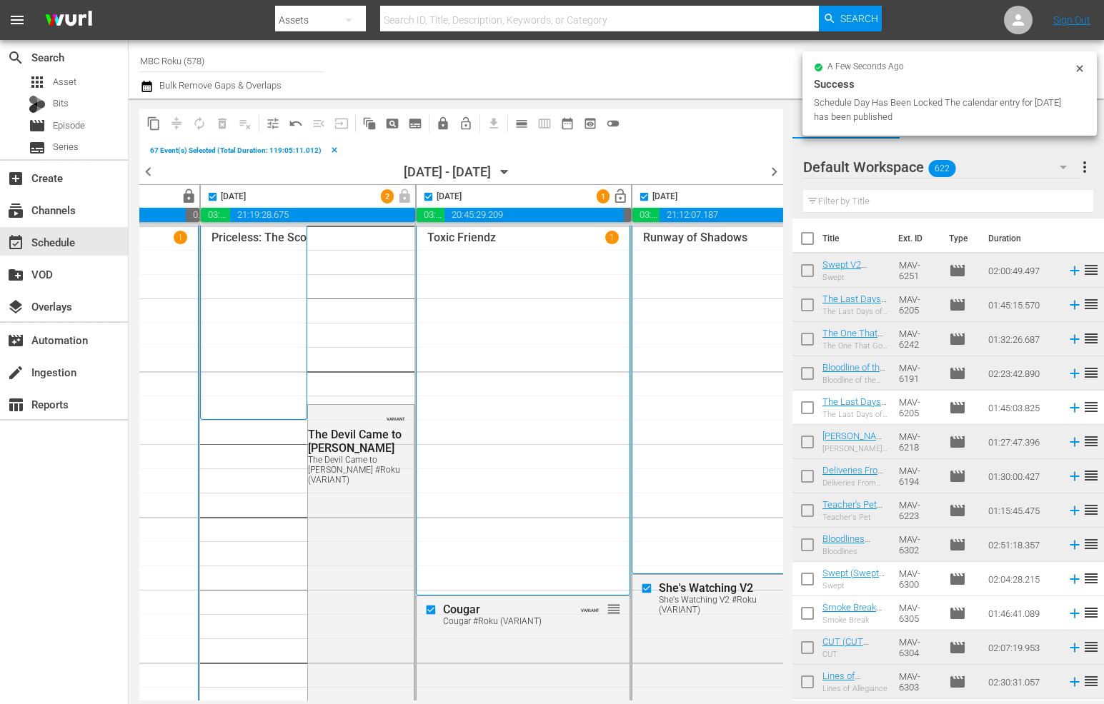
scroll to position [0, 847]
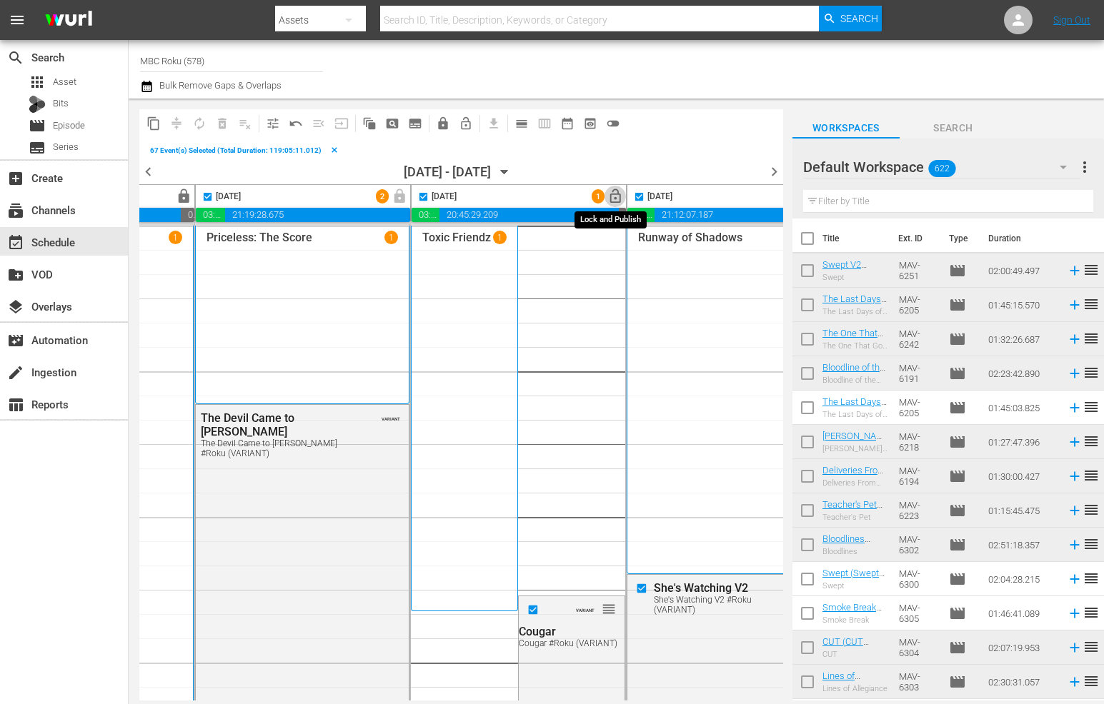
click at [609, 205] on button "lock_open" at bounding box center [615, 197] width 22 height 22
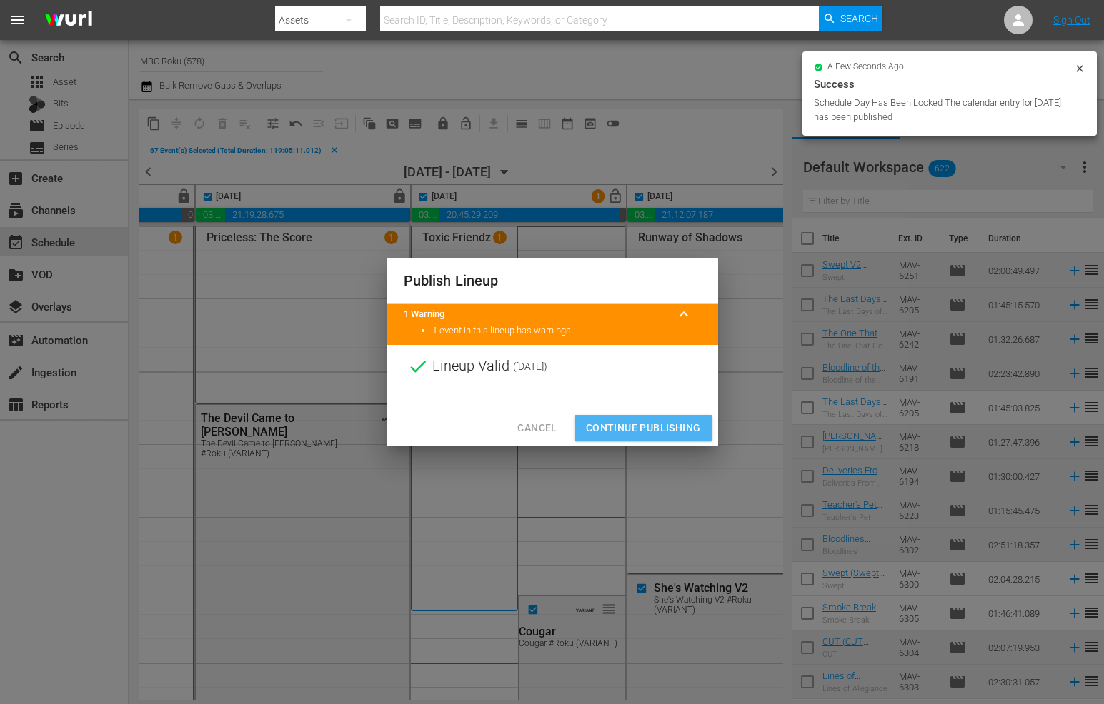
click at [641, 420] on span "Continue Publishing" at bounding box center [643, 428] width 115 height 18
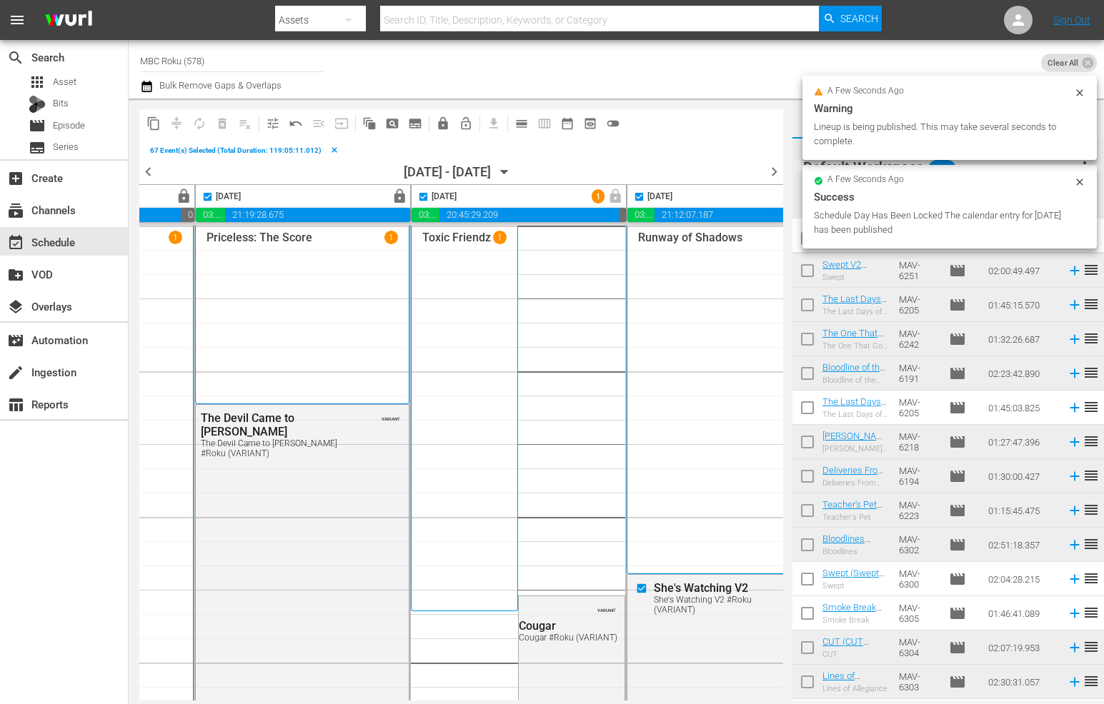
scroll to position [0, 911]
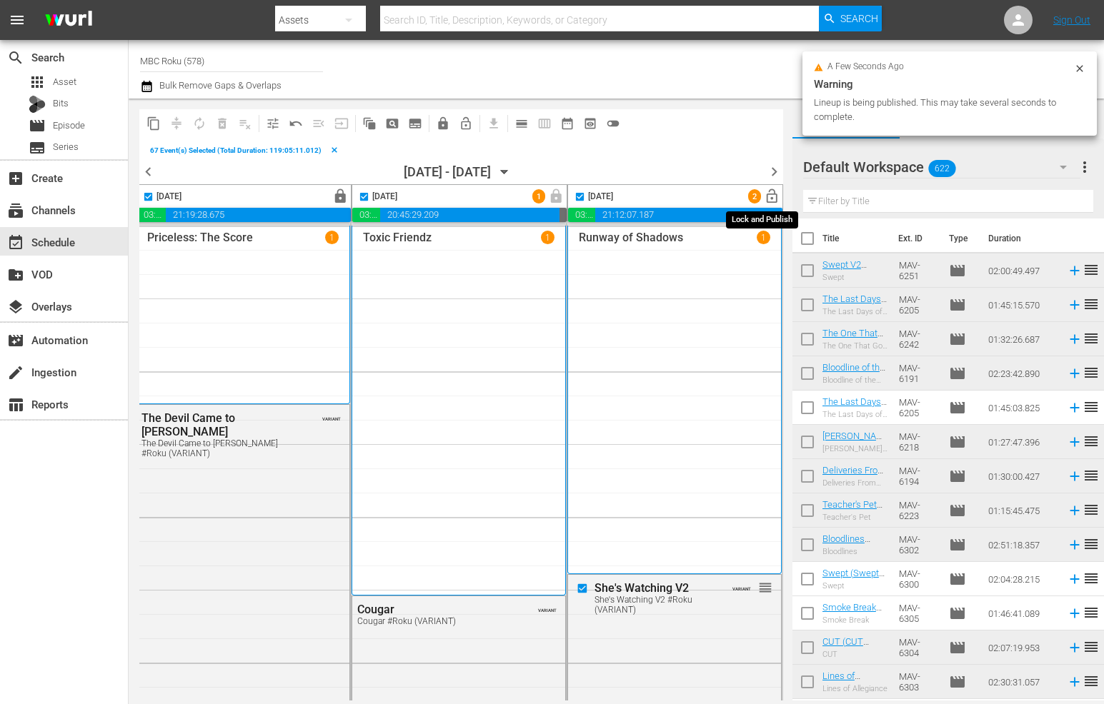
click at [764, 197] on span "lock_open" at bounding box center [772, 197] width 16 height 16
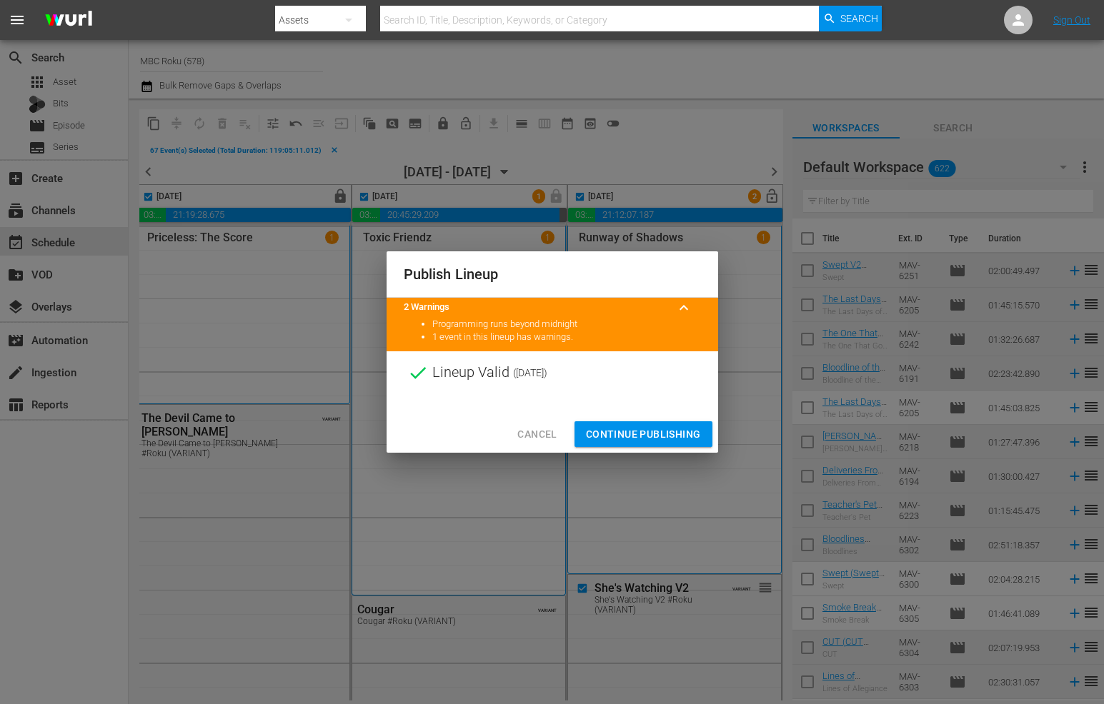
click at [684, 418] on div "Cancel Continue Publishing" at bounding box center [551, 435] width 331 height 38
click at [679, 438] on span "Continue Publishing" at bounding box center [643, 435] width 115 height 18
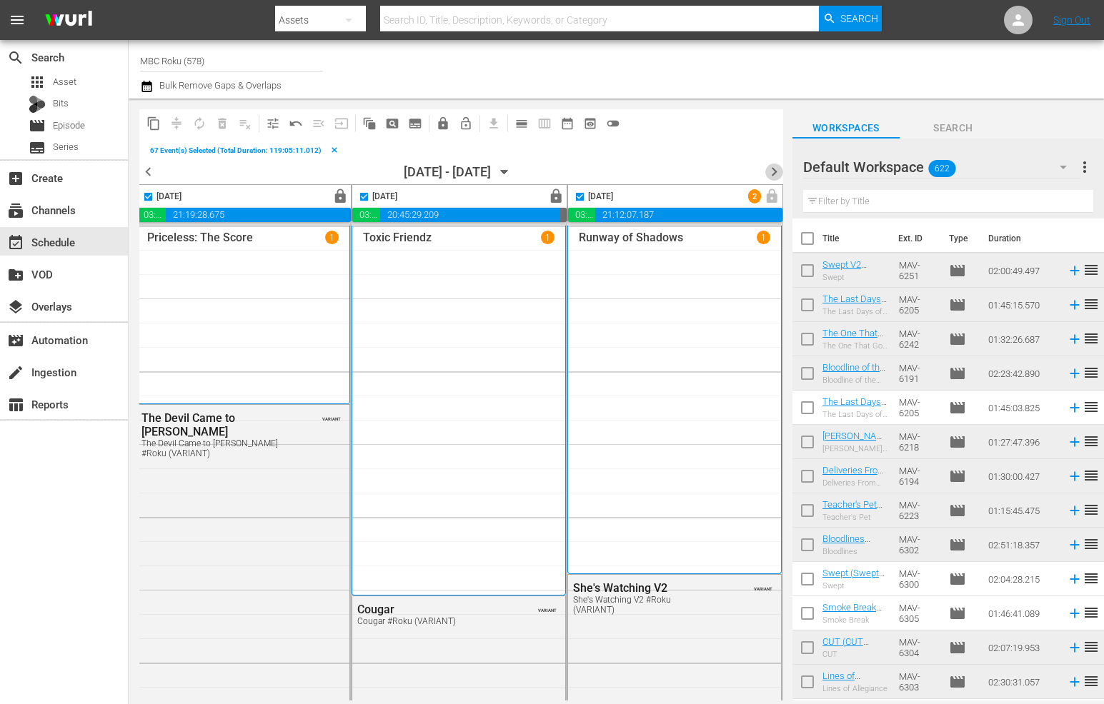
click at [773, 174] on span "chevron_right" at bounding box center [774, 172] width 18 height 18
checkbox input "false"
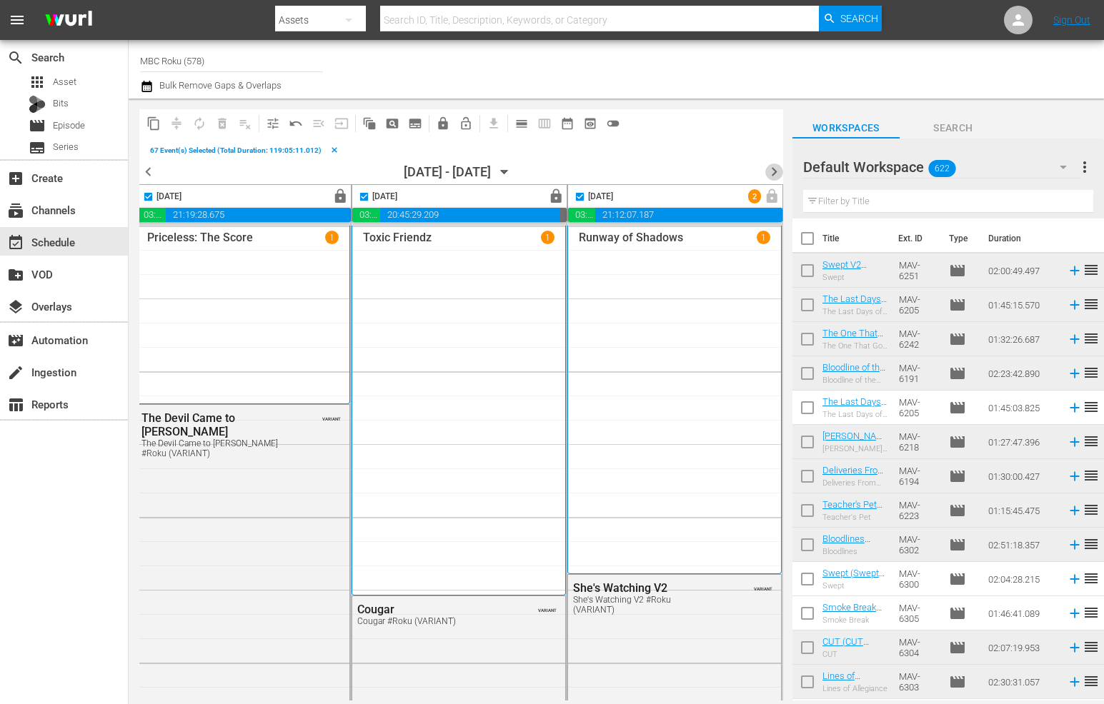
checkbox input "false"
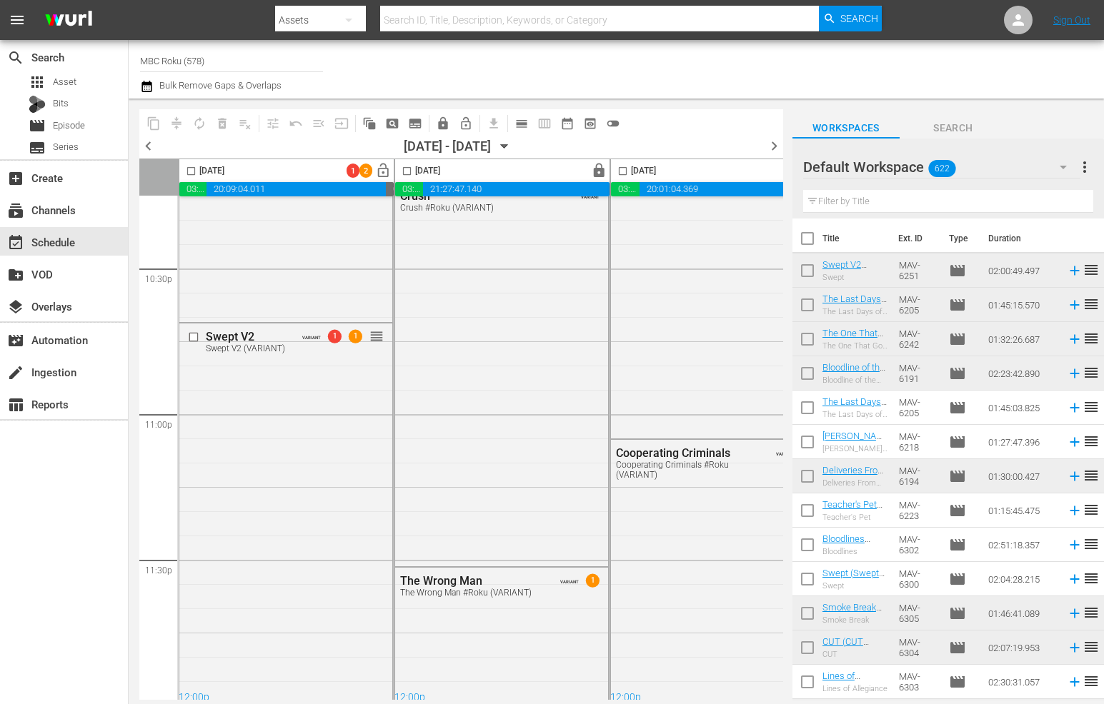
scroll to position [6489, 0]
click at [382, 172] on span "lock_open" at bounding box center [383, 171] width 16 height 16
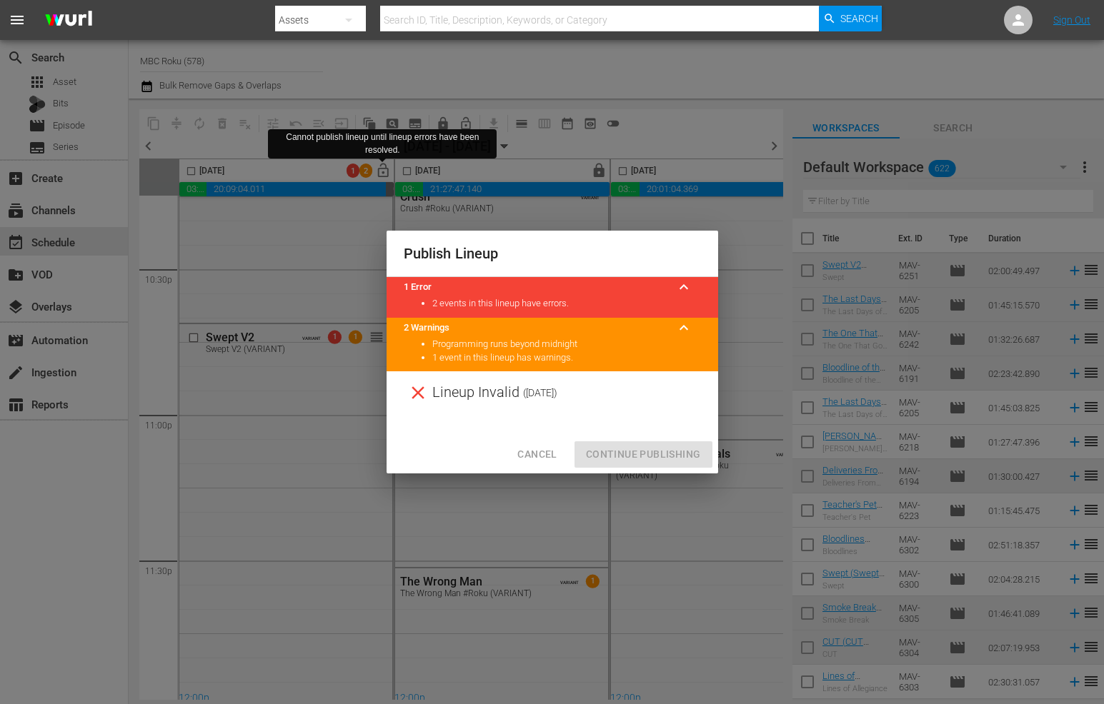
drag, startPoint x: 634, startPoint y: 458, endPoint x: 624, endPoint y: 459, distance: 10.1
click at [634, 458] on div "Cancel Continue Publishing" at bounding box center [551, 455] width 331 height 38
click at [552, 462] on span "Cancel" at bounding box center [536, 455] width 39 height 18
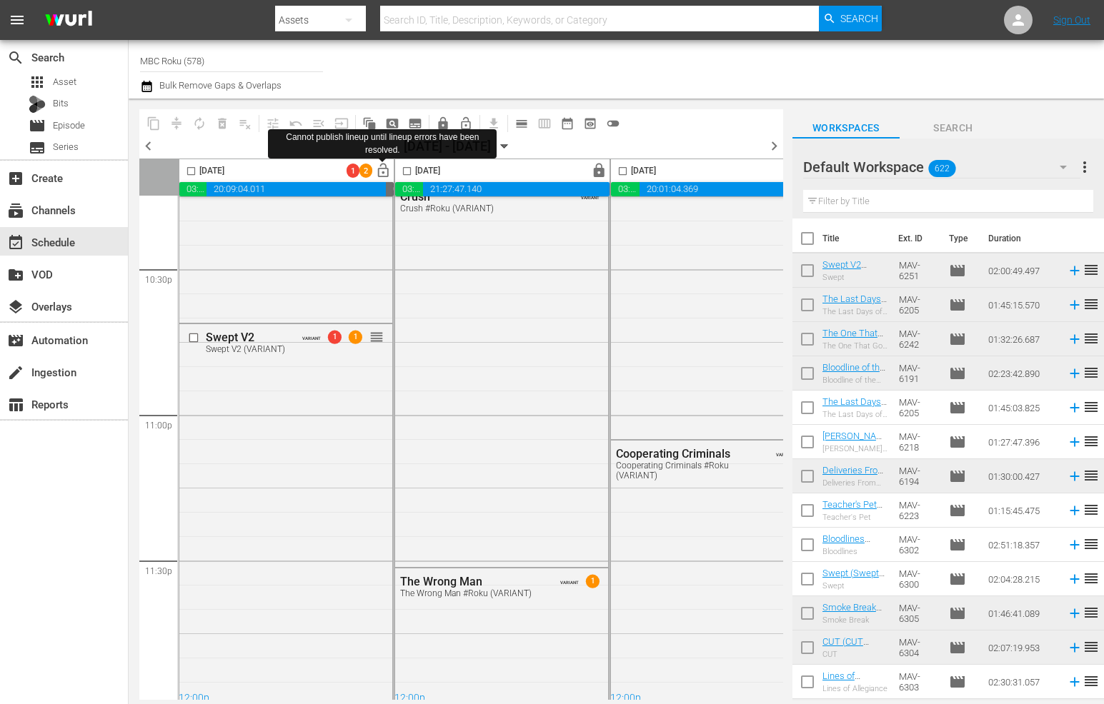
drag, startPoint x: 189, startPoint y: 172, endPoint x: 401, endPoint y: 181, distance: 211.7
click at [190, 173] on input "checkbox" at bounding box center [191, 174] width 16 height 16
checkbox input "true"
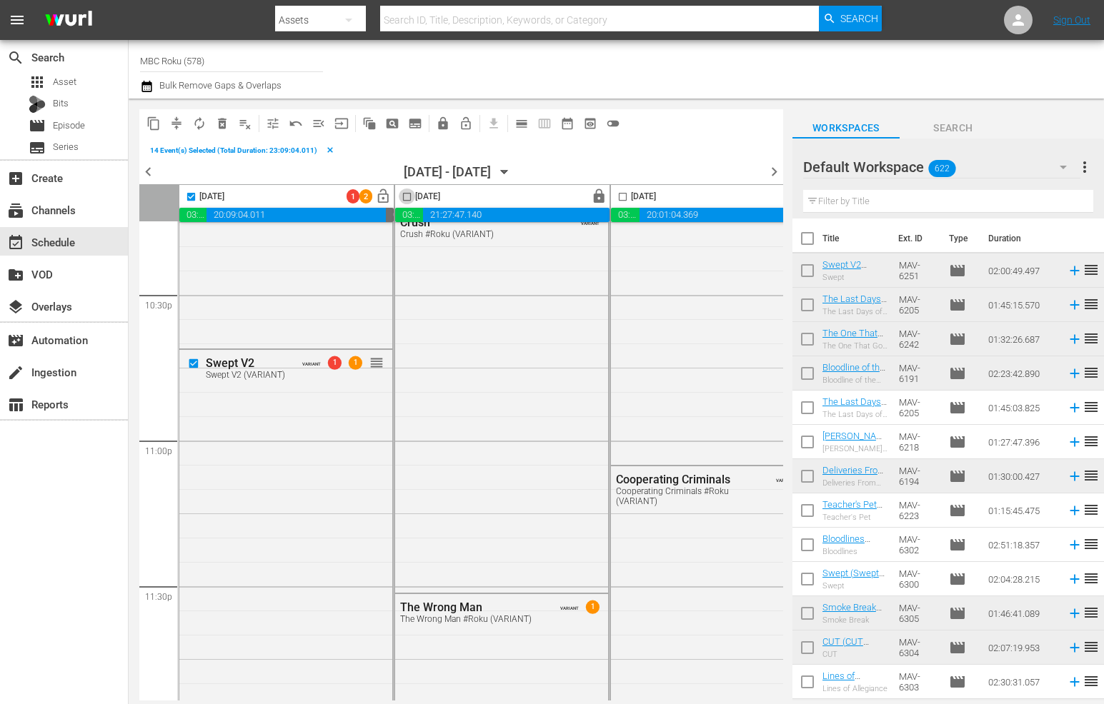
click at [406, 196] on input "checkbox" at bounding box center [407, 199] width 16 height 16
checkbox input "true"
click at [599, 199] on span "lock" at bounding box center [599, 197] width 16 height 16
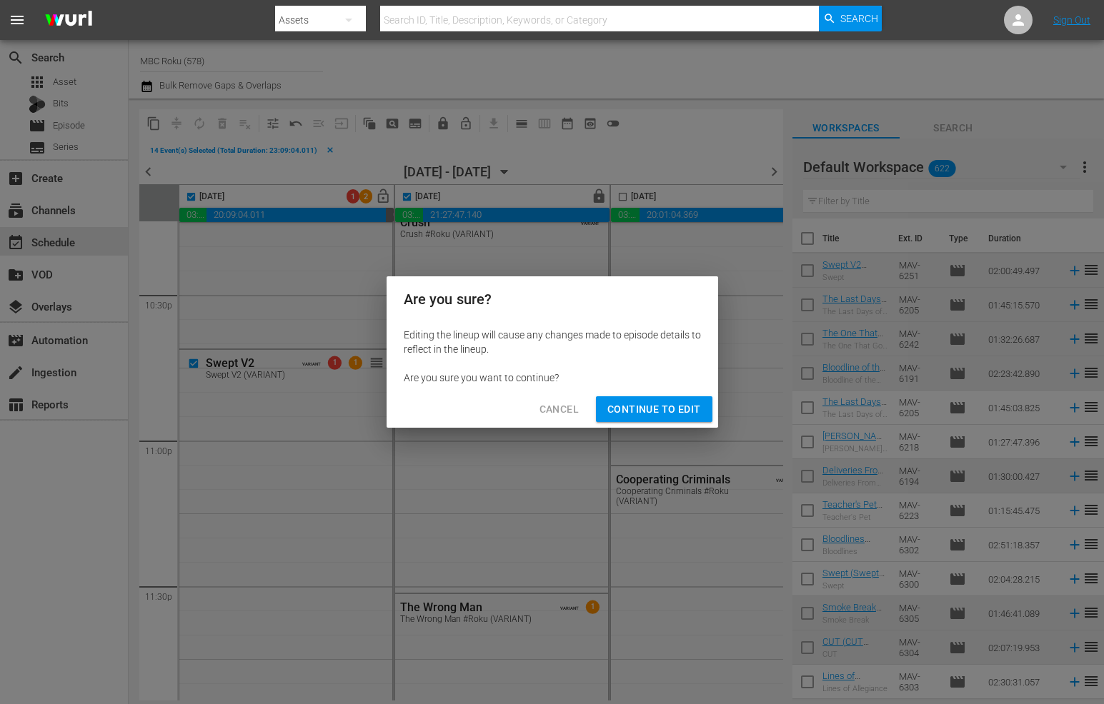
click at [639, 411] on span "Continue to Edit" at bounding box center [653, 410] width 93 height 18
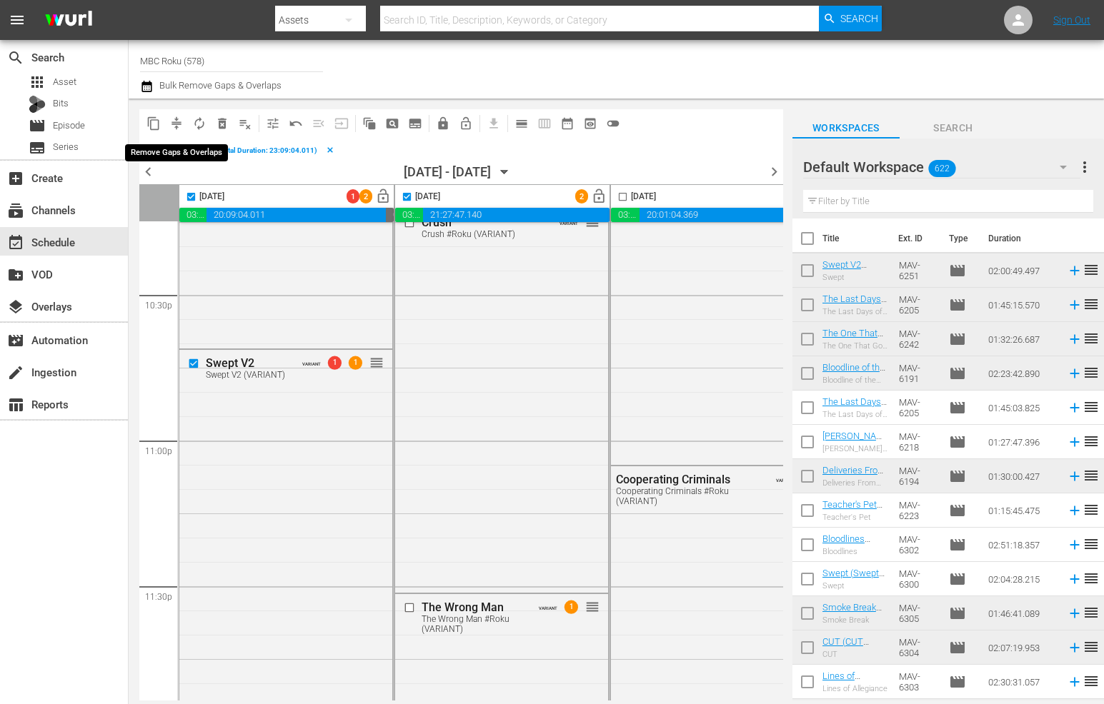
click at [183, 121] on span "compress" at bounding box center [176, 123] width 14 height 14
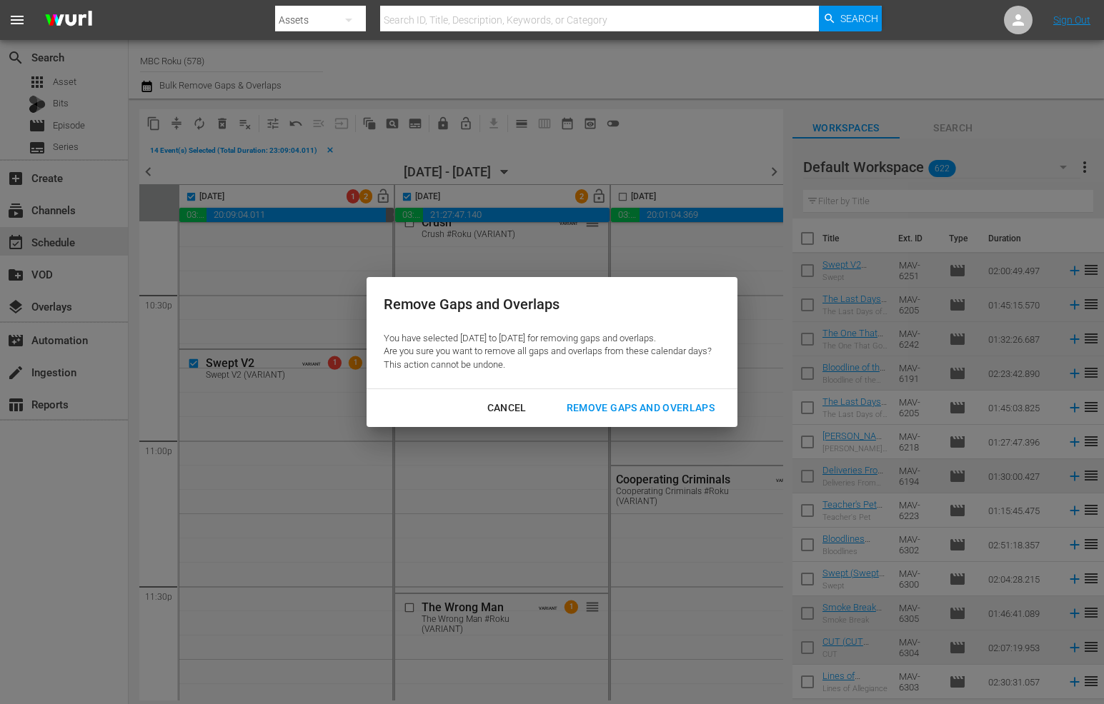
click at [628, 398] on button "Remove Gaps and Overlaps" at bounding box center [640, 408] width 182 height 26
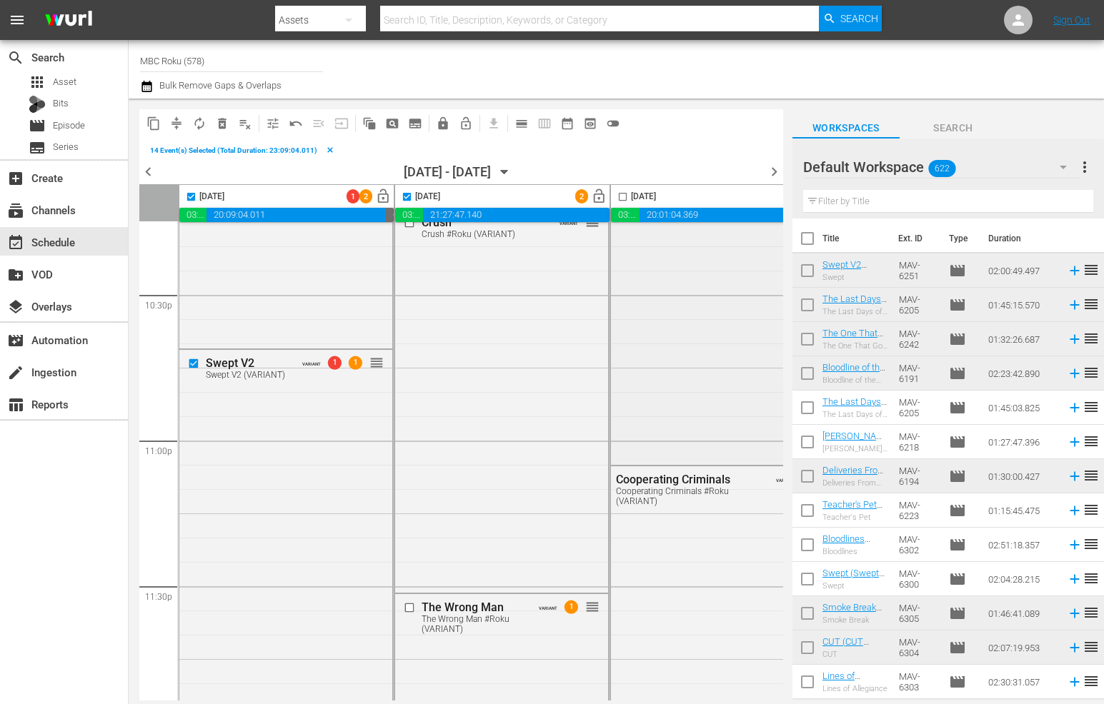
checkbox input "false"
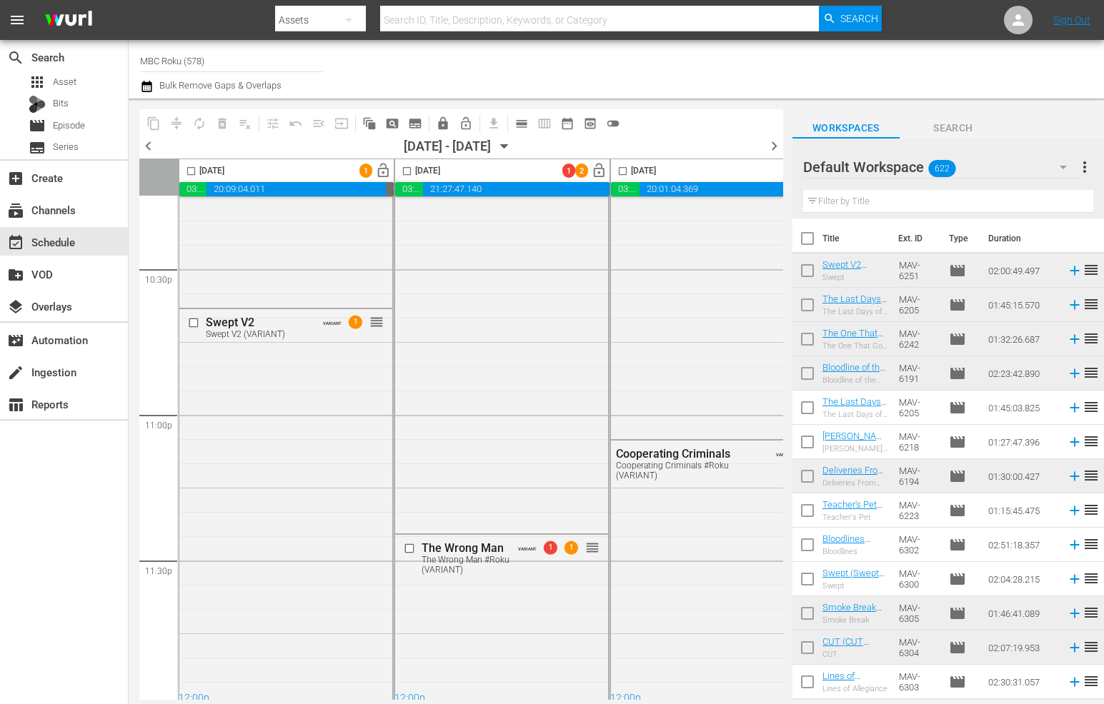
scroll to position [6500, 0]
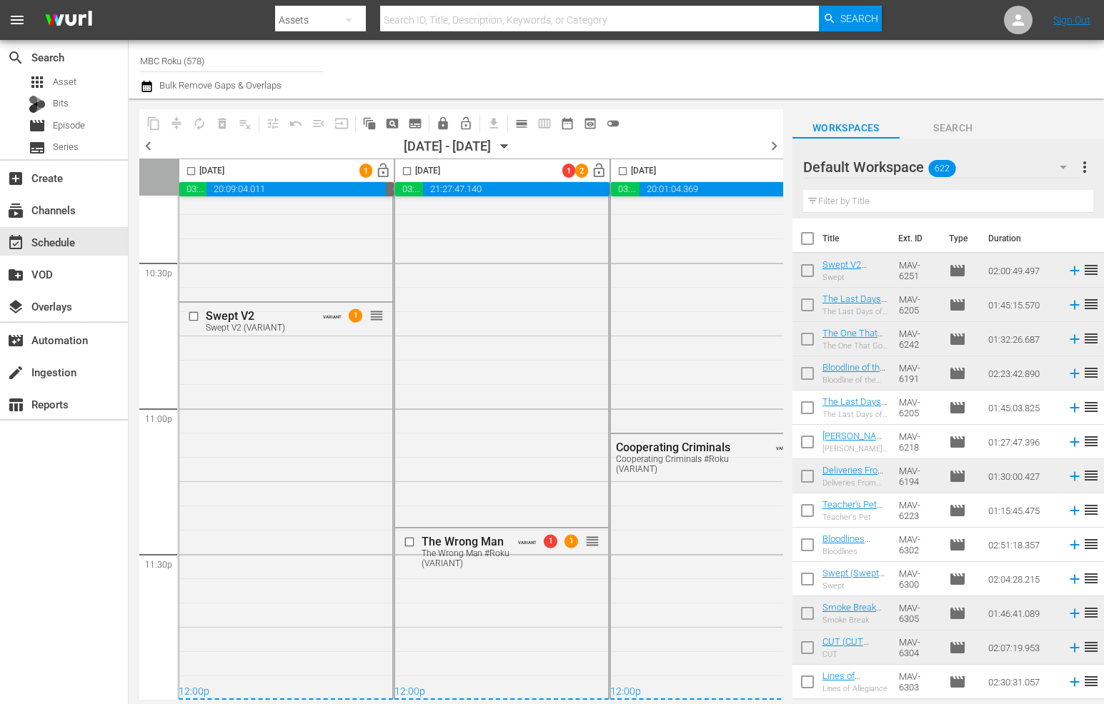
click at [191, 173] on input "checkbox" at bounding box center [191, 174] width 16 height 16
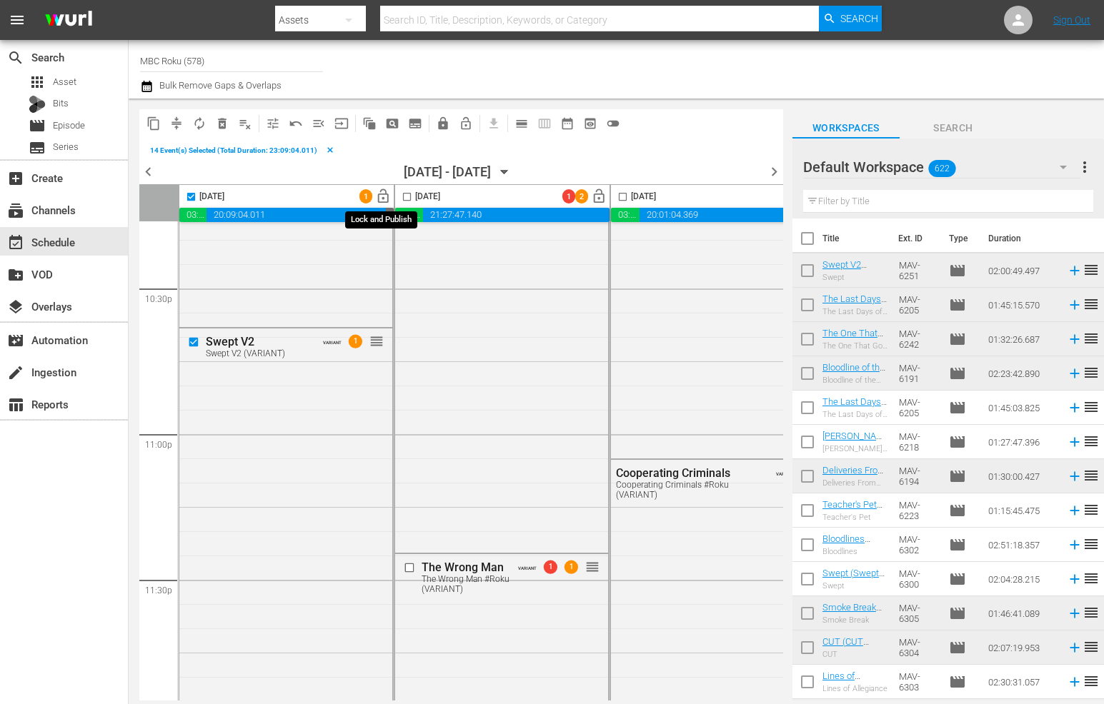
click at [383, 197] on span "lock_open" at bounding box center [383, 197] width 16 height 16
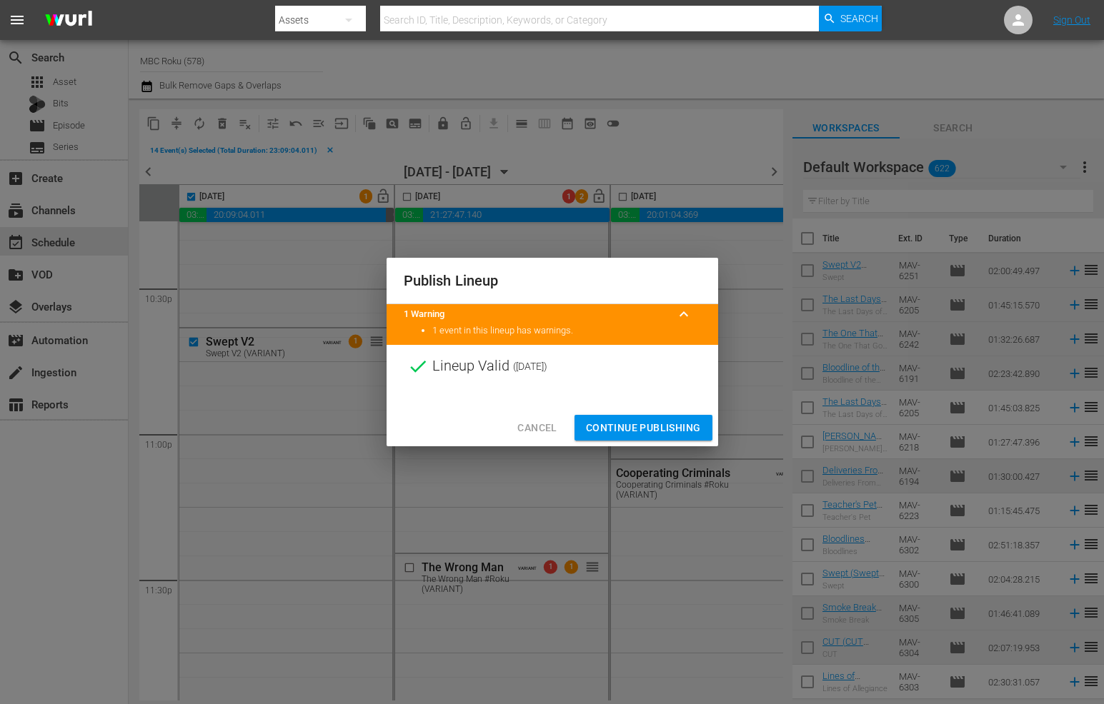
click at [614, 423] on span "Continue Publishing" at bounding box center [643, 428] width 115 height 18
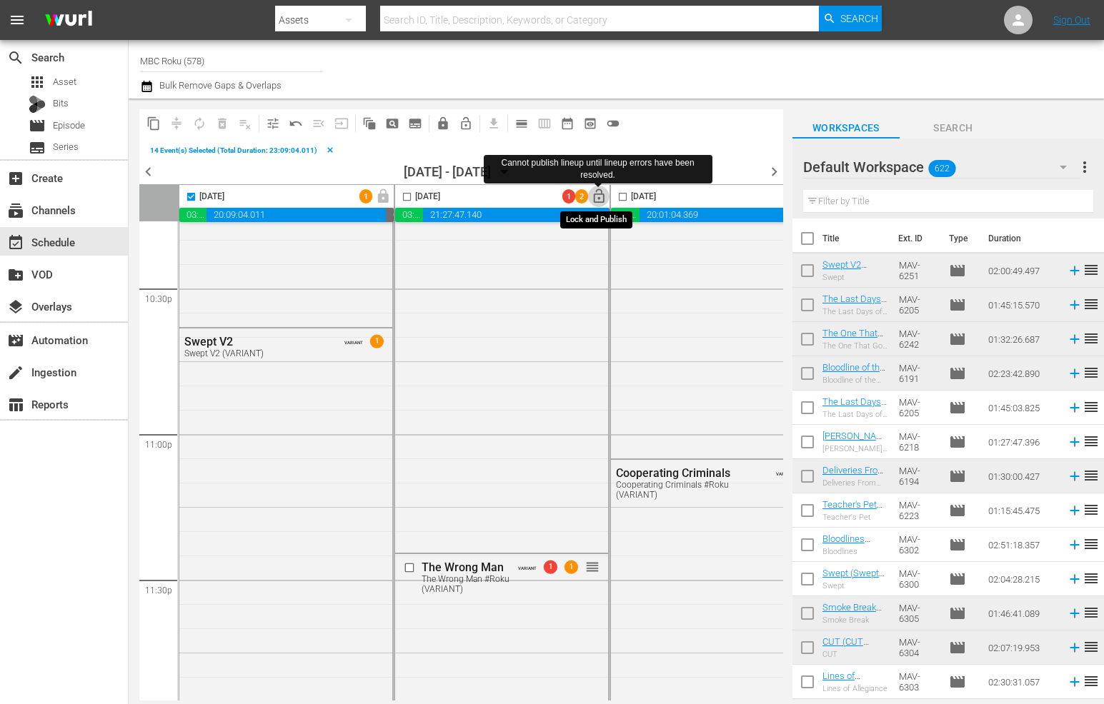
click at [599, 193] on span "lock_open" at bounding box center [599, 197] width 16 height 16
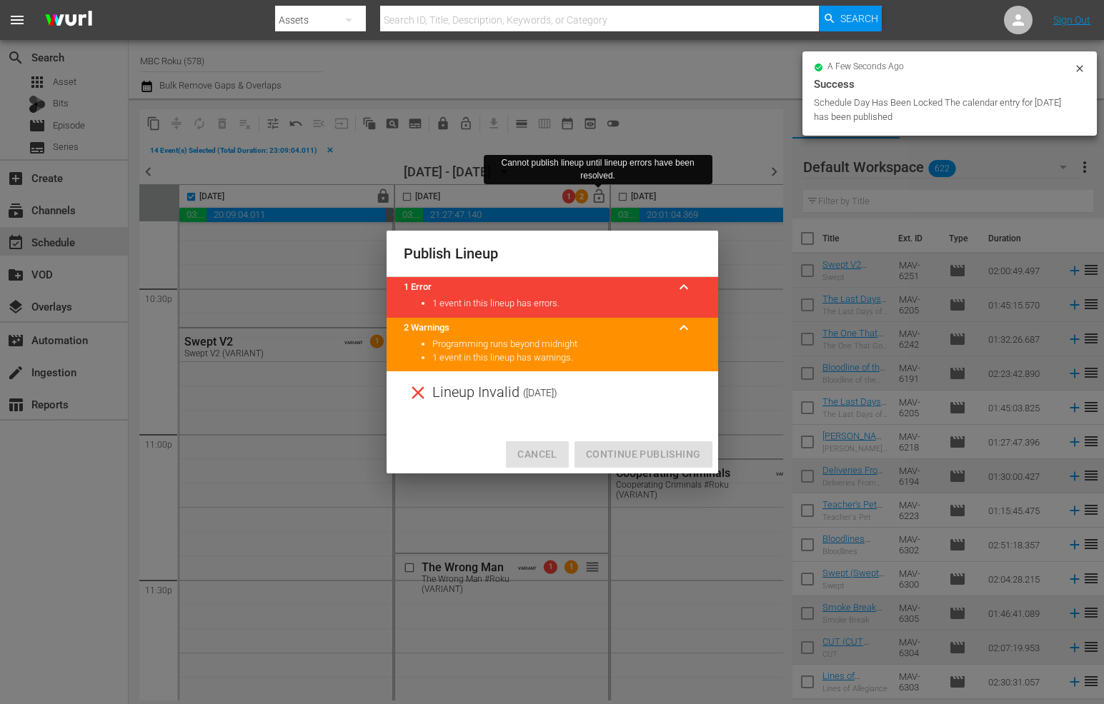
click at [532, 447] on span "Cancel" at bounding box center [536, 455] width 39 height 18
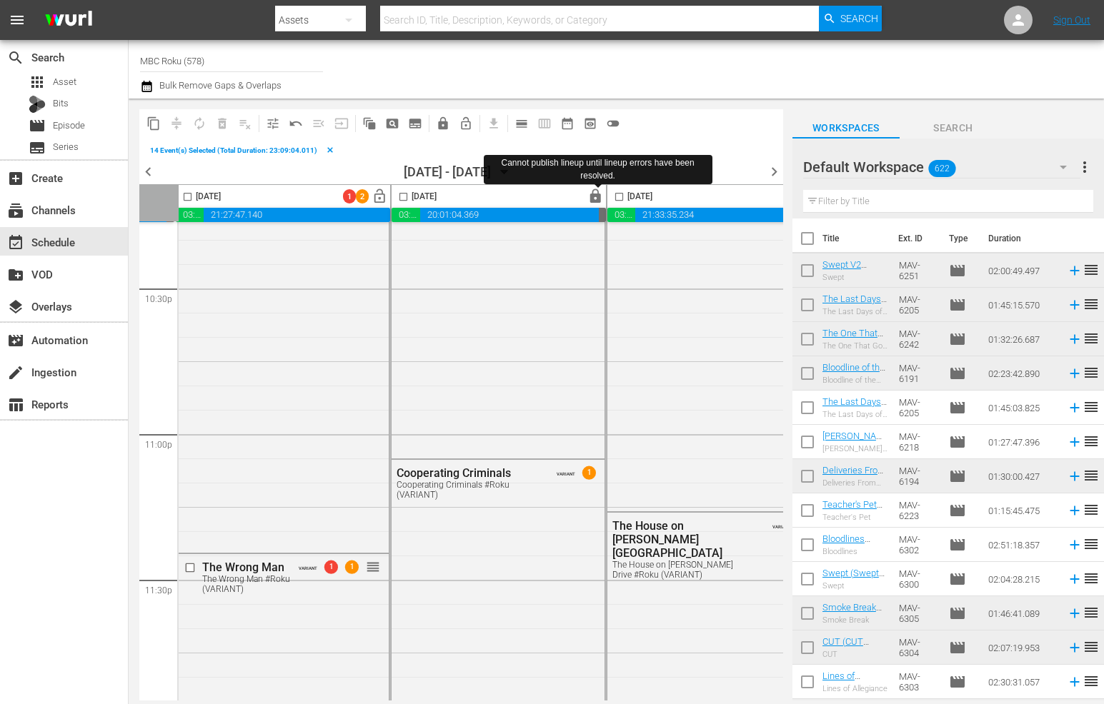
scroll to position [6500, 301]
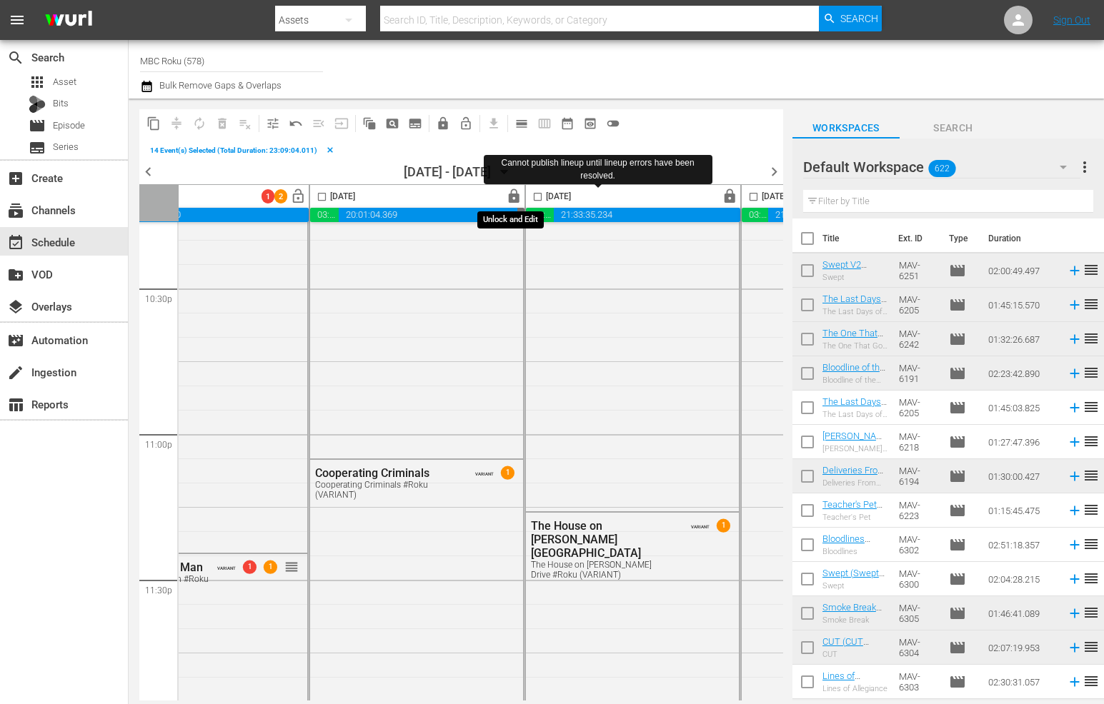
click at [517, 192] on span "lock" at bounding box center [514, 197] width 16 height 16
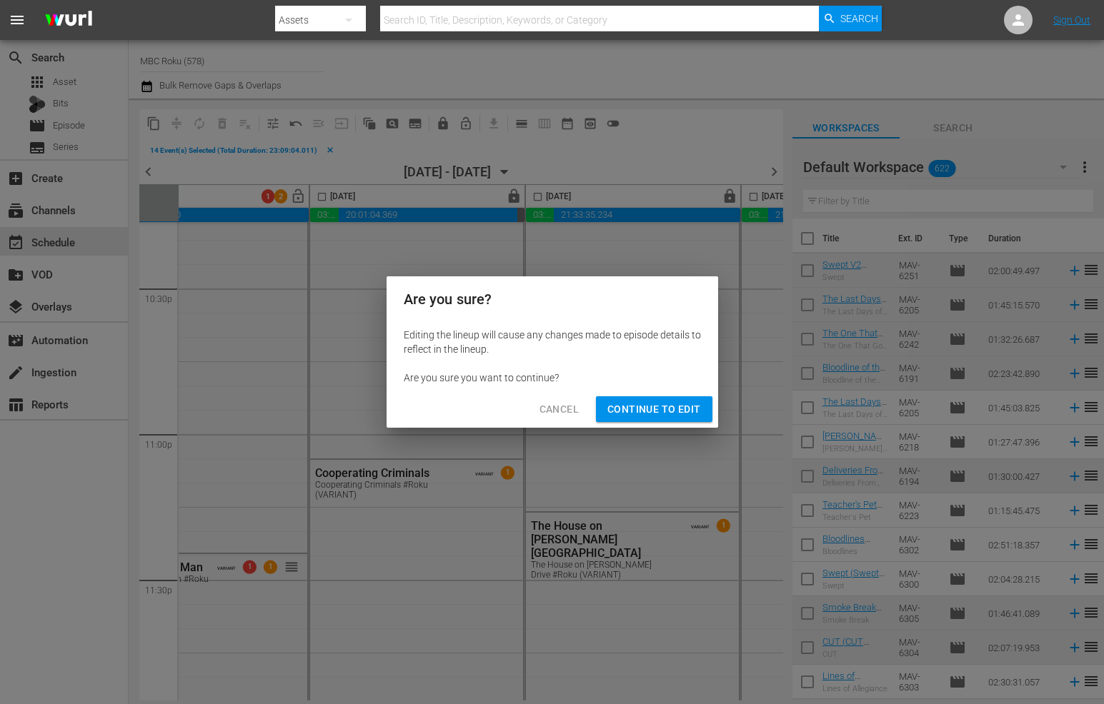
click at [647, 409] on span "Continue to Edit" at bounding box center [653, 410] width 93 height 18
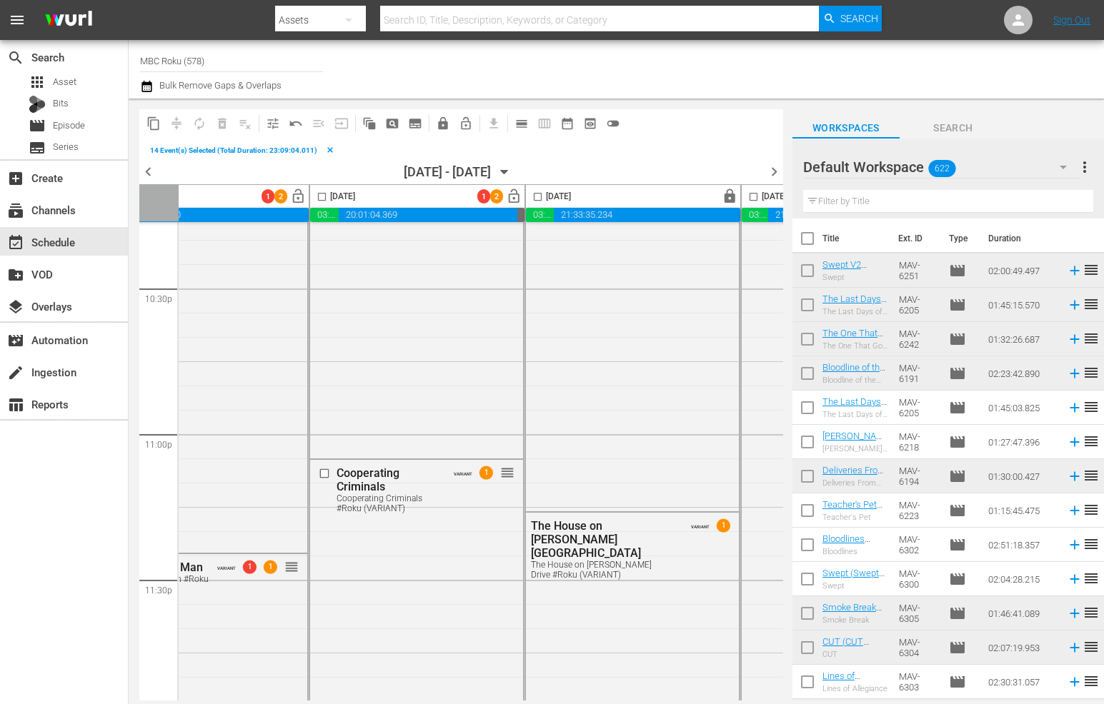
click at [91, 203] on span "lock" at bounding box center [82, 197] width 16 height 16
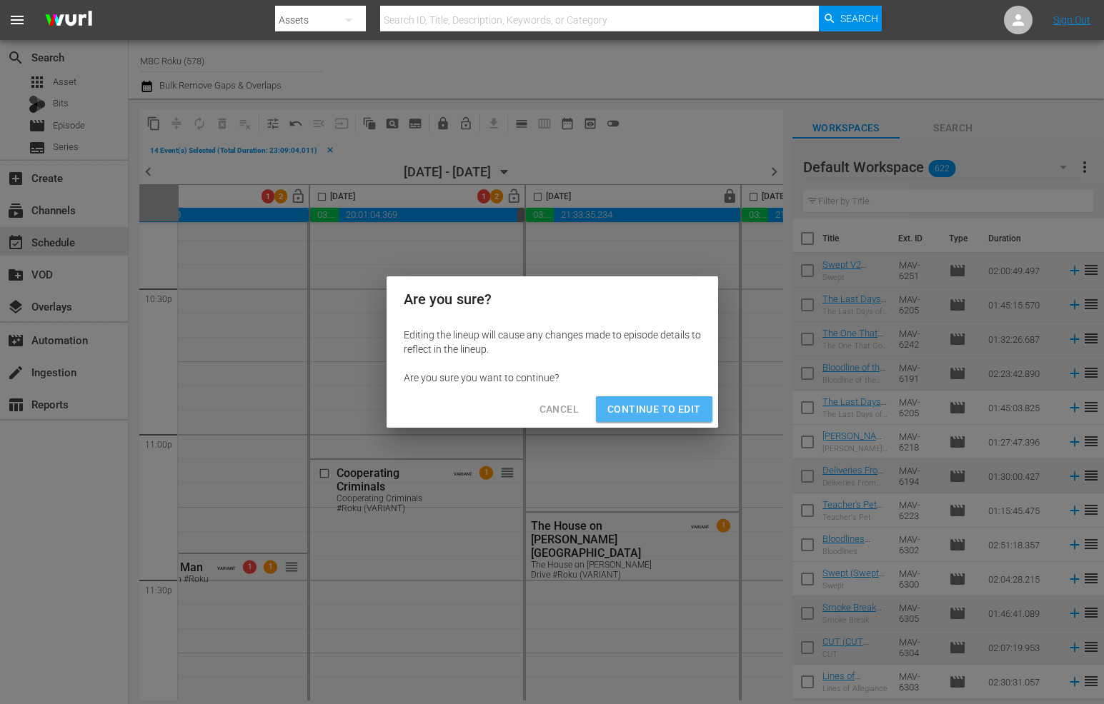
drag, startPoint x: 656, startPoint y: 408, endPoint x: 657, endPoint y: 401, distance: 7.3
click at [656, 408] on span "Continue to Edit" at bounding box center [653, 410] width 93 height 18
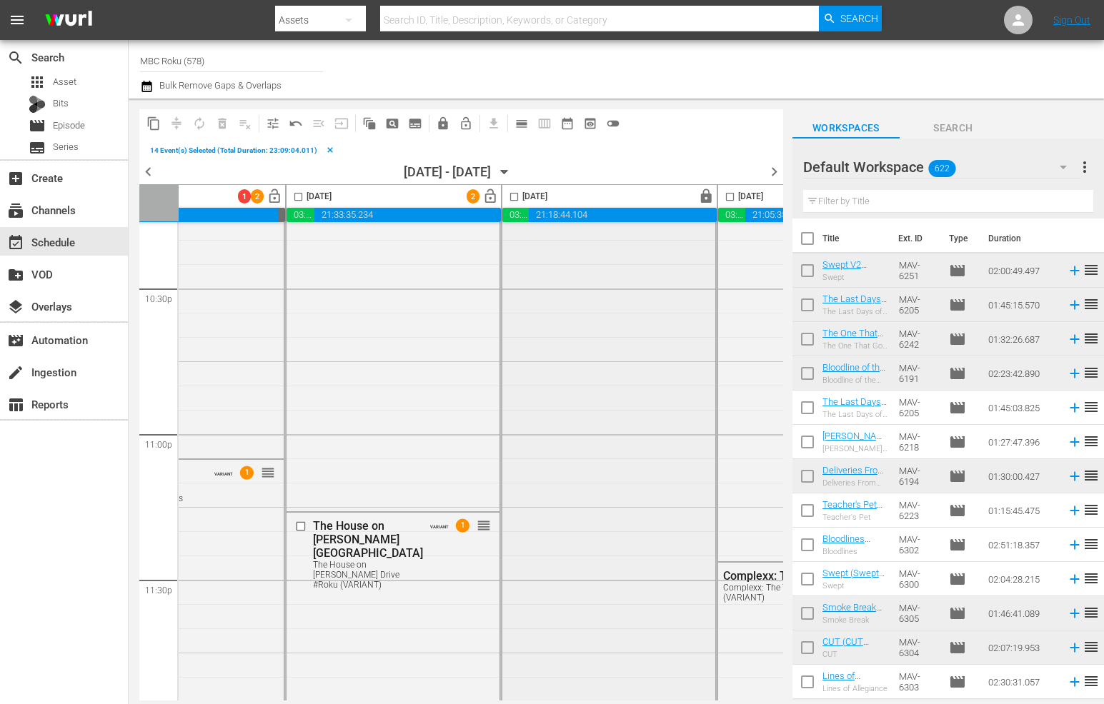
scroll to position [6500, 542]
click at [699, 199] on span "lock" at bounding box center [705, 197] width 16 height 16
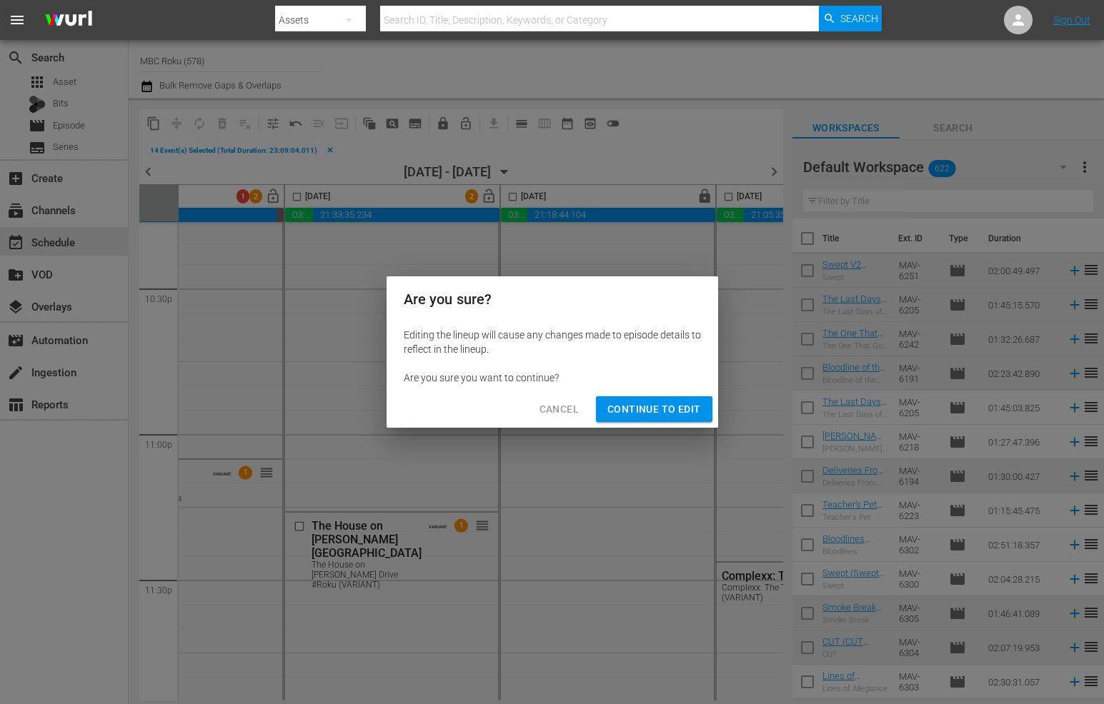
drag, startPoint x: 663, startPoint y: 408, endPoint x: 664, endPoint y: 393, distance: 15.0
click at [662, 406] on span "Continue to Edit" at bounding box center [653, 410] width 93 height 18
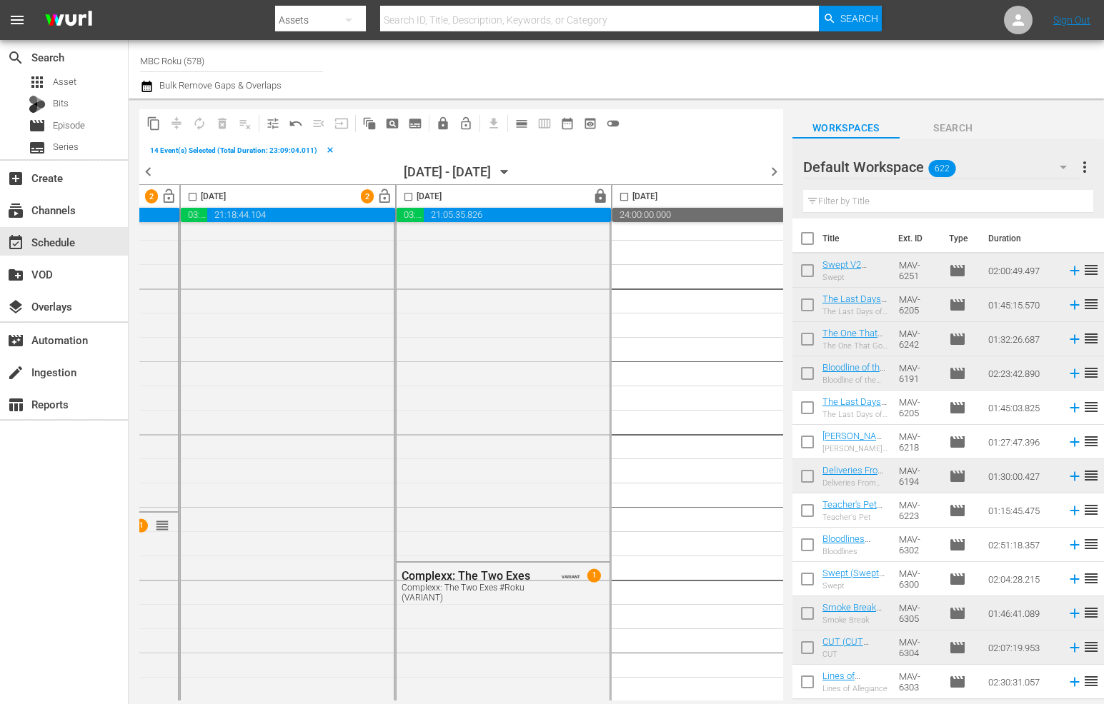
scroll to position [6500, 911]
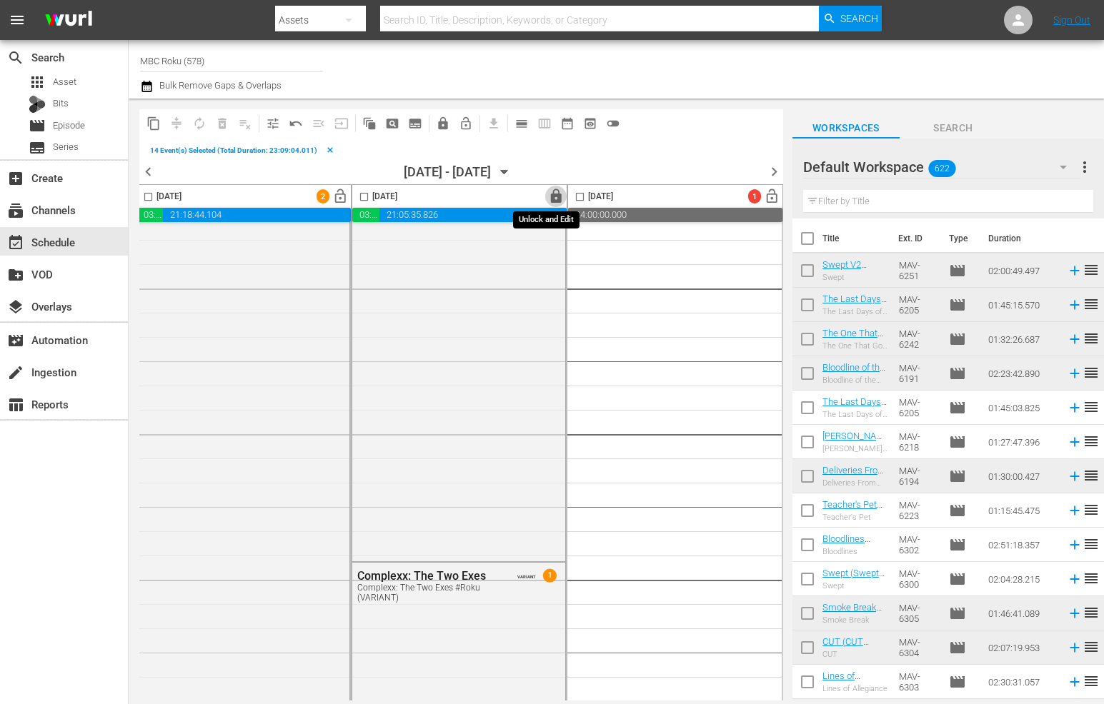
click at [548, 199] on span "lock" at bounding box center [556, 197] width 16 height 16
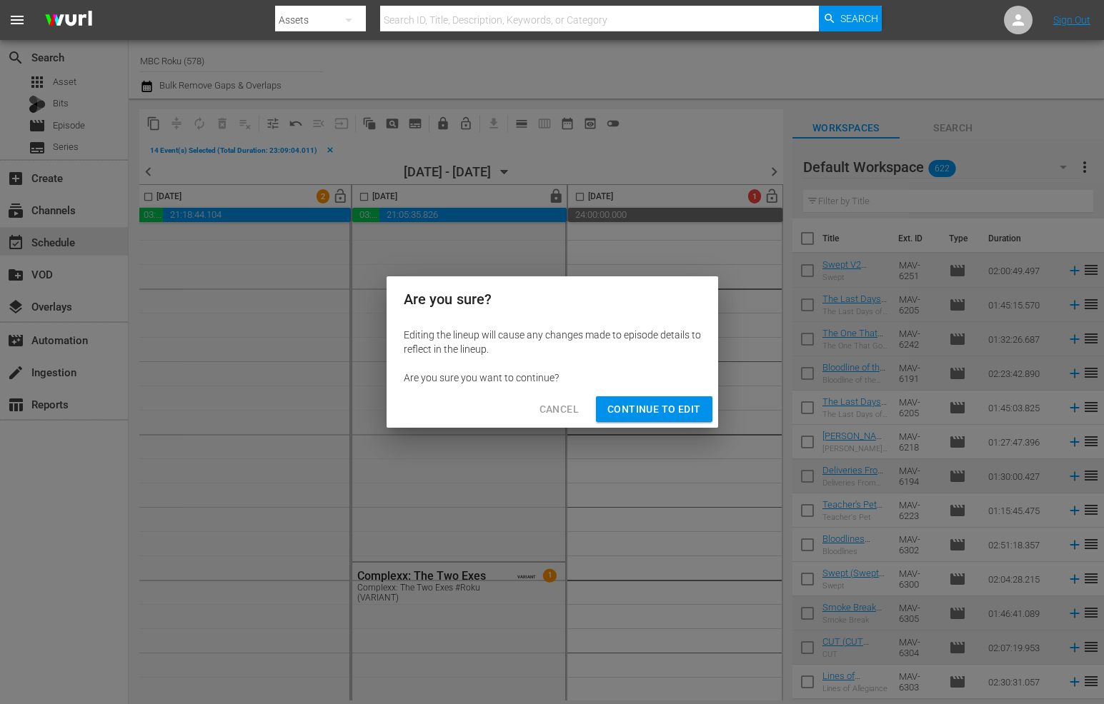
click at [649, 397] on button "Continue to Edit" at bounding box center [654, 409] width 116 height 26
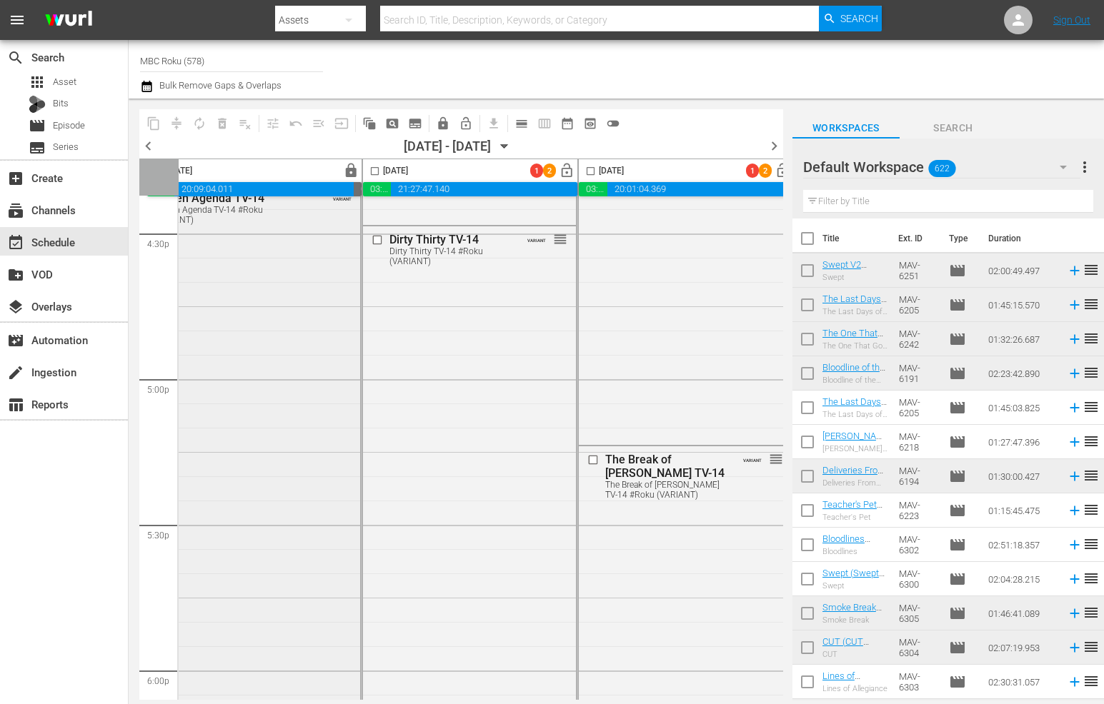
scroll to position [4776, 0]
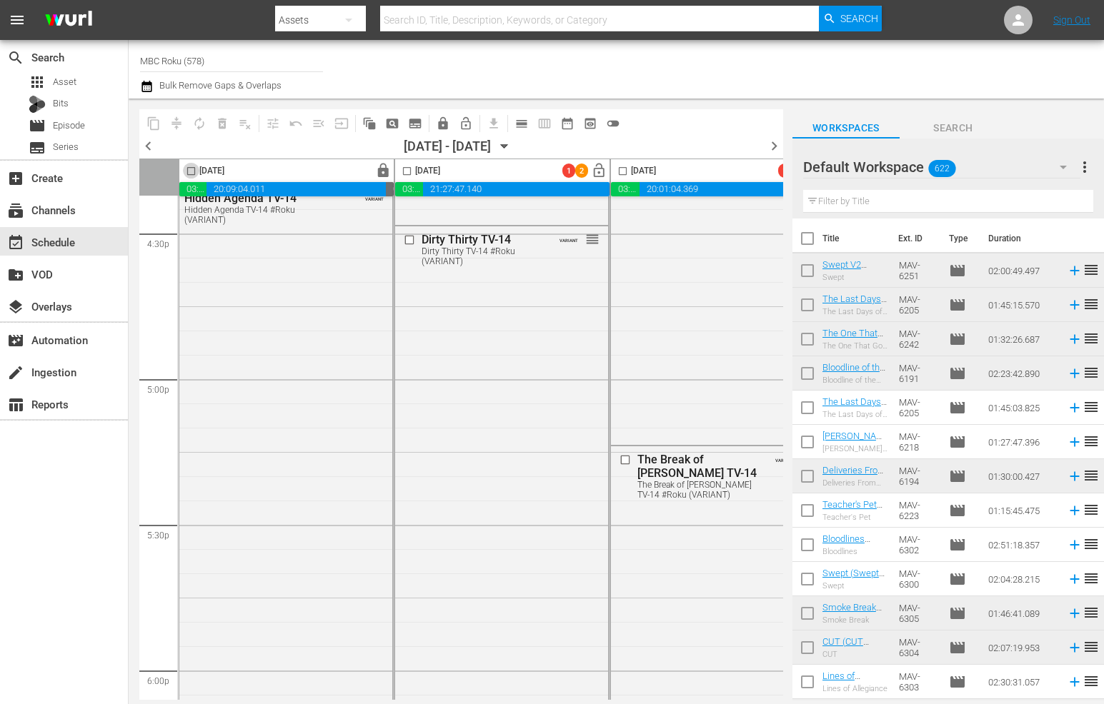
drag, startPoint x: 189, startPoint y: 169, endPoint x: 396, endPoint y: 168, distance: 207.2
click at [189, 169] on input "checkbox" at bounding box center [191, 174] width 16 height 16
checkbox input "true"
click at [407, 171] on input "checkbox" at bounding box center [407, 174] width 16 height 16
checkbox input "true"
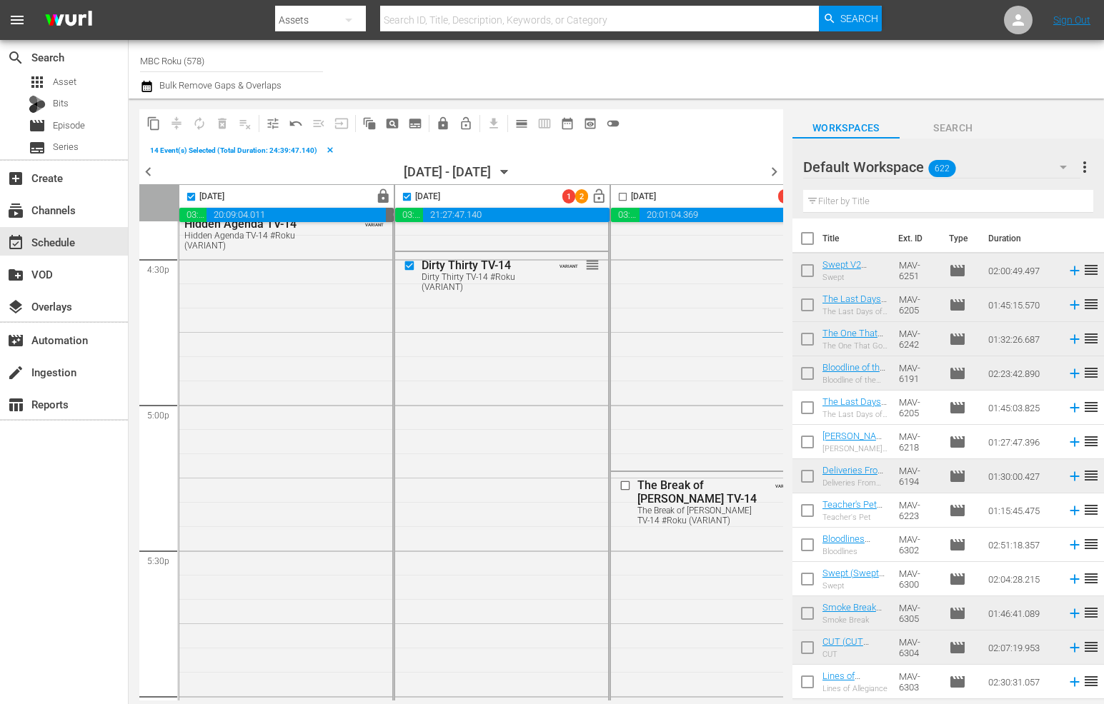
click at [617, 194] on input "checkbox" at bounding box center [622, 199] width 16 height 16
checkbox input "true"
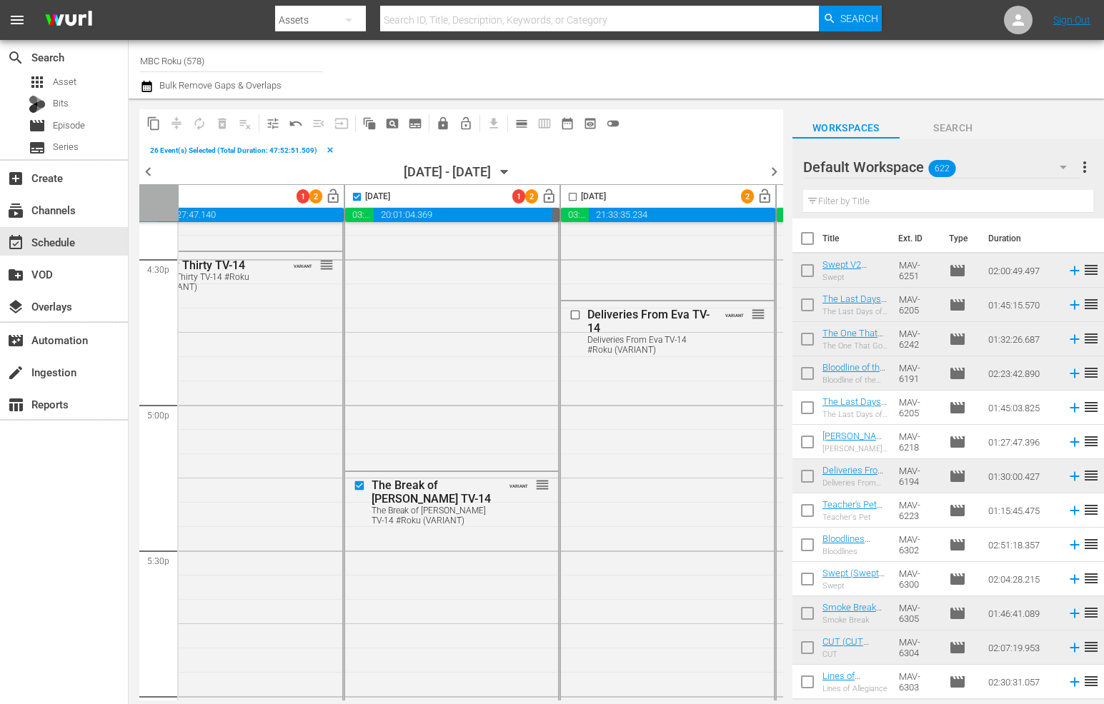
click at [574, 194] on input "checkbox" at bounding box center [572, 199] width 16 height 16
checkbox input "true"
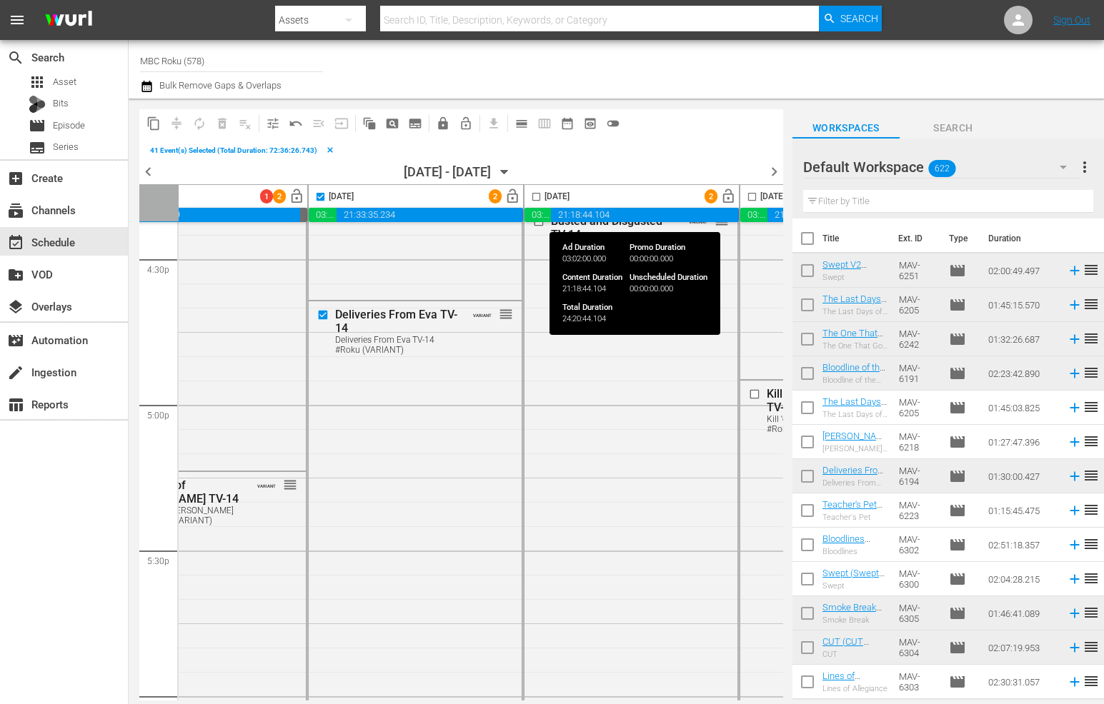
scroll to position [4776, 517]
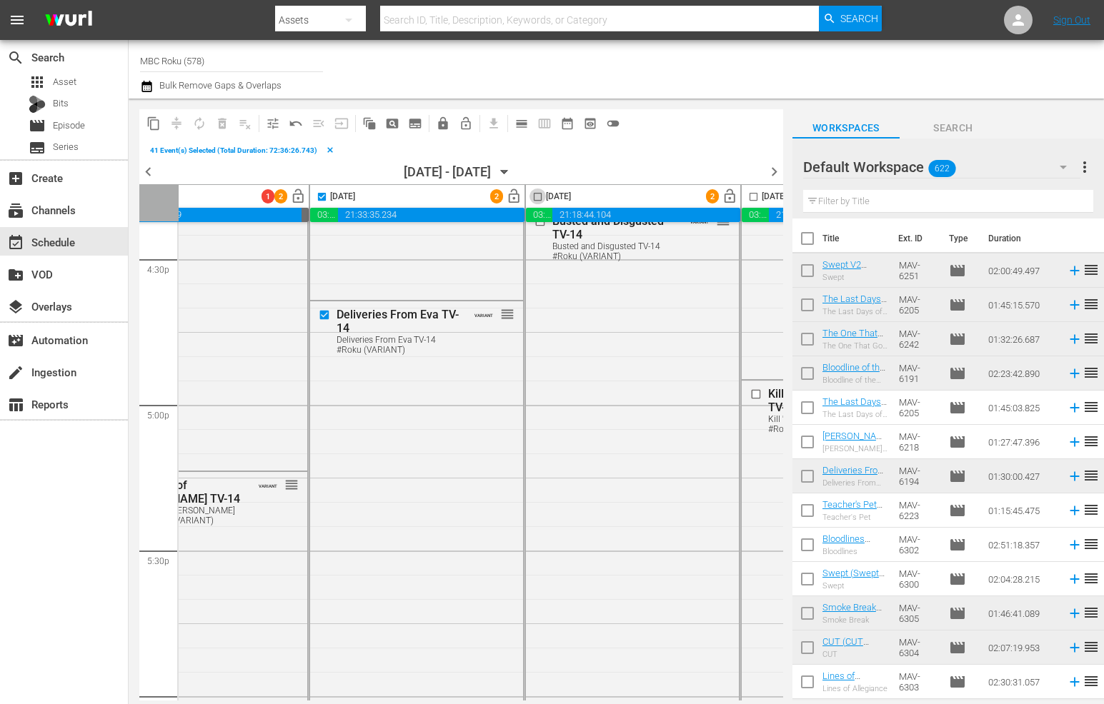
click at [535, 194] on input "checkbox" at bounding box center [537, 199] width 16 height 16
checkbox input "true"
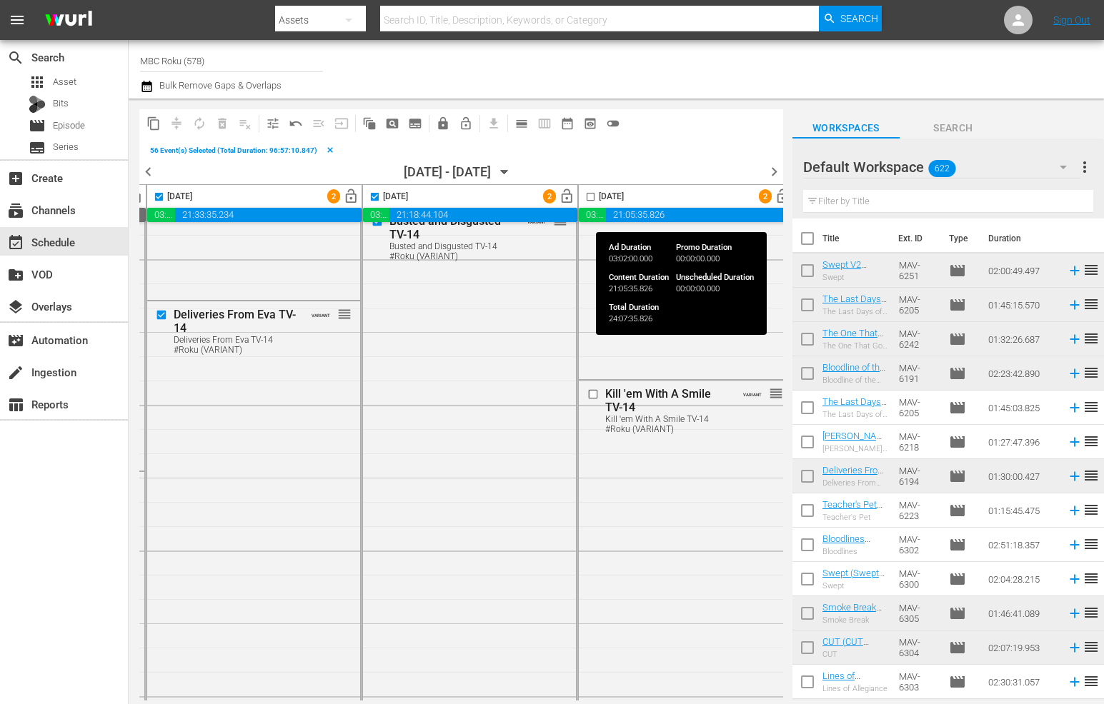
scroll to position [4776, 770]
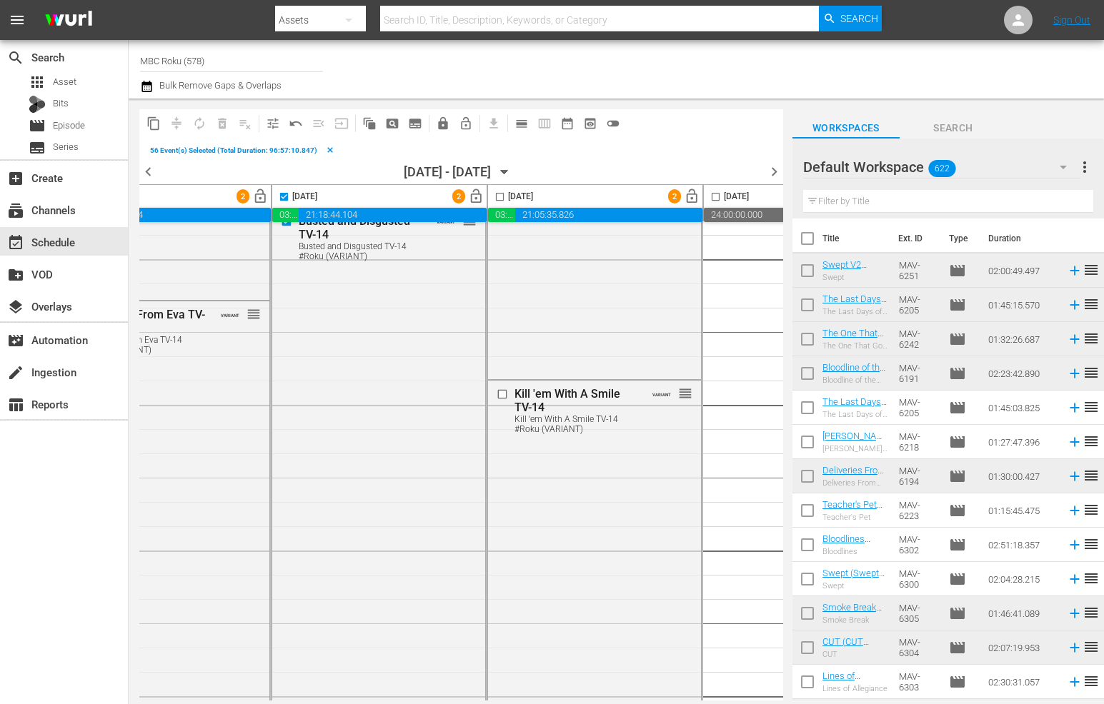
click at [495, 193] on input "checkbox" at bounding box center [500, 199] width 16 height 16
checkbox input "true"
click at [173, 122] on span "compress" at bounding box center [176, 123] width 23 height 23
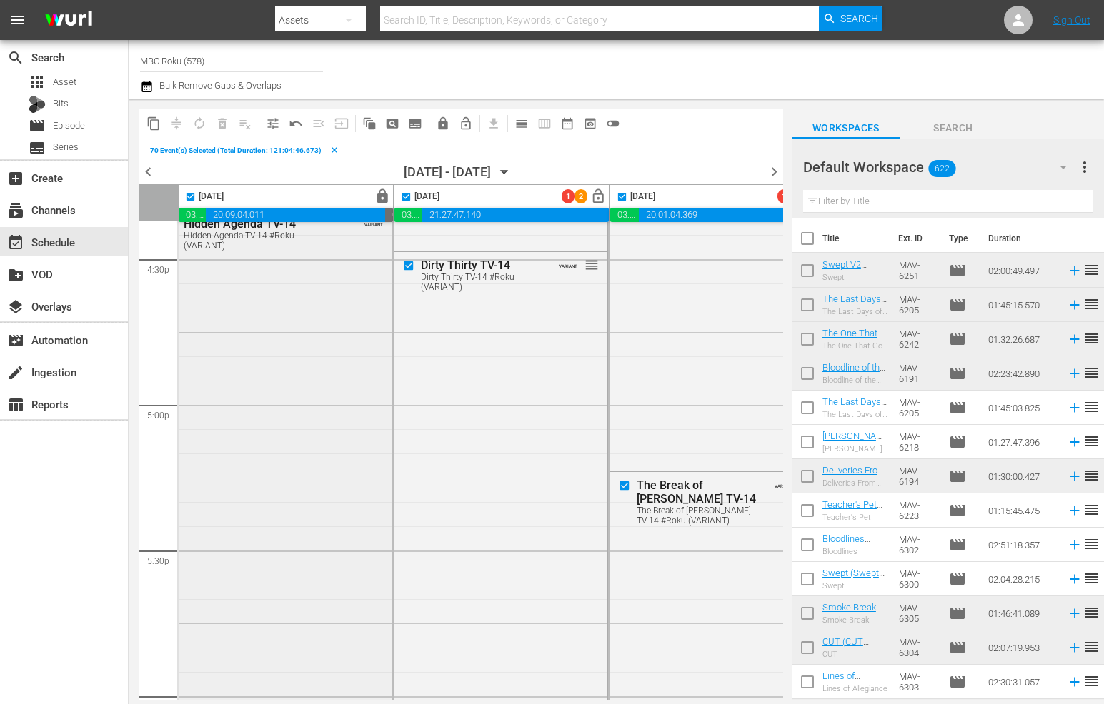
scroll to position [4776, 0]
click at [191, 198] on input "checkbox" at bounding box center [191, 199] width 16 height 16
checkbox input "false"
click at [177, 128] on span "compress" at bounding box center [176, 123] width 14 height 14
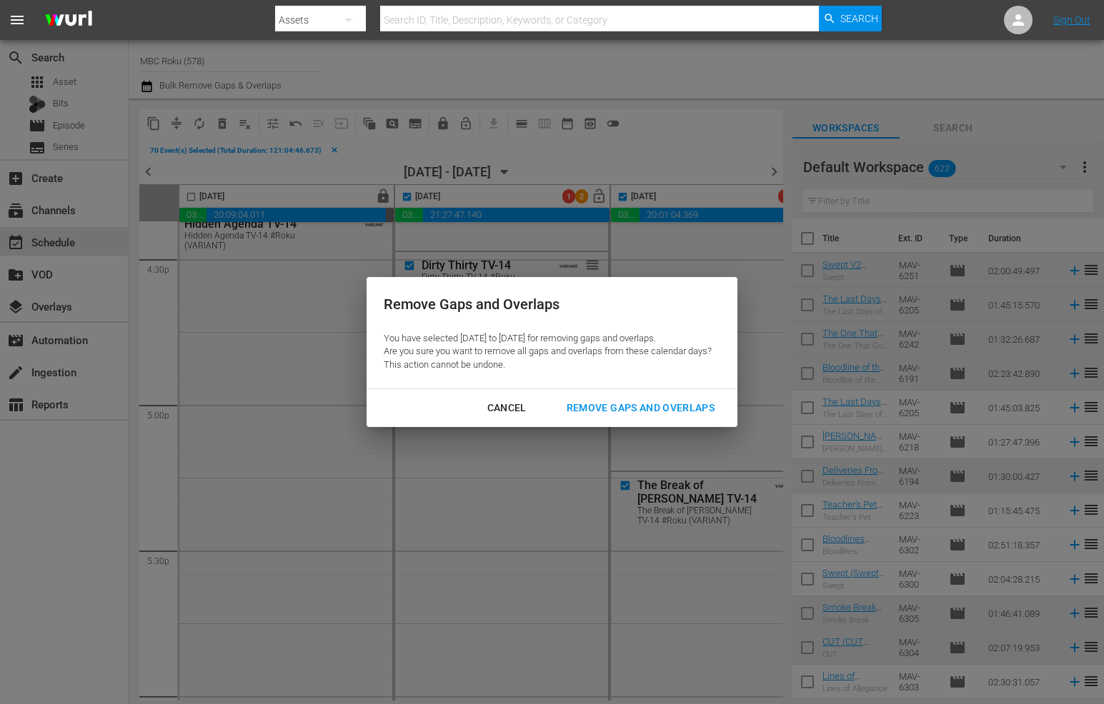
drag, startPoint x: 597, startPoint y: 407, endPoint x: 656, endPoint y: 510, distance: 118.4
click at [596, 406] on div "Remove Gaps and Overlaps" at bounding box center [640, 408] width 171 height 18
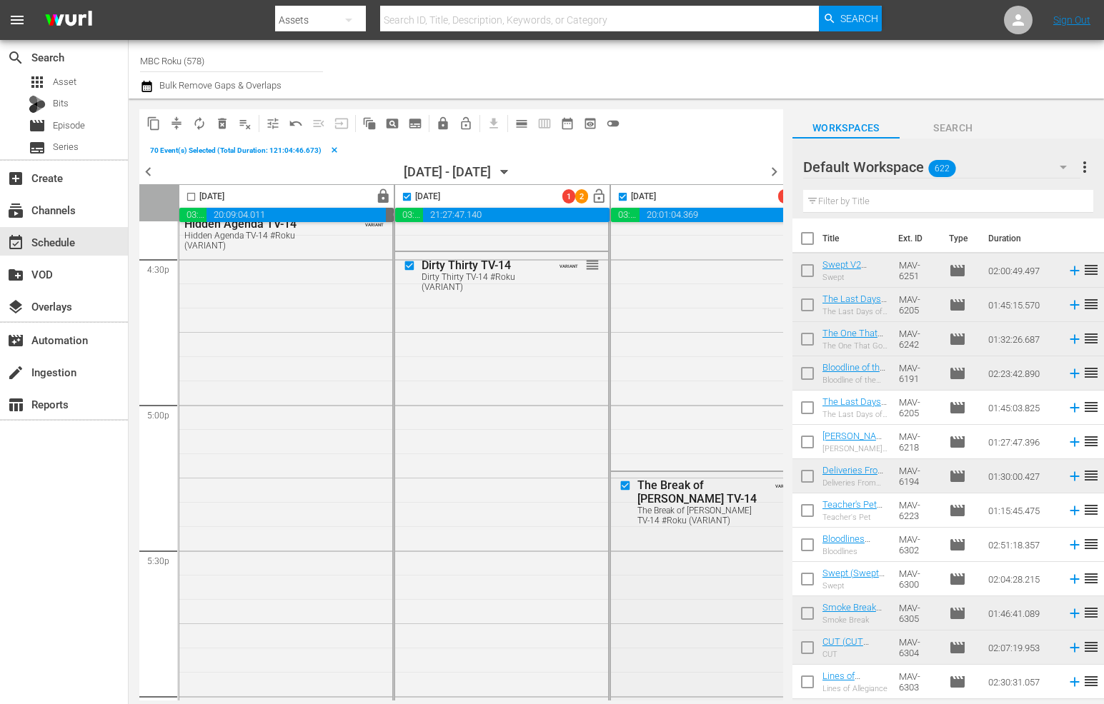
checkbox input "false"
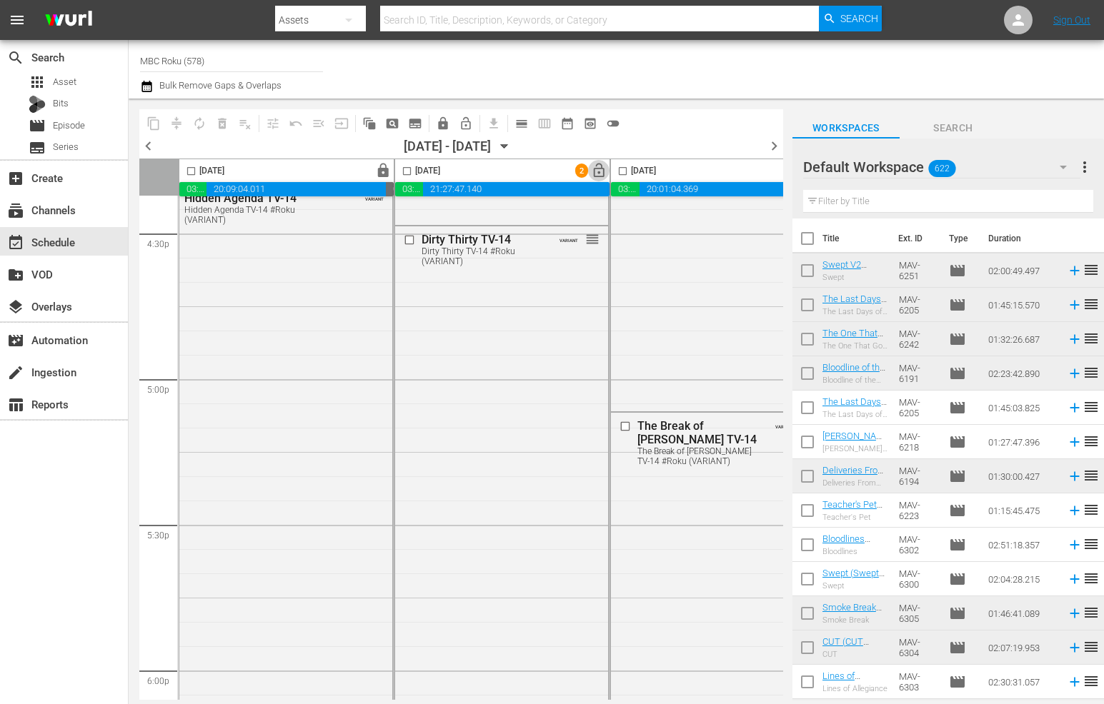
click at [391, 169] on span "lock_open" at bounding box center [383, 171] width 16 height 16
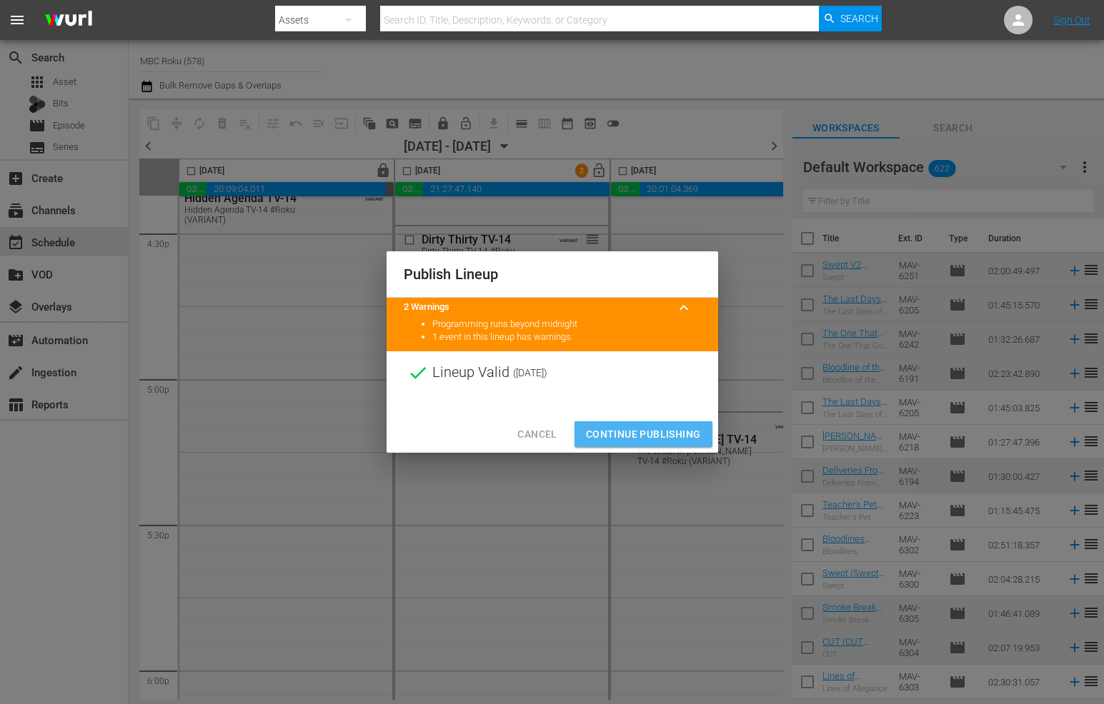
click at [647, 435] on span "Continue Publishing" at bounding box center [643, 435] width 115 height 18
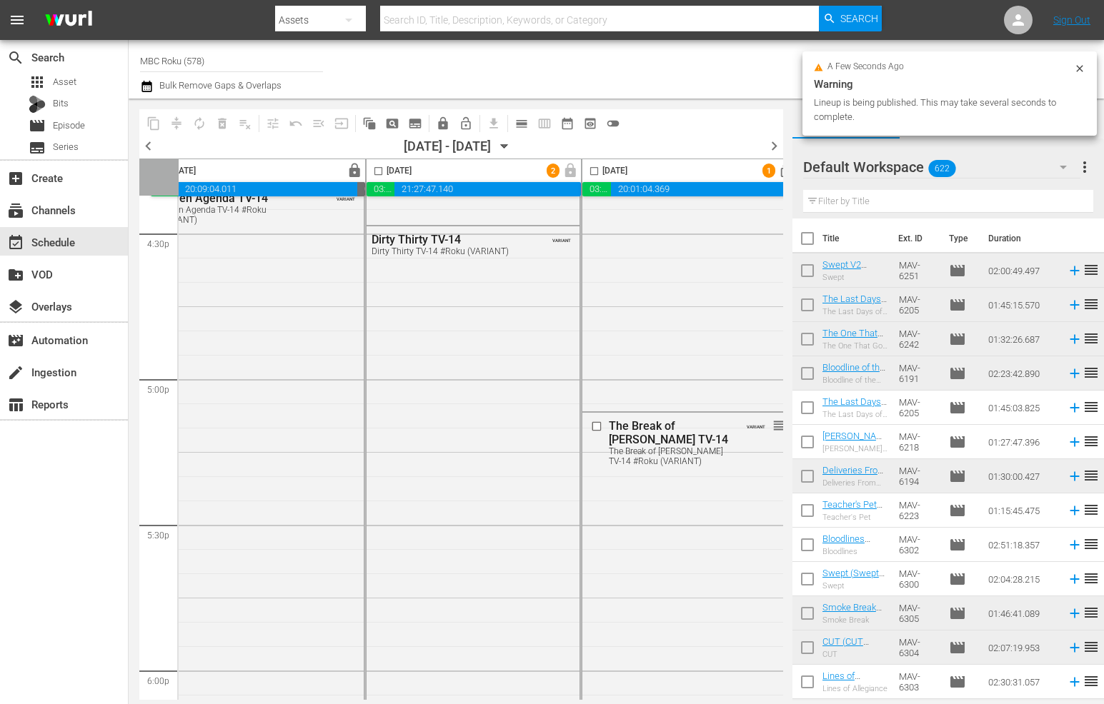
scroll to position [4776, 154]
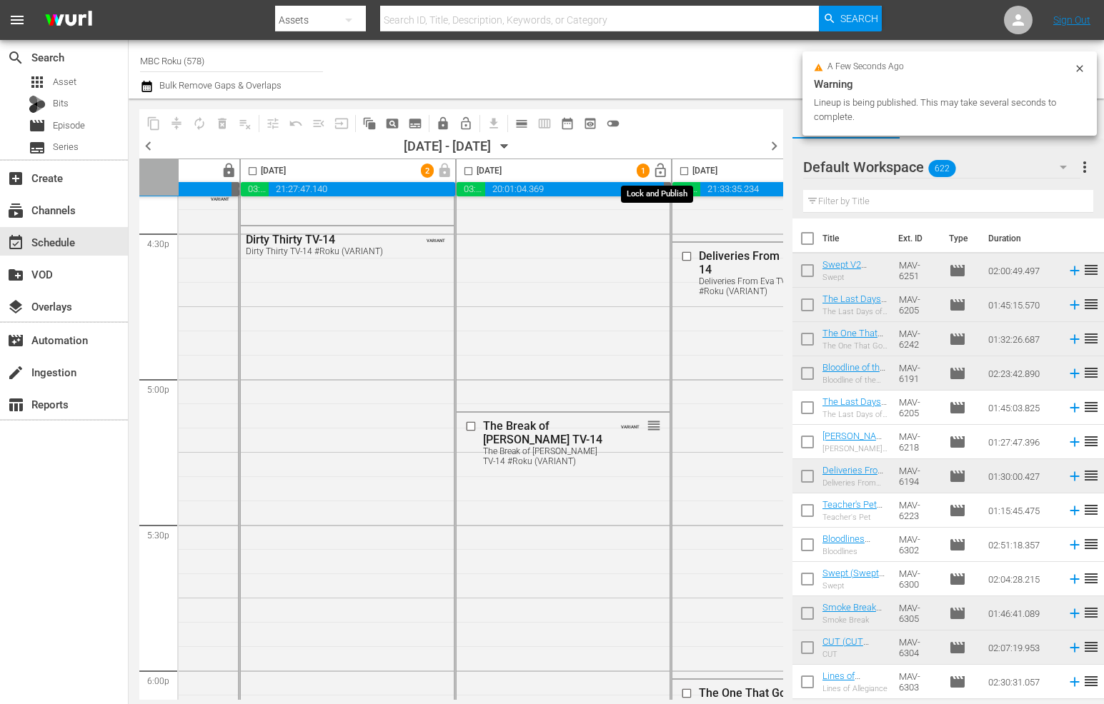
click at [657, 171] on span "lock_open" at bounding box center [660, 171] width 16 height 16
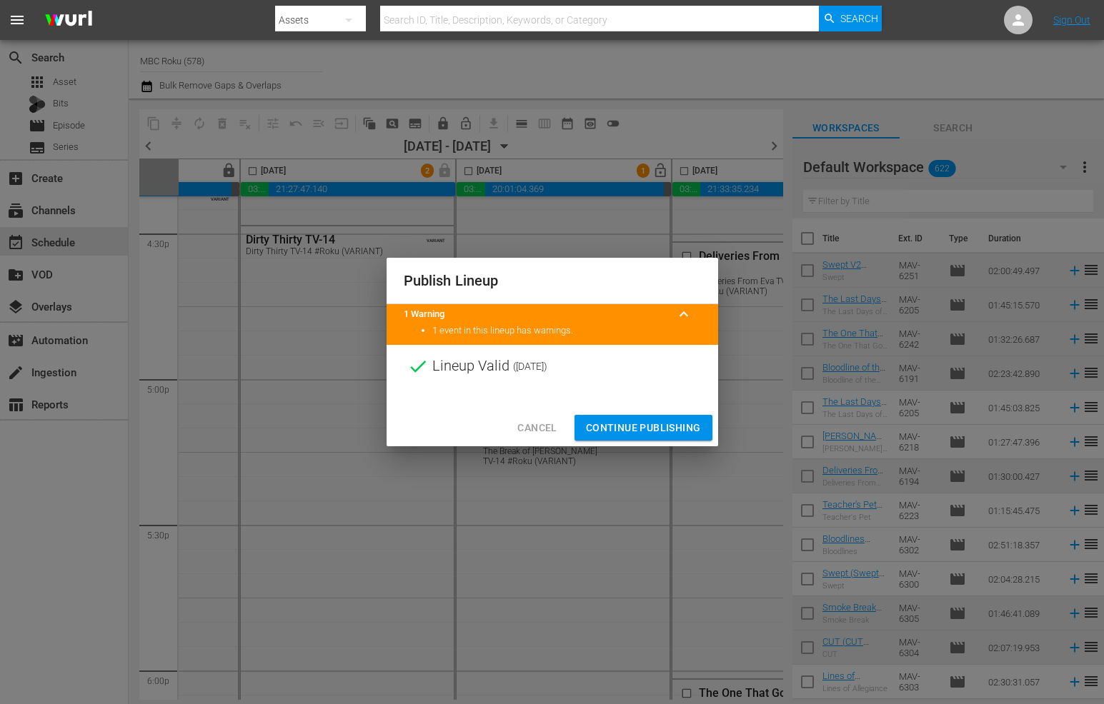
click at [654, 426] on span "Continue Publishing" at bounding box center [643, 428] width 115 height 18
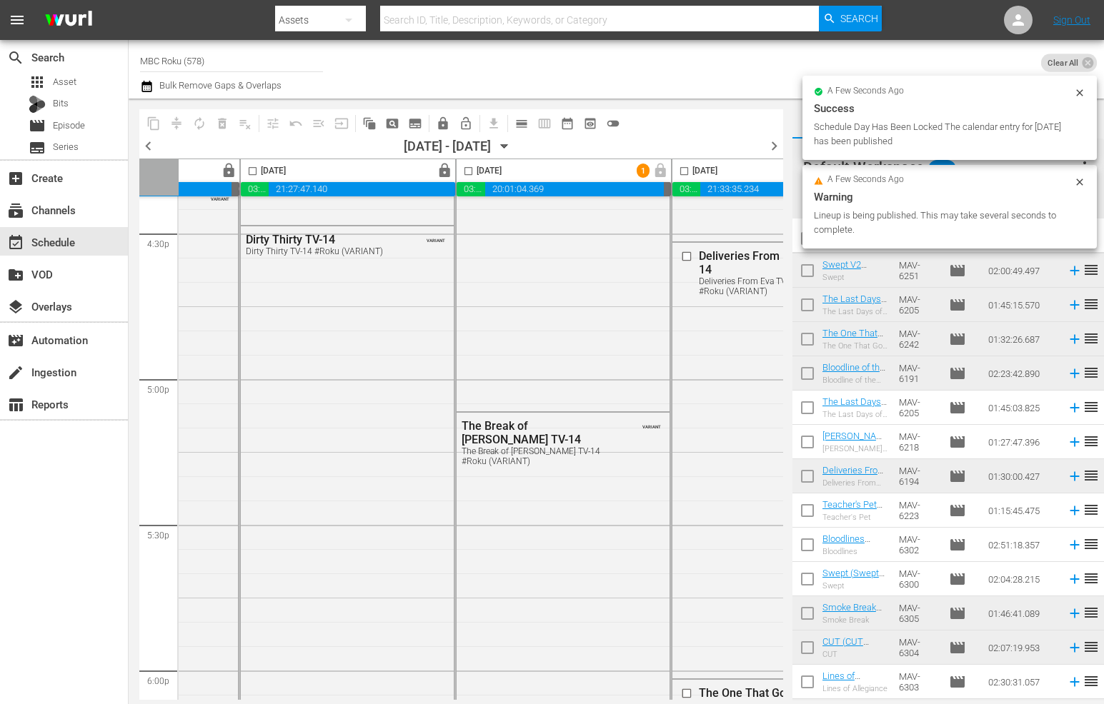
click at [237, 178] on span "lock_open" at bounding box center [229, 171] width 16 height 16
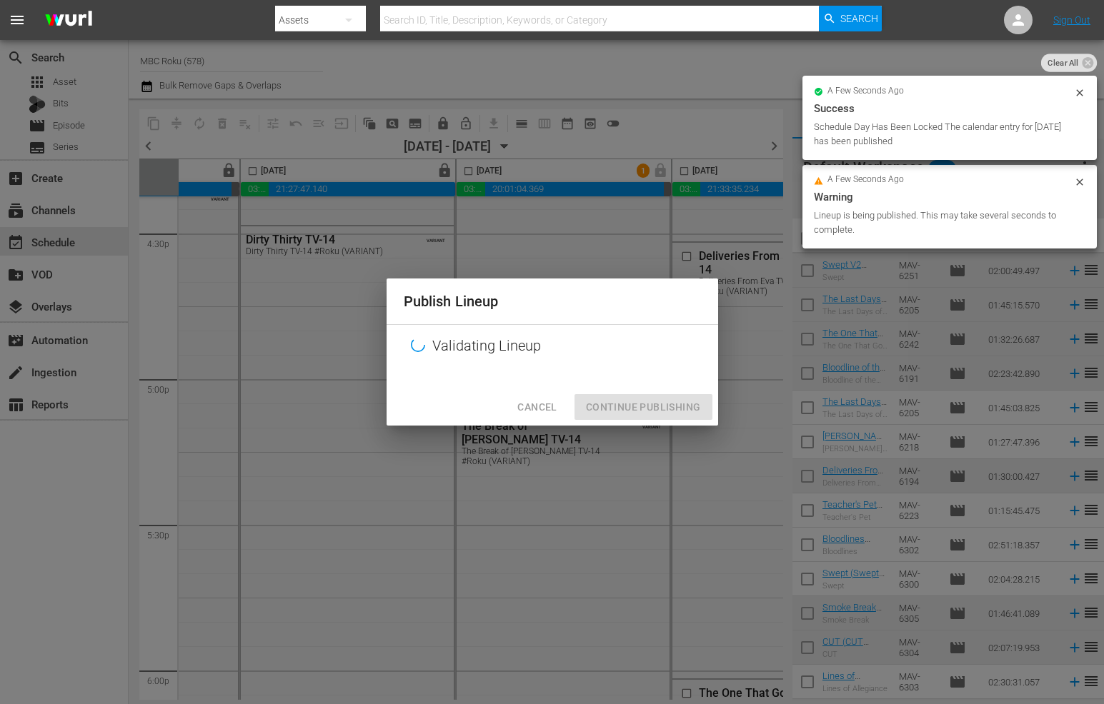
click at [651, 172] on div "Publish Lineup Validating Lineup Cancel Continue Publishing" at bounding box center [552, 352] width 1104 height 704
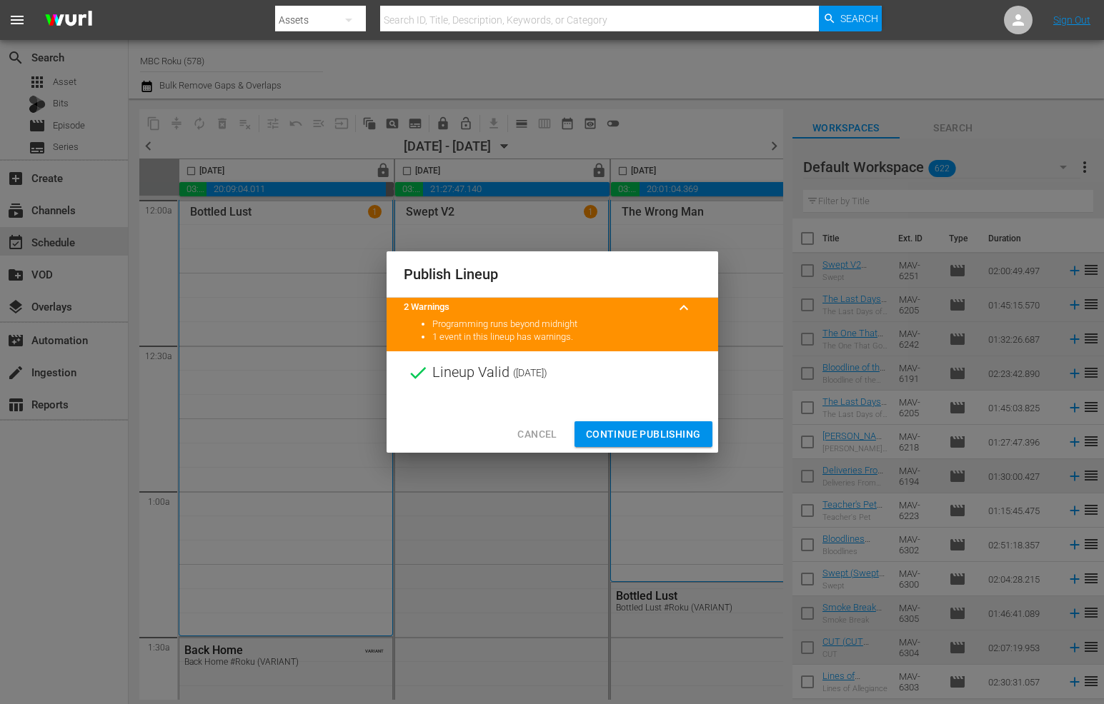
scroll to position [4776, 376]
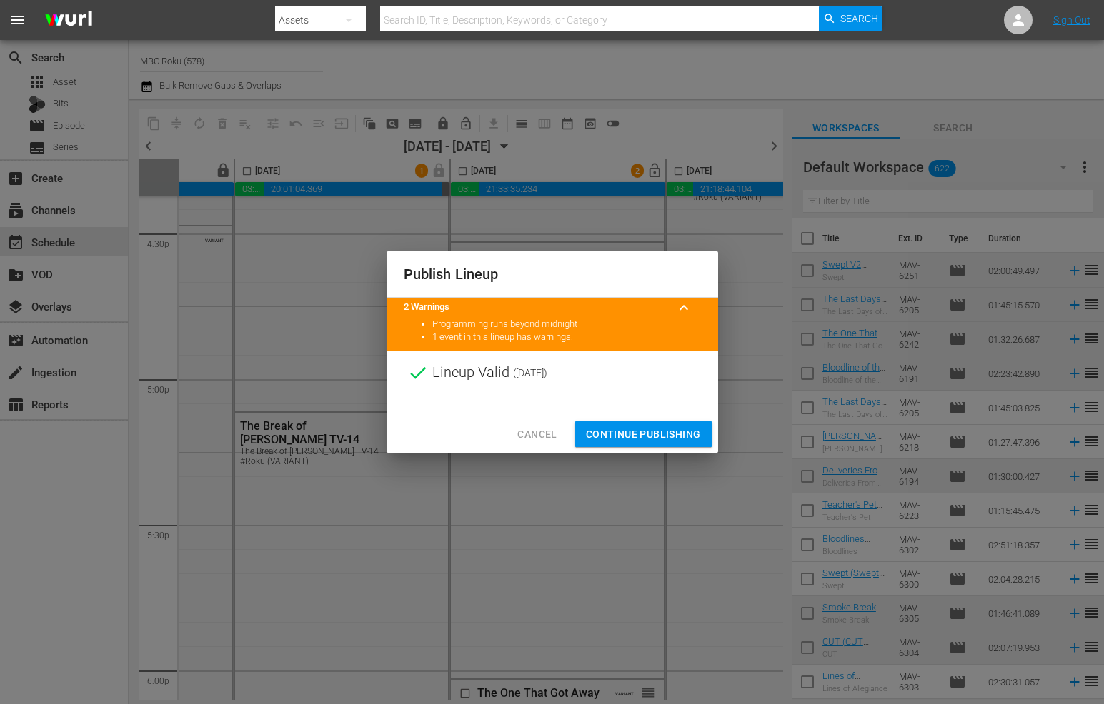
click at [659, 432] on span "Continue Publishing" at bounding box center [643, 435] width 115 height 18
click at [683, 443] on div "Publish Lineup 2 Warnings keyboard_arrow_up Programming runs beyond midnight 1 …" at bounding box center [552, 352] width 1104 height 704
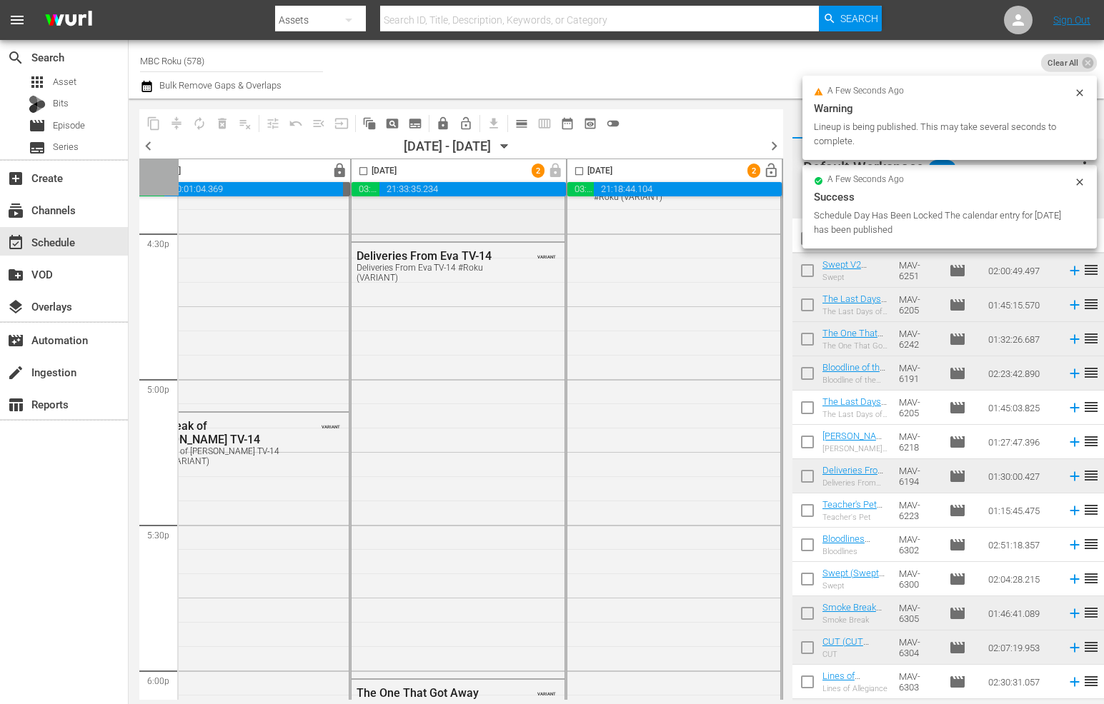
scroll to position [4776, 527]
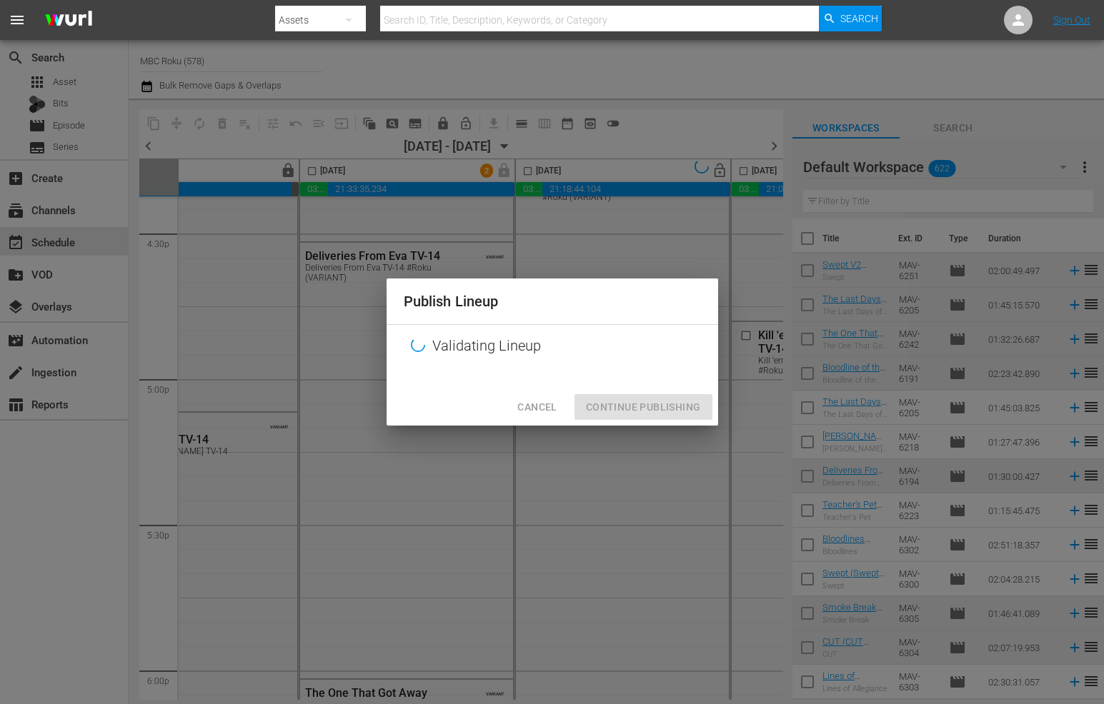
scroll to position [4776, 554]
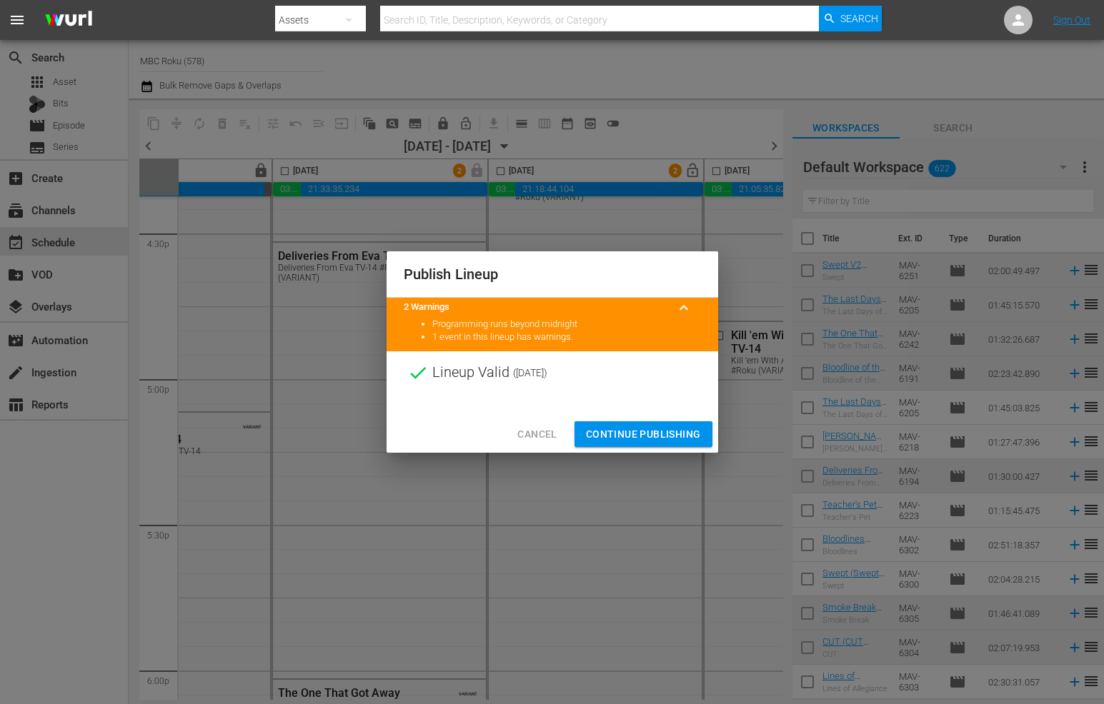
drag, startPoint x: 665, startPoint y: 429, endPoint x: 670, endPoint y: 342, distance: 86.6
click at [665, 429] on span "Continue Publishing" at bounding box center [643, 435] width 115 height 18
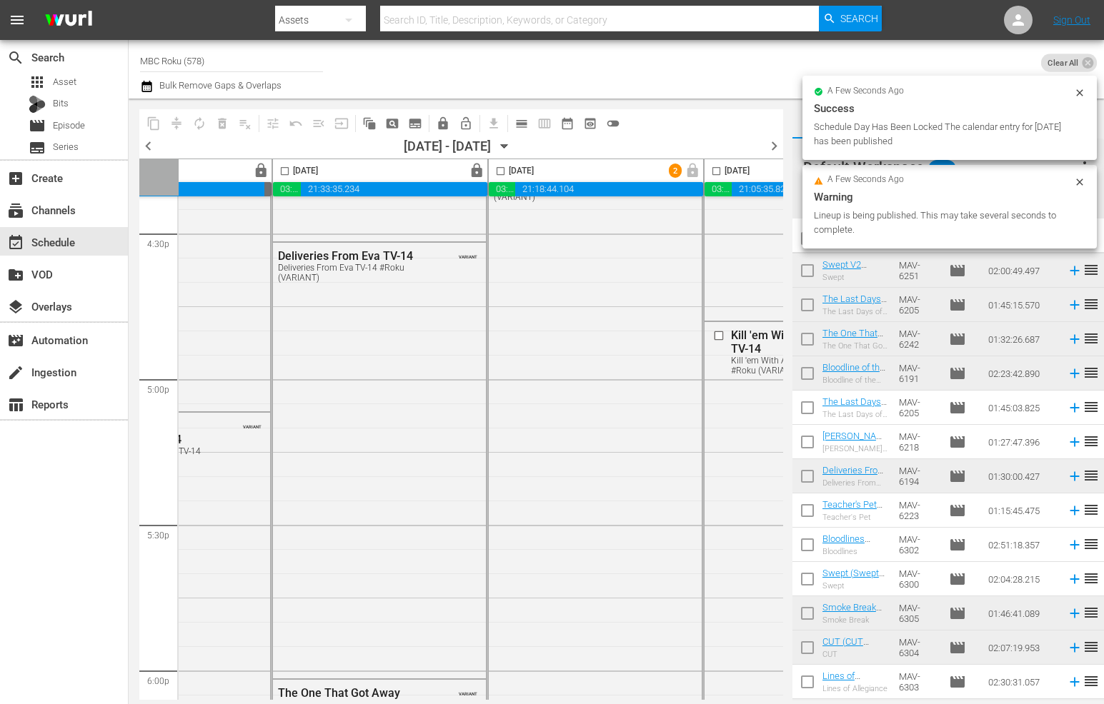
scroll to position [4776, 847]
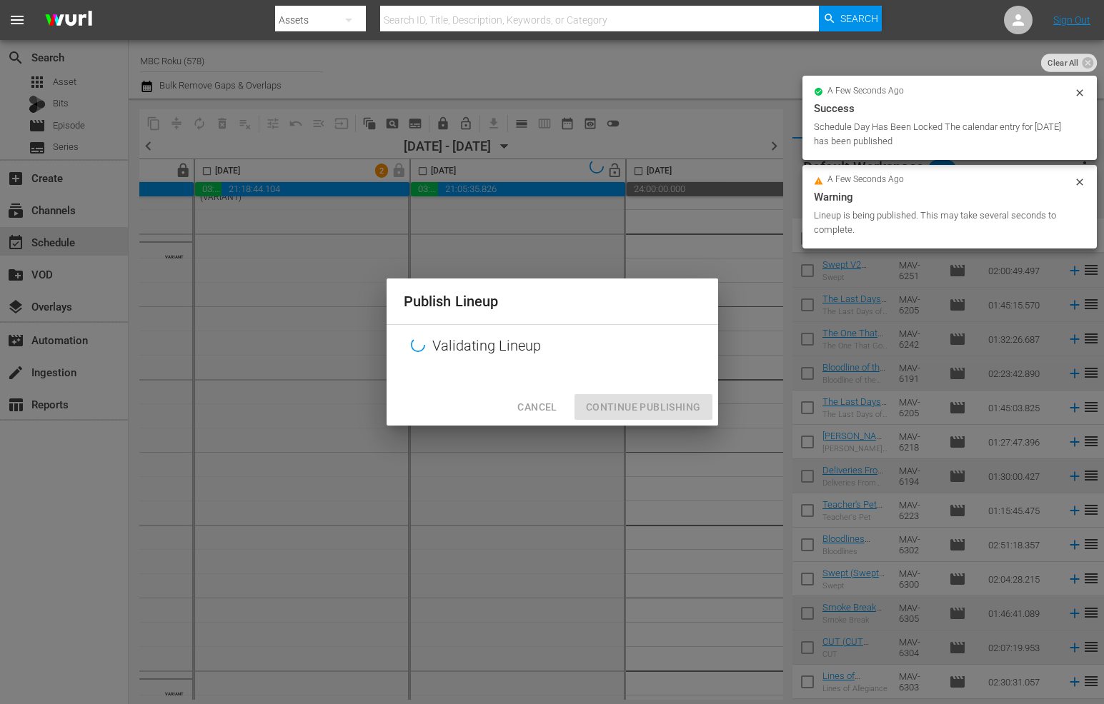
click at [609, 176] on div "Publish Lineup Validating Lineup Cancel Continue Publishing" at bounding box center [552, 352] width 1104 height 704
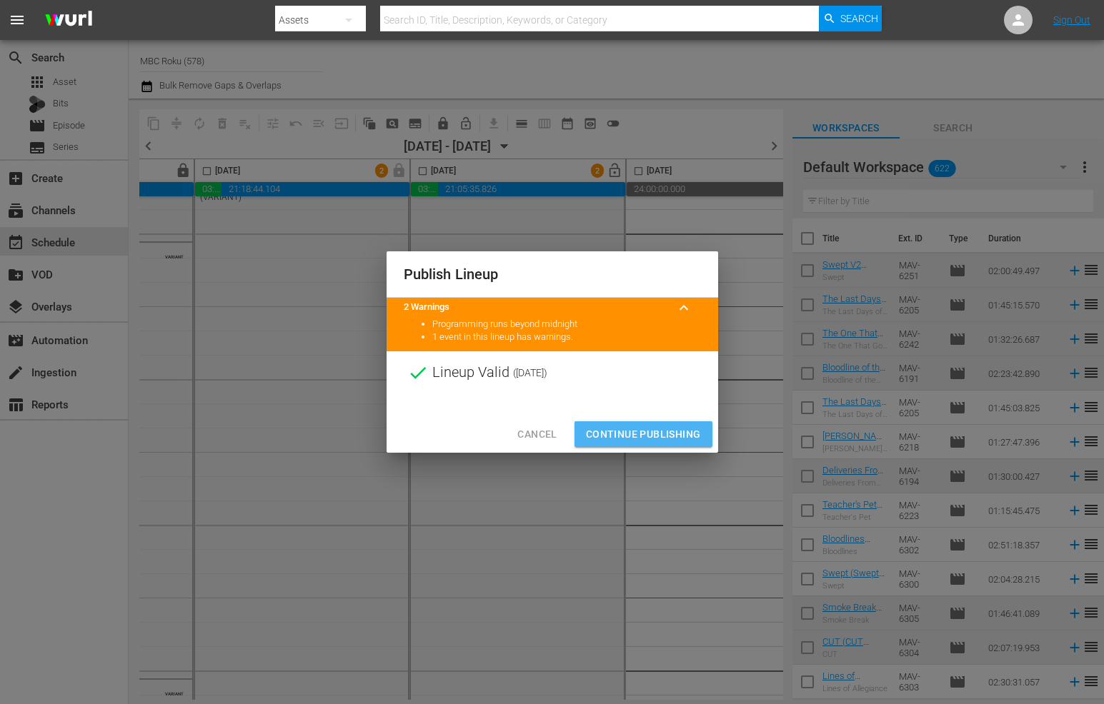
click at [652, 444] on button "Continue Publishing" at bounding box center [643, 434] width 138 height 26
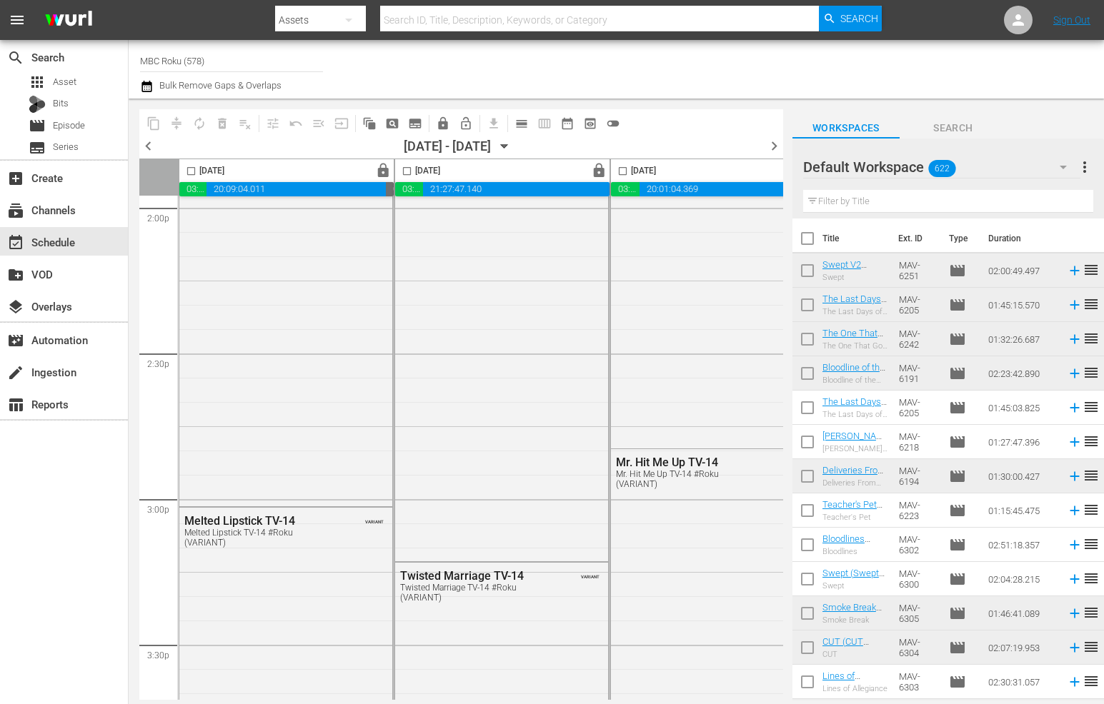
scroll to position [3153, 0]
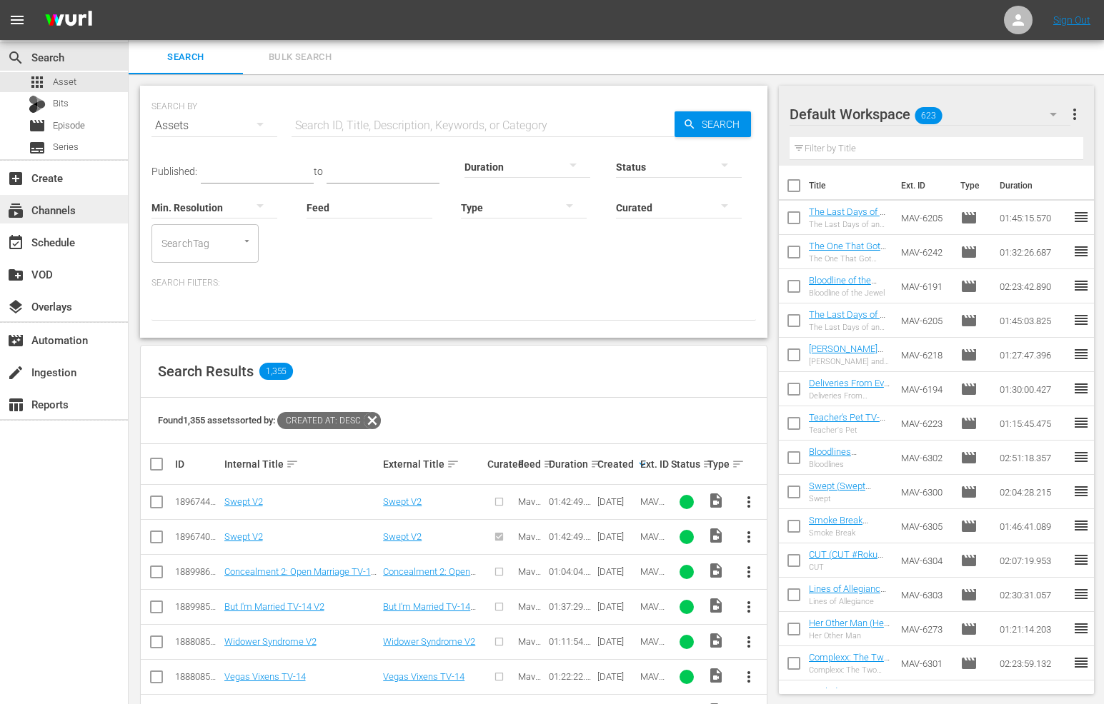
click at [80, 204] on div "subscriptions Channels" at bounding box center [64, 209] width 128 height 29
